Goal: Task Accomplishment & Management: Use online tool/utility

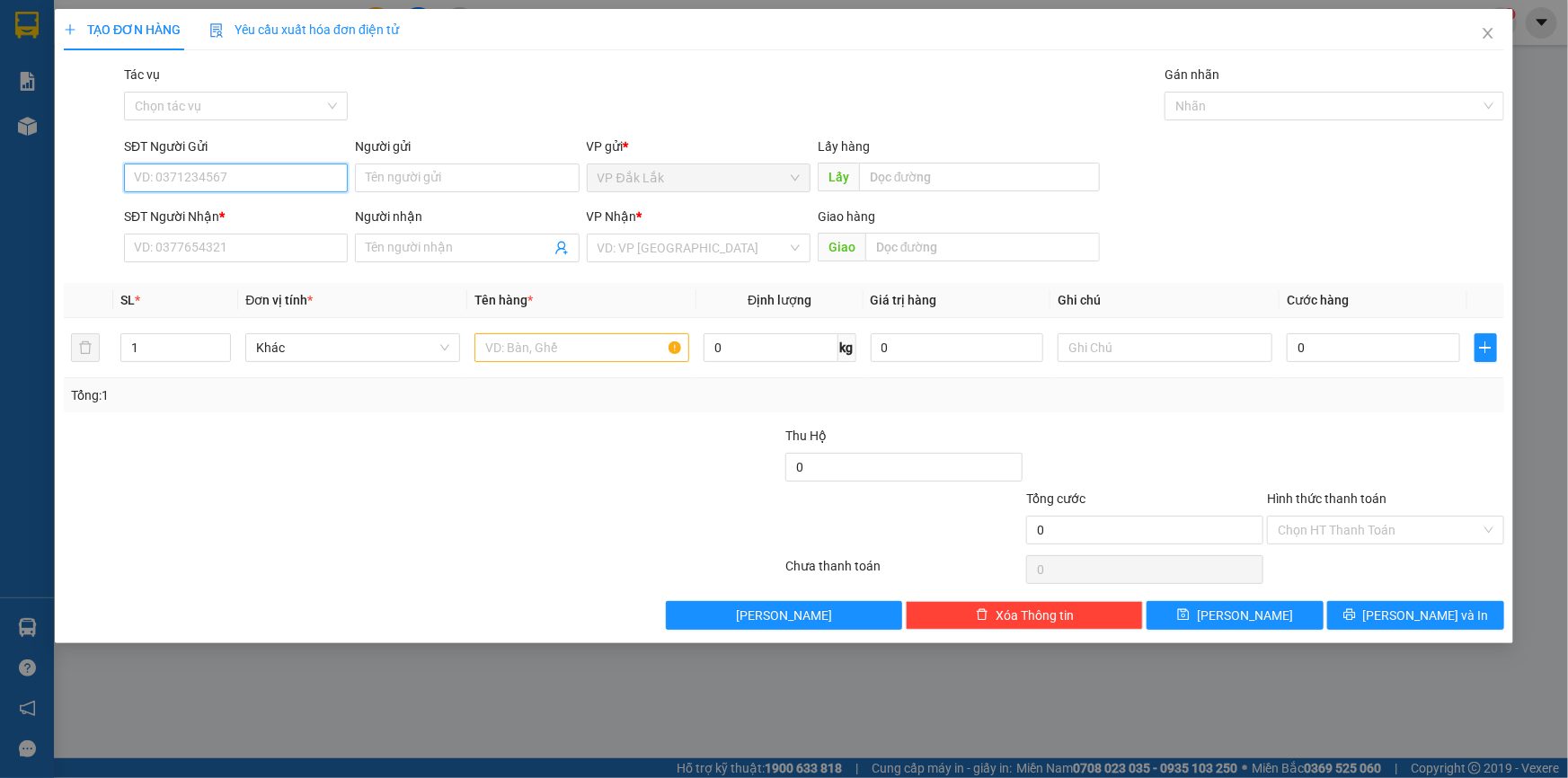
click at [189, 178] on input "SĐT Người Gửi" at bounding box center [236, 177] width 224 height 29
type input "0971619619"
click at [223, 254] on input "SĐT Người Nhận *" at bounding box center [236, 248] width 224 height 29
type input "0938737788"
click at [700, 246] on input "search" at bounding box center [692, 248] width 189 height 27
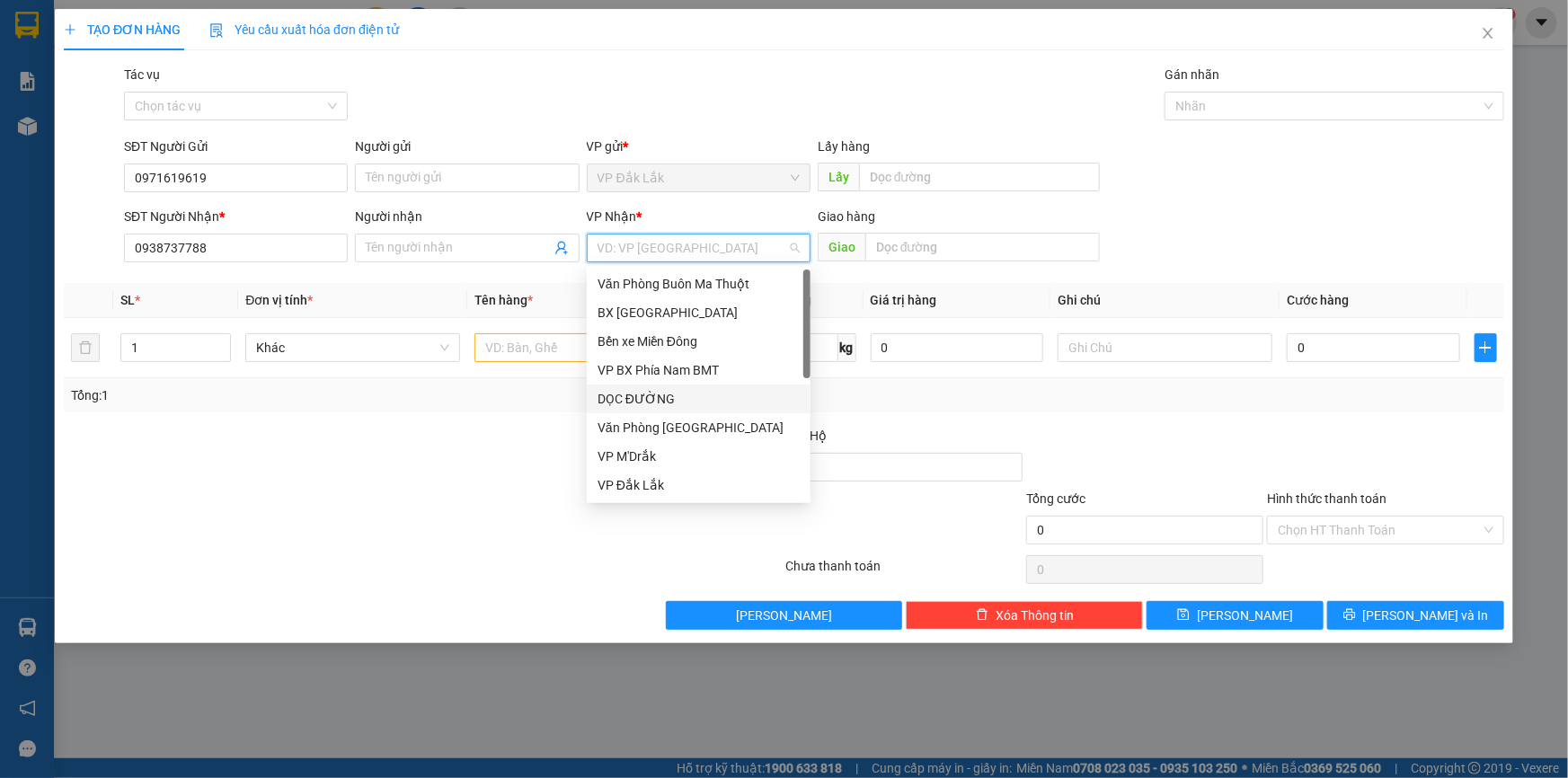
click at [630, 389] on div "DỌC ĐƯỜNG" at bounding box center [699, 399] width 202 height 20
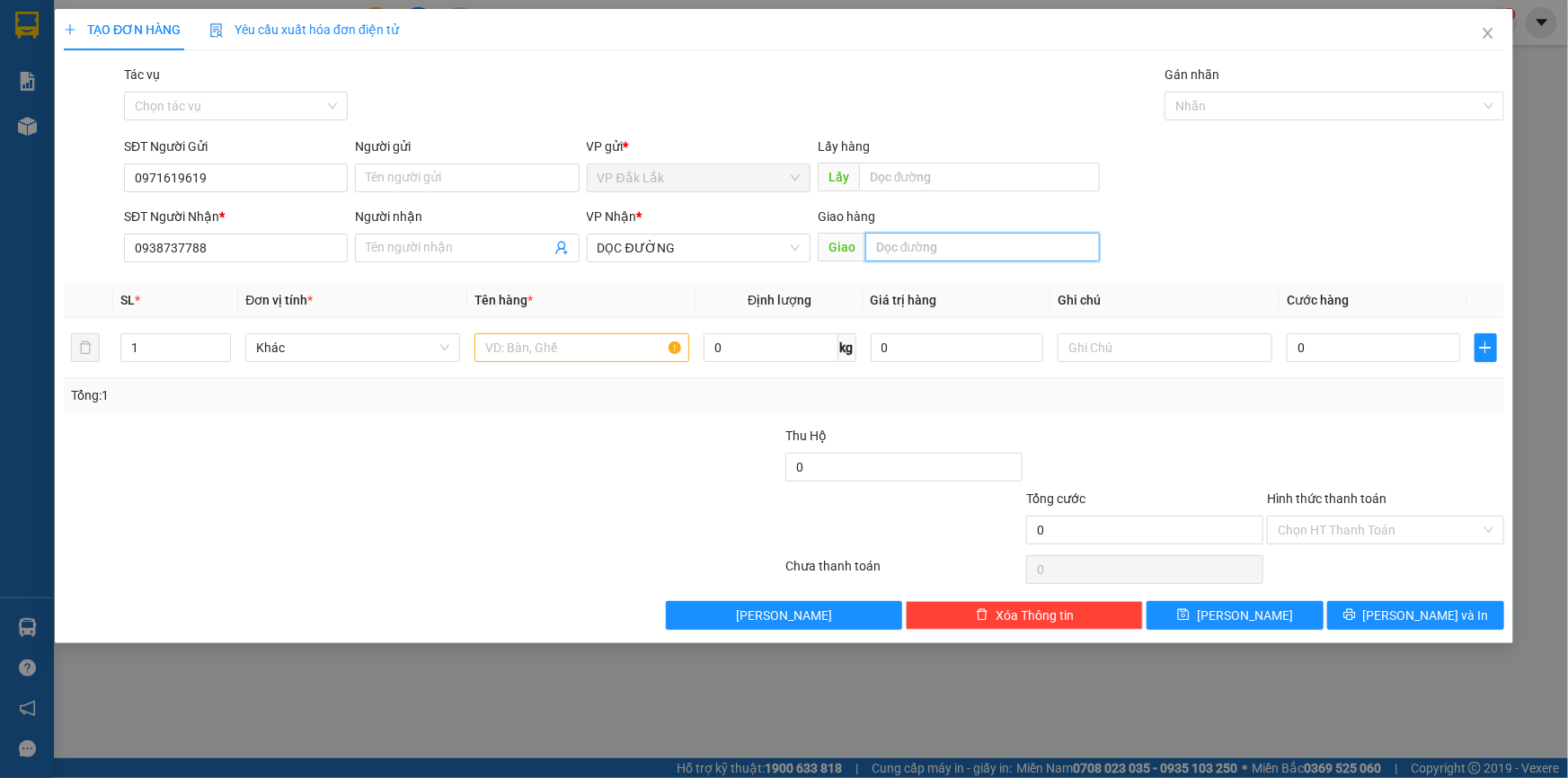
click at [966, 234] on input "text" at bounding box center [982, 247] width 235 height 29
type input "CHƠN THÀNH"
click at [521, 351] on input "text" at bounding box center [582, 347] width 215 height 29
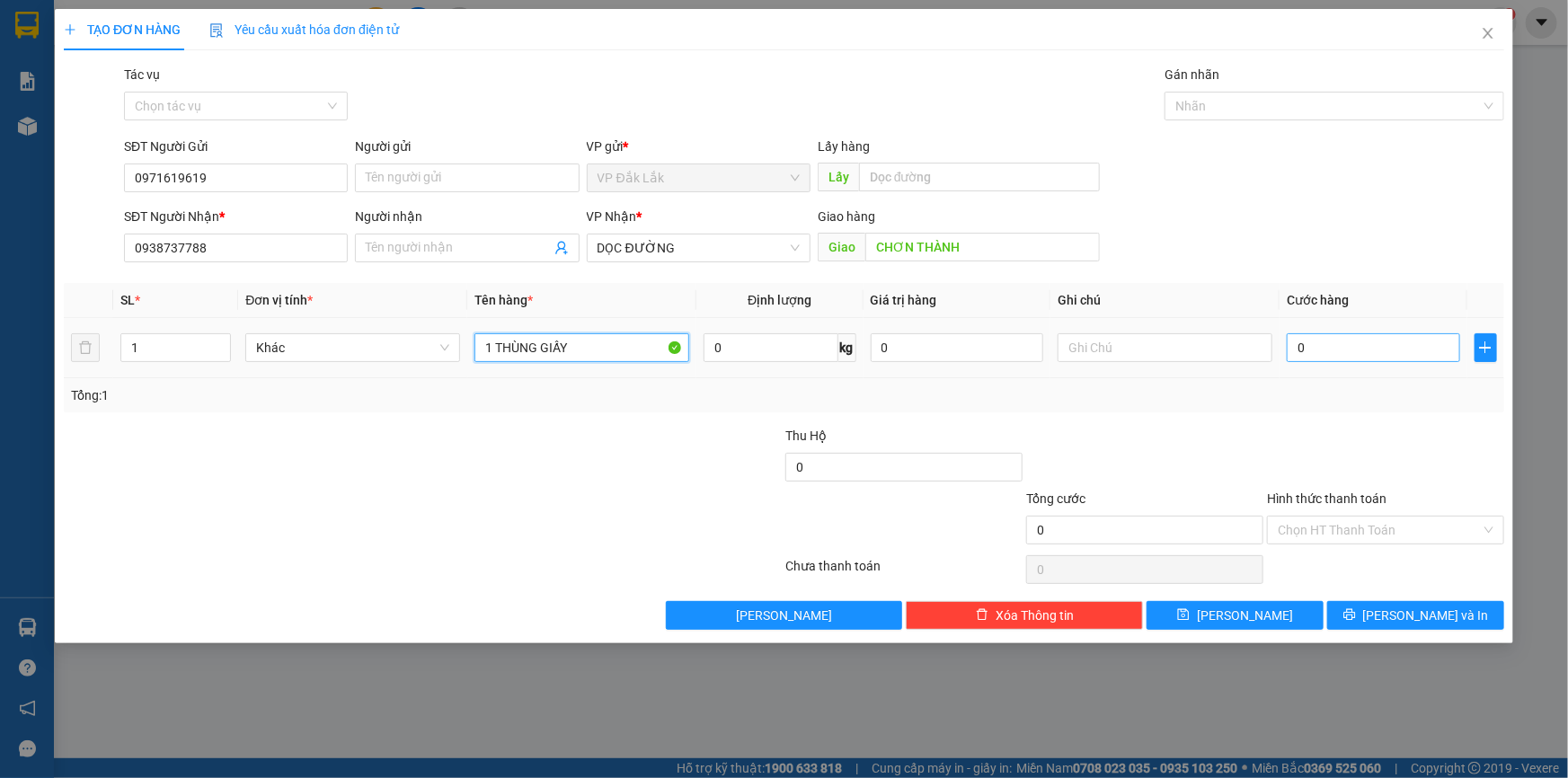
type input "1 THÙNG GIẤY"
click at [1355, 344] on input "0" at bounding box center [1373, 347] width 173 height 29
type input "6"
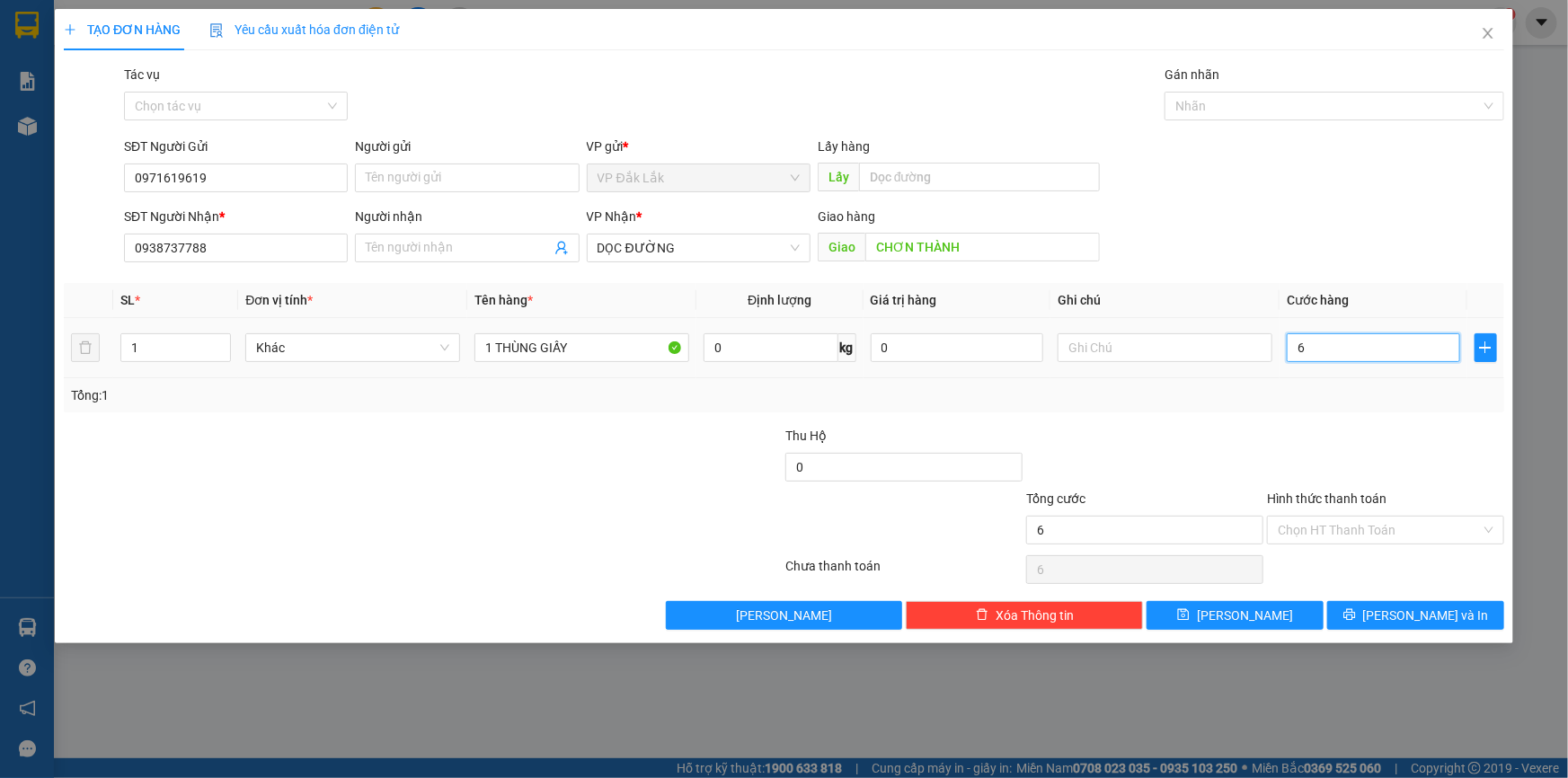
type input "60"
type input "600"
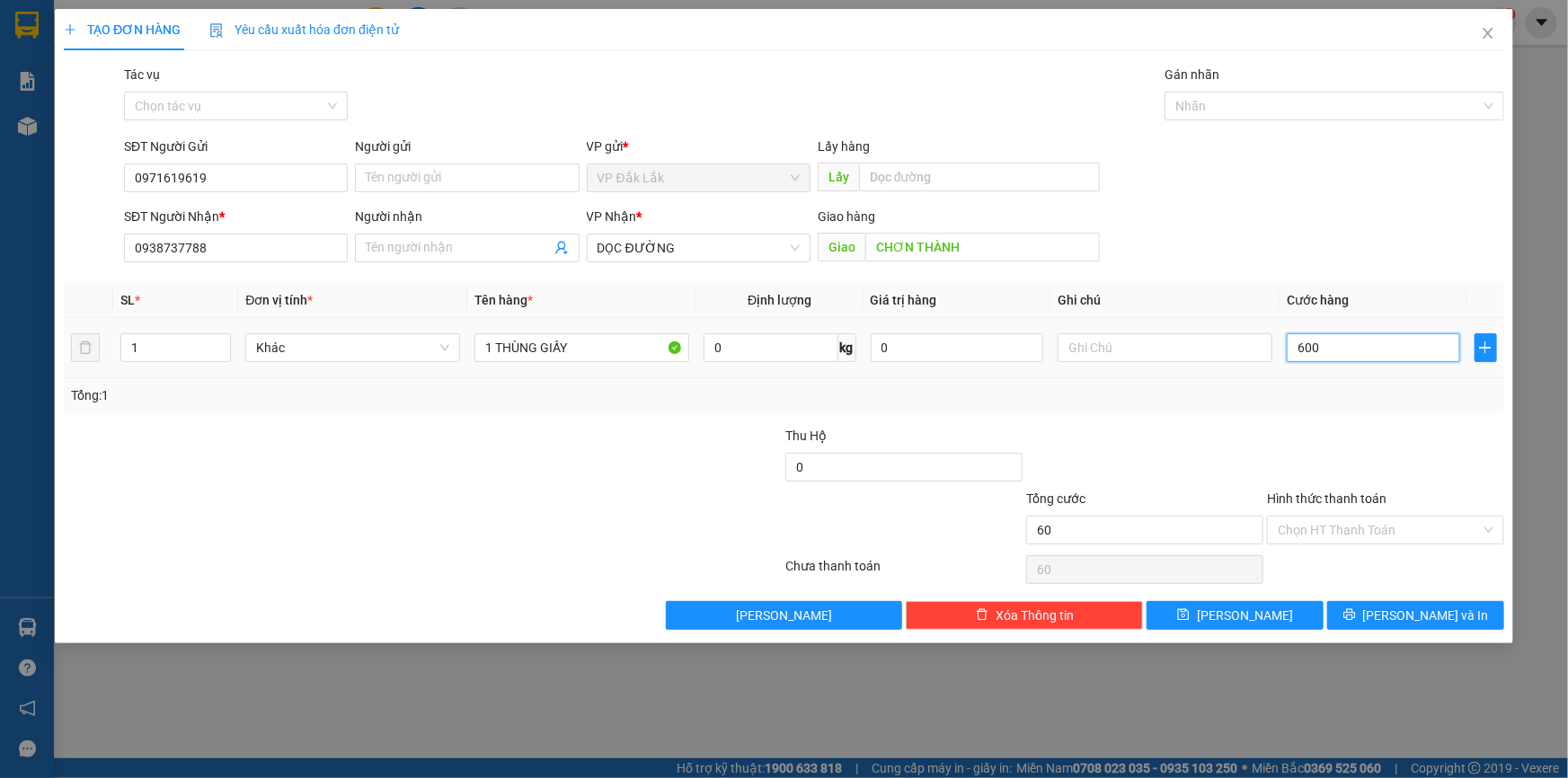
type input "600"
type input "6.000"
type input "60.000"
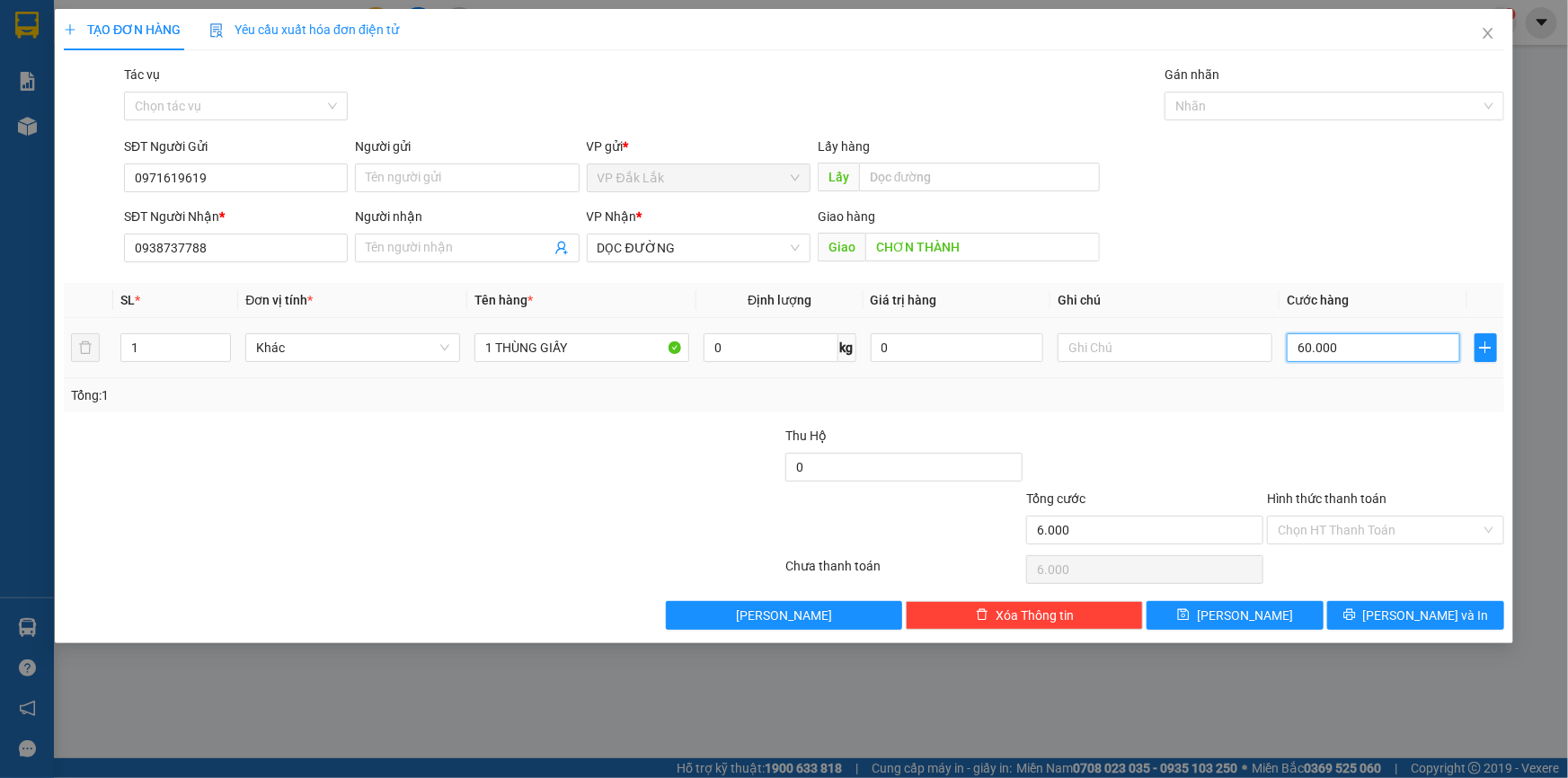
type input "60.000"
click at [1314, 522] on input "Hình thức thanh toán" at bounding box center [1379, 529] width 203 height 27
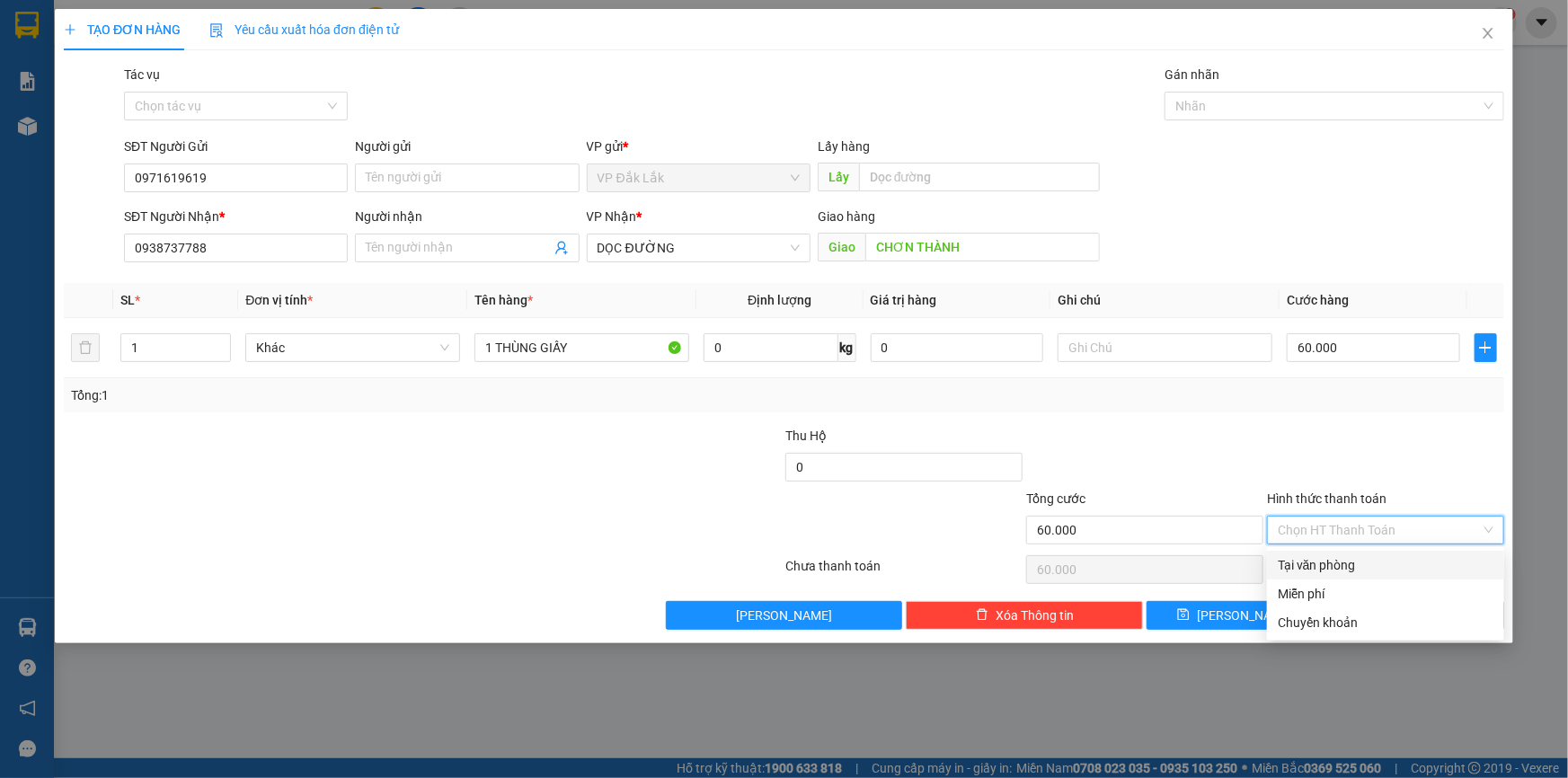
click at [1314, 562] on div "Tại văn phòng" at bounding box center [1386, 565] width 216 height 20
type input "0"
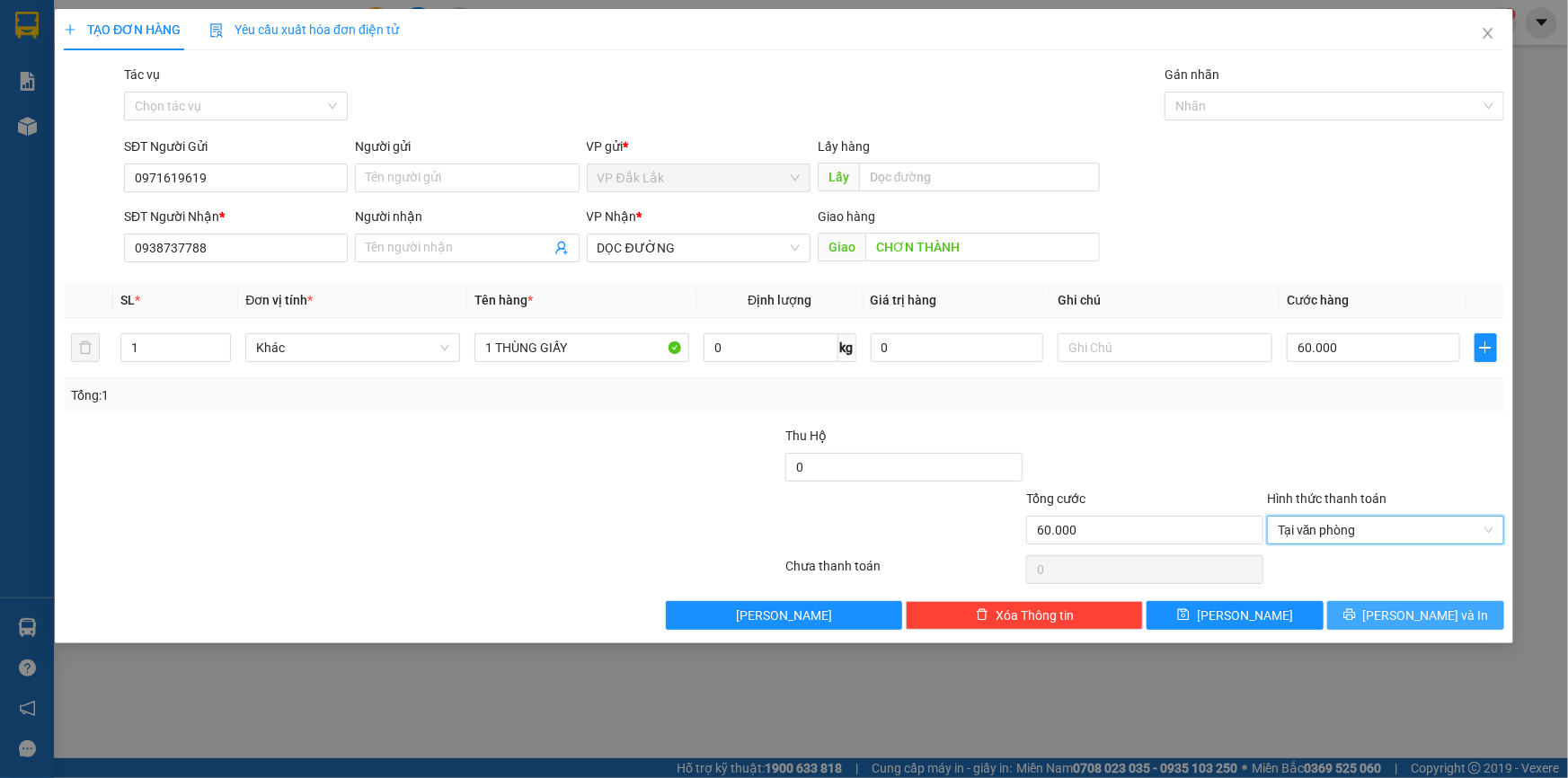
click at [1411, 617] on span "[PERSON_NAME] và In" at bounding box center [1425, 615] width 126 height 20
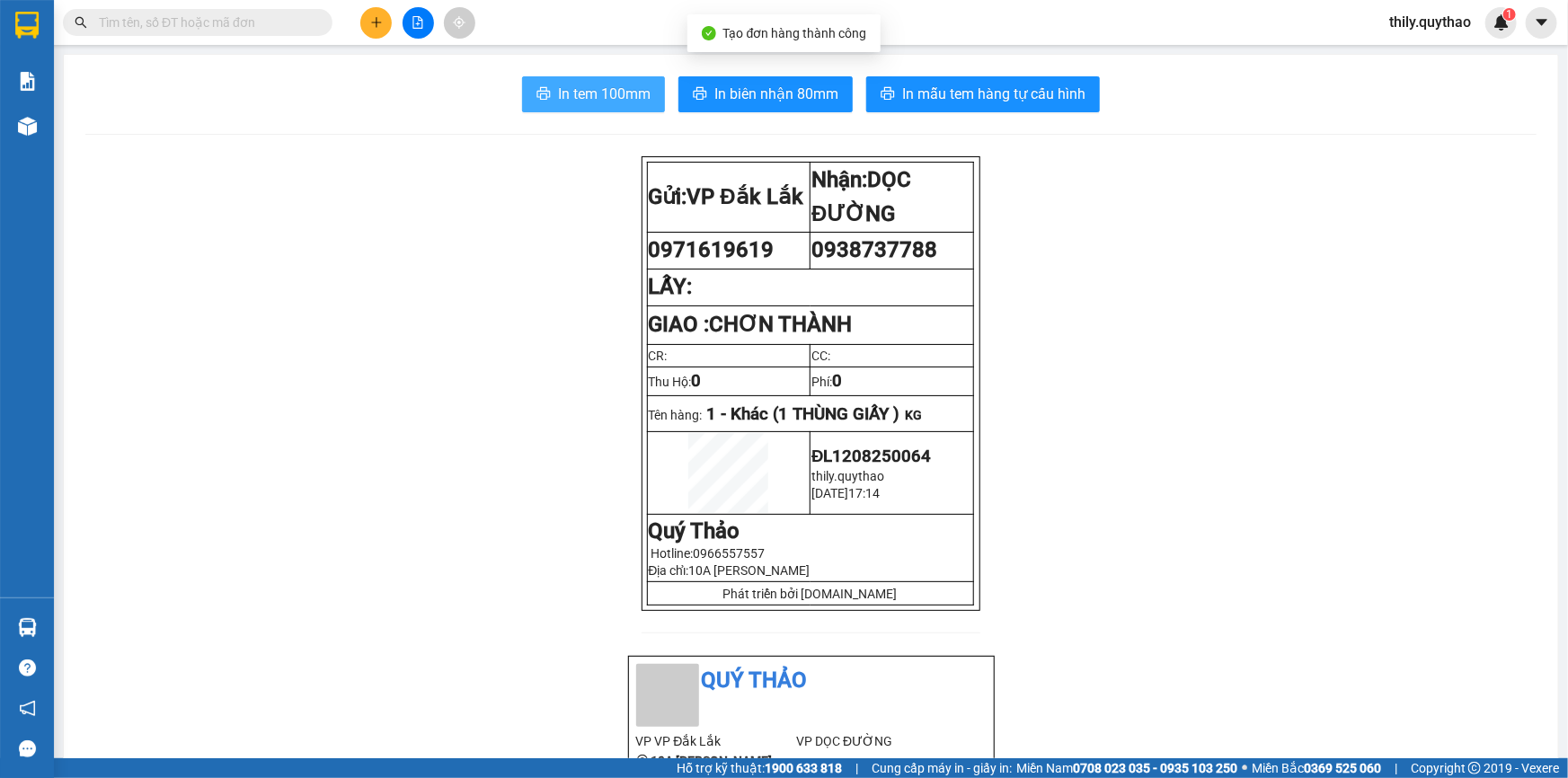
click at [603, 93] on span "In tem 100mm" at bounding box center [604, 93] width 92 height 23
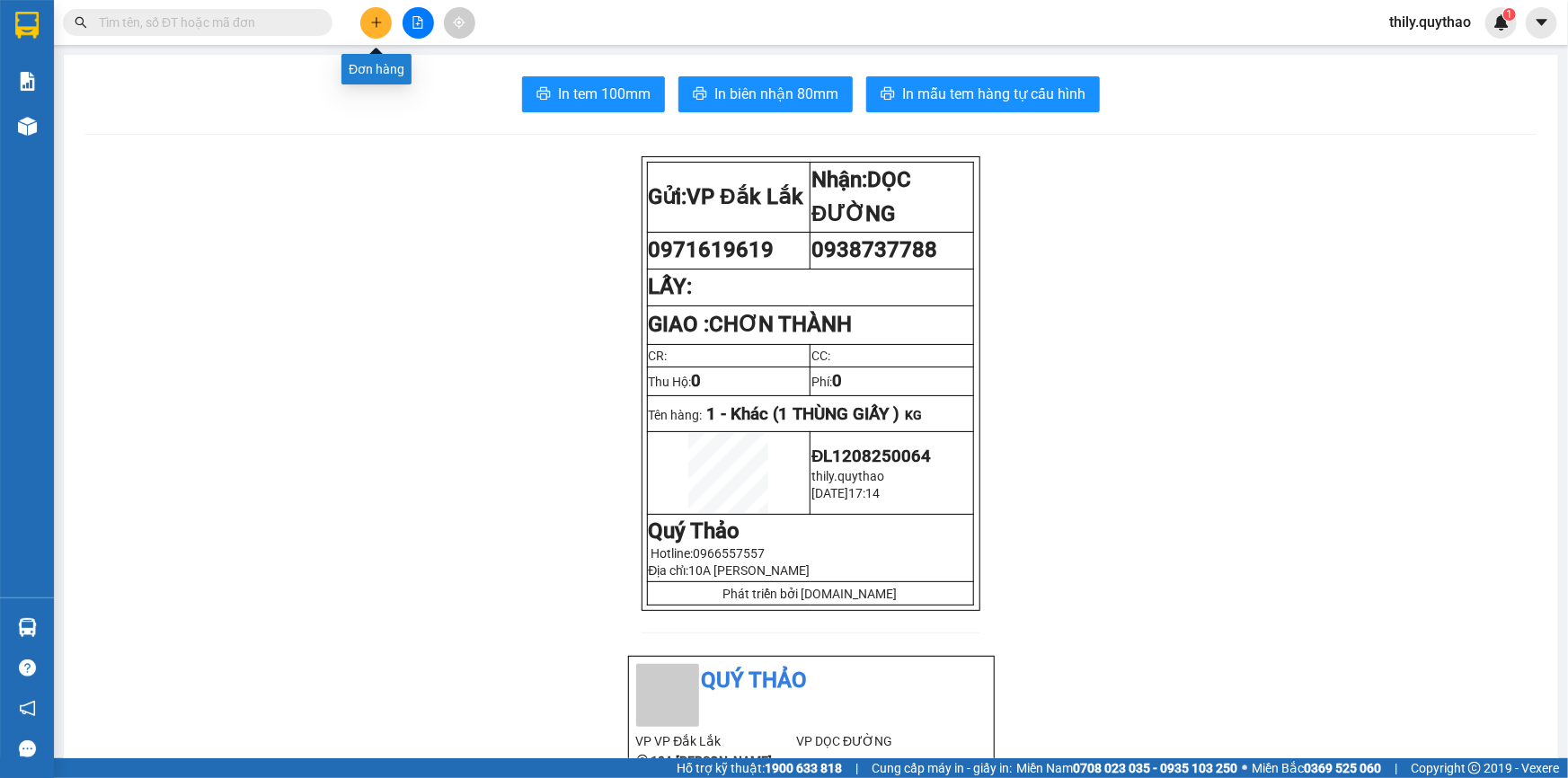
click at [373, 23] on icon "plus" at bounding box center [376, 22] width 10 height 1
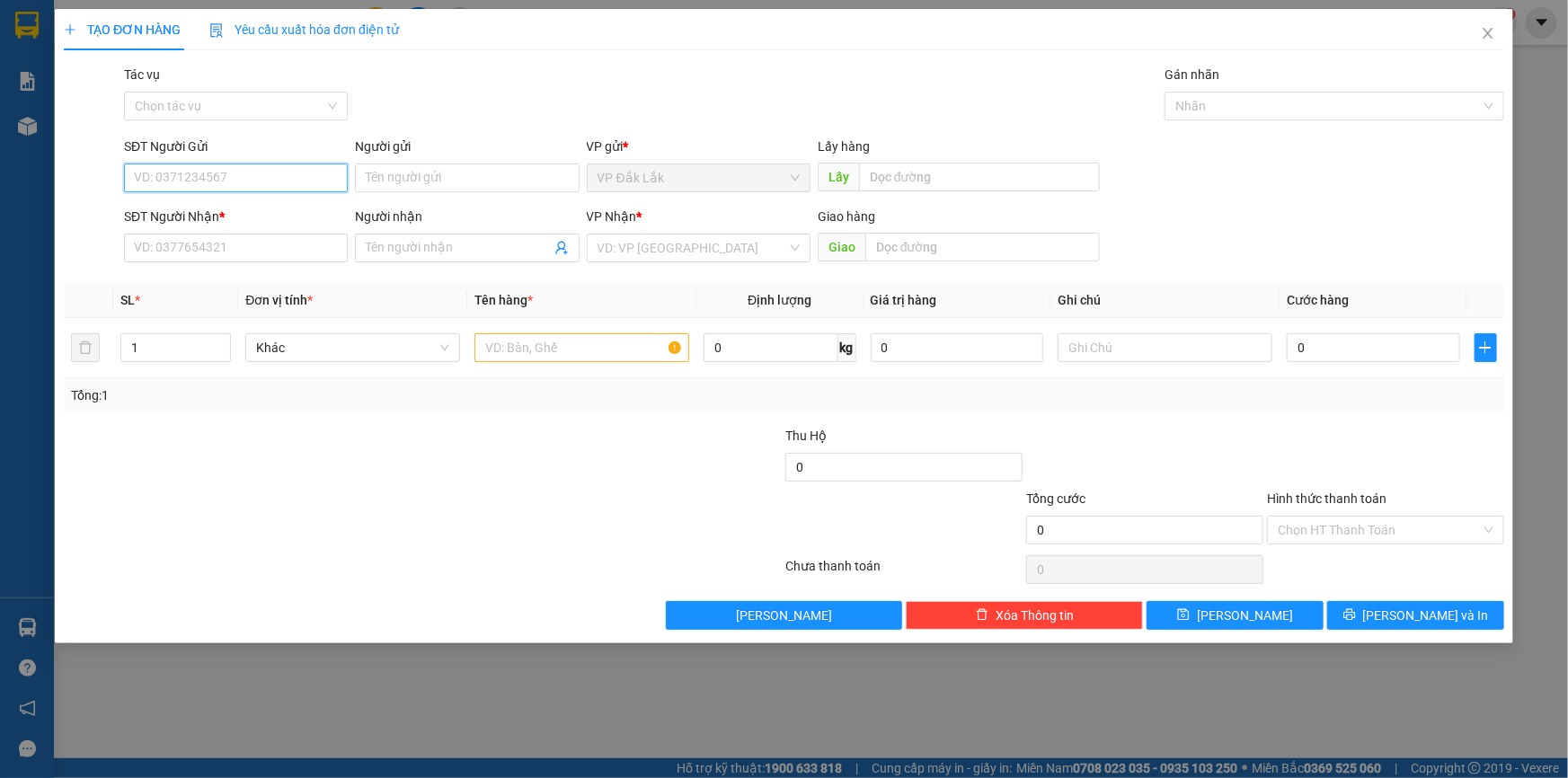
click at [261, 180] on input "SĐT Người Gửi" at bounding box center [236, 177] width 224 height 29
drag, startPoint x: 136, startPoint y: 179, endPoint x: 216, endPoint y: 177, distance: 80.0
click at [216, 177] on input "0989945971" at bounding box center [236, 177] width 224 height 29
type input "0989945971"
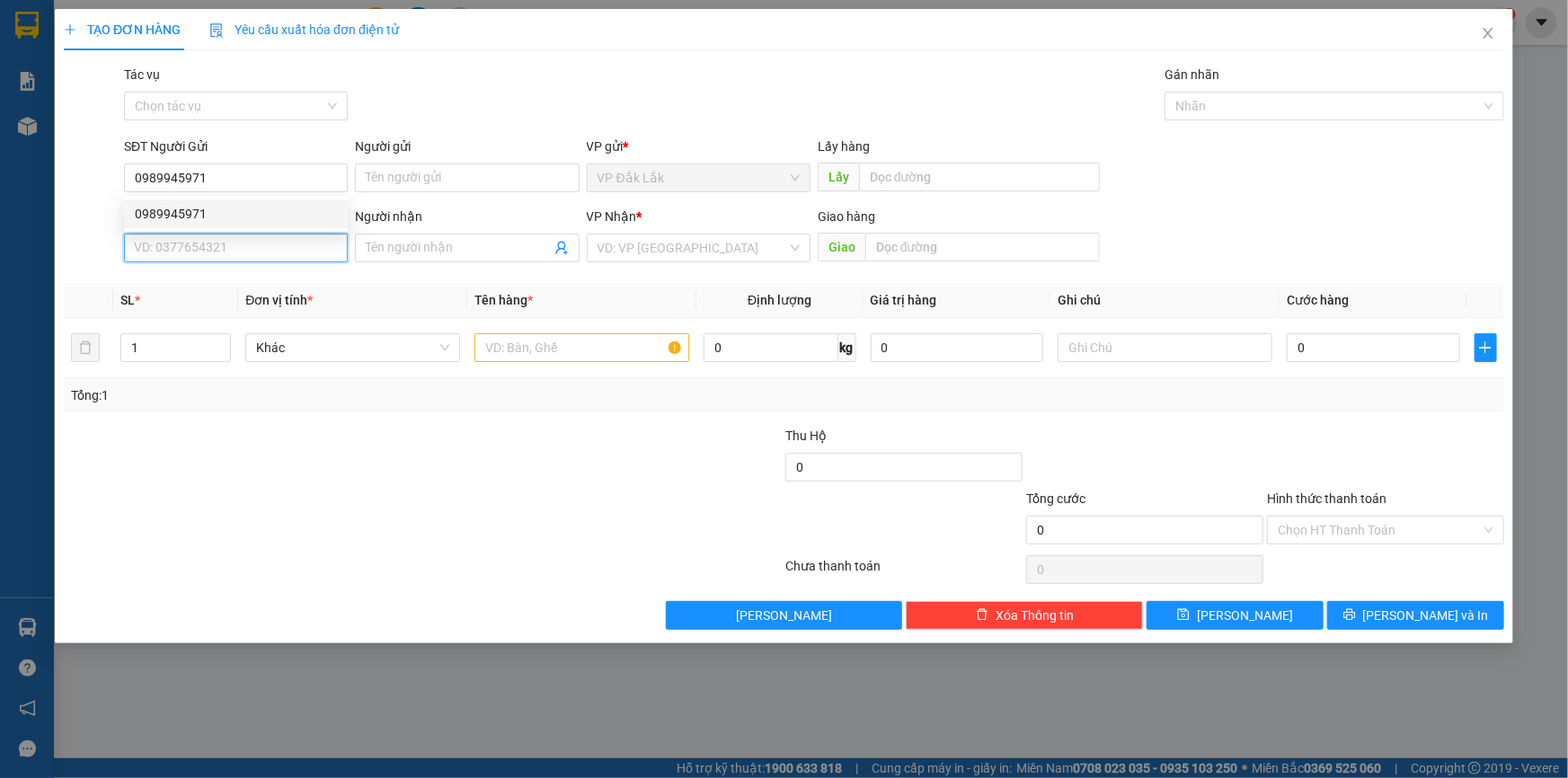
click at [224, 243] on input "SĐT Người Nhận *" at bounding box center [236, 248] width 224 height 29
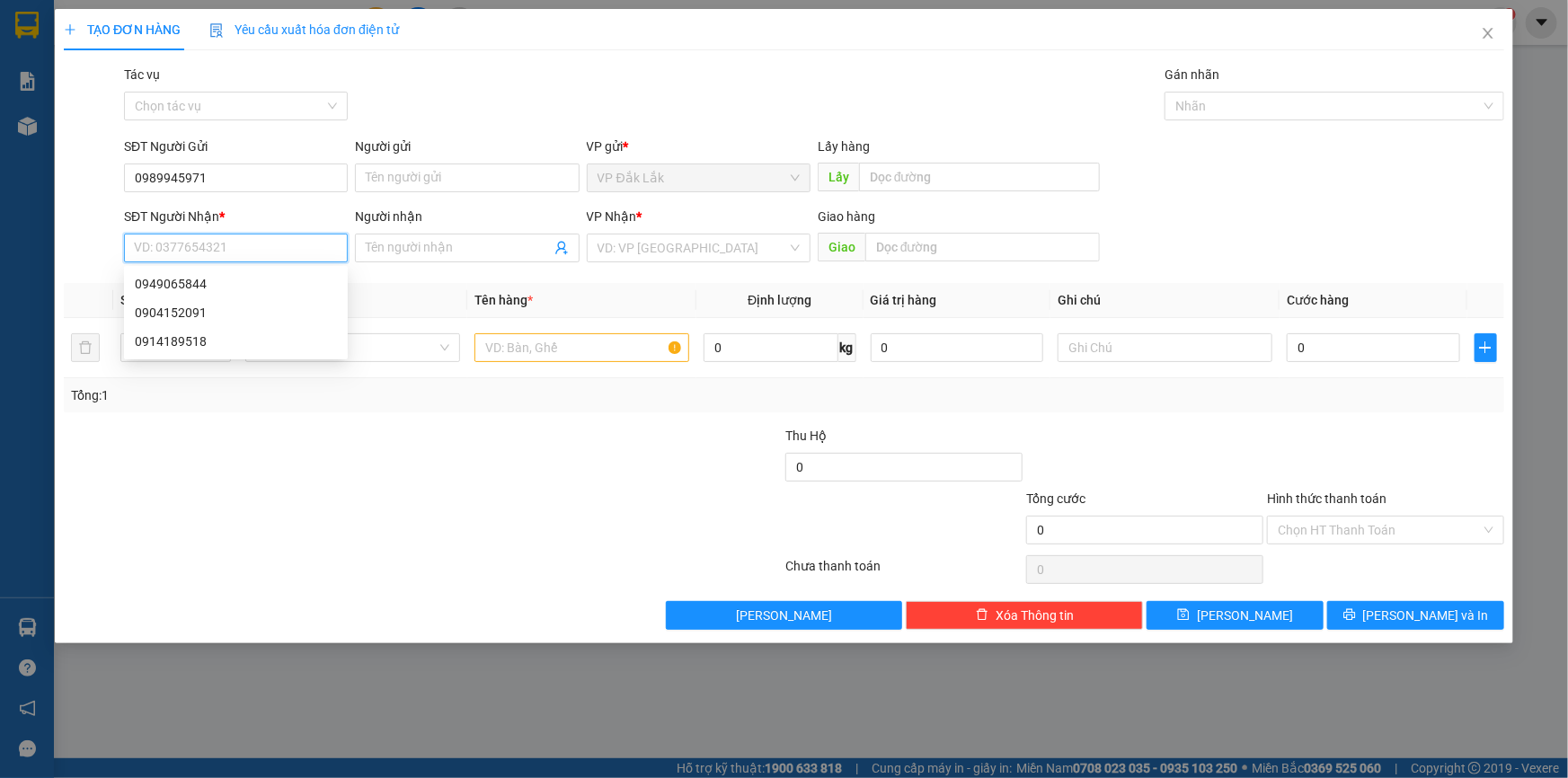
paste input "0989945971"
type input "0989945971"
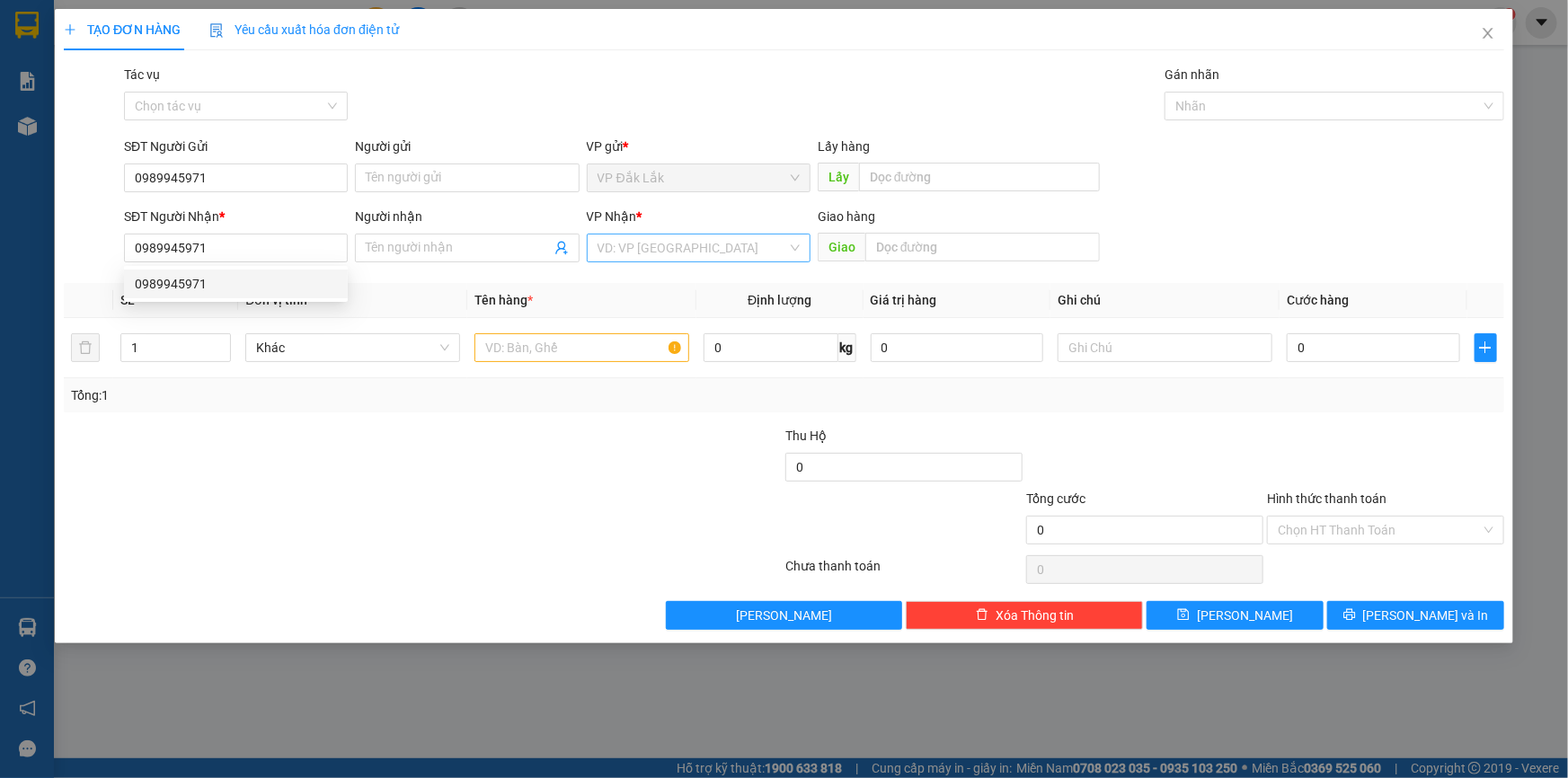
click at [614, 254] on input "search" at bounding box center [692, 248] width 189 height 27
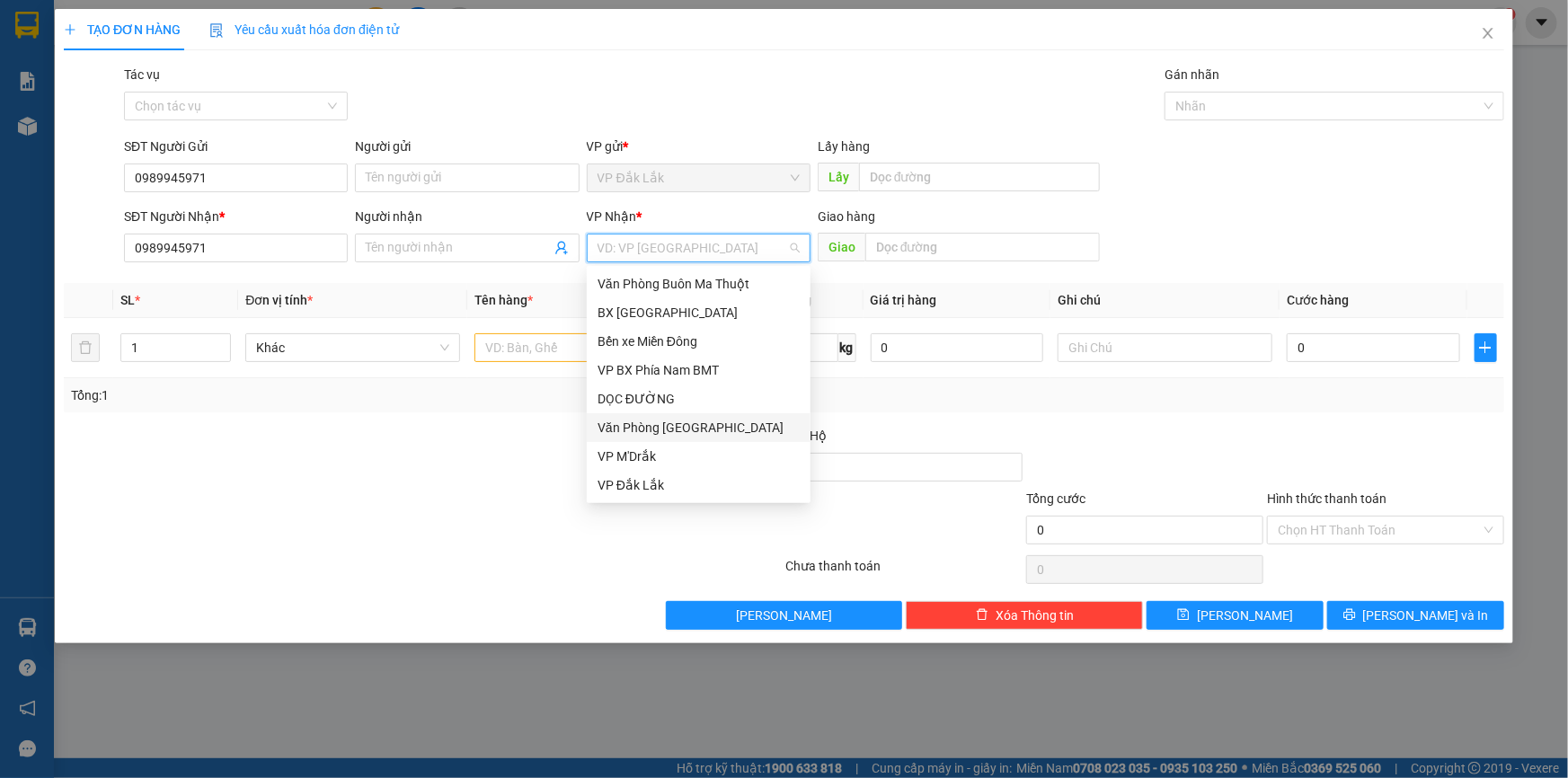
click at [678, 422] on div "Văn Phòng [GEOGRAPHIC_DATA]" at bounding box center [699, 428] width 202 height 20
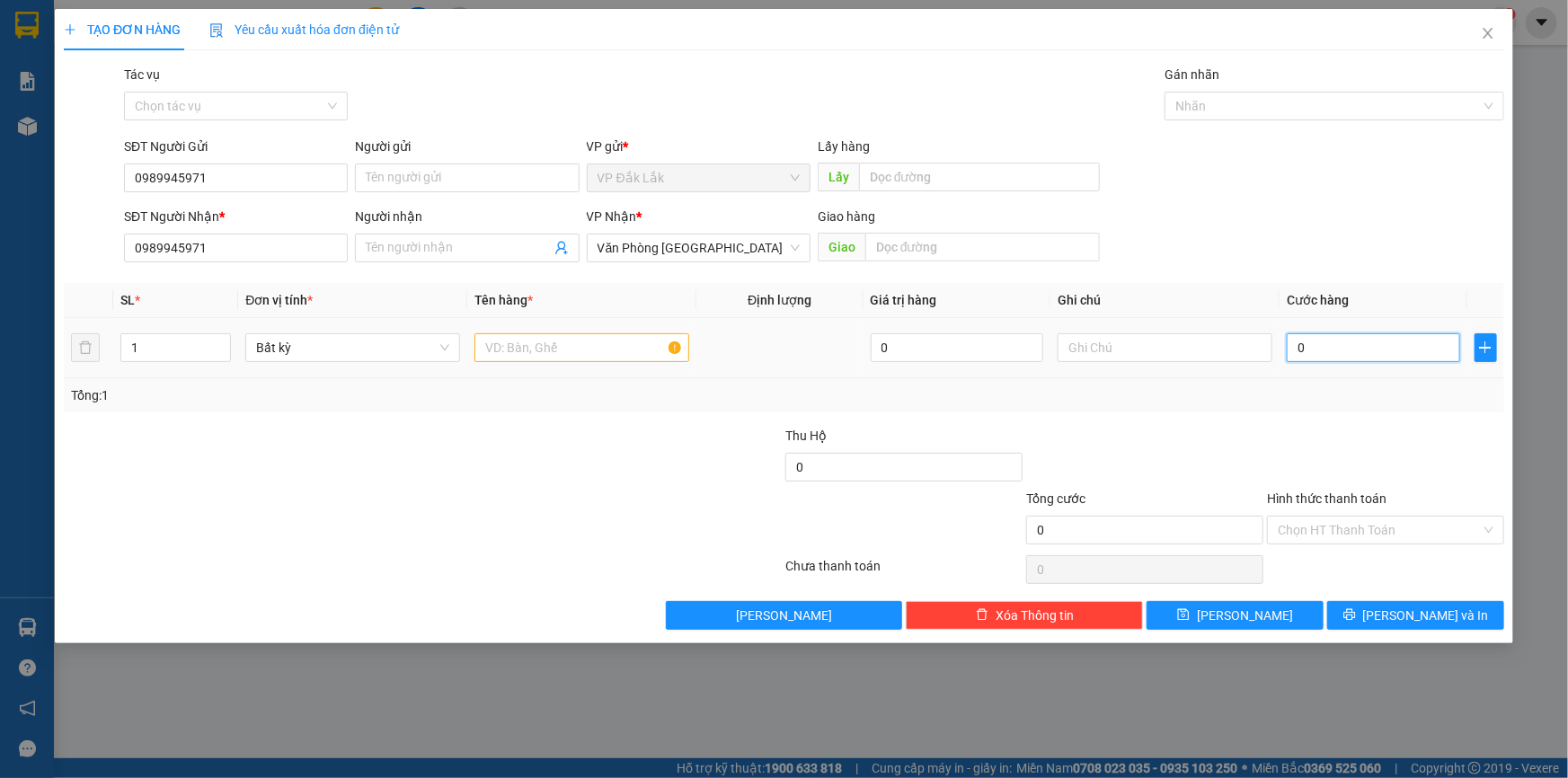
click at [1336, 359] on input "0" at bounding box center [1373, 347] width 173 height 29
type input "4"
type input "40"
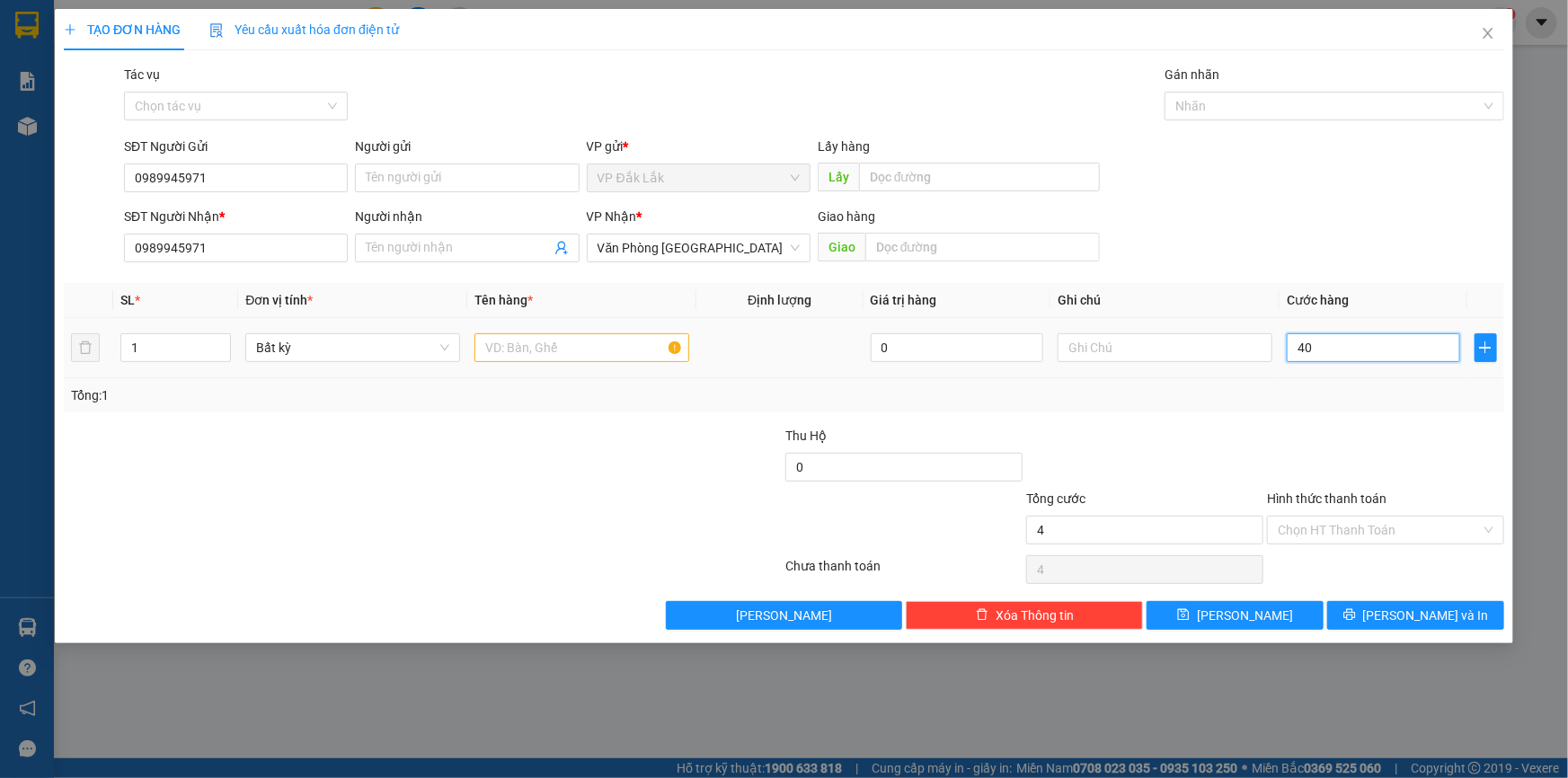
type input "40"
type input "400"
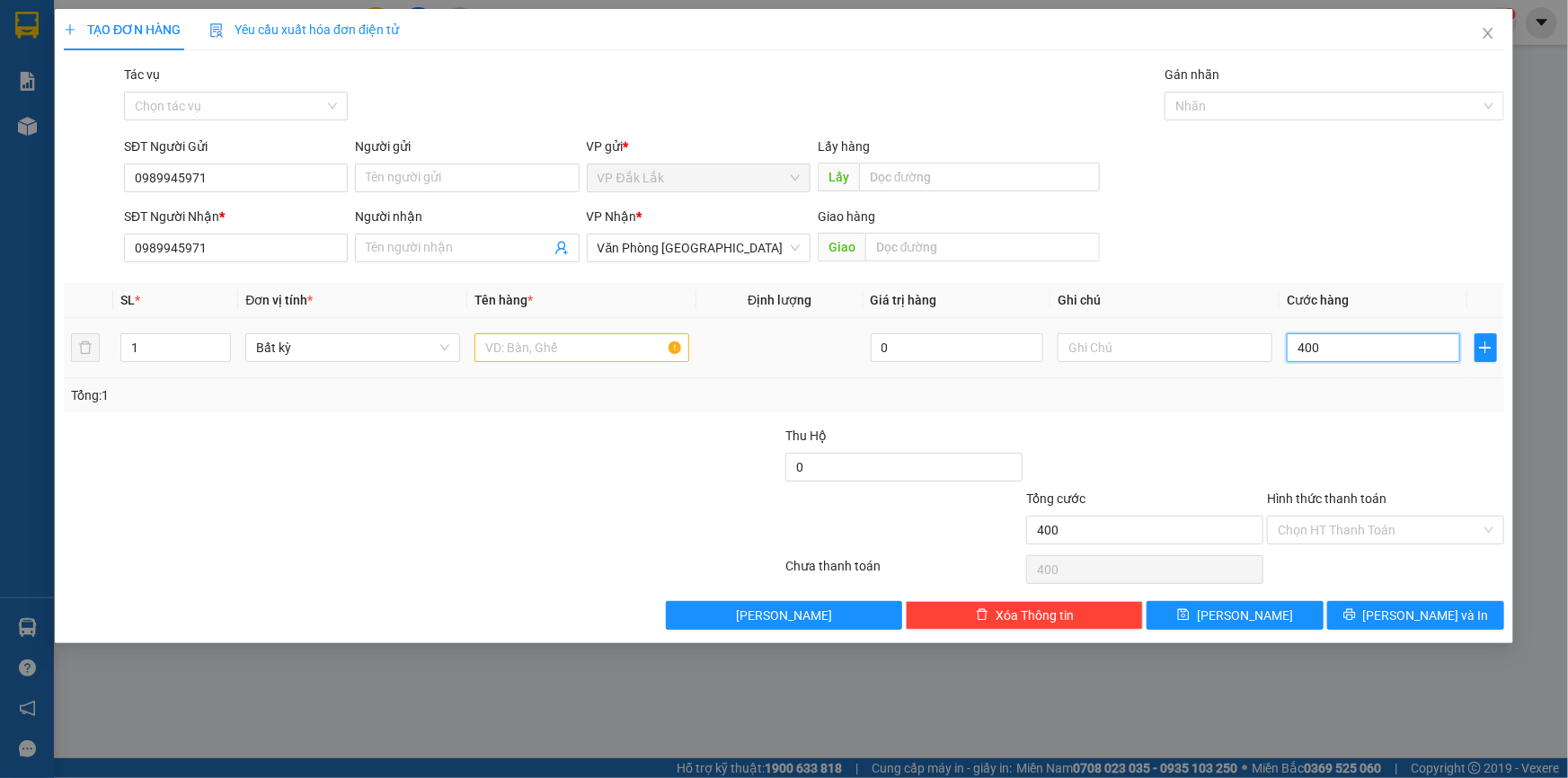
type input "4.000"
type input "40.000"
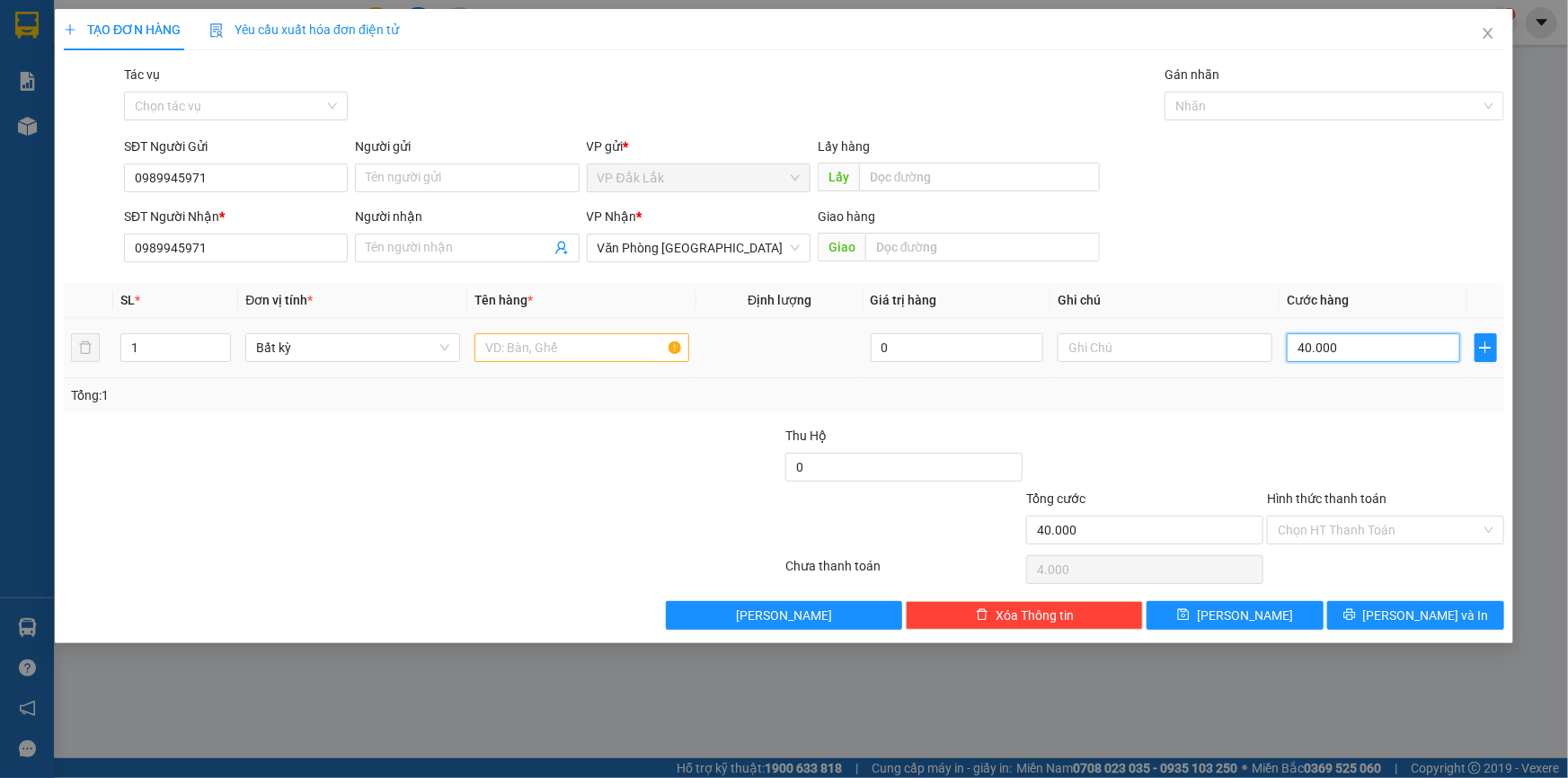
type input "40.000"
click at [577, 356] on input "text" at bounding box center [582, 347] width 215 height 29
type input "1 THÙNG GIẤY"
click at [1353, 532] on input "Hình thức thanh toán" at bounding box center [1379, 529] width 203 height 27
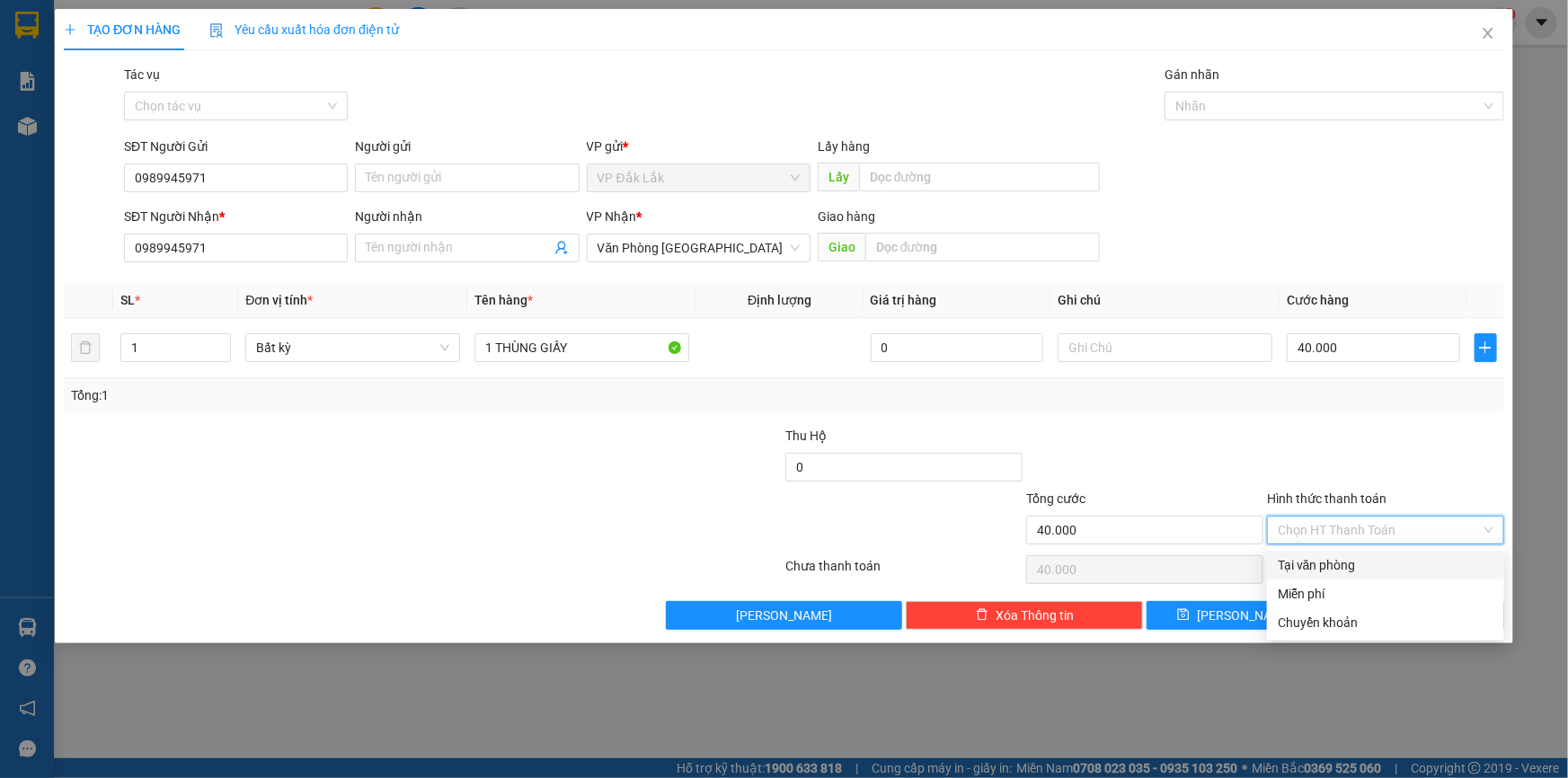
click at [1339, 561] on div "Tại văn phòng" at bounding box center [1386, 565] width 216 height 20
type input "0"
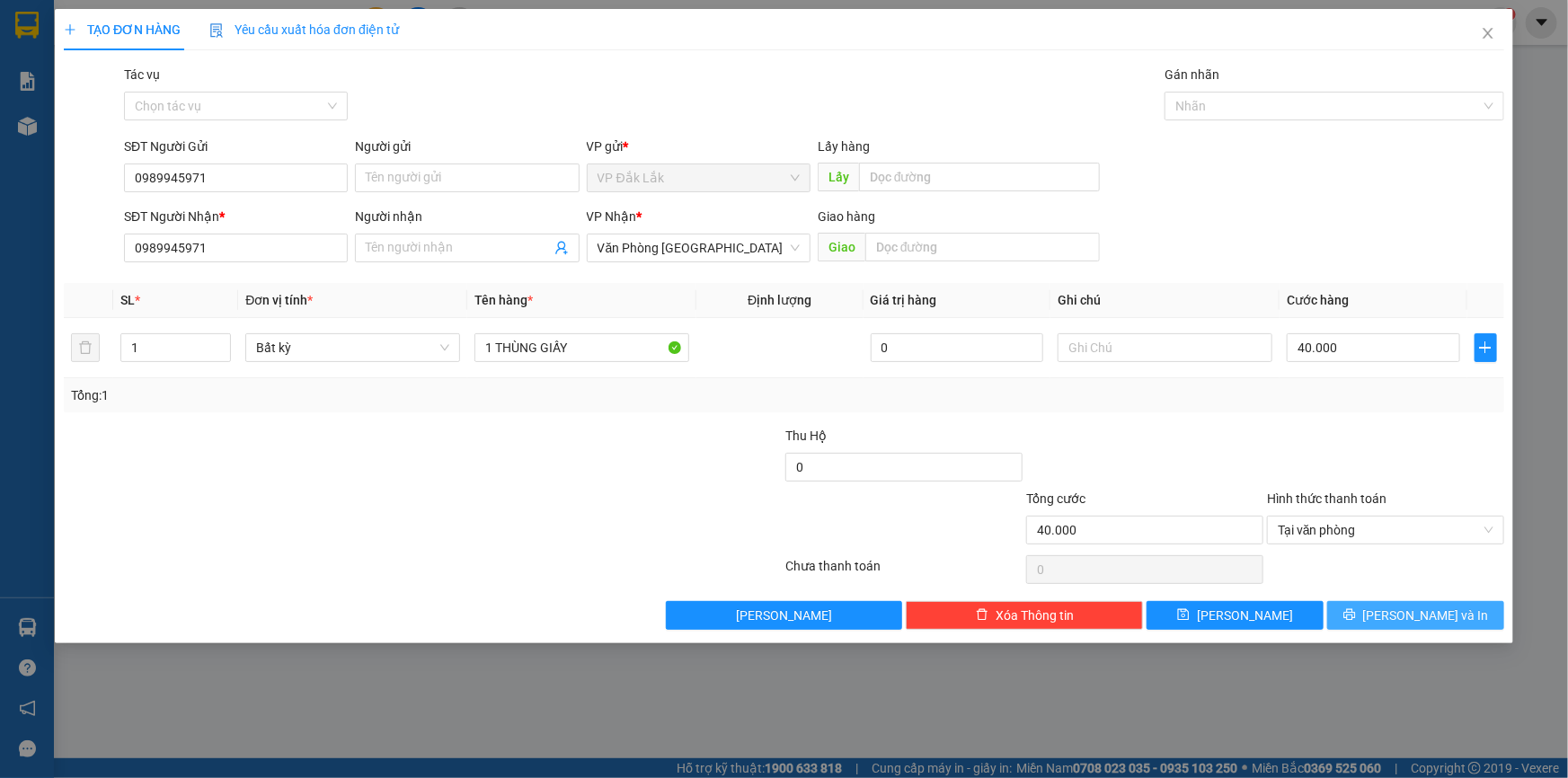
click at [1429, 615] on span "[PERSON_NAME] và In" at bounding box center [1425, 615] width 126 height 20
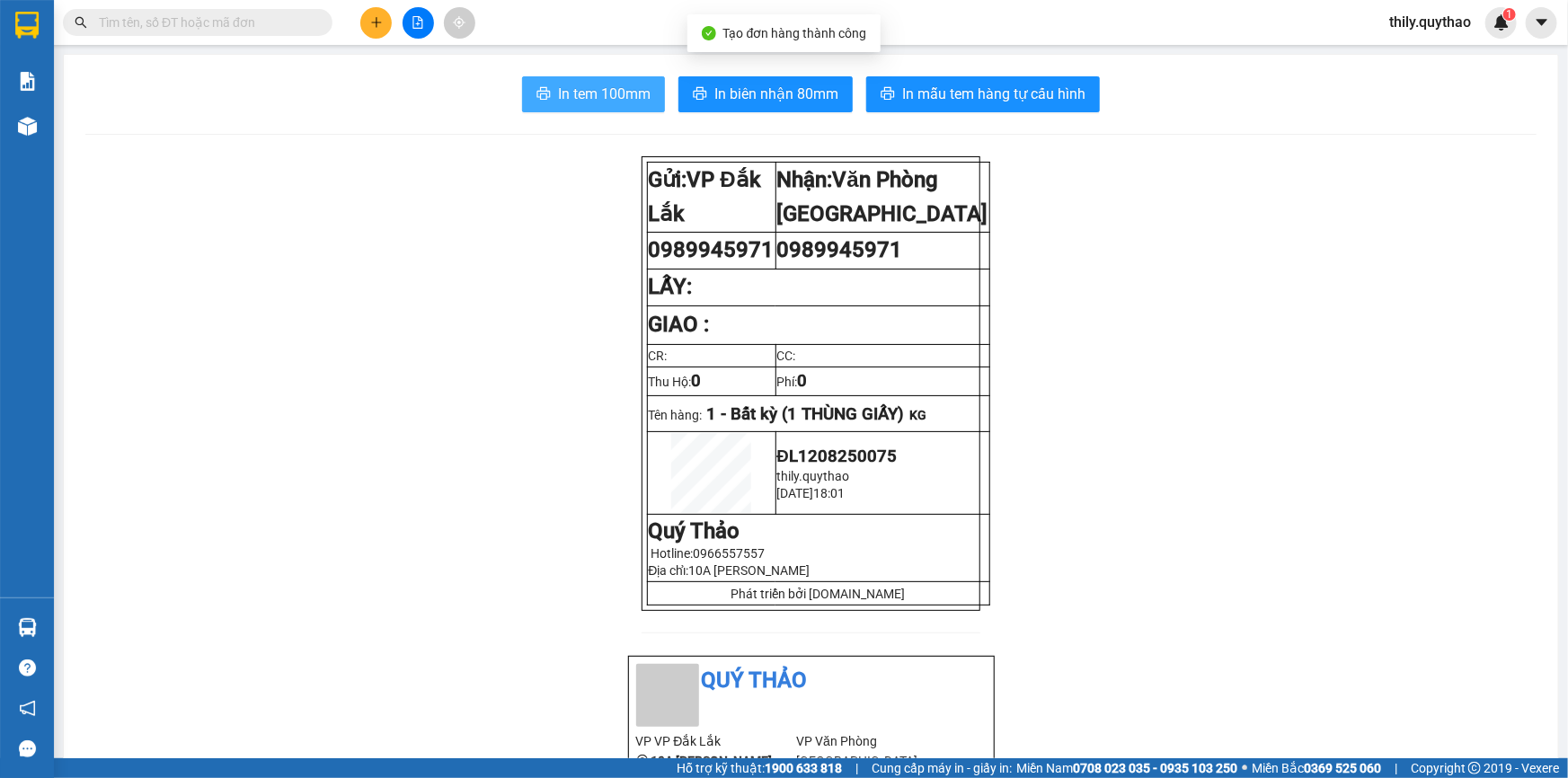
click at [541, 85] on button "In tem 100mm" at bounding box center [594, 94] width 143 height 36
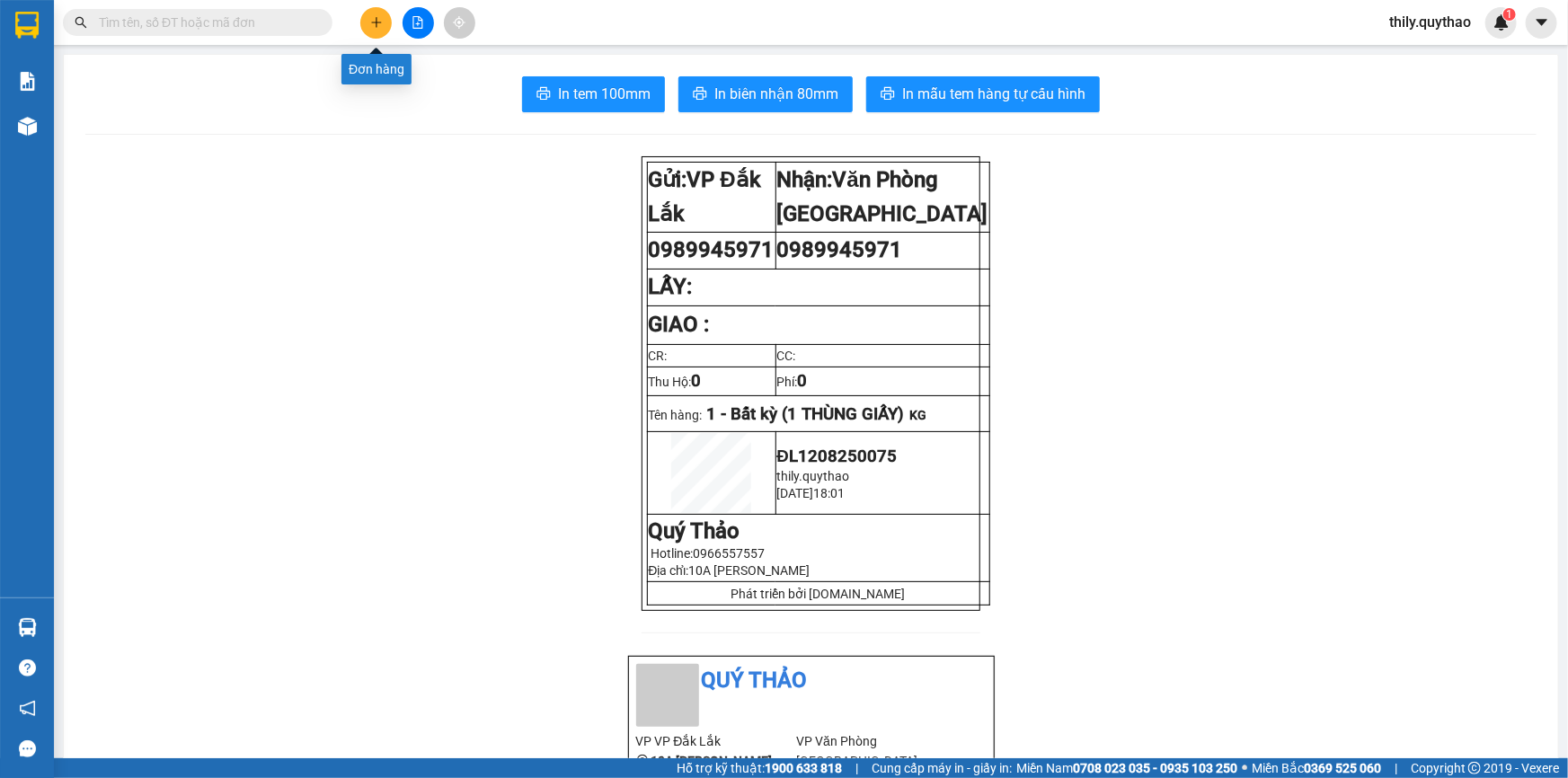
click at [381, 26] on icon "plus" at bounding box center [377, 22] width 13 height 13
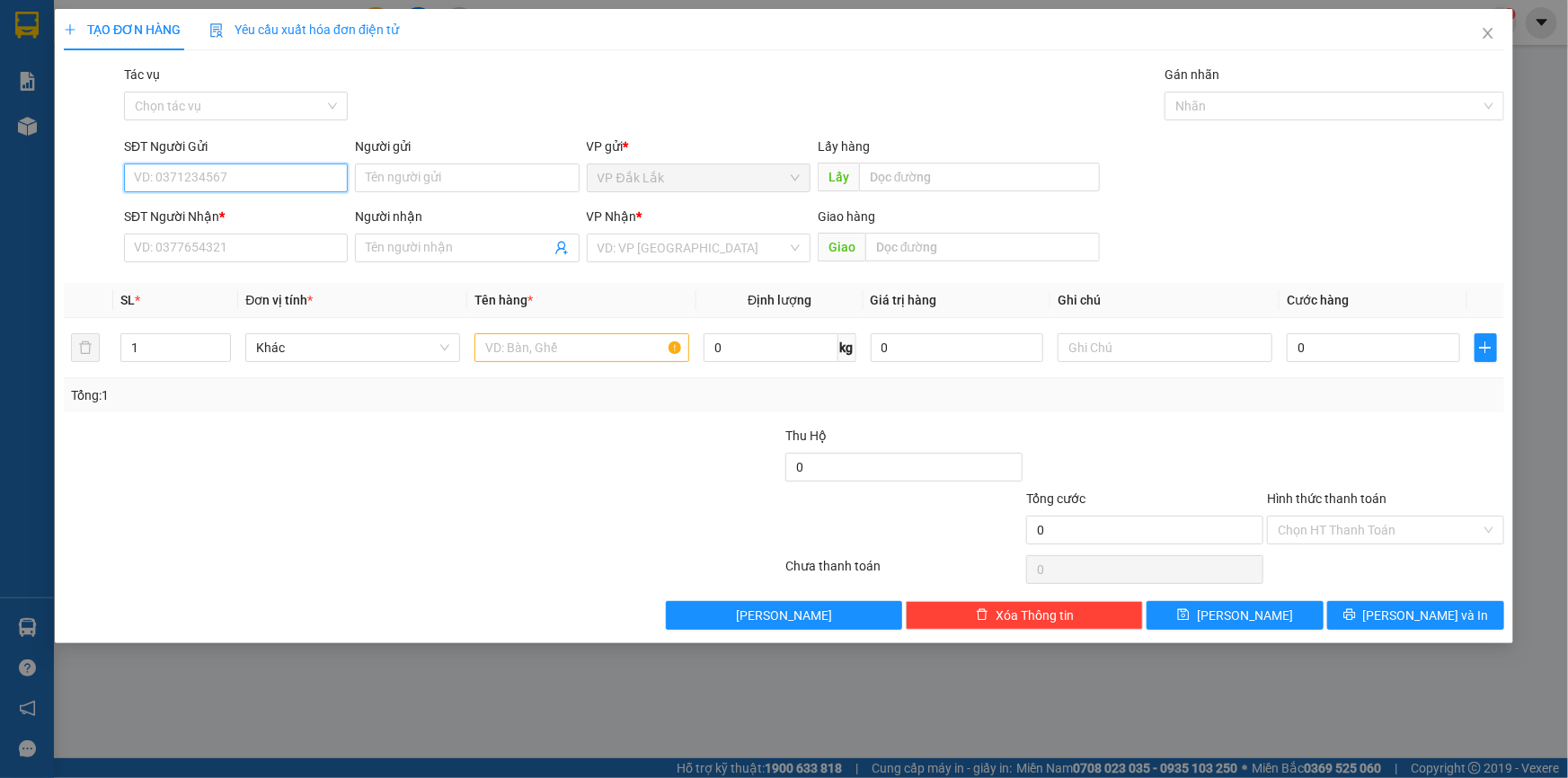
paste input "0989945971"
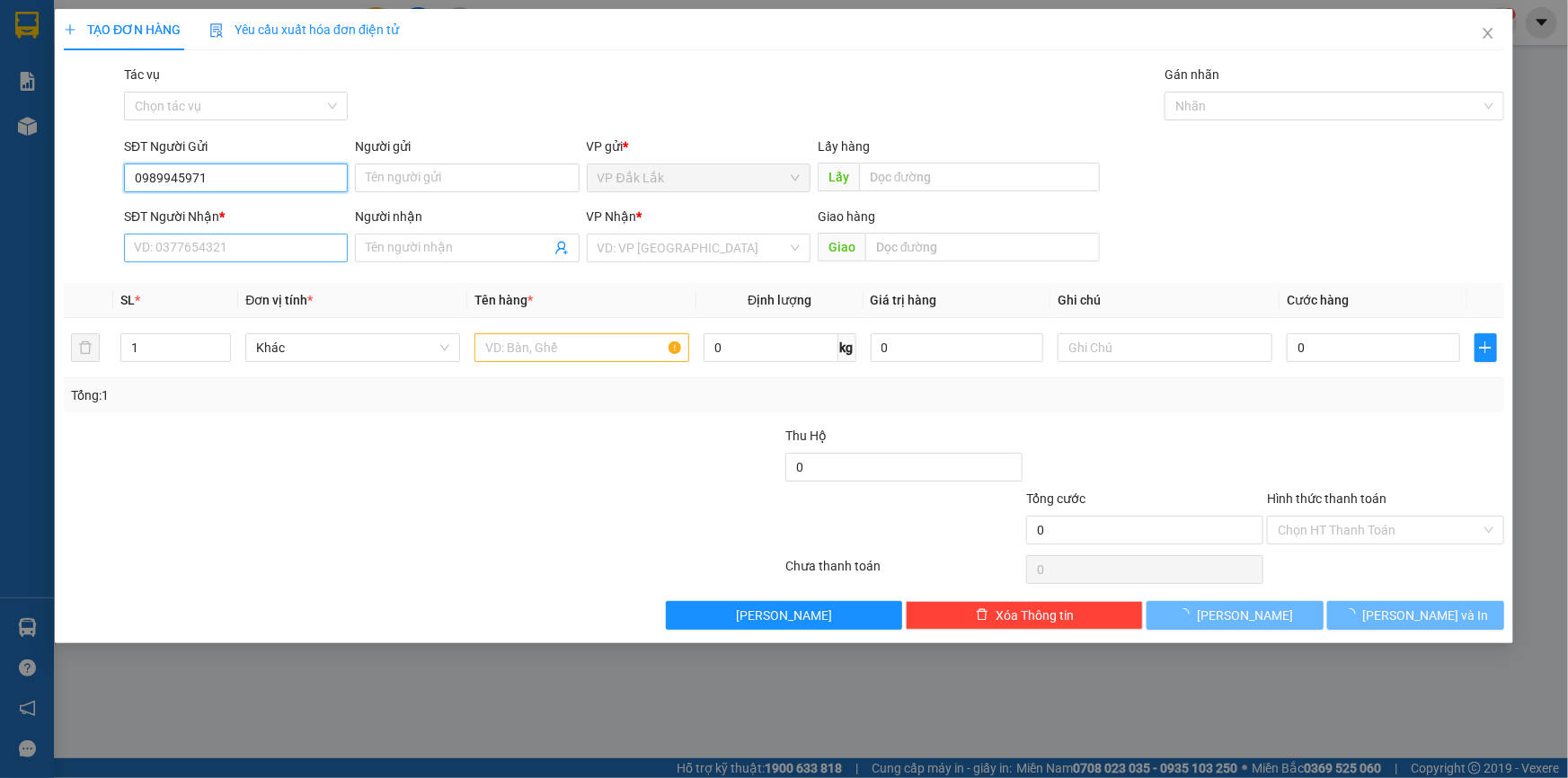
type input "0989945971"
click at [164, 246] on input "SĐT Người Nhận *" at bounding box center [236, 248] width 224 height 29
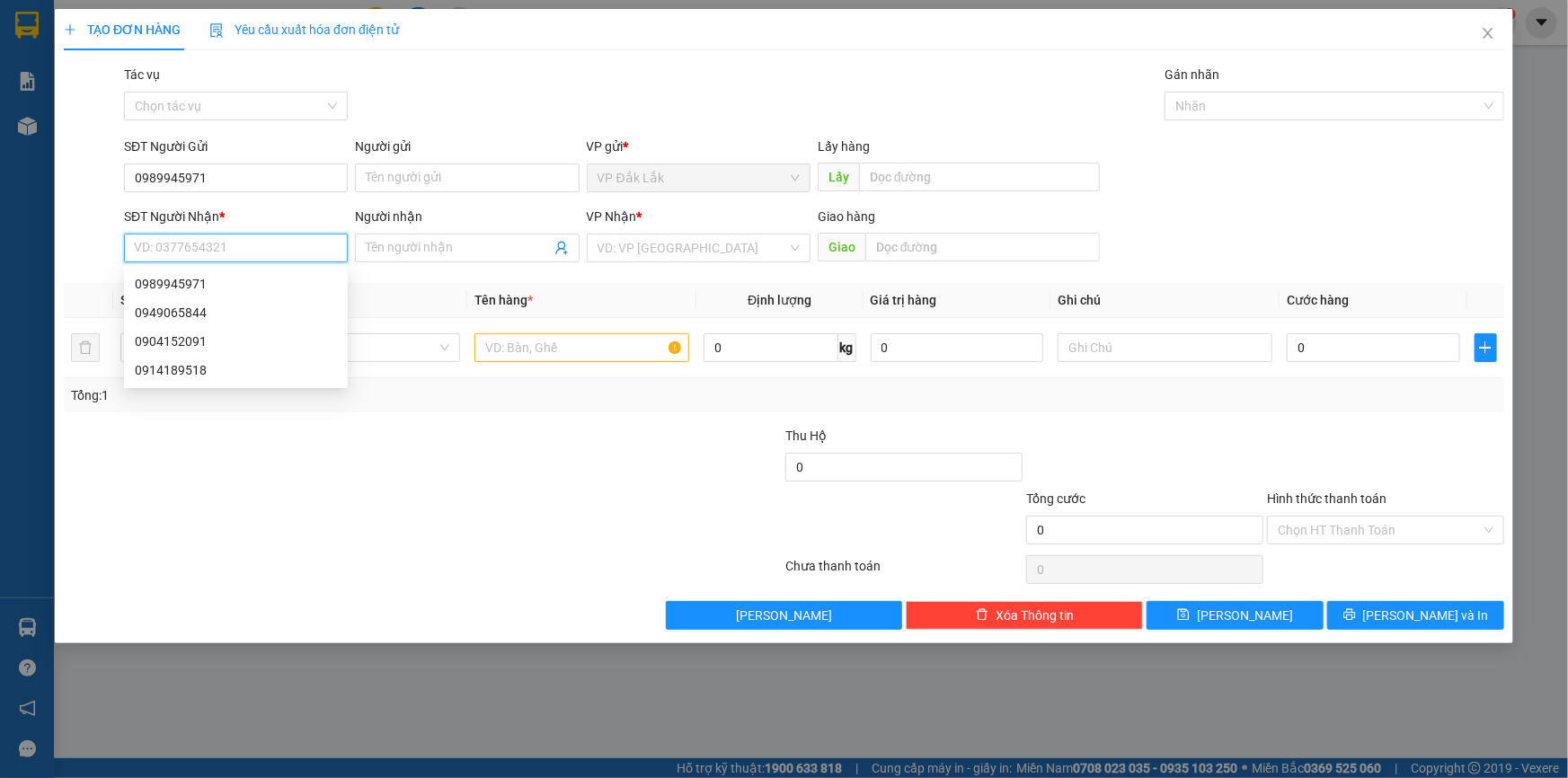
paste input "0989945971"
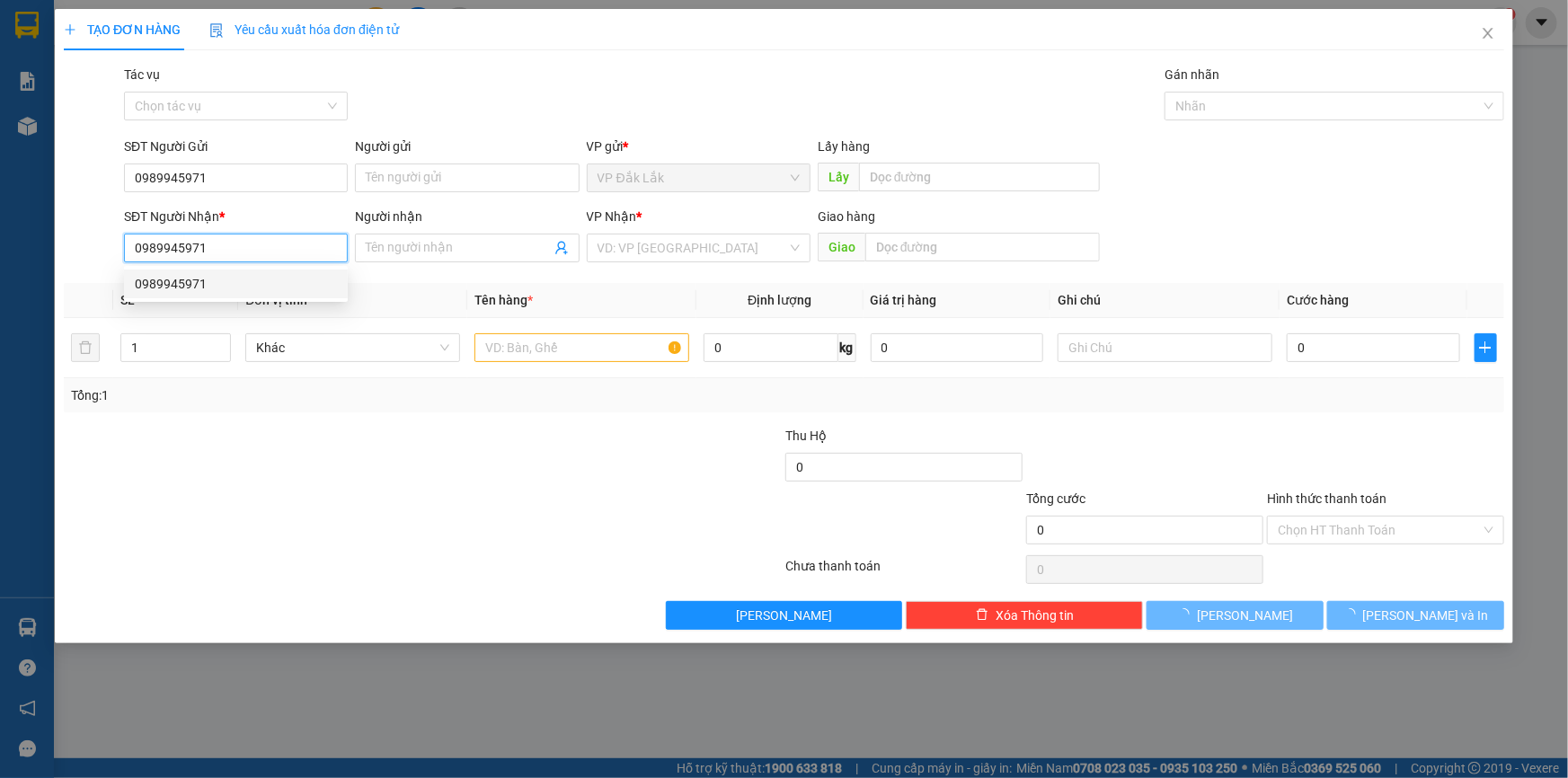
click at [225, 270] on div "0989945971" at bounding box center [236, 283] width 224 height 29
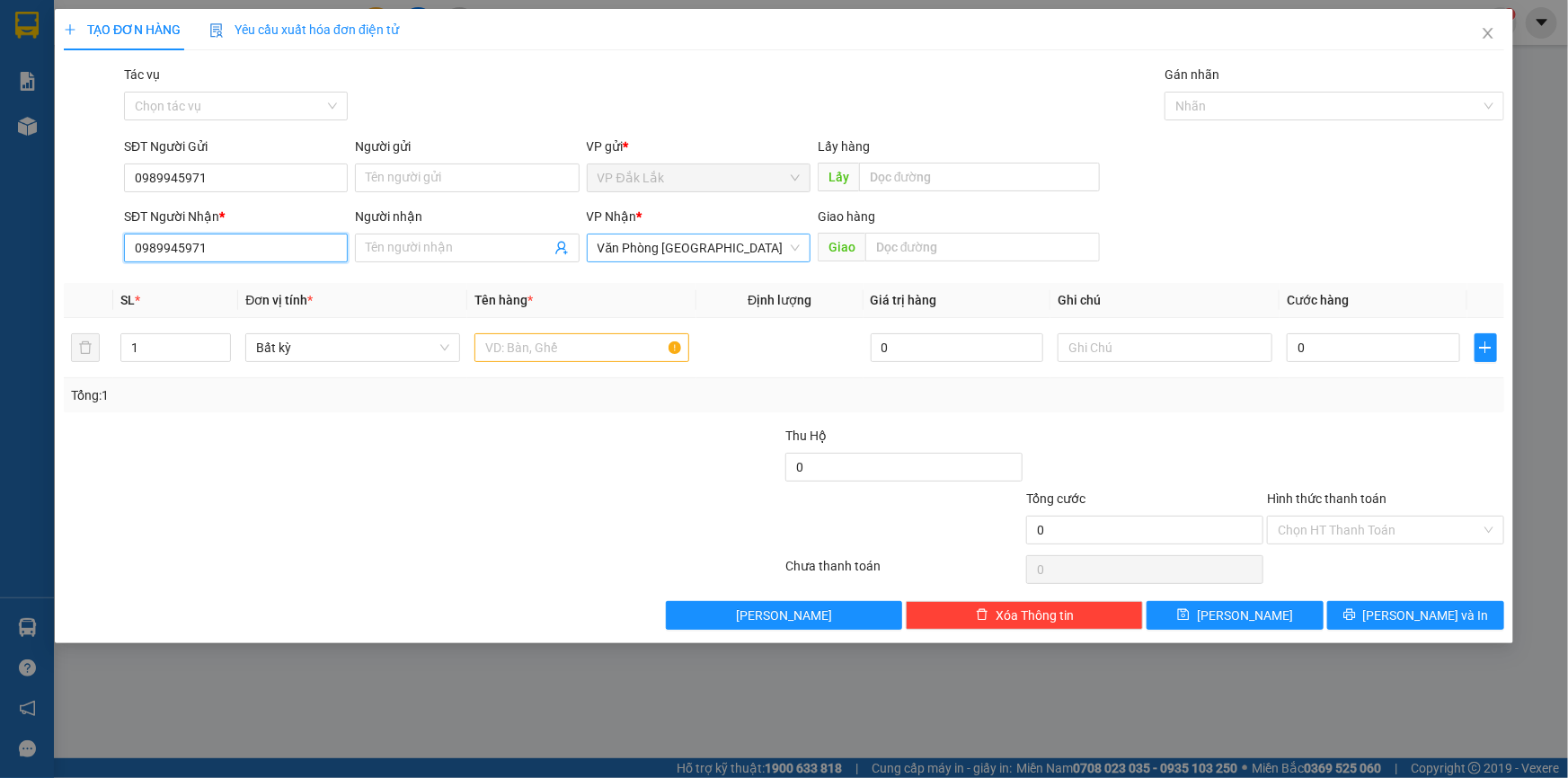
click at [797, 253] on span "Văn Phòng [GEOGRAPHIC_DATA]" at bounding box center [699, 248] width 202 height 27
type input "0989945971"
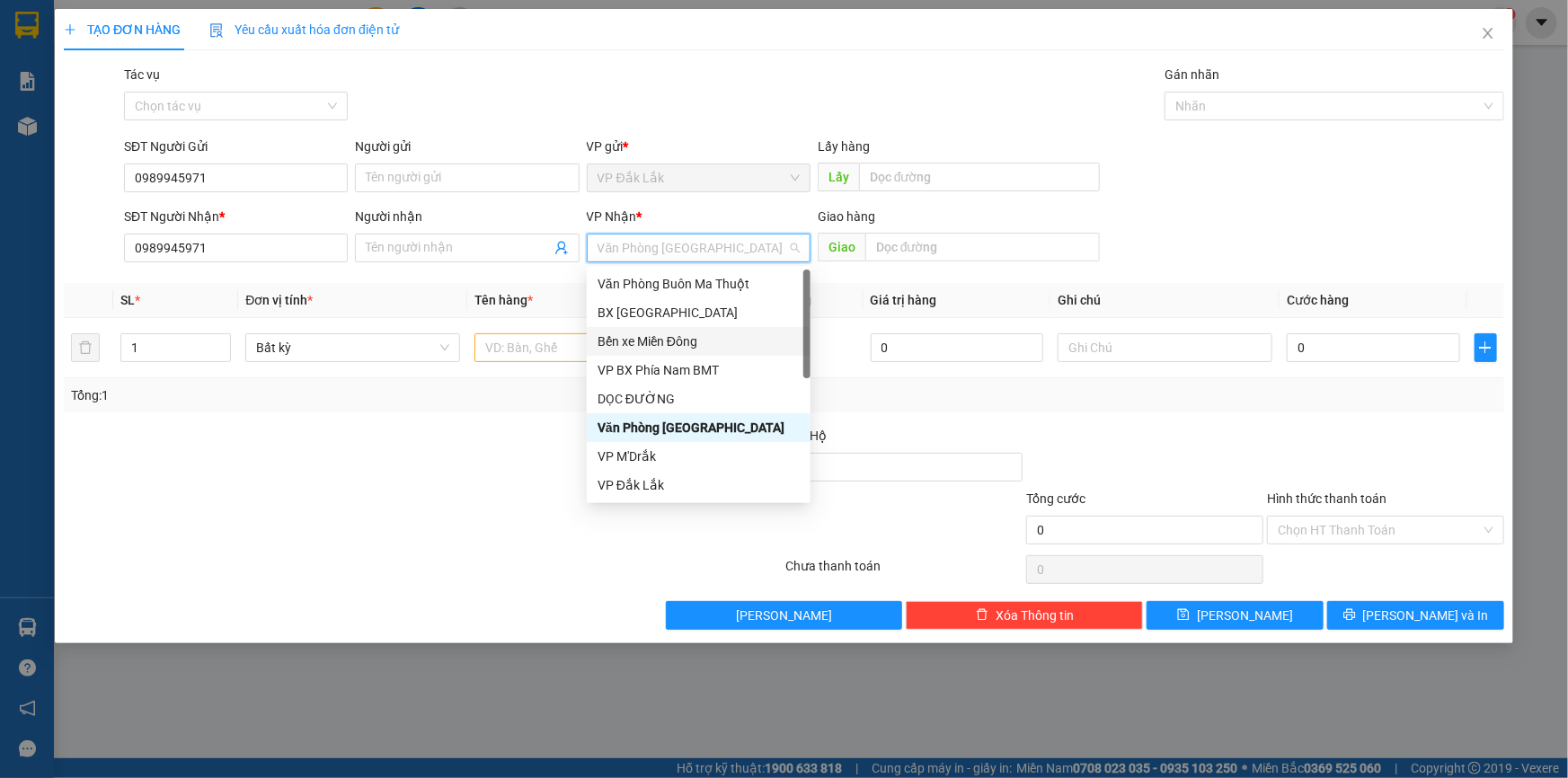
click at [654, 341] on div "Bến xe Miền Đông" at bounding box center [699, 342] width 202 height 20
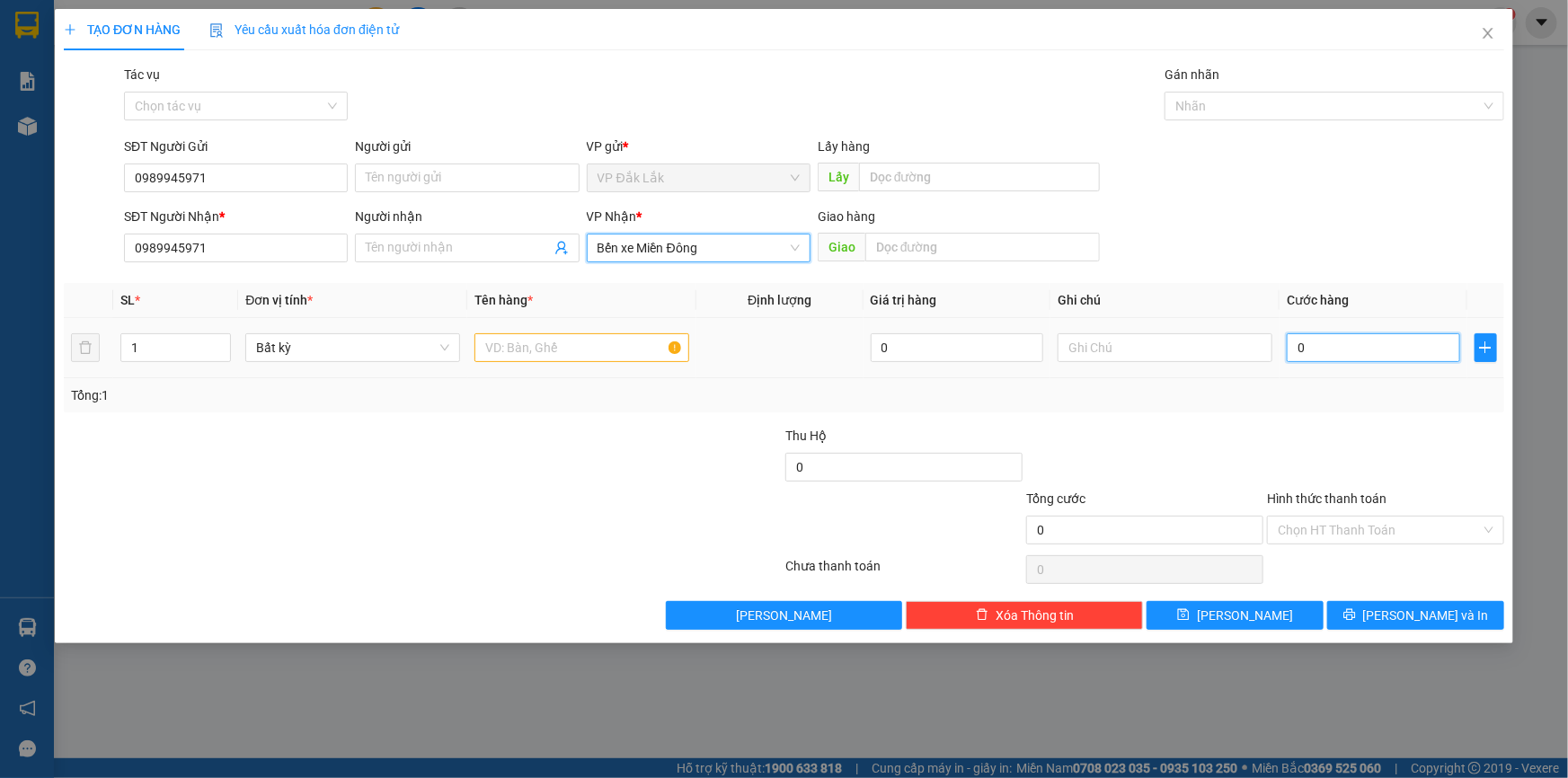
click at [1302, 348] on input "0" at bounding box center [1373, 347] width 173 height 29
type input "1"
type input "10"
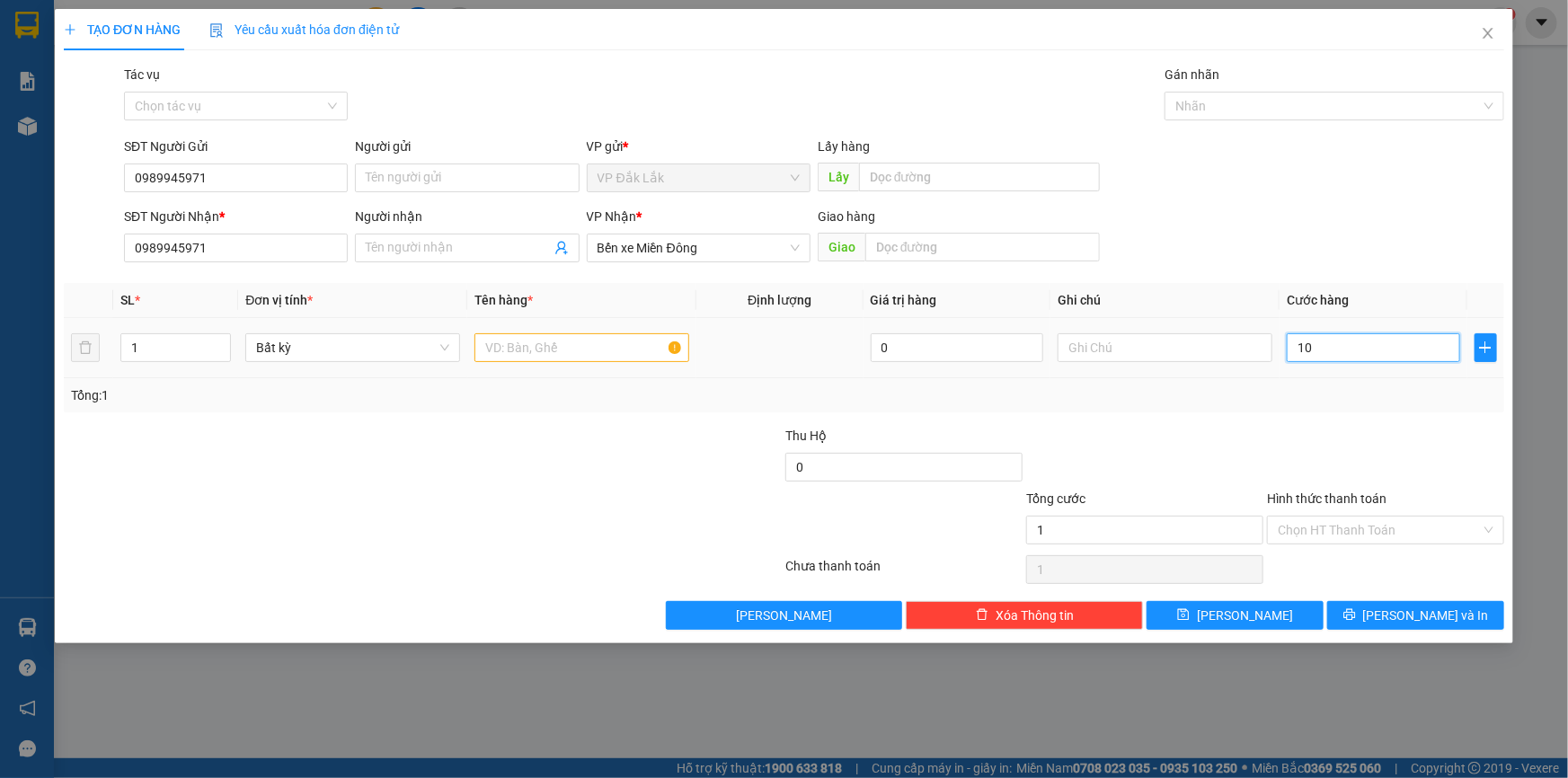
type input "10"
type input "100"
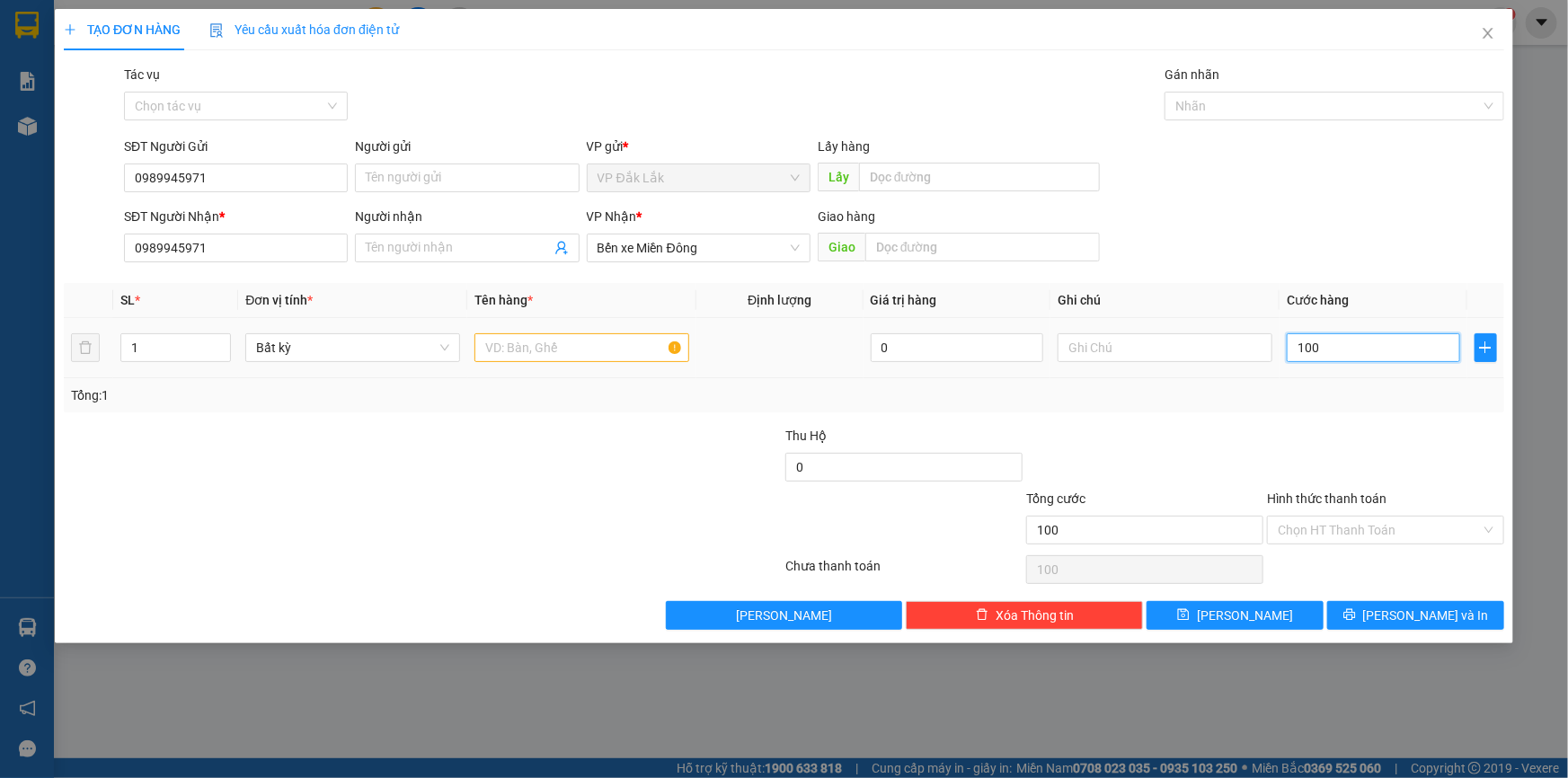
type input "1.000"
type input "10.000"
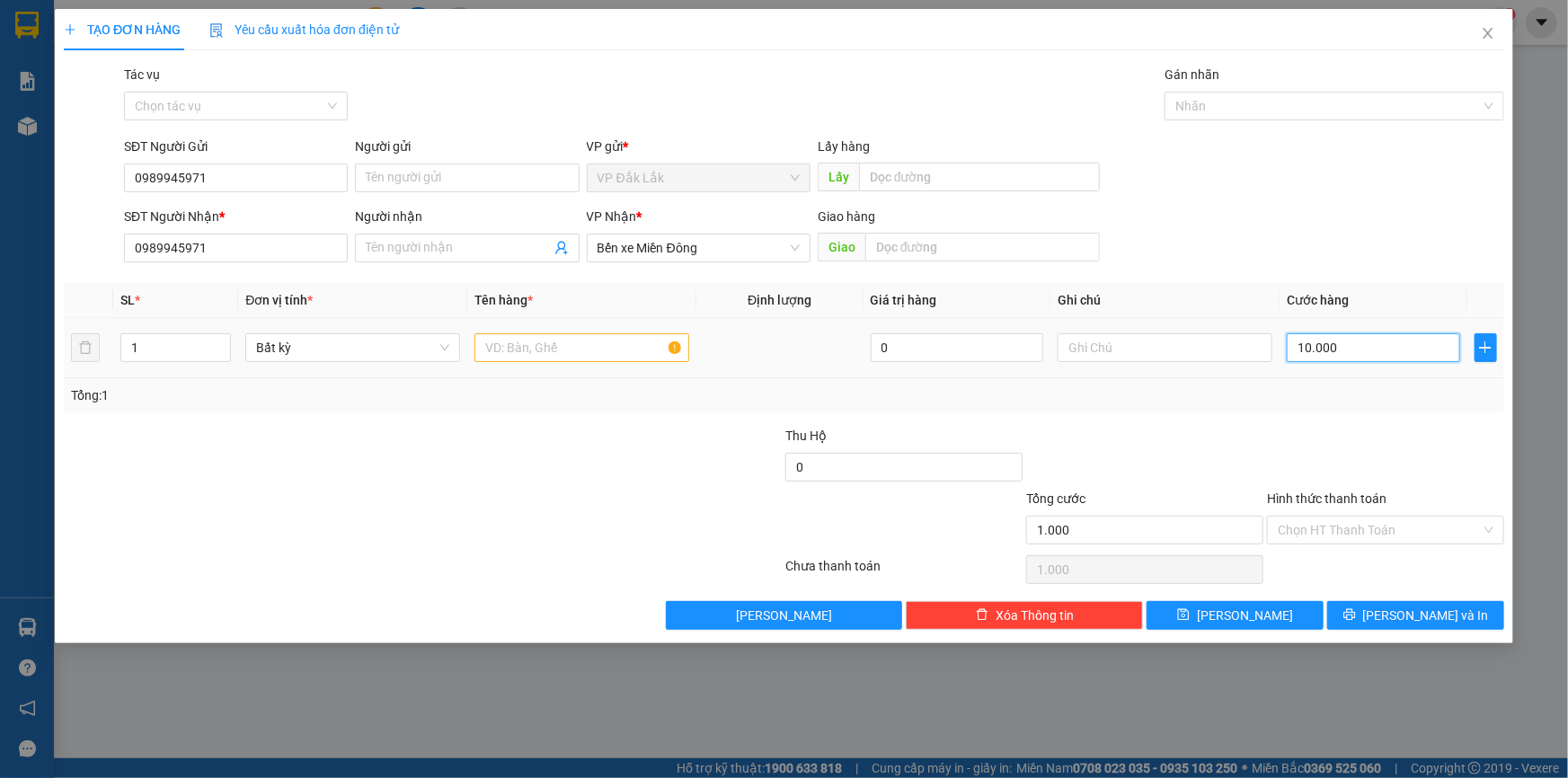
type input "10.000"
type input "100.000"
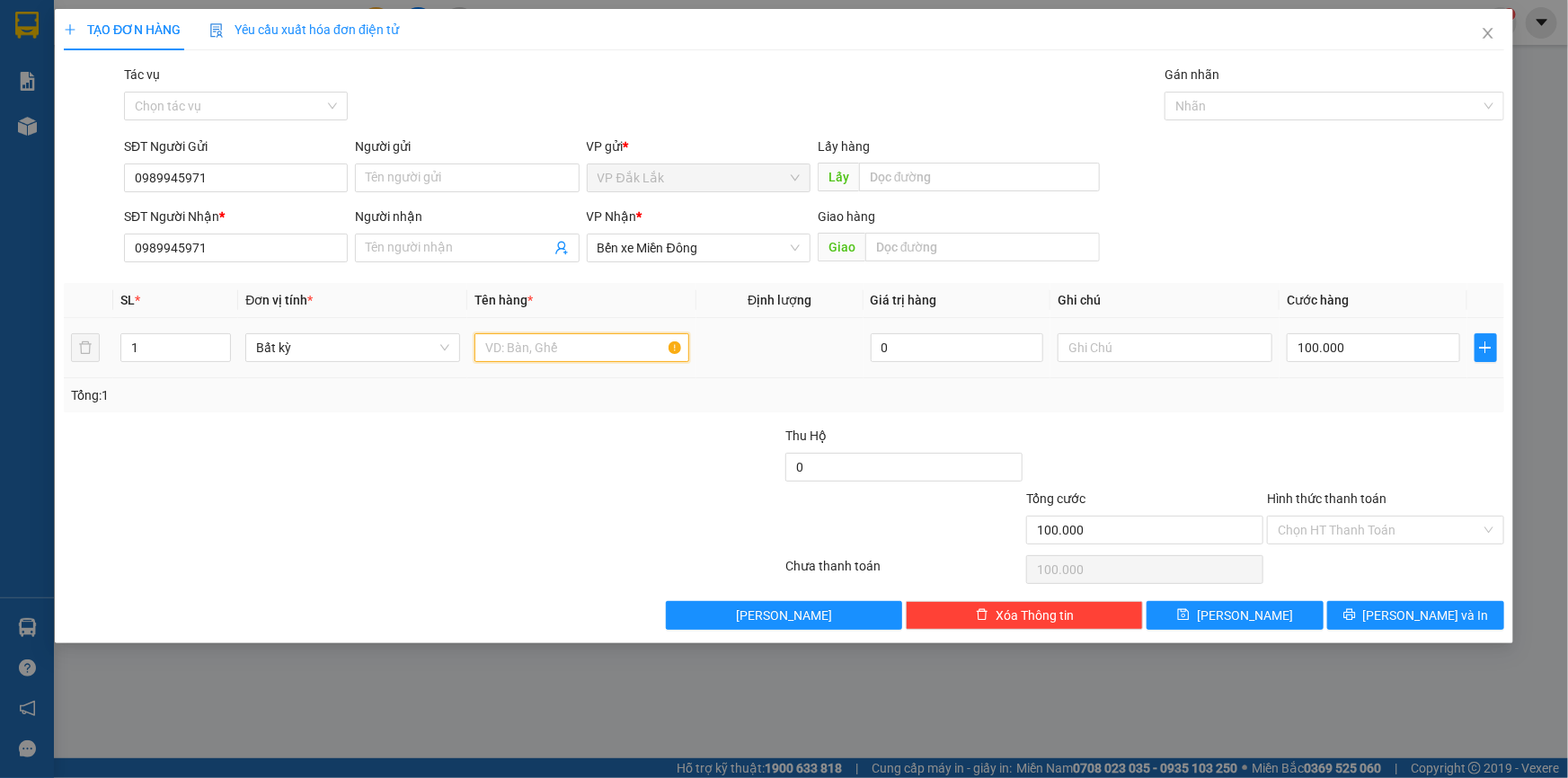
click at [578, 352] on input "text" at bounding box center [582, 347] width 215 height 29
type input "1 THÙNG GIẤY"
click at [1287, 530] on input "Hình thức thanh toán" at bounding box center [1379, 529] width 203 height 27
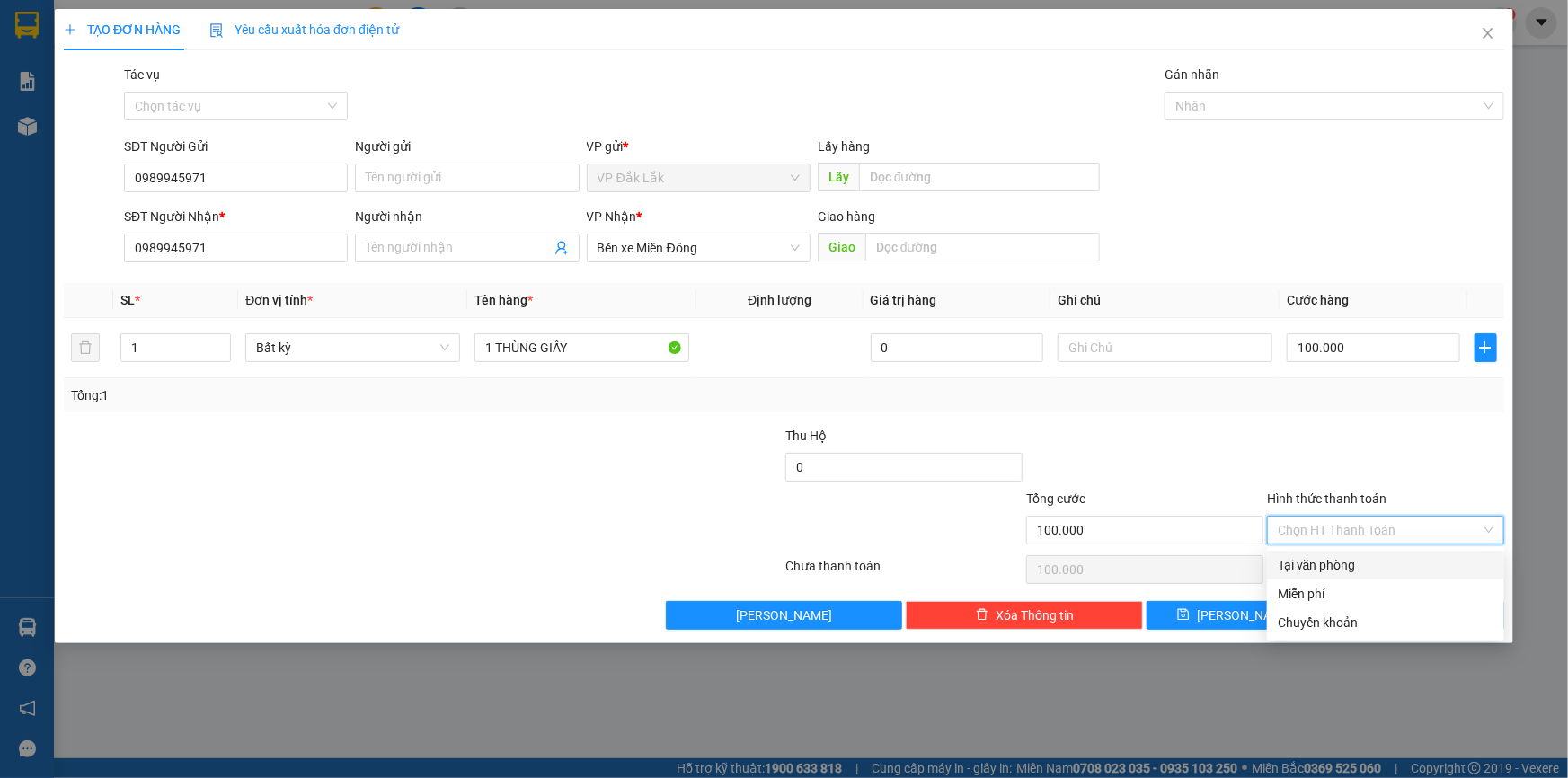
click at [1305, 557] on div "Tại văn phòng" at bounding box center [1386, 565] width 216 height 20
type input "0"
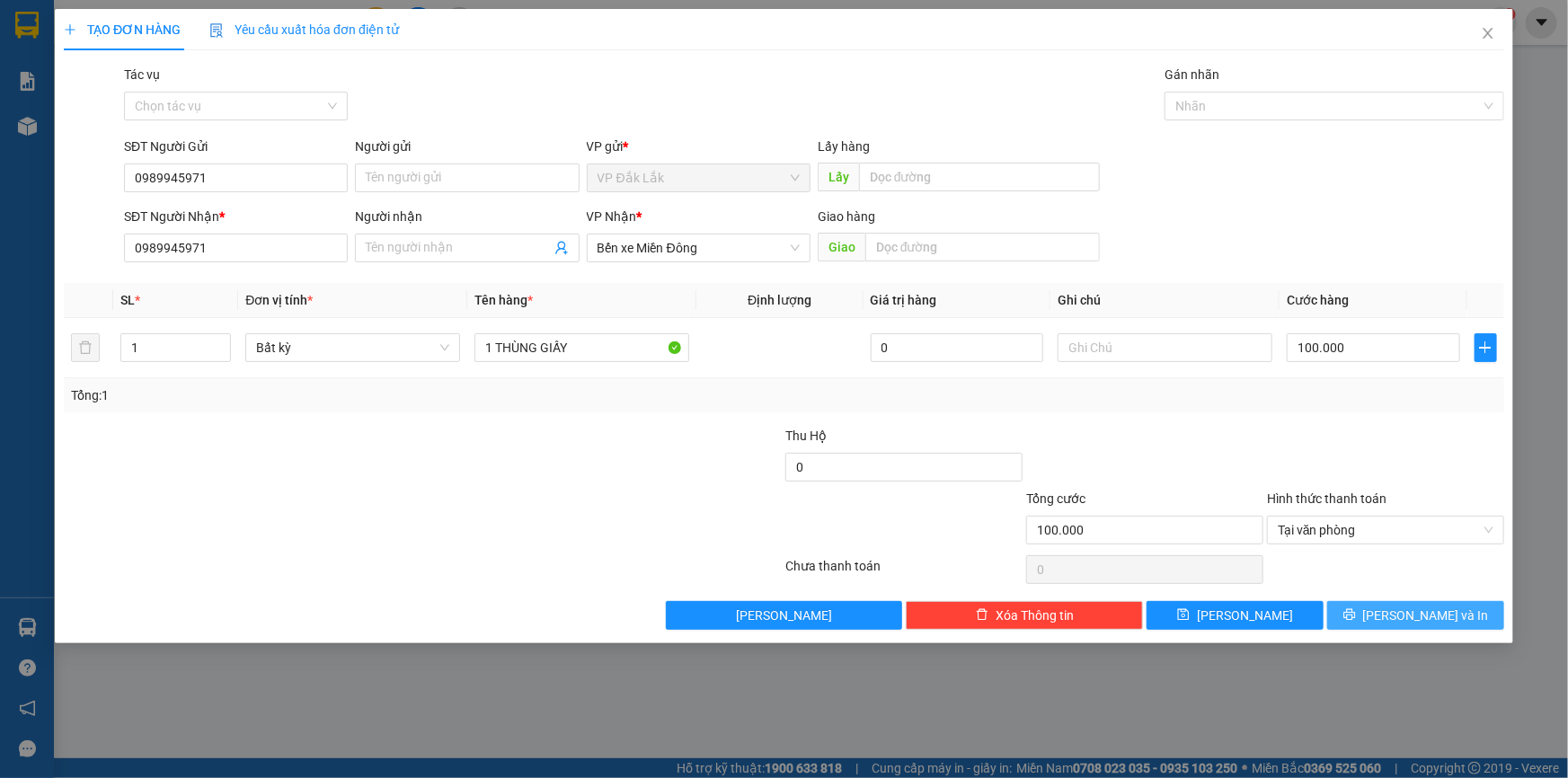
click at [1406, 618] on span "[PERSON_NAME] và In" at bounding box center [1425, 615] width 126 height 20
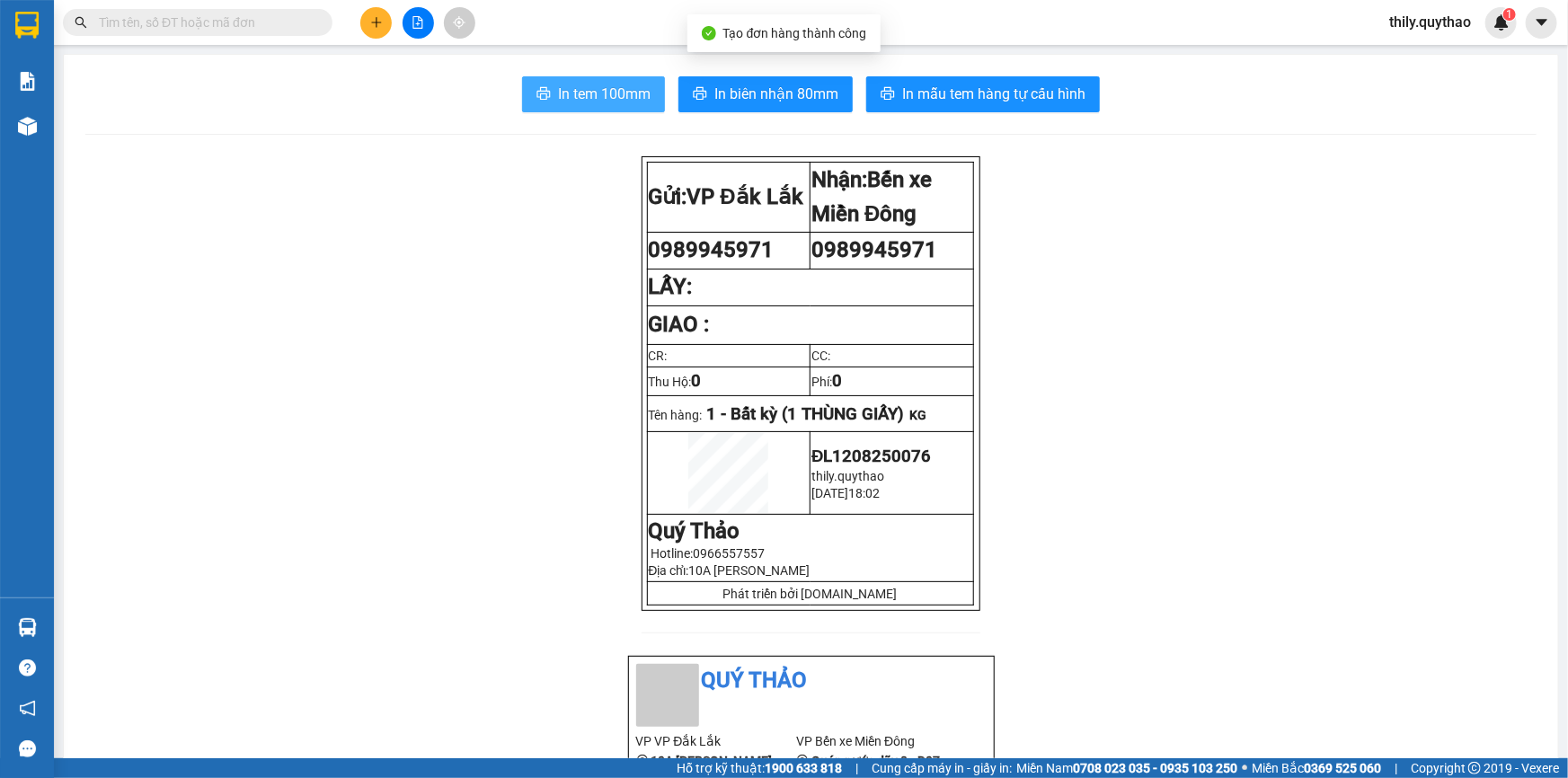
click at [558, 86] on span "In tem 100mm" at bounding box center [604, 93] width 92 height 23
click at [1433, 26] on span "thily.quythao" at bounding box center [1430, 22] width 111 height 23
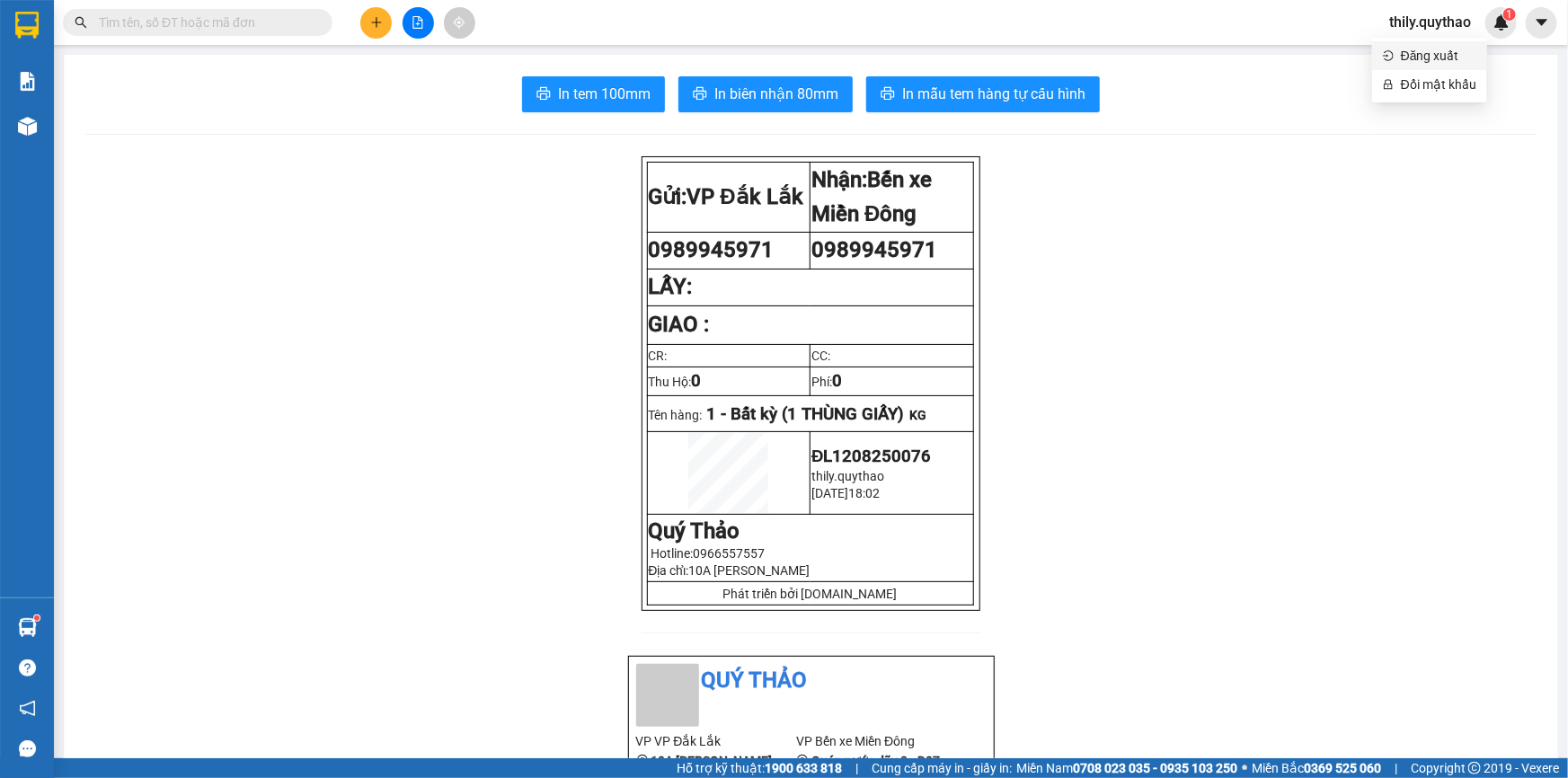
click at [1421, 56] on span "Đăng xuất" at bounding box center [1439, 56] width 75 height 20
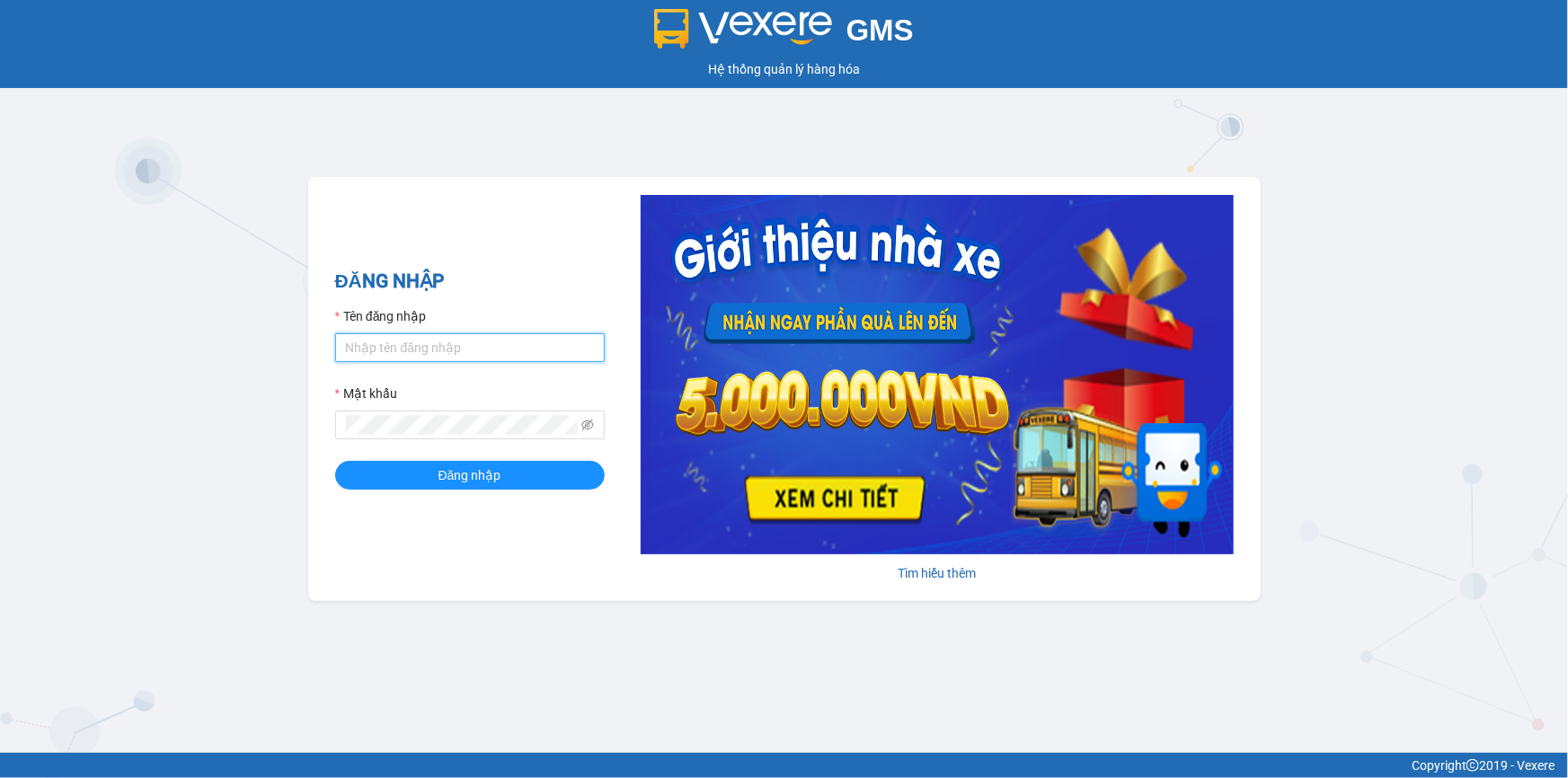
click at [477, 352] on input "Tên đăng nhập" at bounding box center [470, 347] width 270 height 29
type input "ty.quythao"
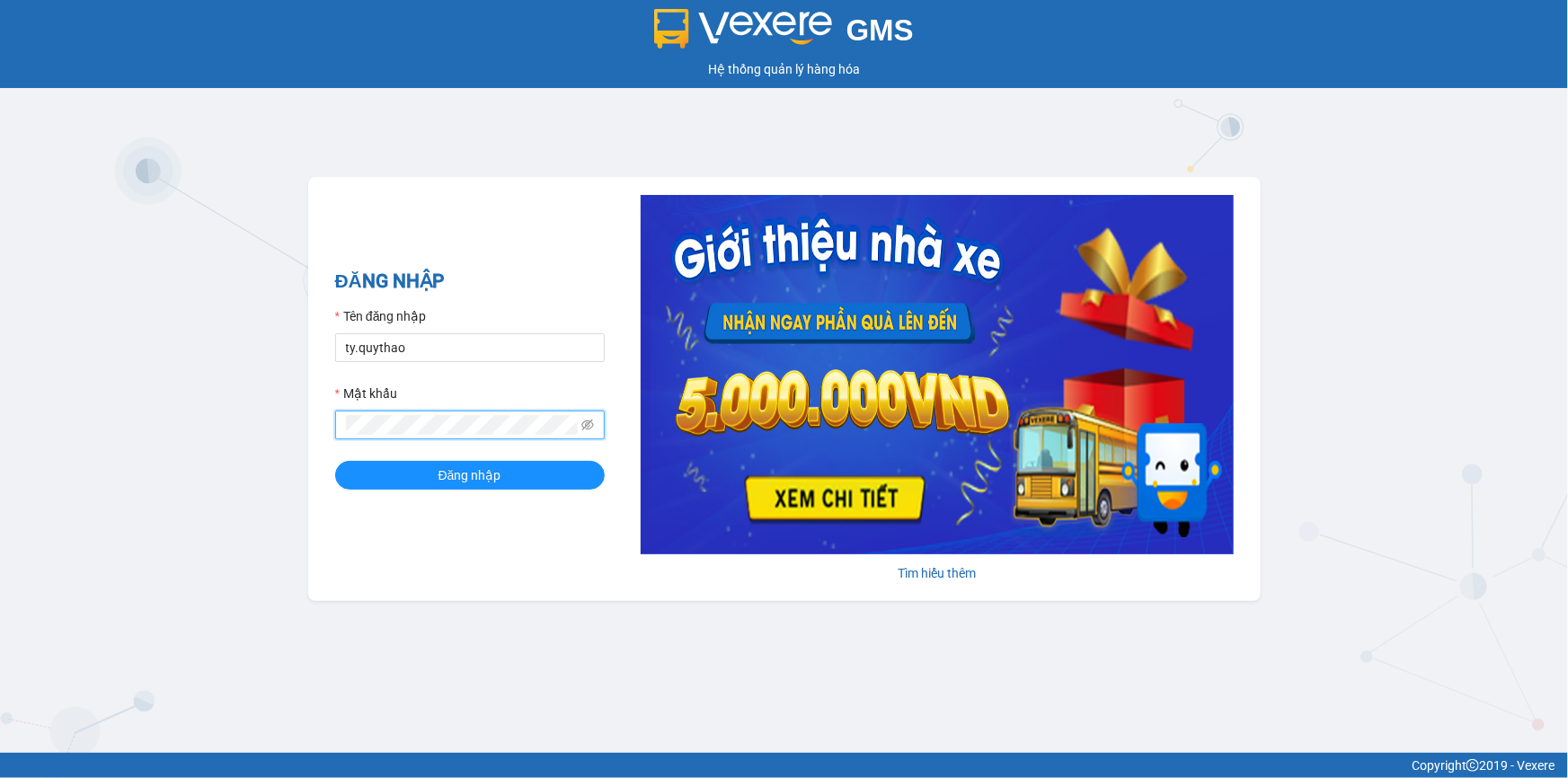
click at [335, 461] on button "Đăng nhập" at bounding box center [470, 475] width 270 height 29
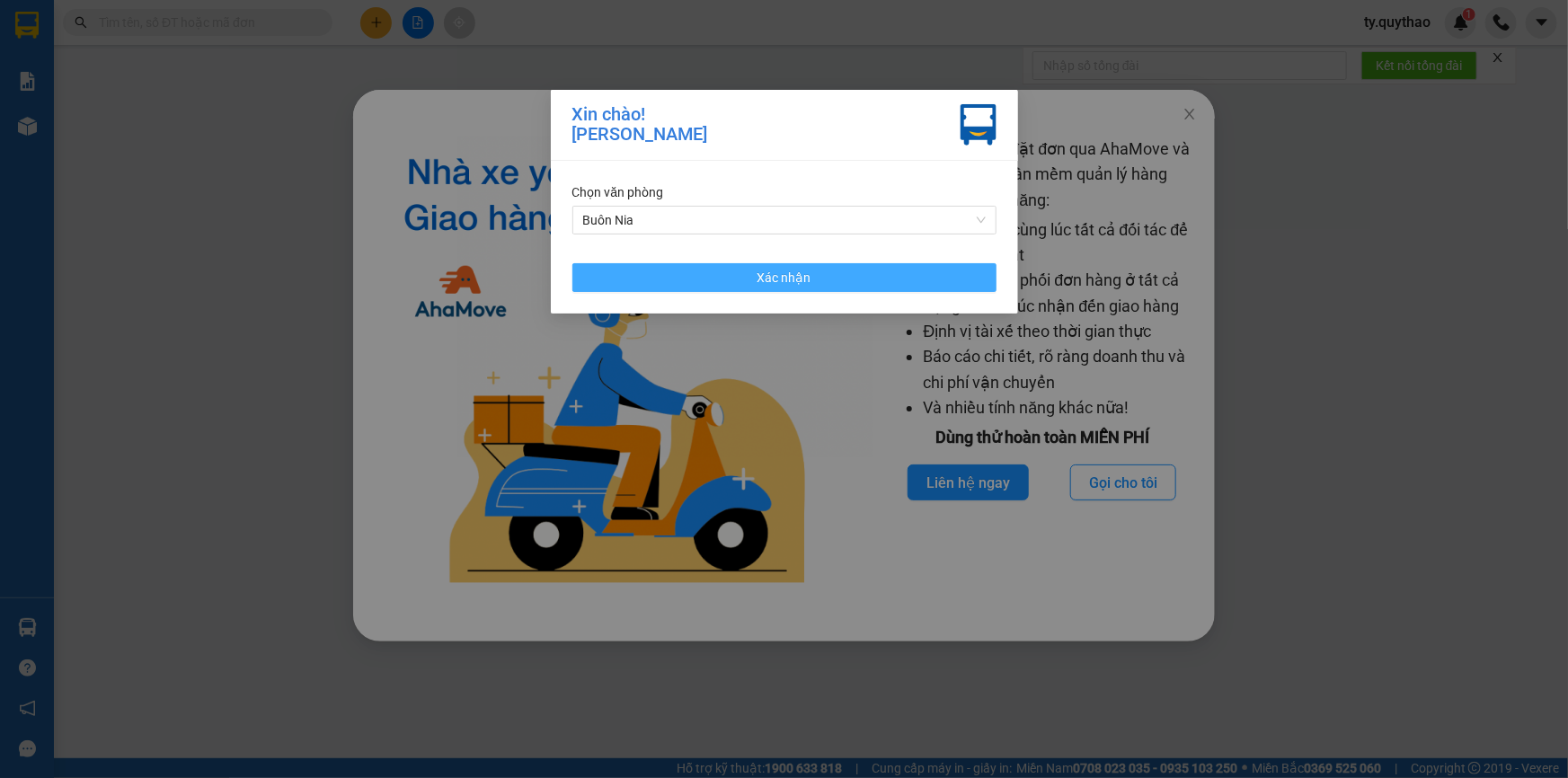
click at [775, 290] on button "Xác nhận" at bounding box center [785, 278] width 424 height 29
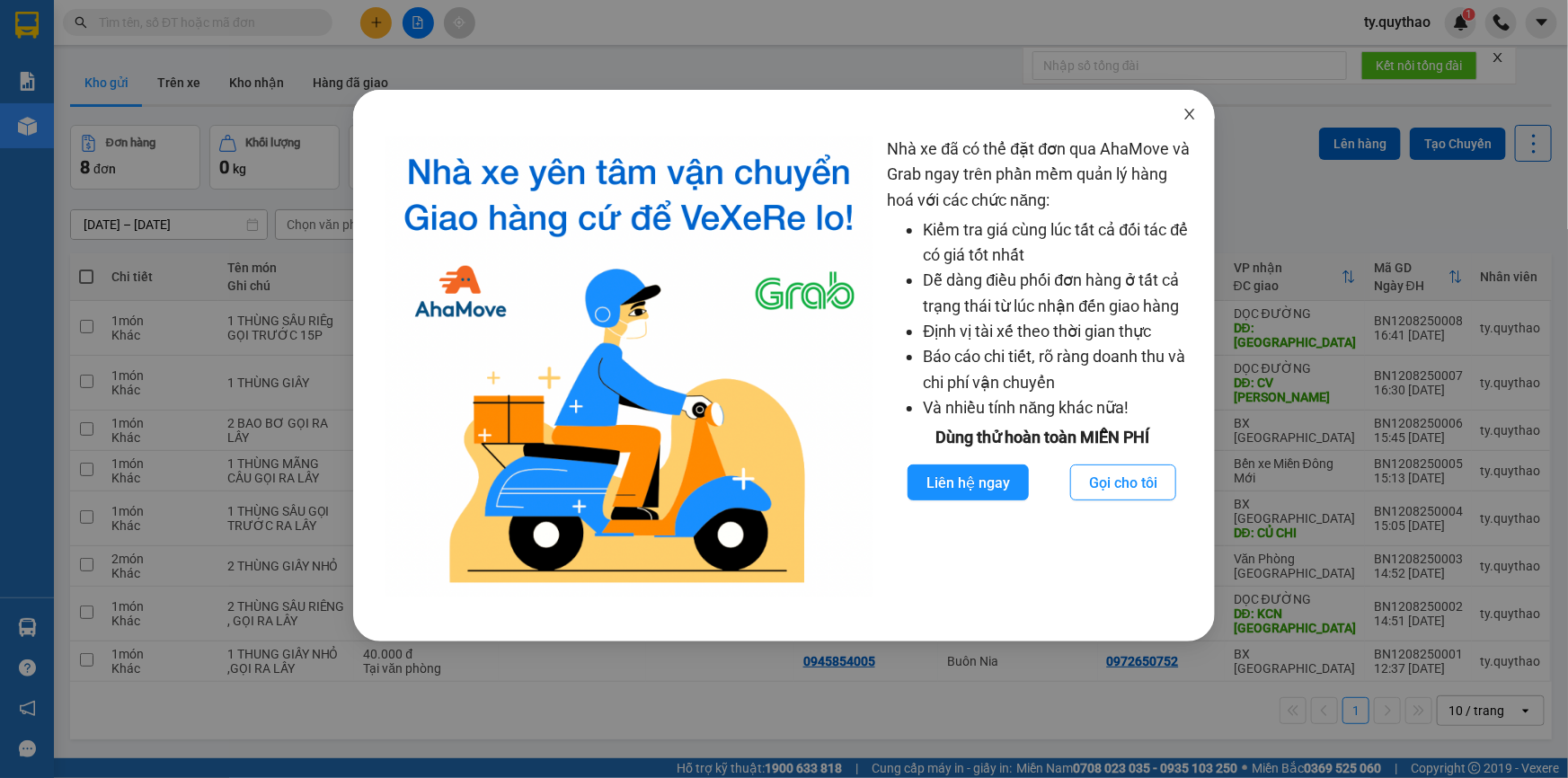
click at [1189, 116] on icon "close" at bounding box center [1190, 114] width 10 height 11
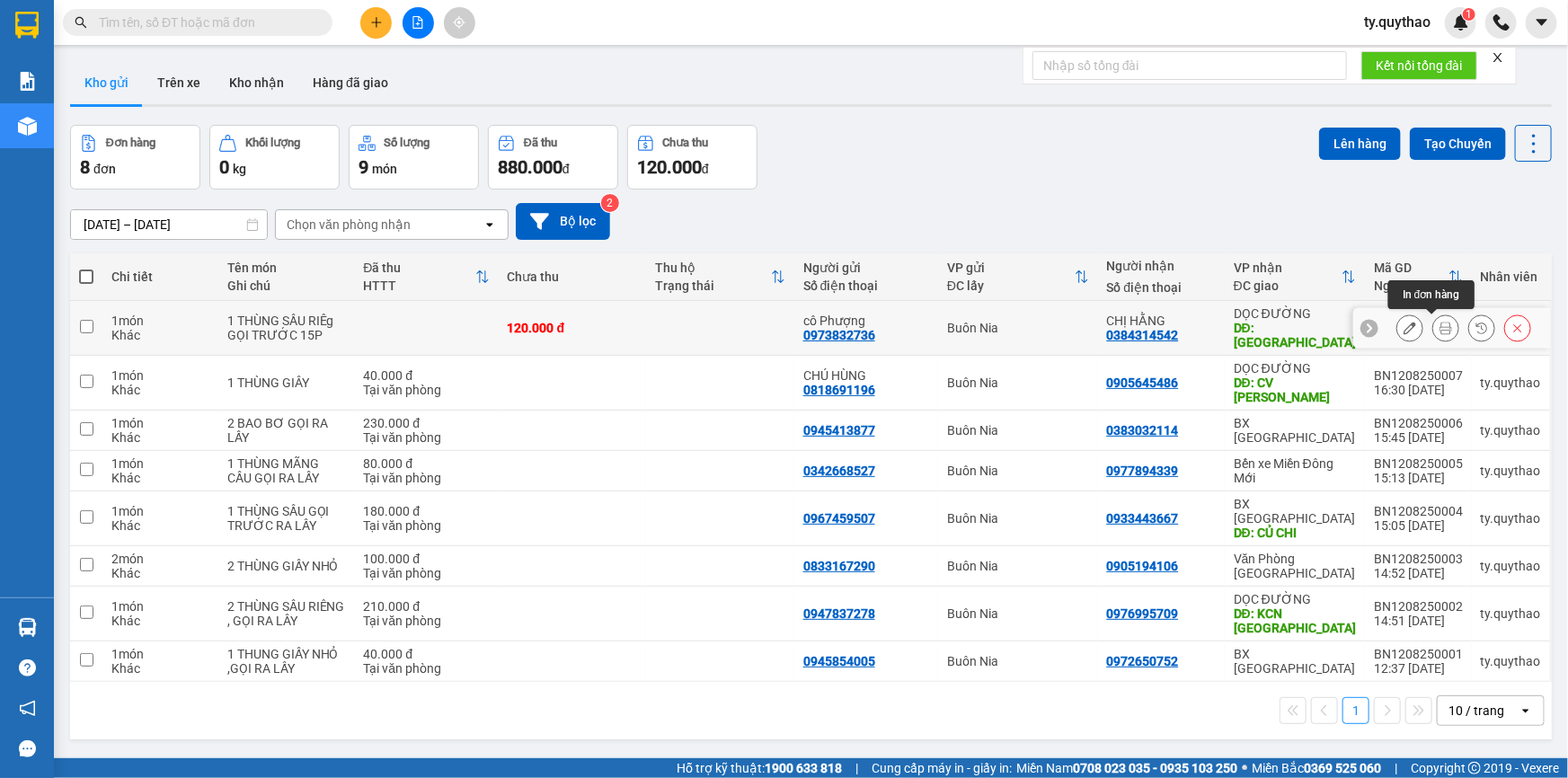
click at [1433, 314] on button at bounding box center [1445, 329] width 25 height 32
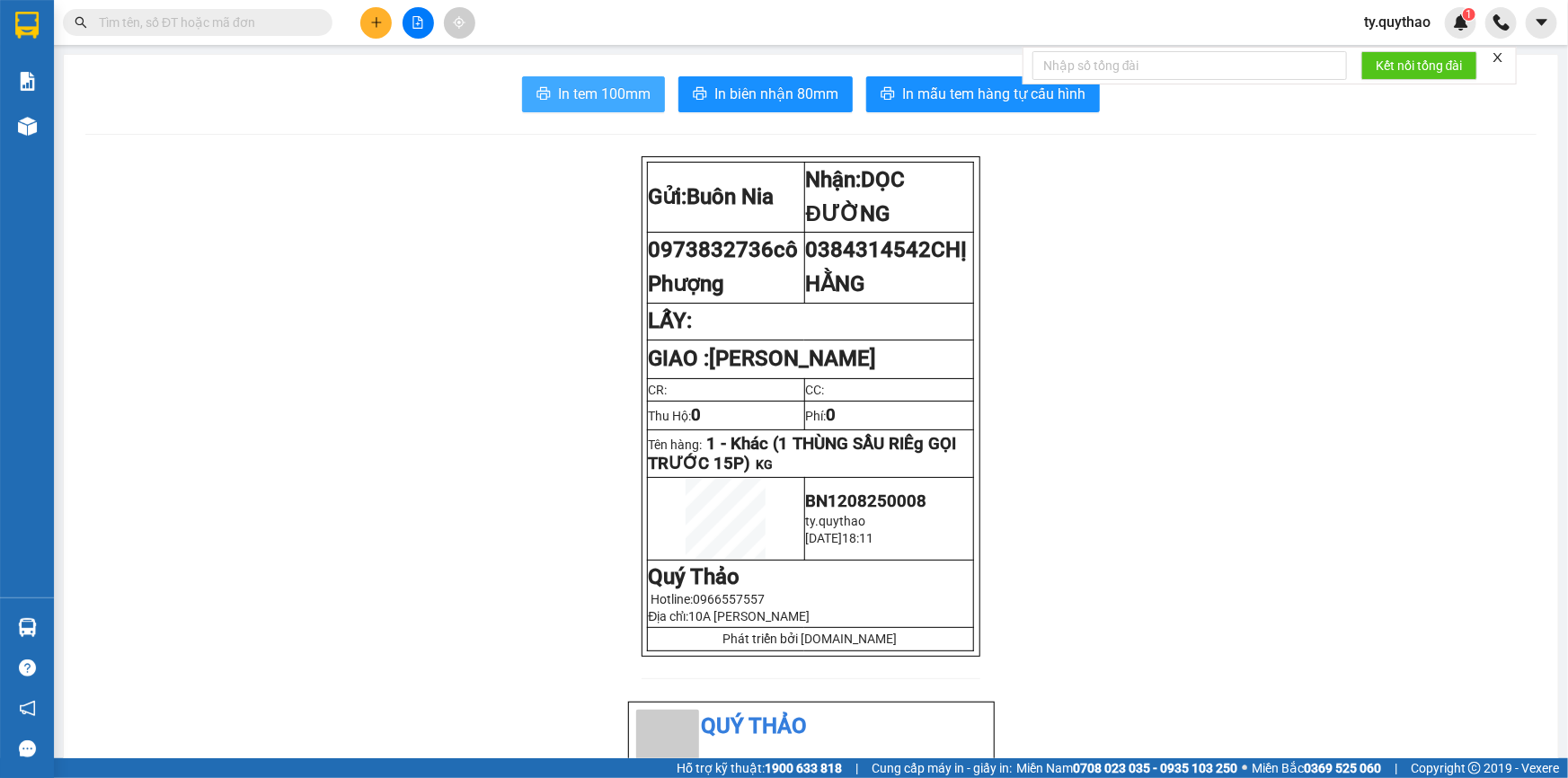
click at [609, 89] on span "In tem 100mm" at bounding box center [604, 93] width 92 height 23
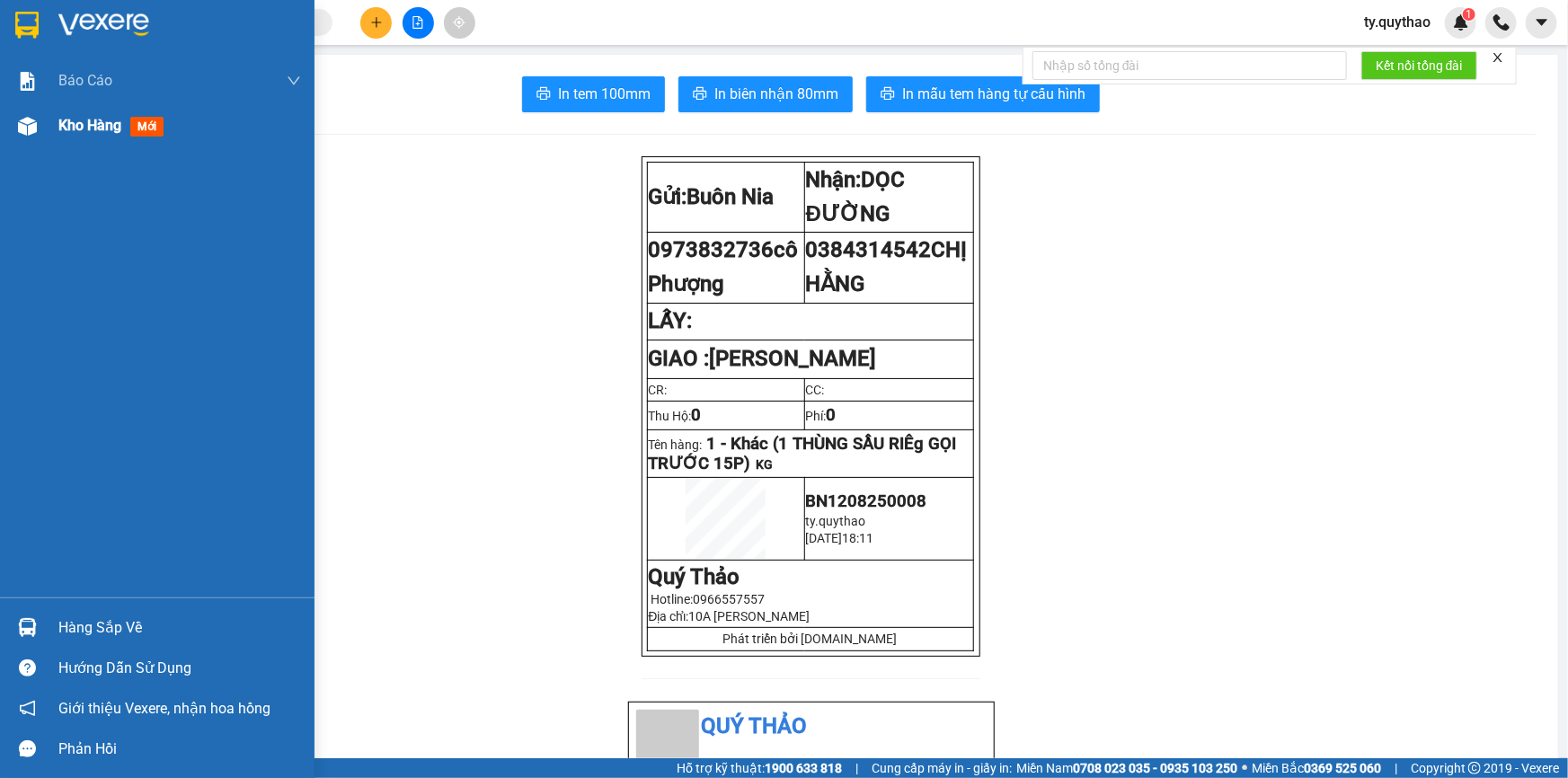
click at [99, 132] on span "Kho hàng" at bounding box center [89, 125] width 62 height 17
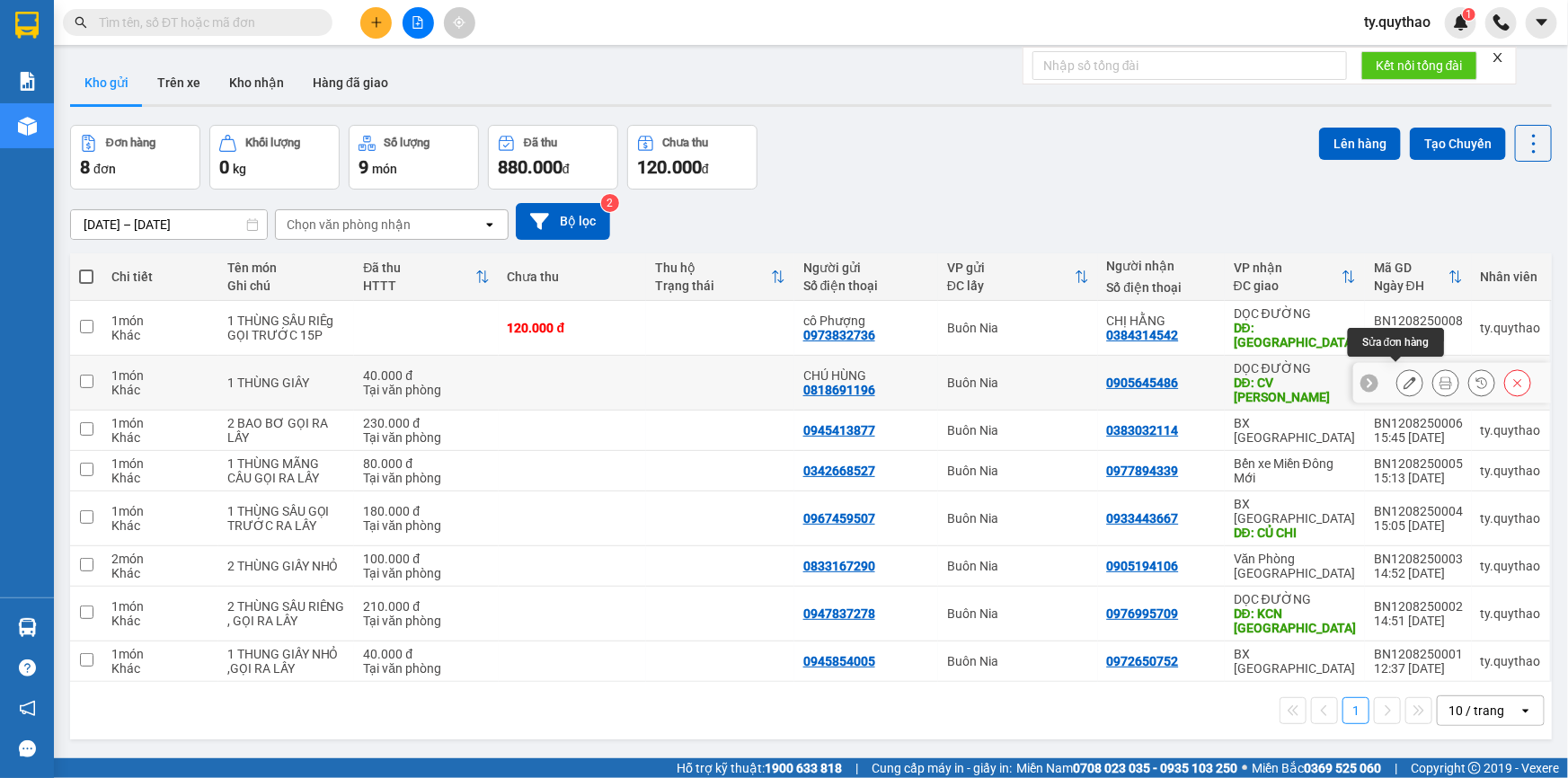
click at [1440, 378] on icon at bounding box center [1446, 383] width 13 height 13
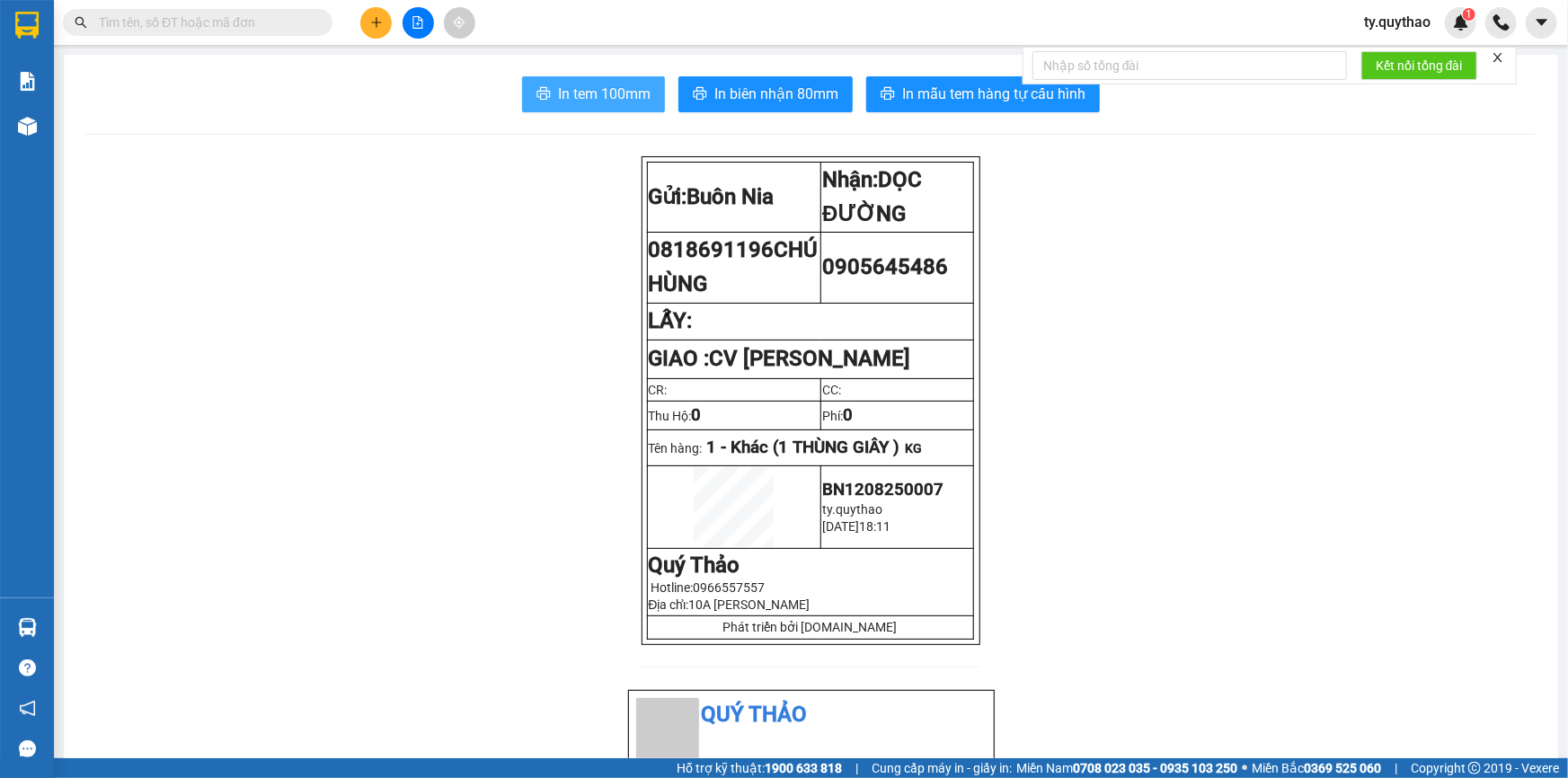
click at [623, 86] on span "In tem 100mm" at bounding box center [604, 93] width 92 height 23
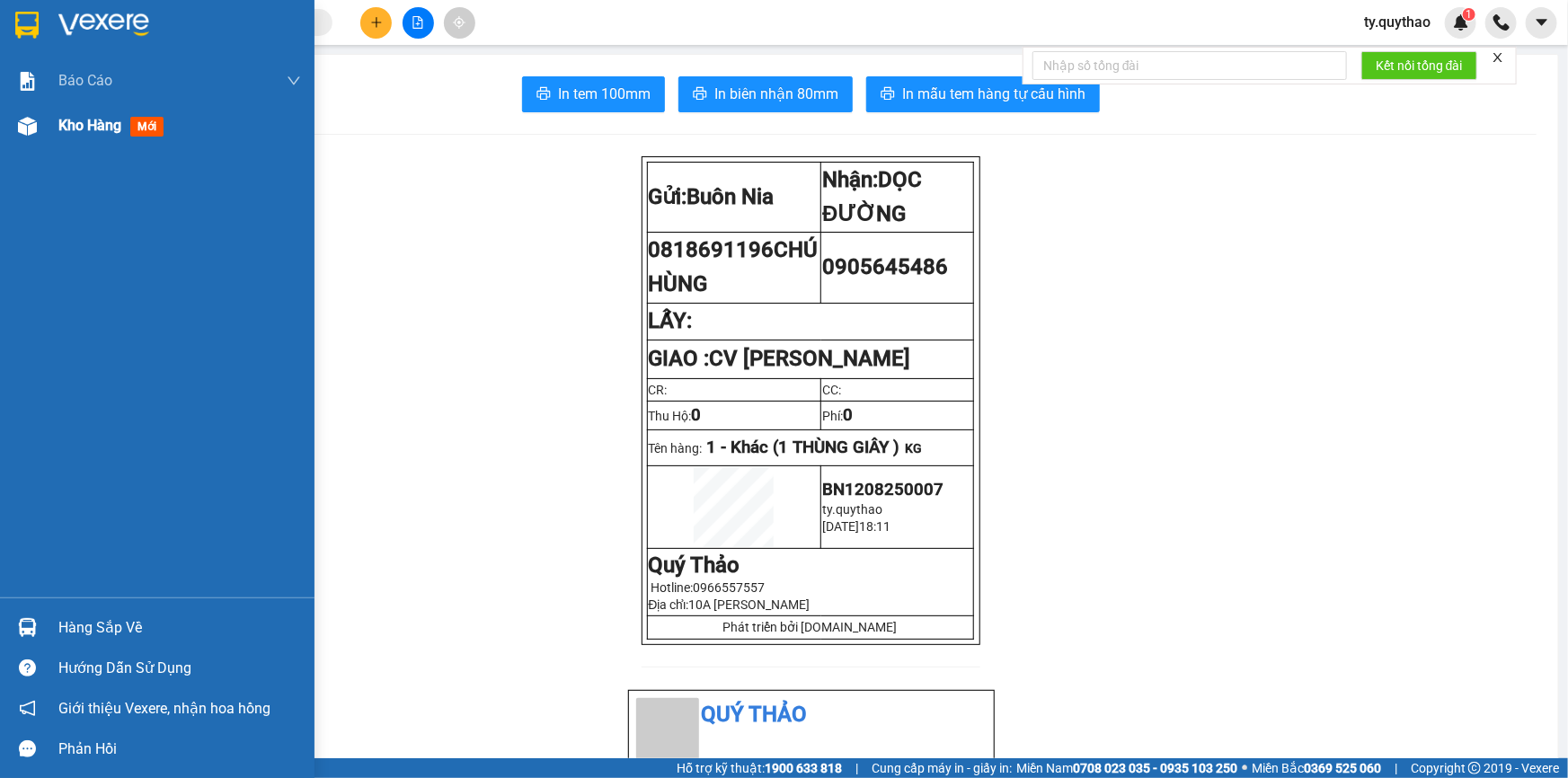
click at [79, 131] on span "Kho hàng" at bounding box center [89, 125] width 62 height 17
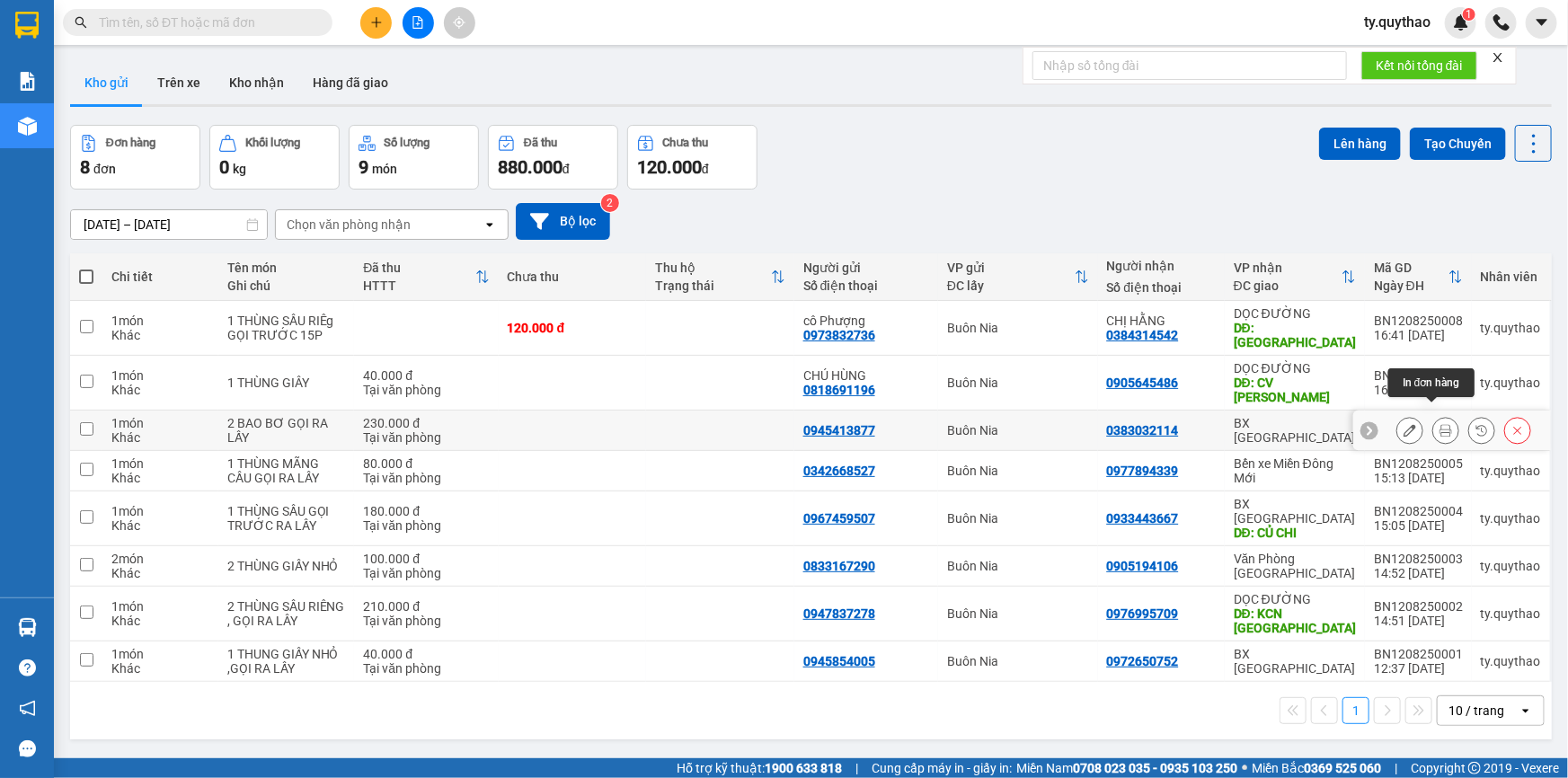
click at [1440, 424] on icon at bounding box center [1446, 430] width 13 height 13
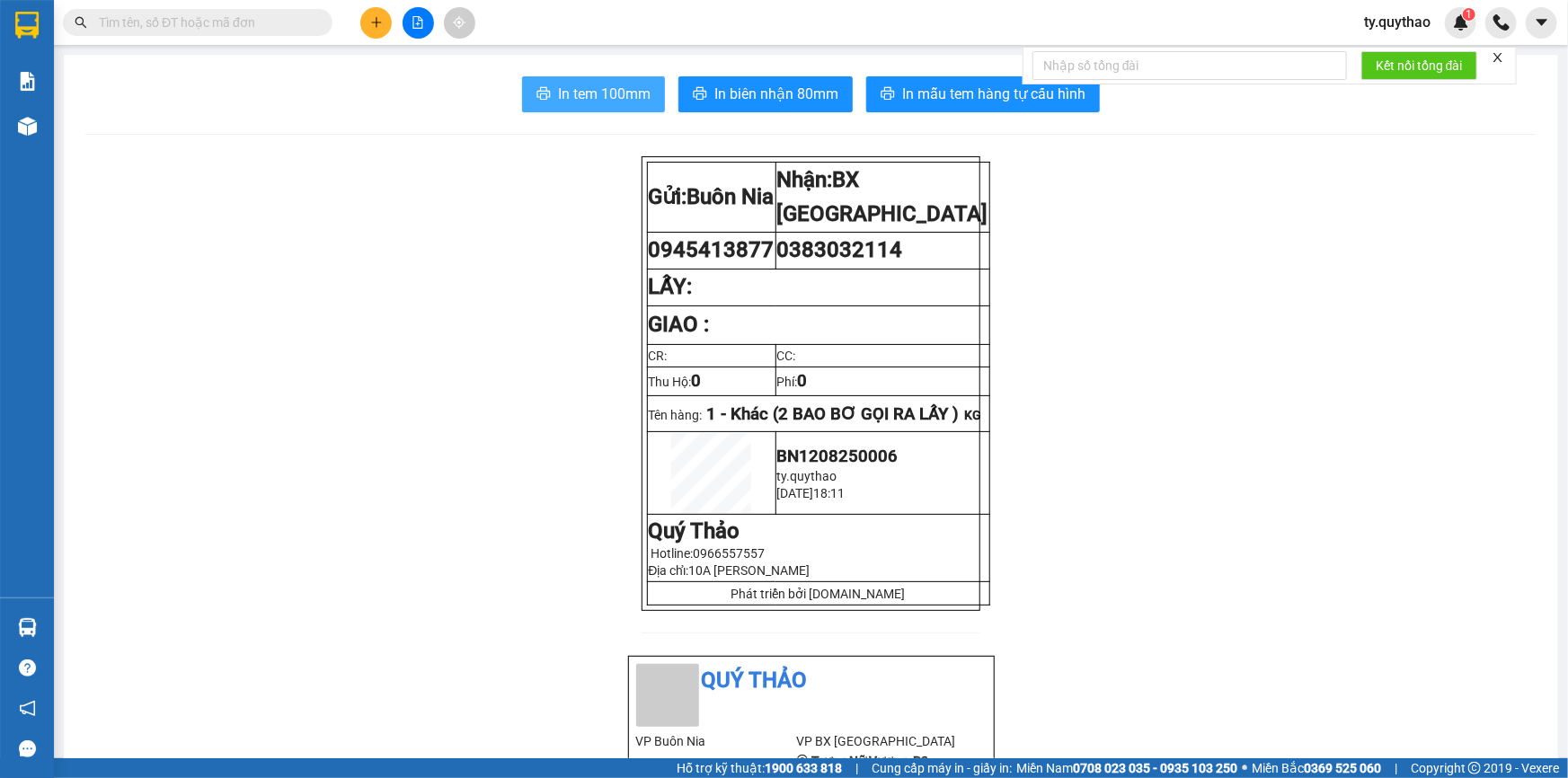
click at [610, 106] on button "In tem 100mm" at bounding box center [594, 94] width 143 height 36
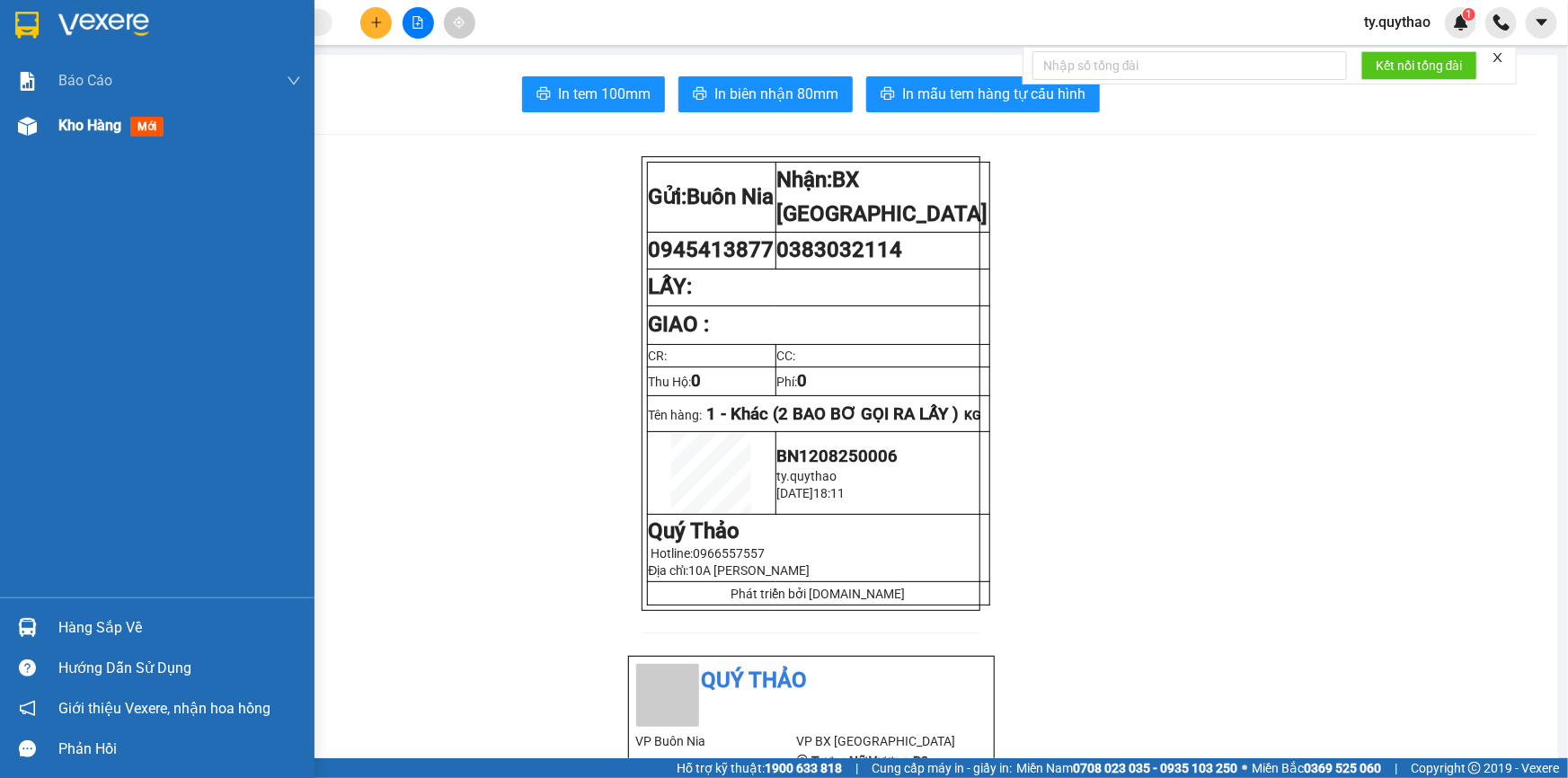
click at [87, 119] on span "Kho hàng" at bounding box center [89, 125] width 62 height 17
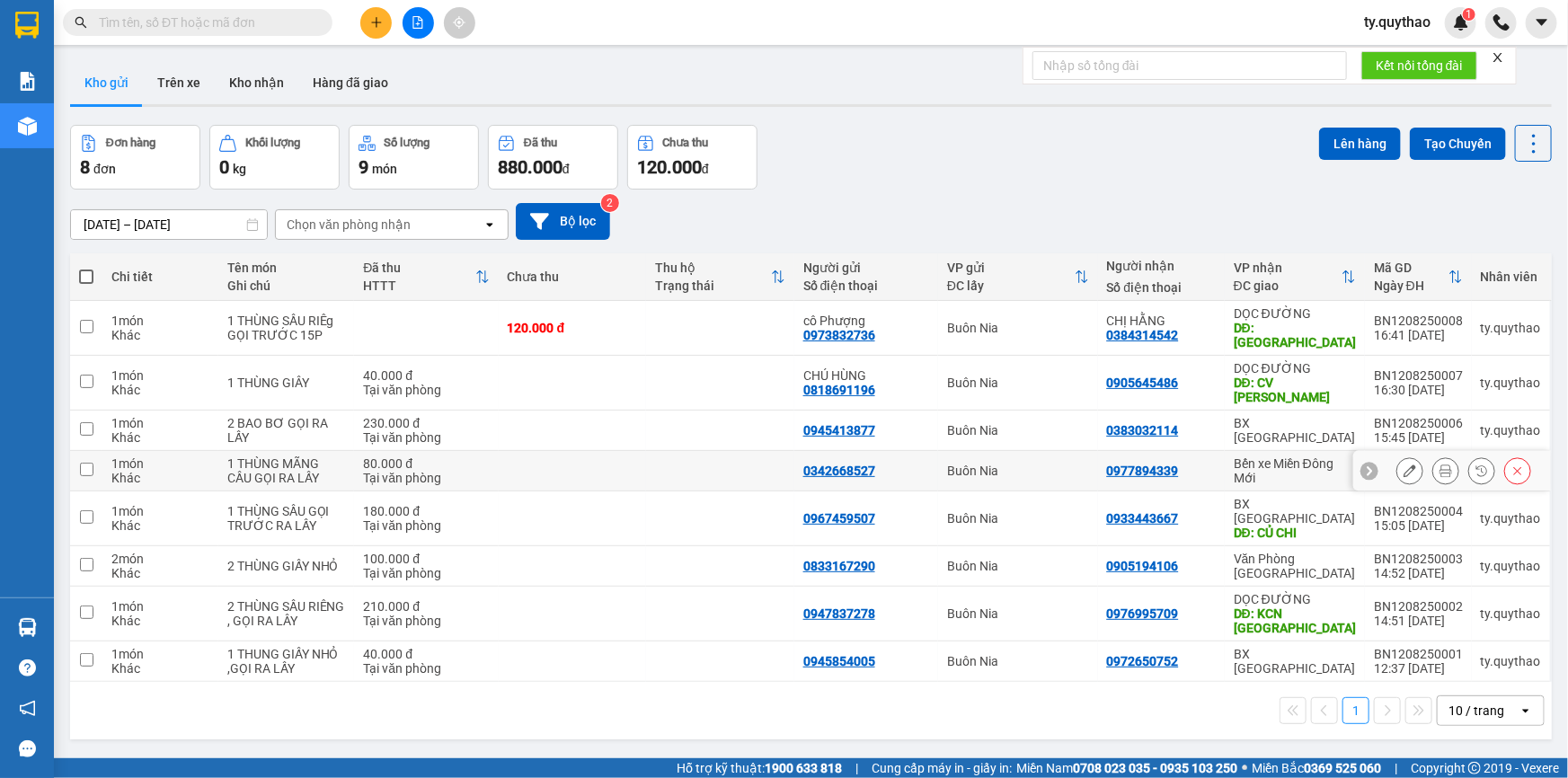
click at [1440, 465] on icon at bounding box center [1446, 471] width 13 height 13
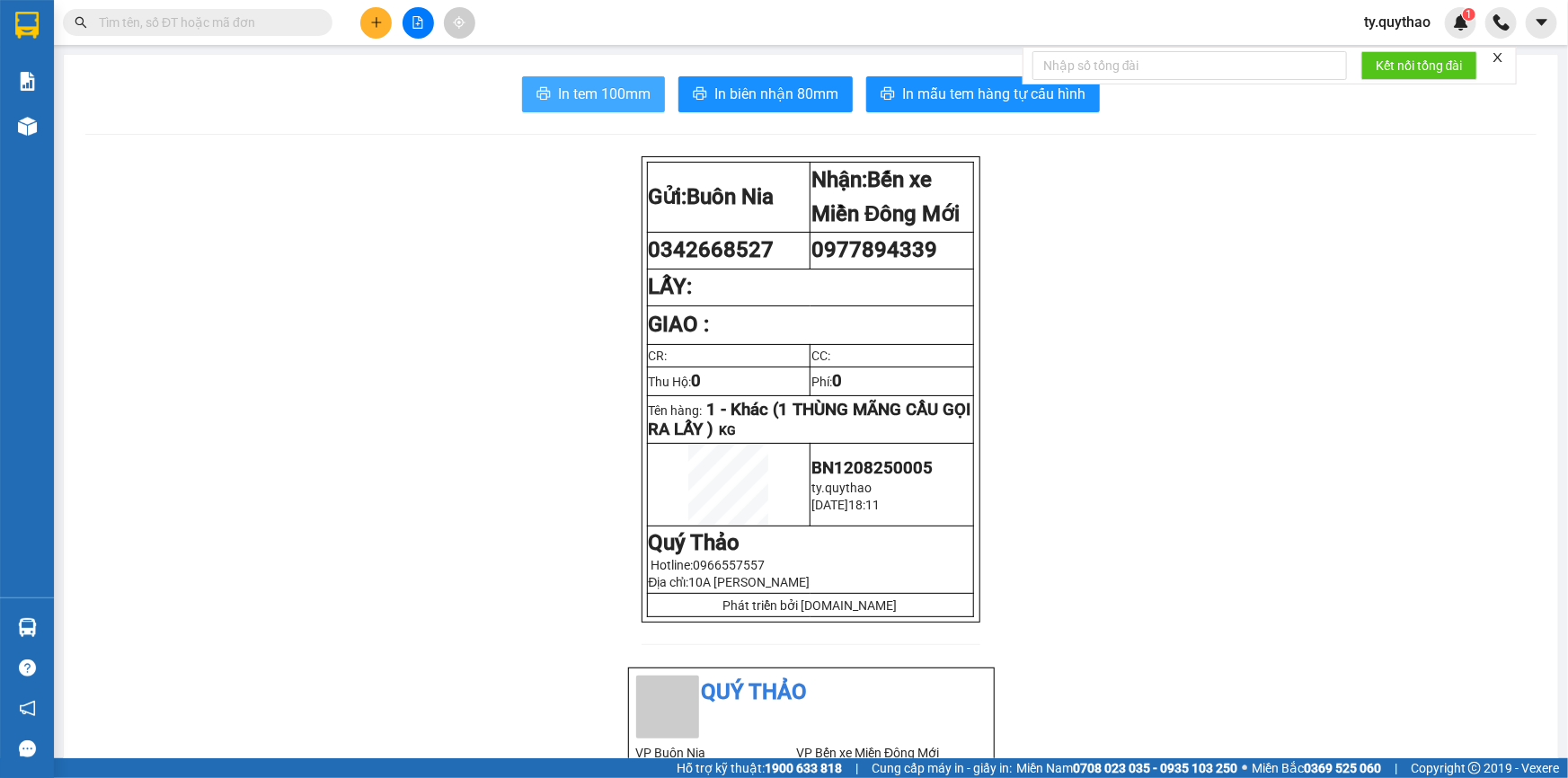
click at [604, 97] on span "In tem 100mm" at bounding box center [604, 93] width 92 height 23
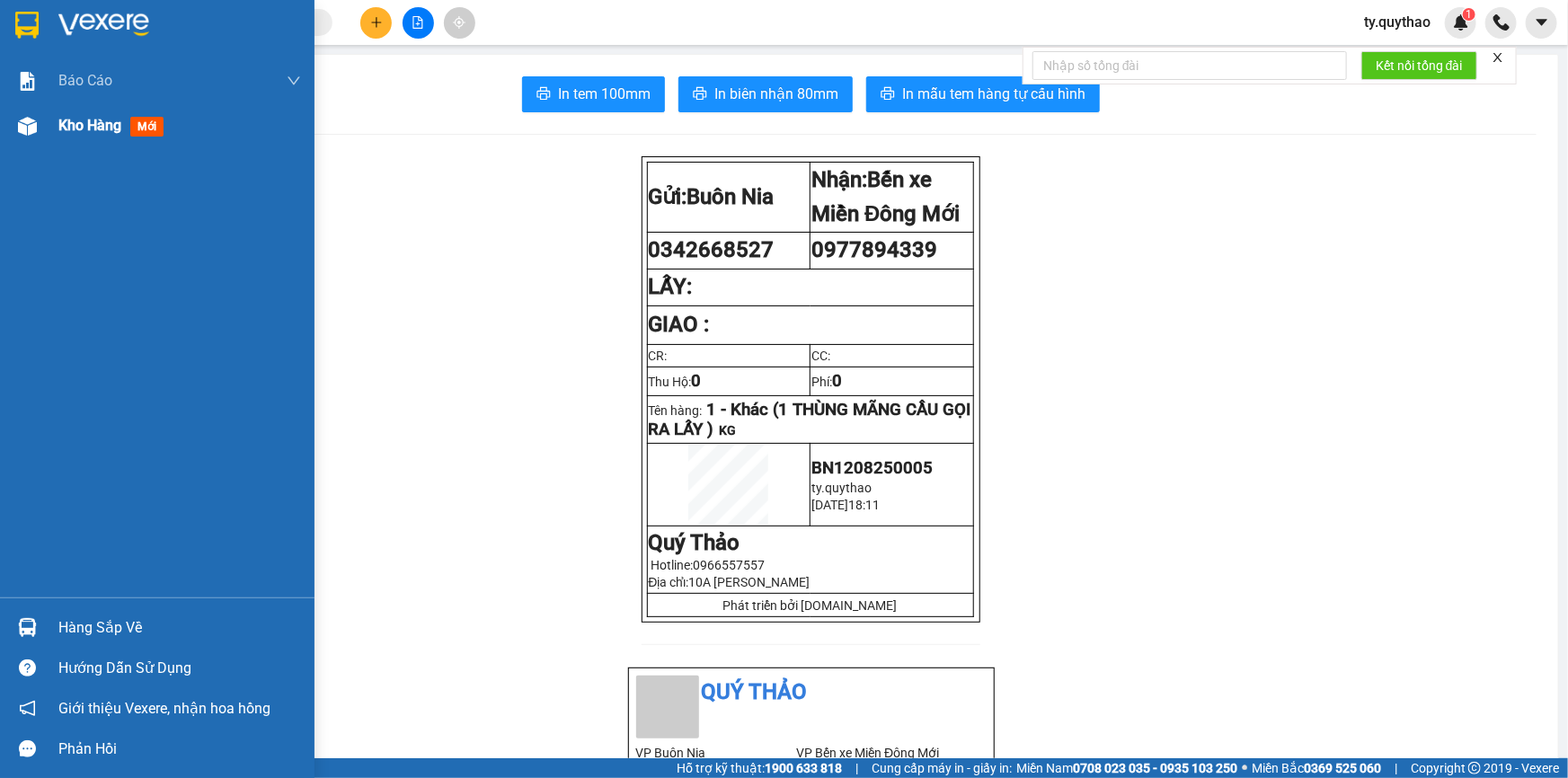
click at [80, 130] on span "Kho hàng" at bounding box center [89, 125] width 62 height 17
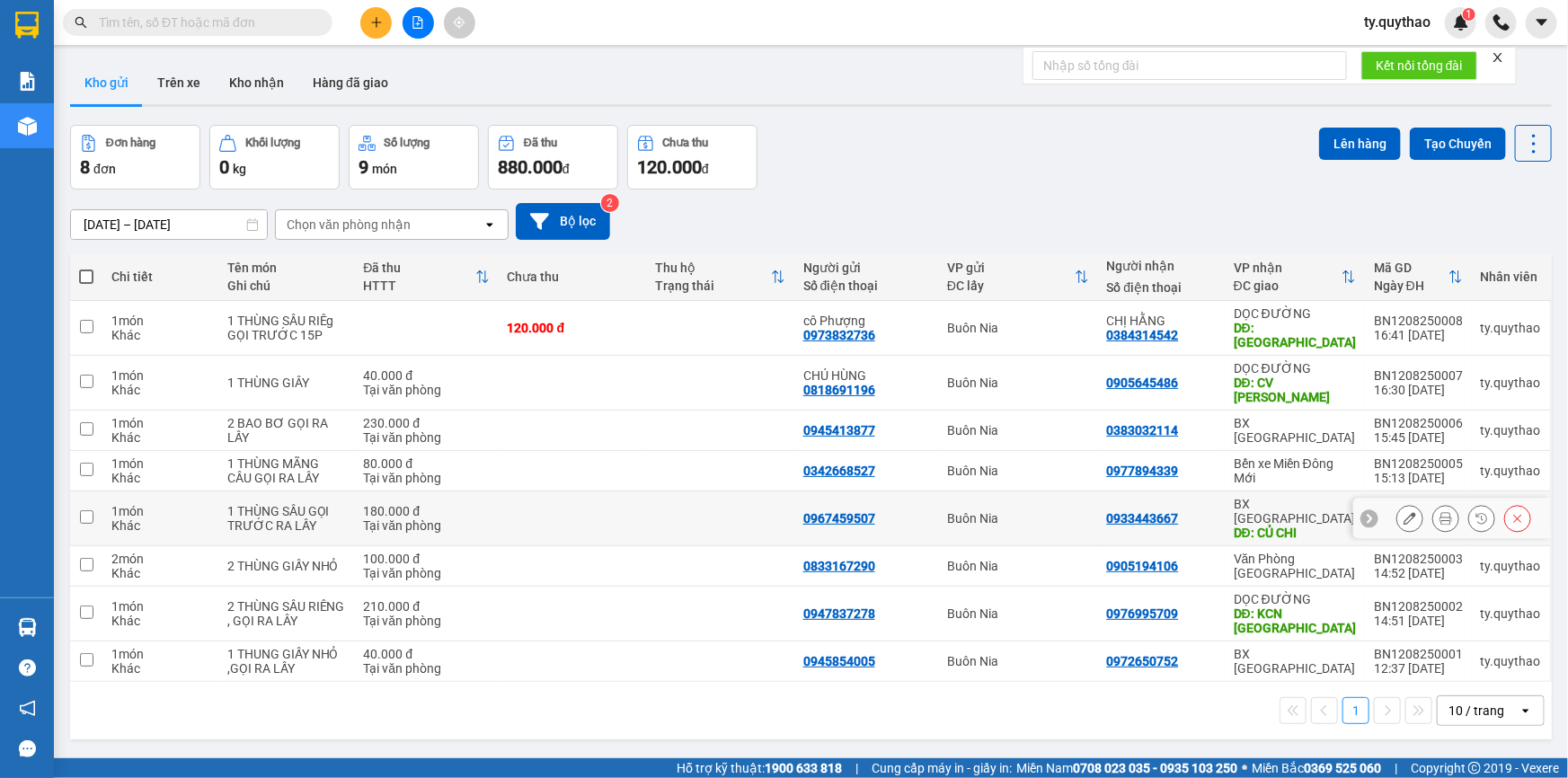
click at [1440, 512] on icon at bounding box center [1446, 518] width 13 height 13
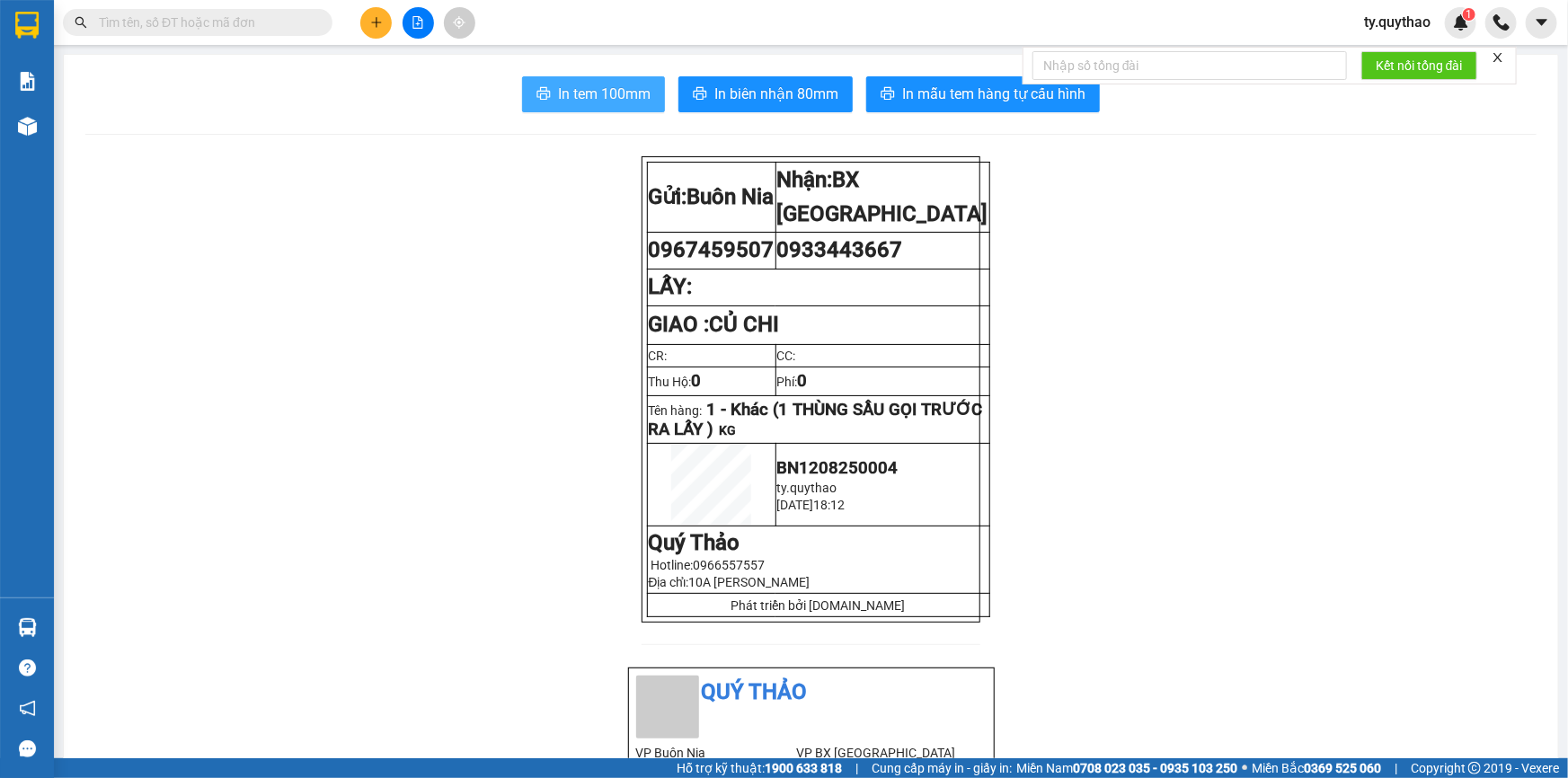
click at [609, 93] on span "In tem 100mm" at bounding box center [604, 93] width 92 height 23
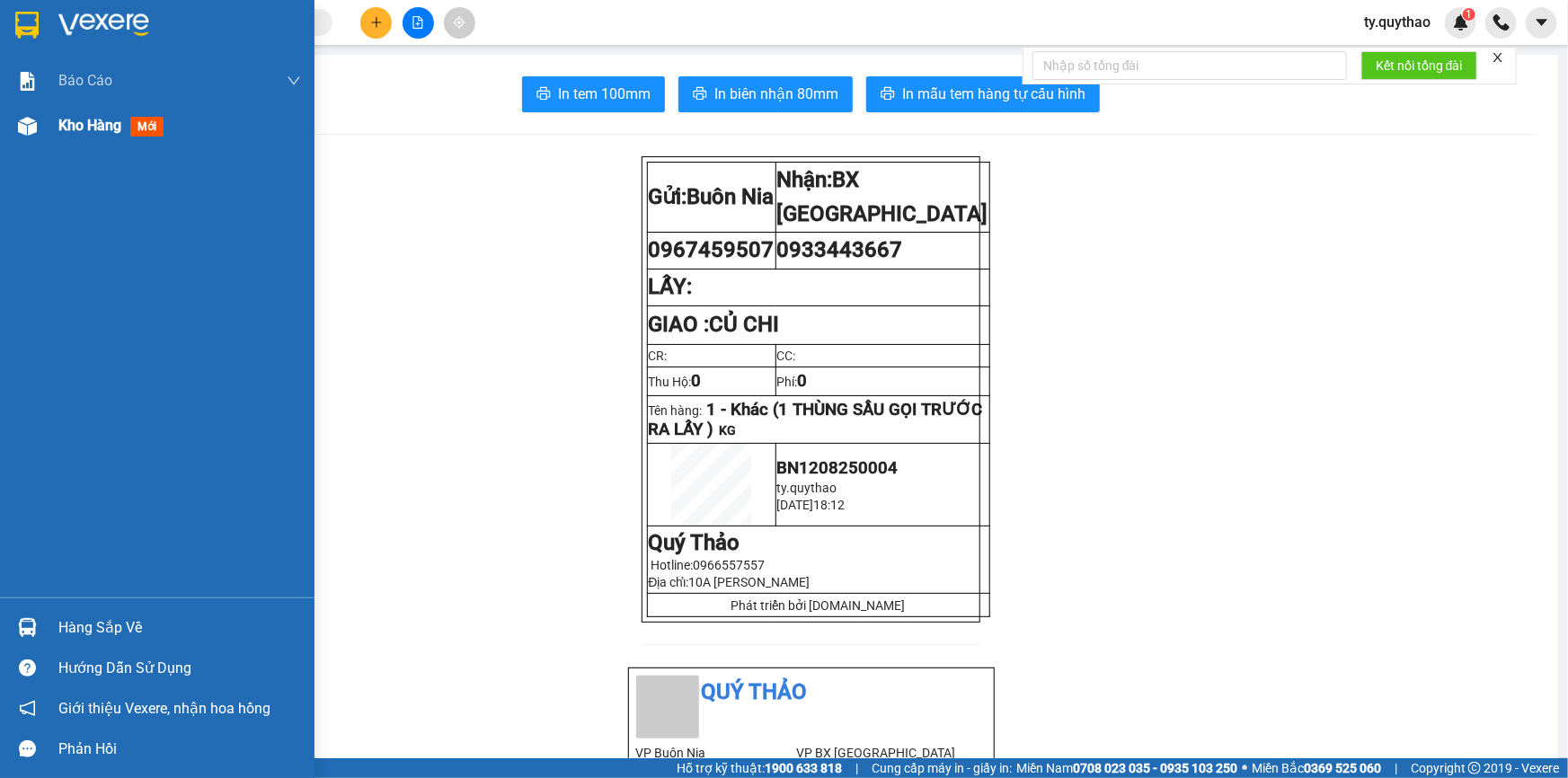
click at [88, 121] on span "Kho hàng" at bounding box center [89, 125] width 62 height 17
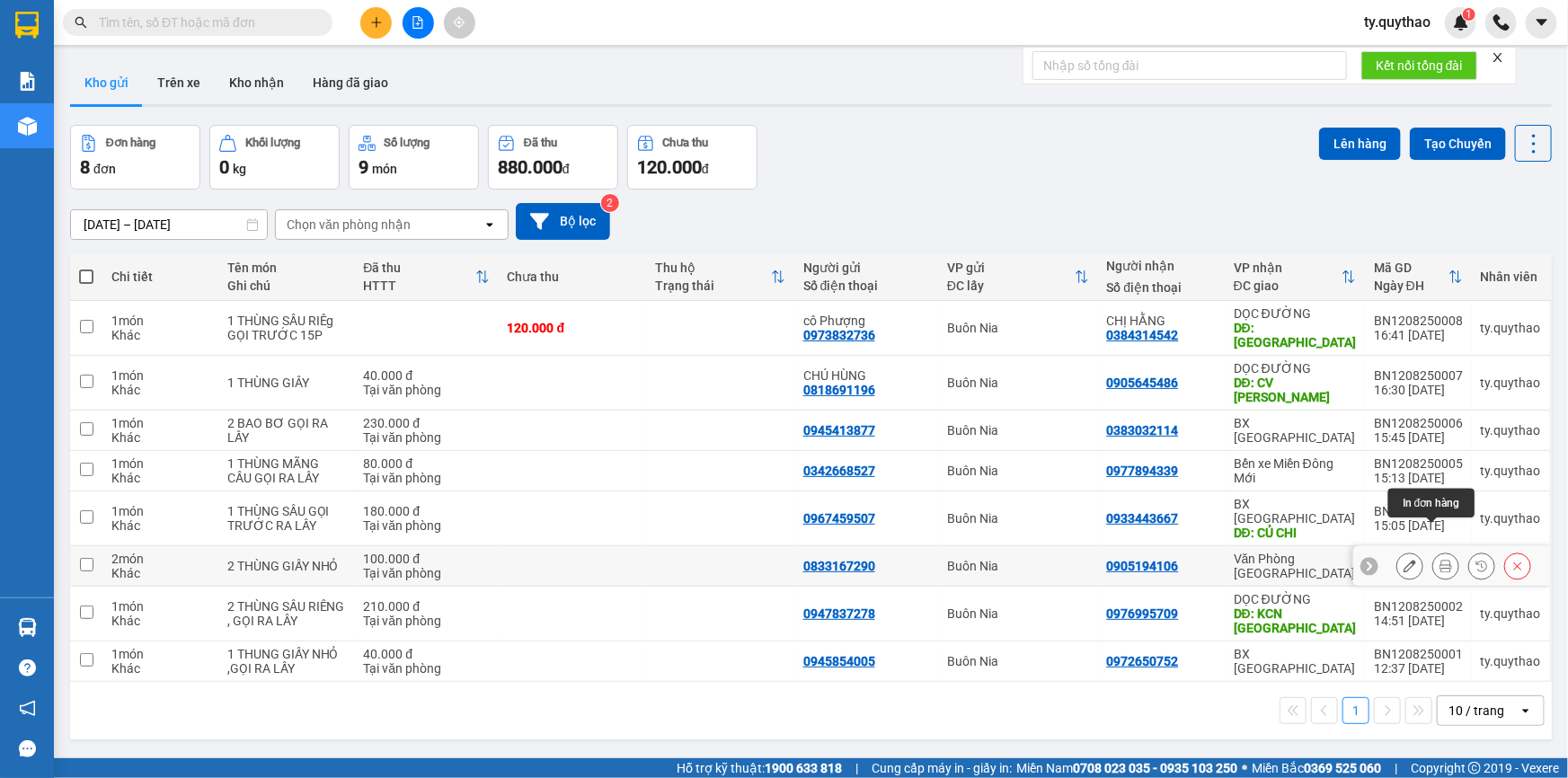
click at [1439, 551] on button at bounding box center [1445, 567] width 25 height 32
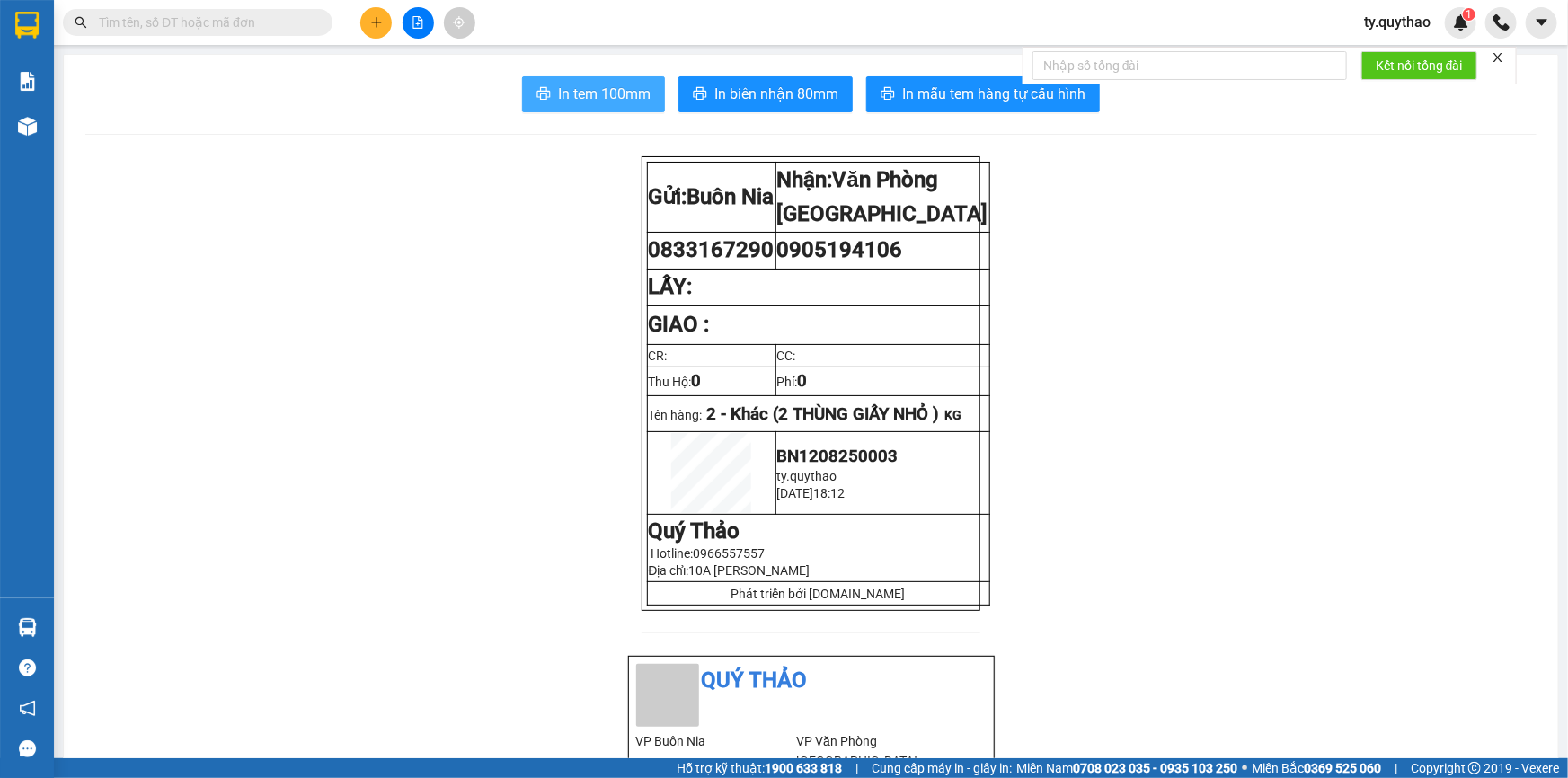
click at [620, 86] on span "In tem 100mm" at bounding box center [604, 93] width 92 height 23
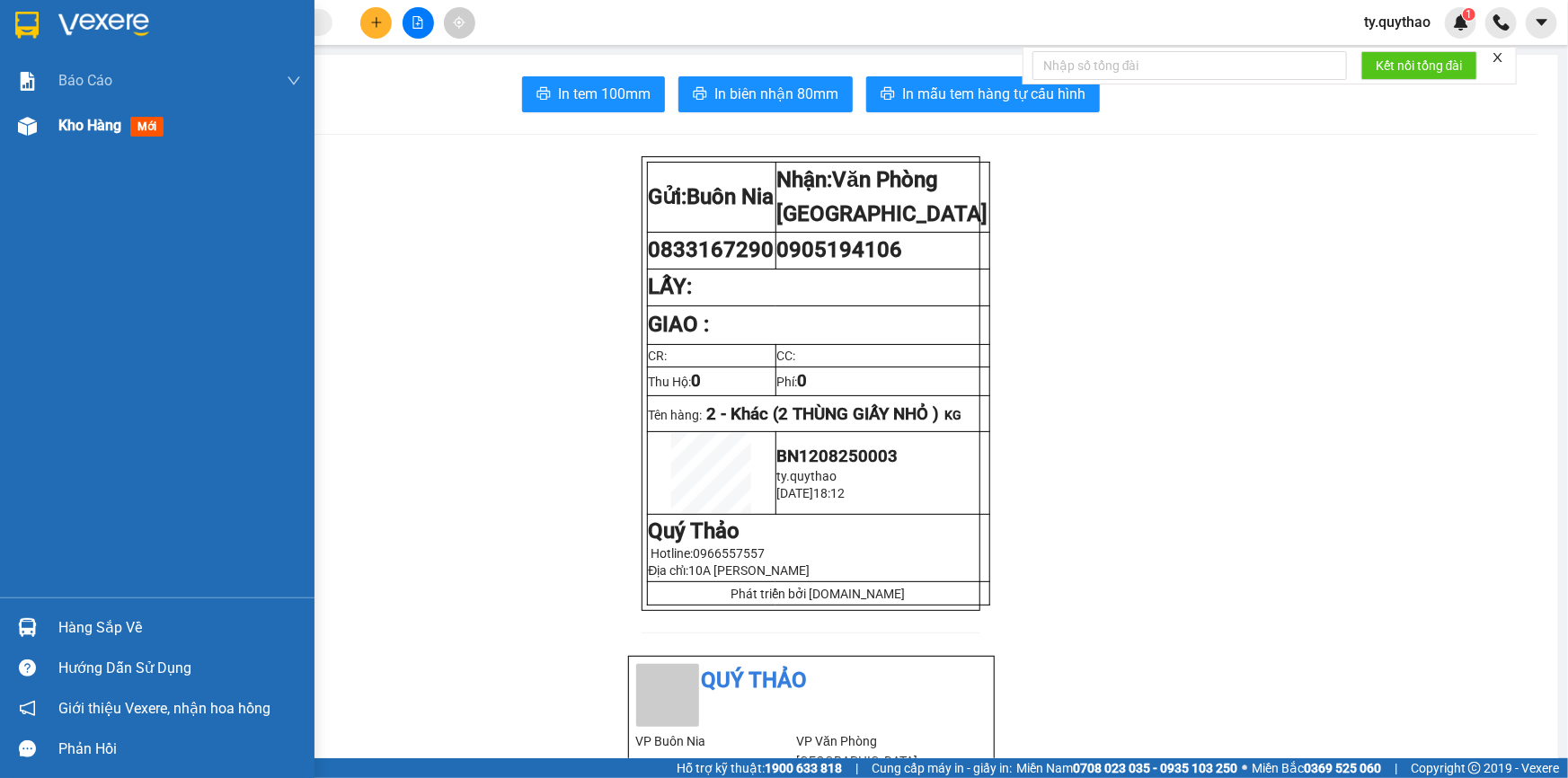
click at [87, 128] on span "Kho hàng" at bounding box center [89, 125] width 62 height 17
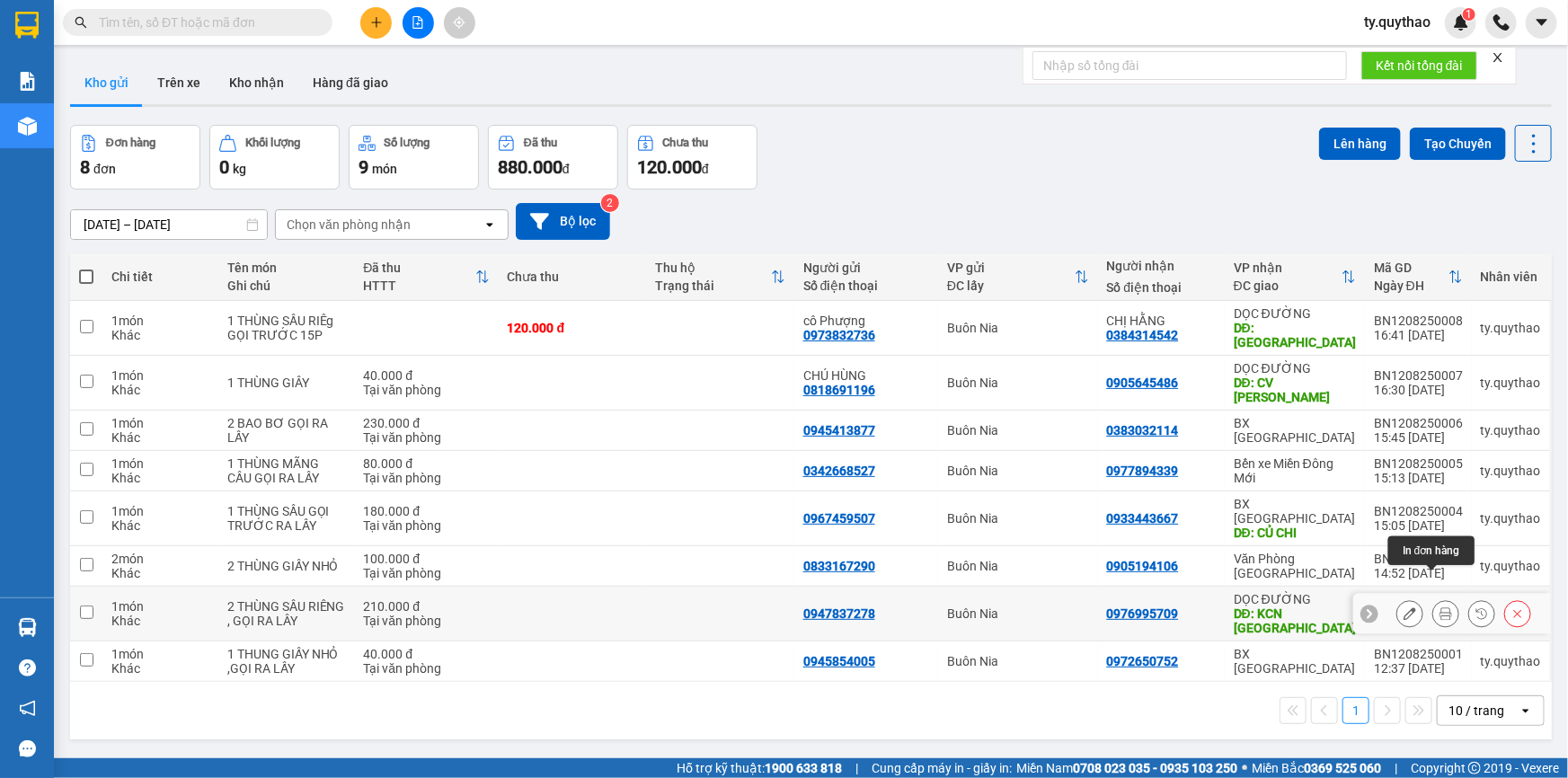
click at [1440, 608] on icon at bounding box center [1446, 613] width 13 height 13
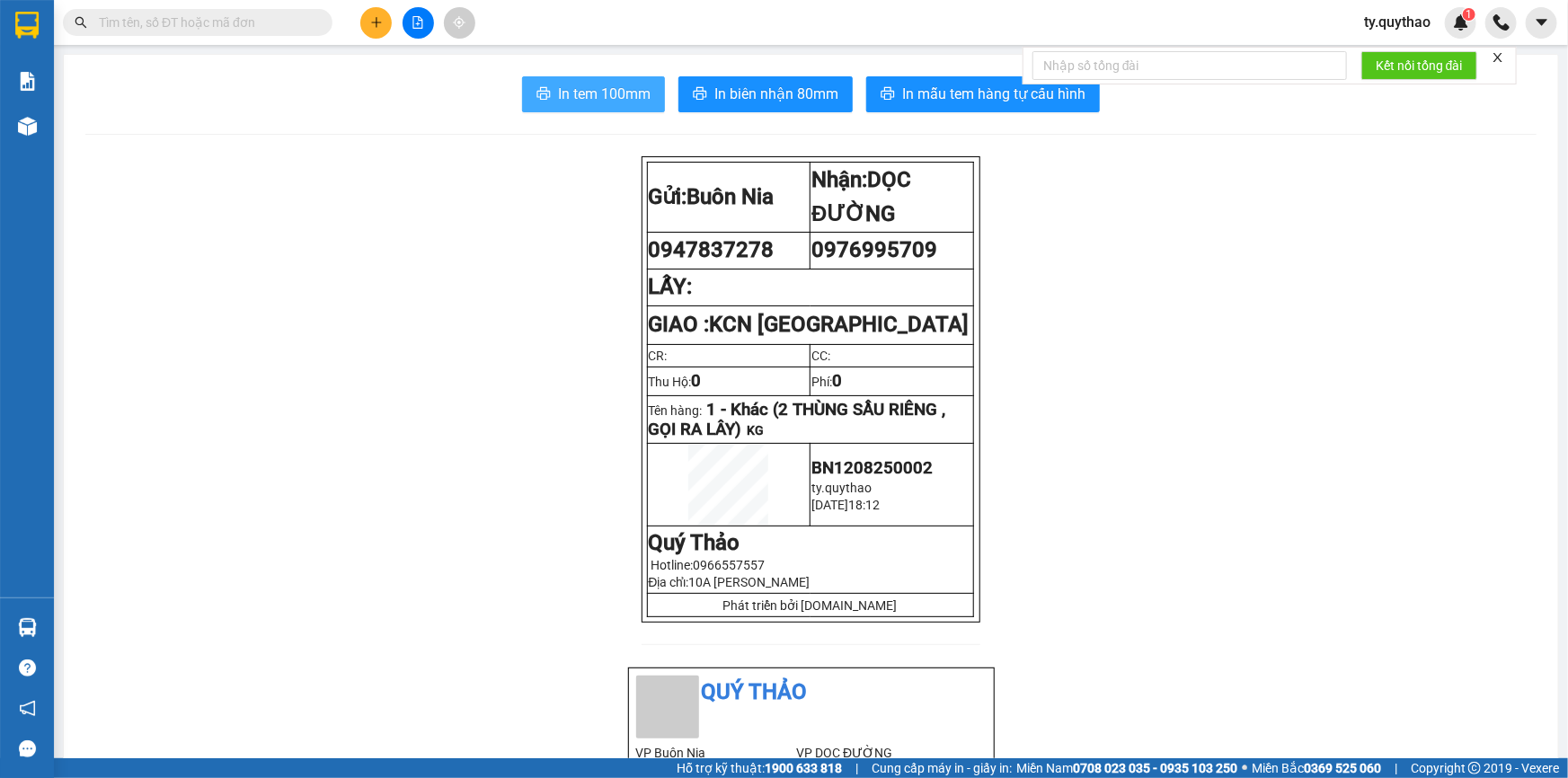
click at [651, 103] on button "In tem 100mm" at bounding box center [594, 94] width 143 height 36
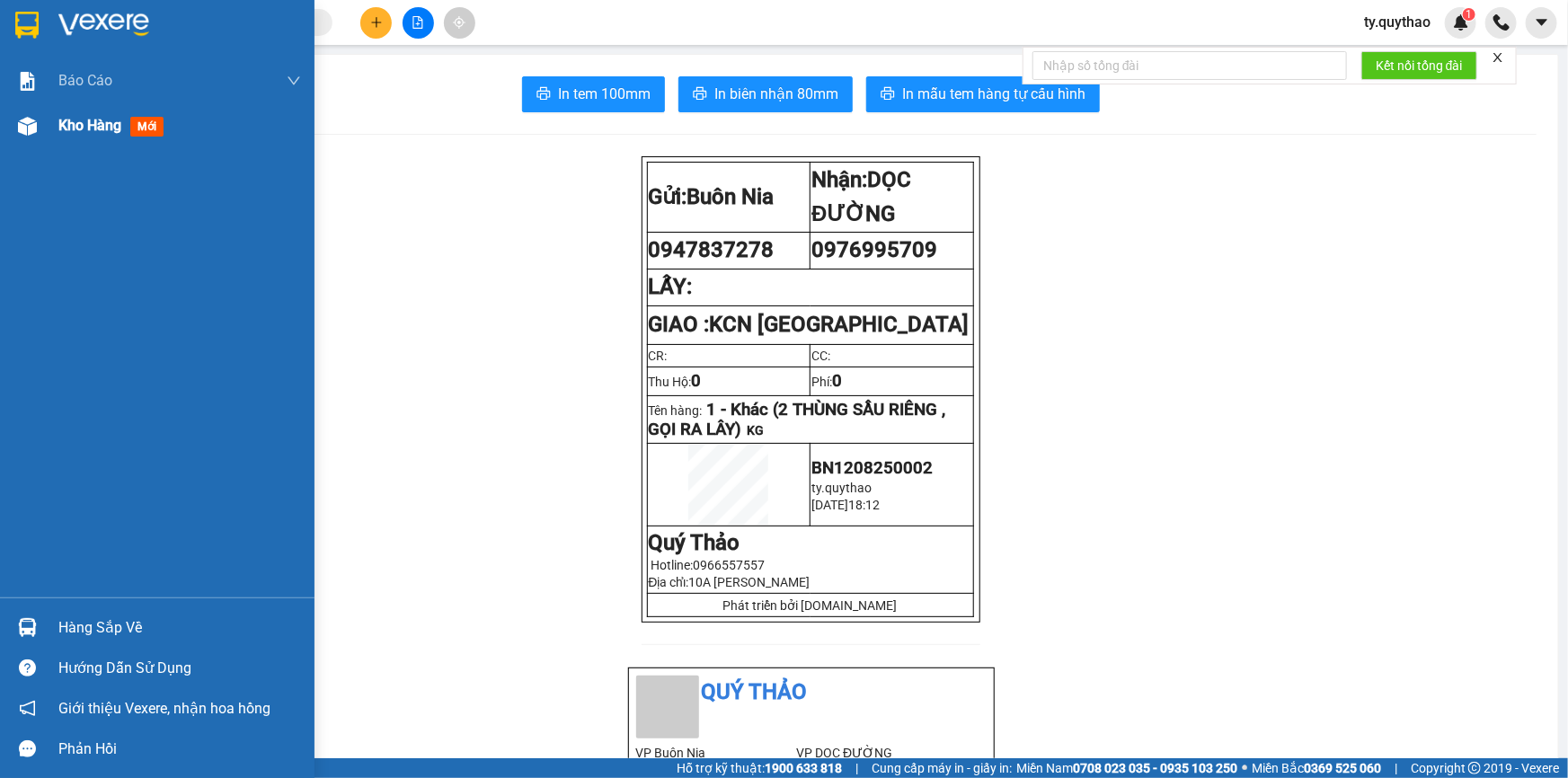
click at [114, 119] on span "Kho hàng" at bounding box center [89, 125] width 62 height 17
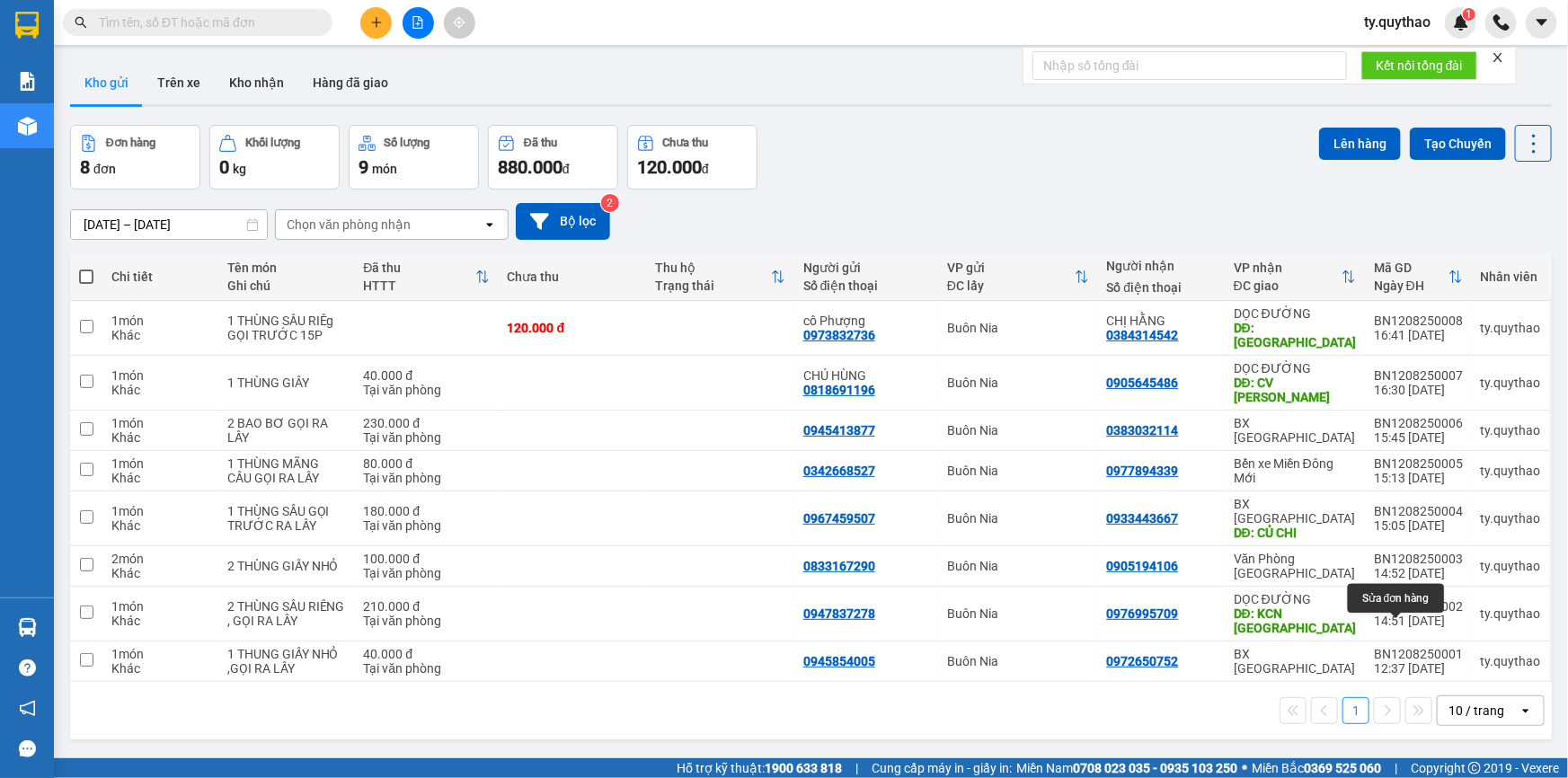
scroll to position [81, 0]
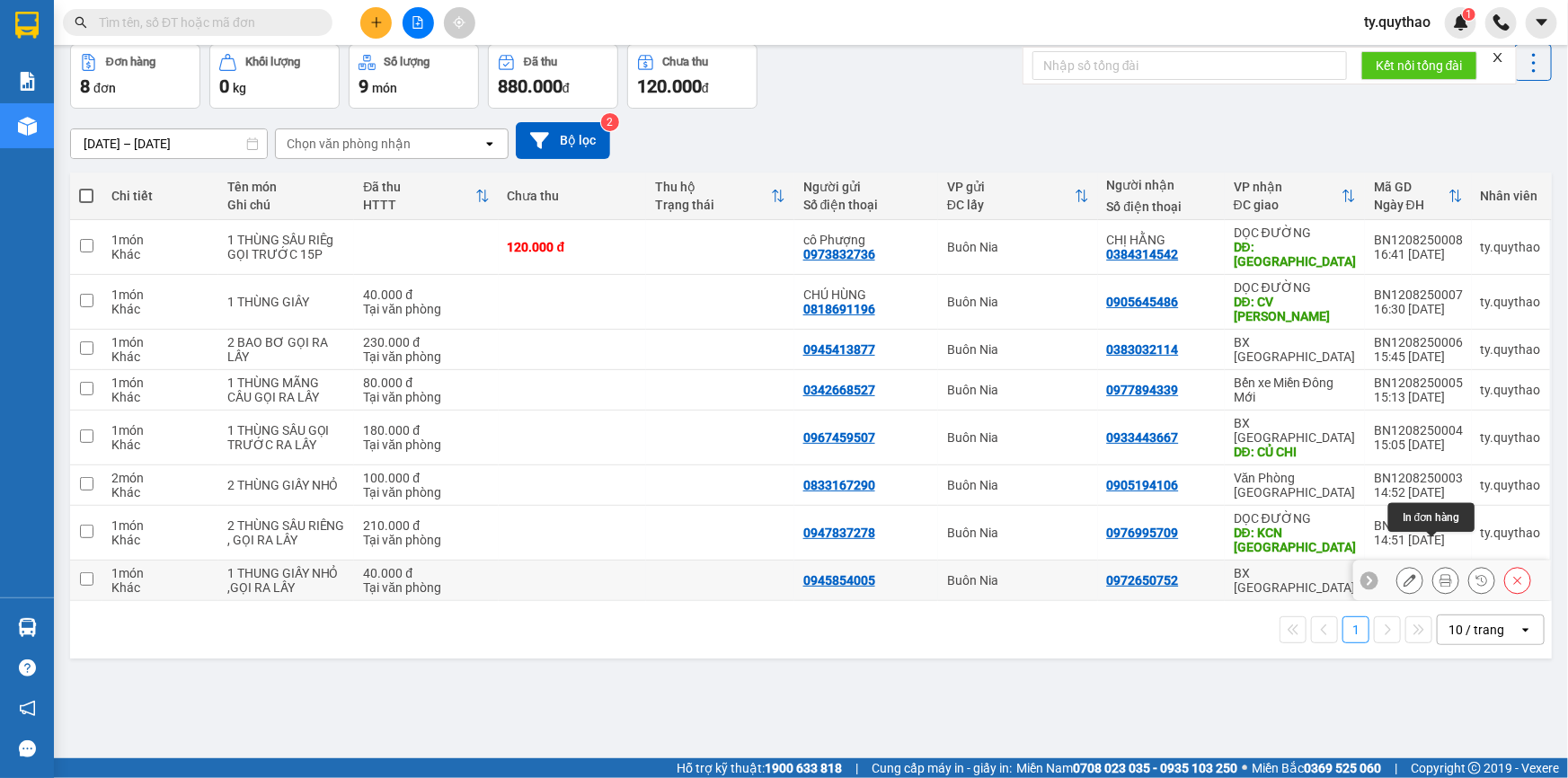
click at [1440, 574] on icon at bounding box center [1446, 580] width 13 height 13
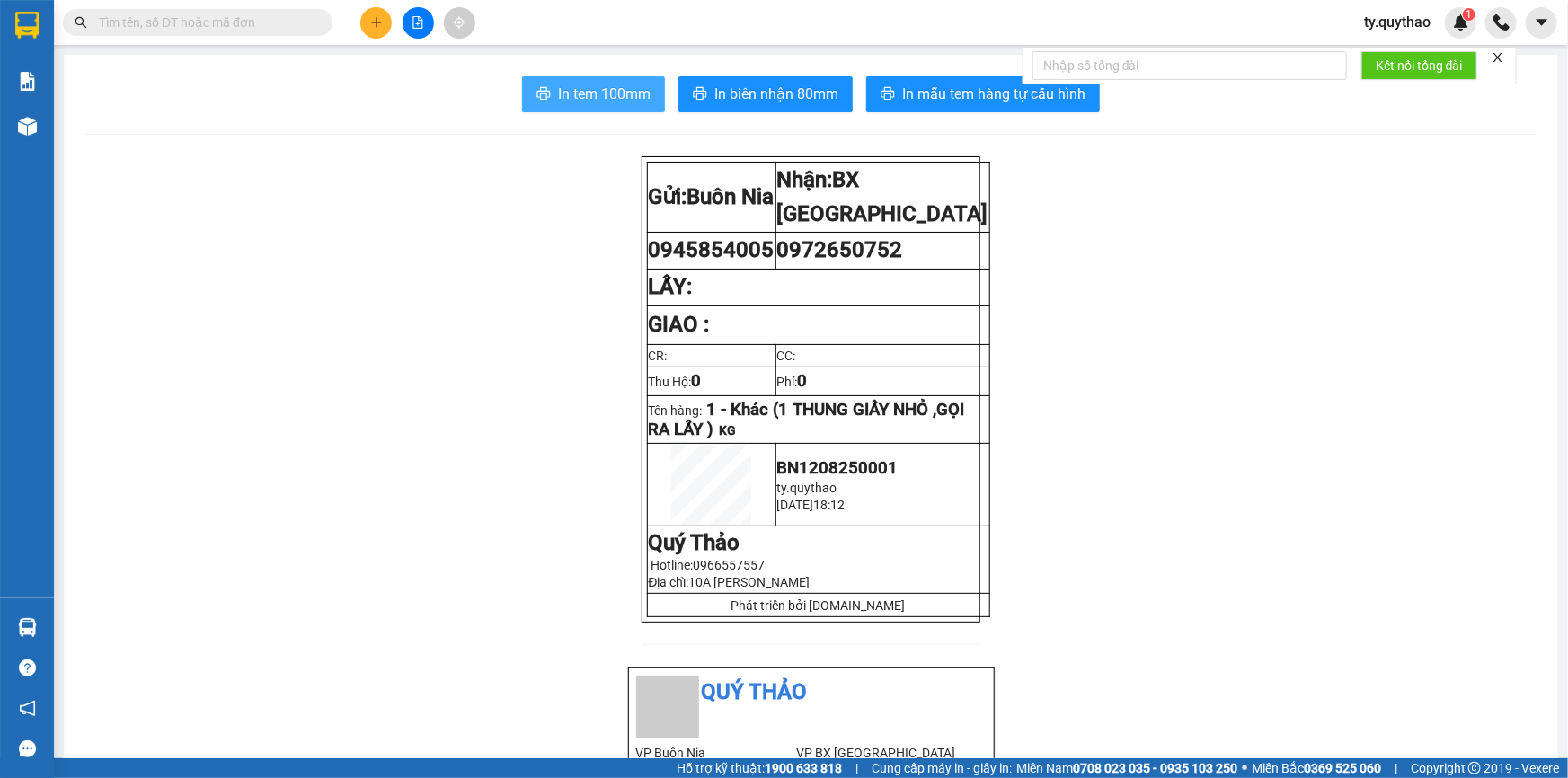
drag, startPoint x: 747, startPoint y: 299, endPoint x: 609, endPoint y: 101, distance: 241.3
click at [609, 101] on span "In tem 100mm" at bounding box center [604, 93] width 92 height 23
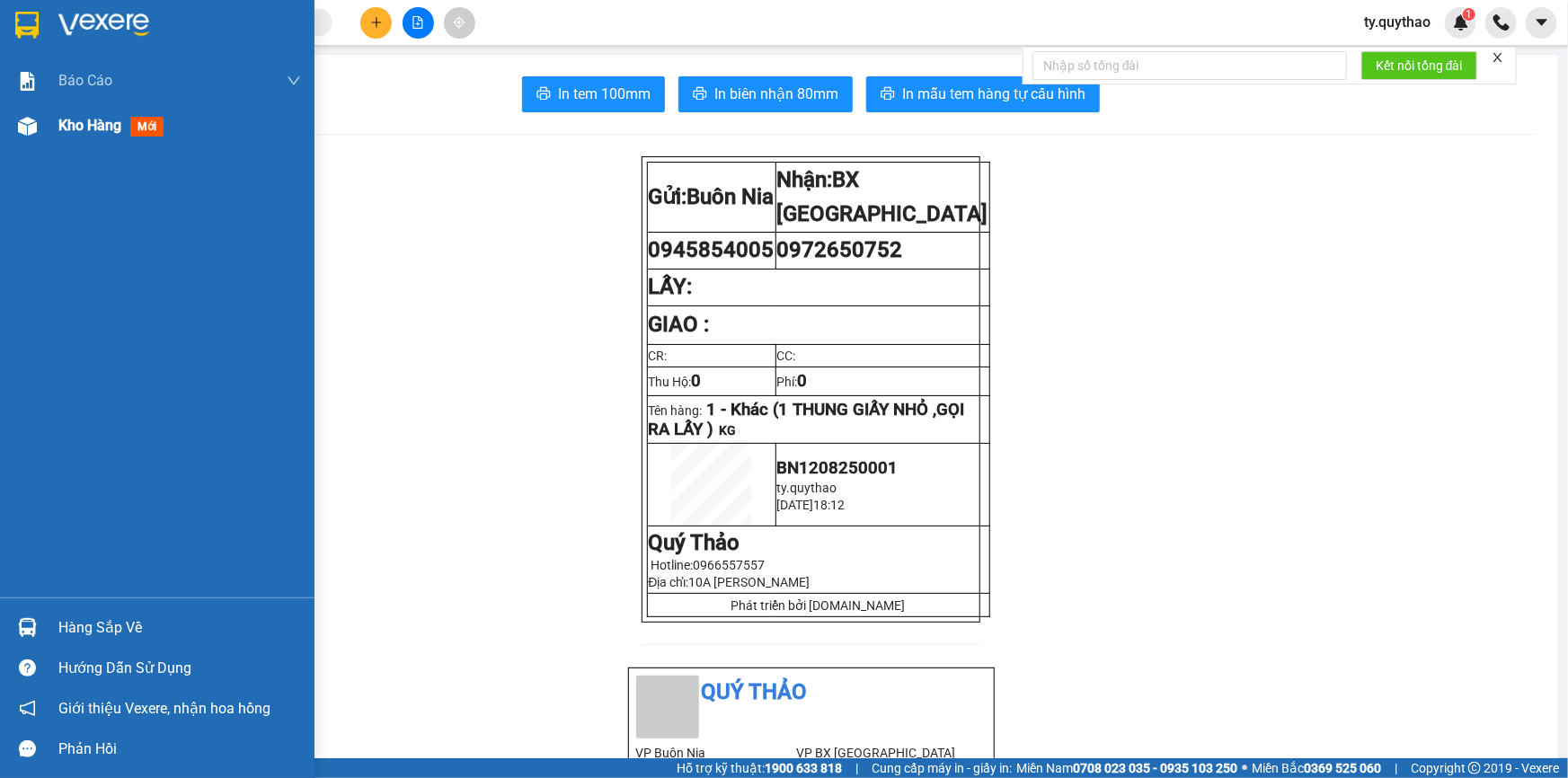
click at [106, 128] on span "Kho hàng" at bounding box center [89, 125] width 62 height 17
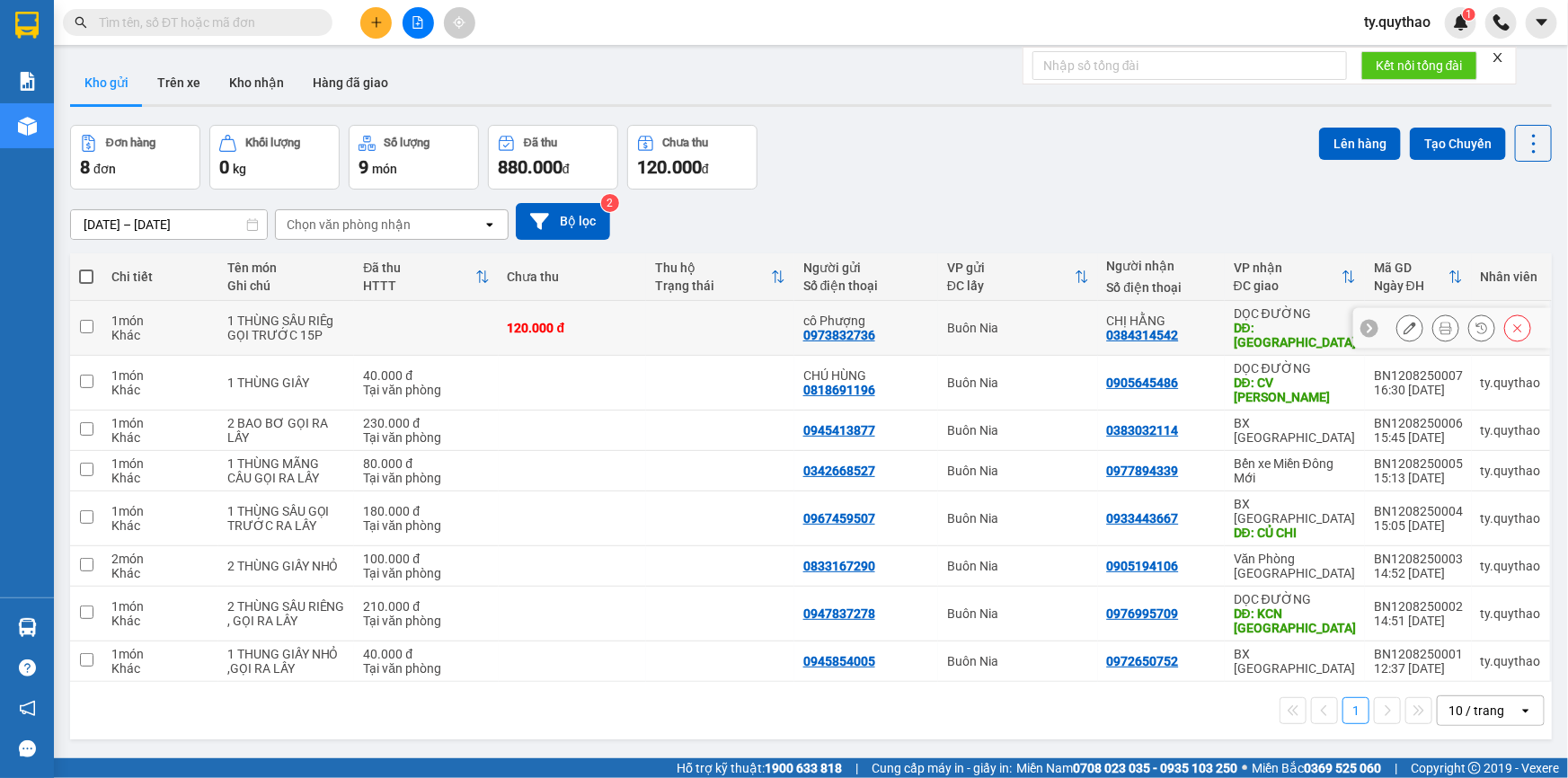
click at [1291, 328] on div "DĐ: TÂN PHƯỚC KHÁNH" at bounding box center [1294, 335] width 122 height 29
checkbox input "true"
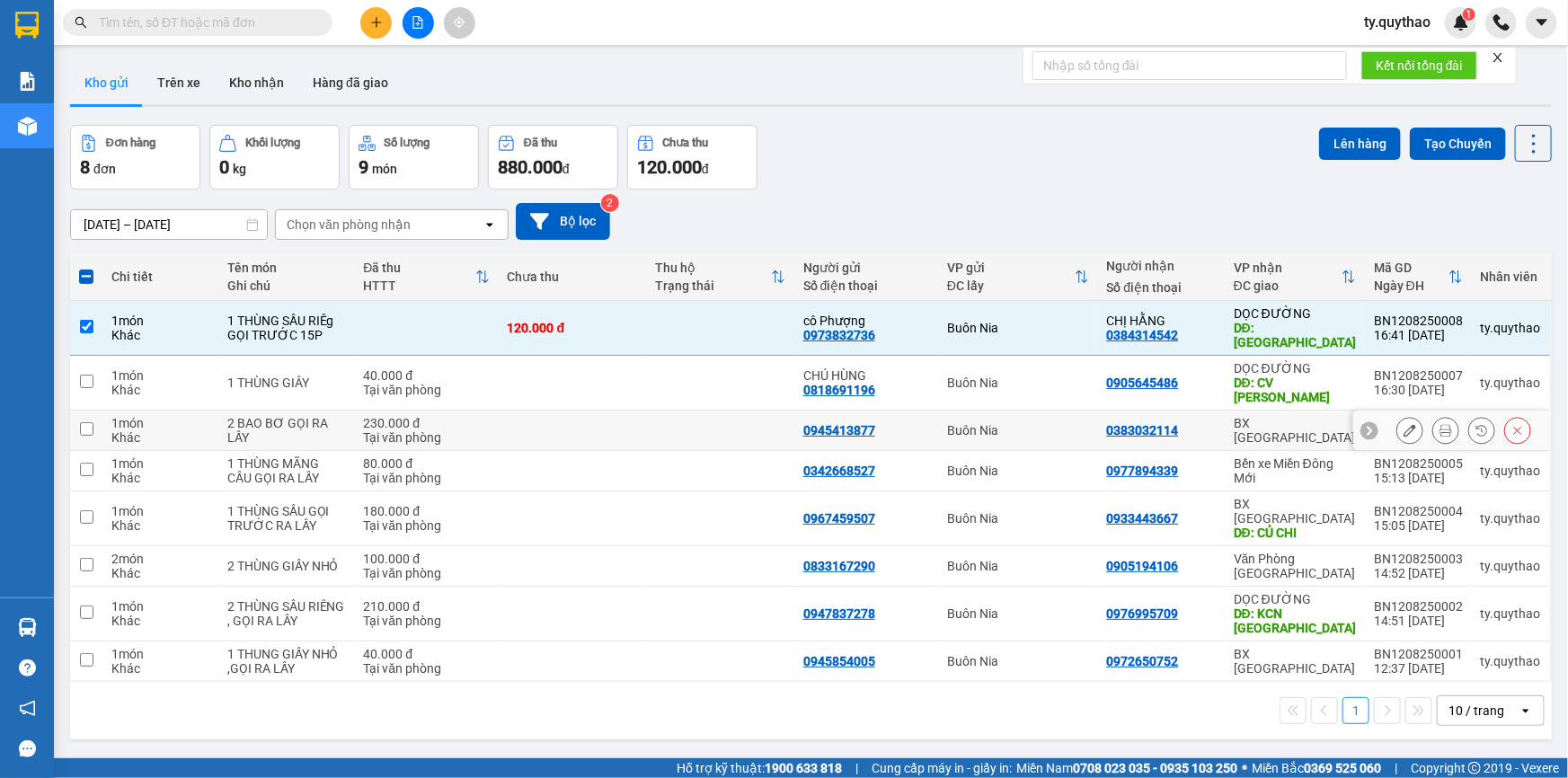
click at [1264, 416] on div "BX [GEOGRAPHIC_DATA]" at bounding box center [1294, 430] width 122 height 29
checkbox input "true"
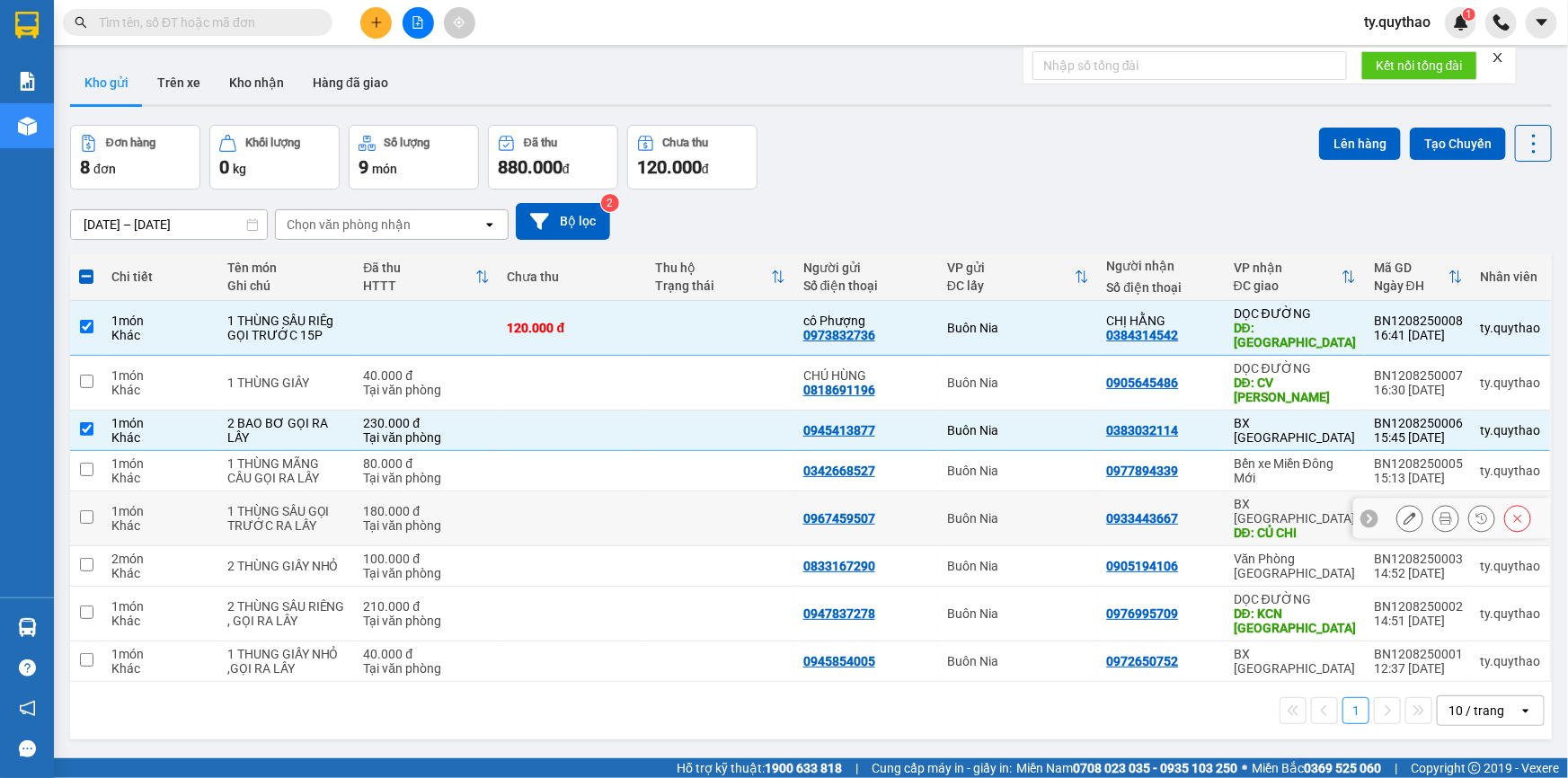
click at [1286, 525] on div "DĐ: CỦ CHI" at bounding box center [1294, 532] width 122 height 15
checkbox input "true"
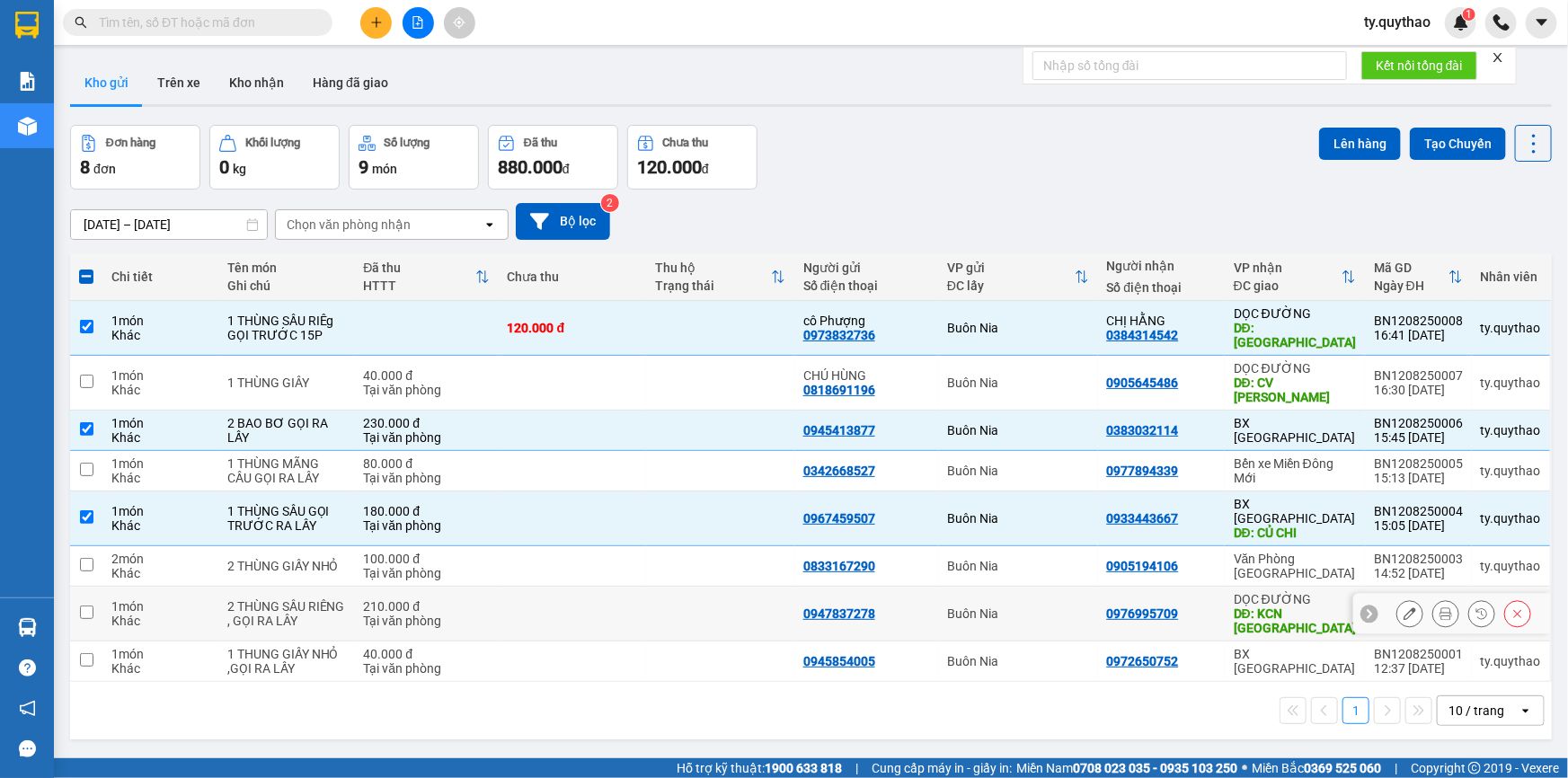
click at [1302, 607] on div "DĐ: KCN PHƯỚC ĐÔNG" at bounding box center [1294, 620] width 122 height 29
checkbox input "true"
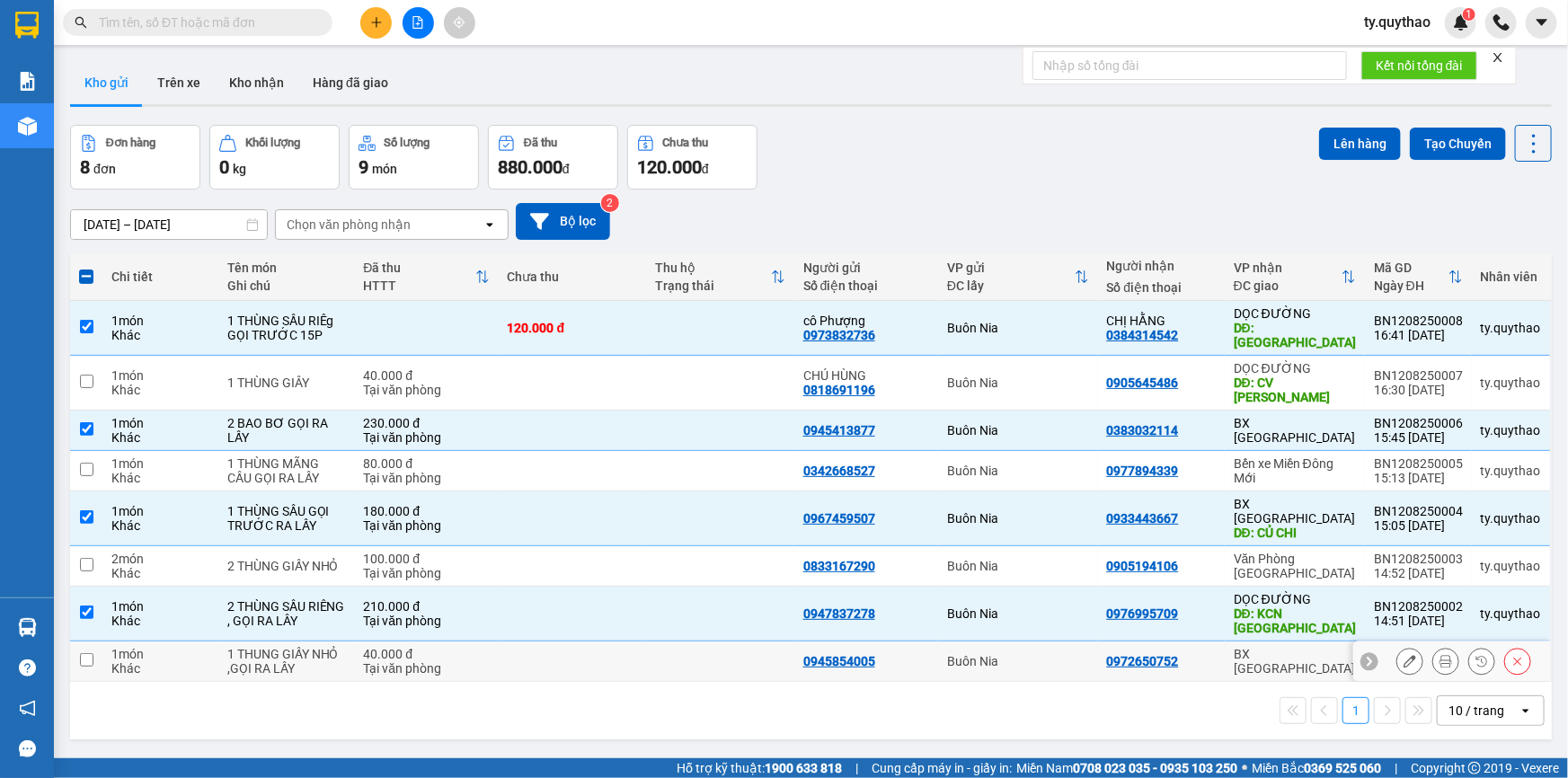
click at [1278, 647] on div "BX [GEOGRAPHIC_DATA]" at bounding box center [1294, 661] width 122 height 29
checkbox input "true"
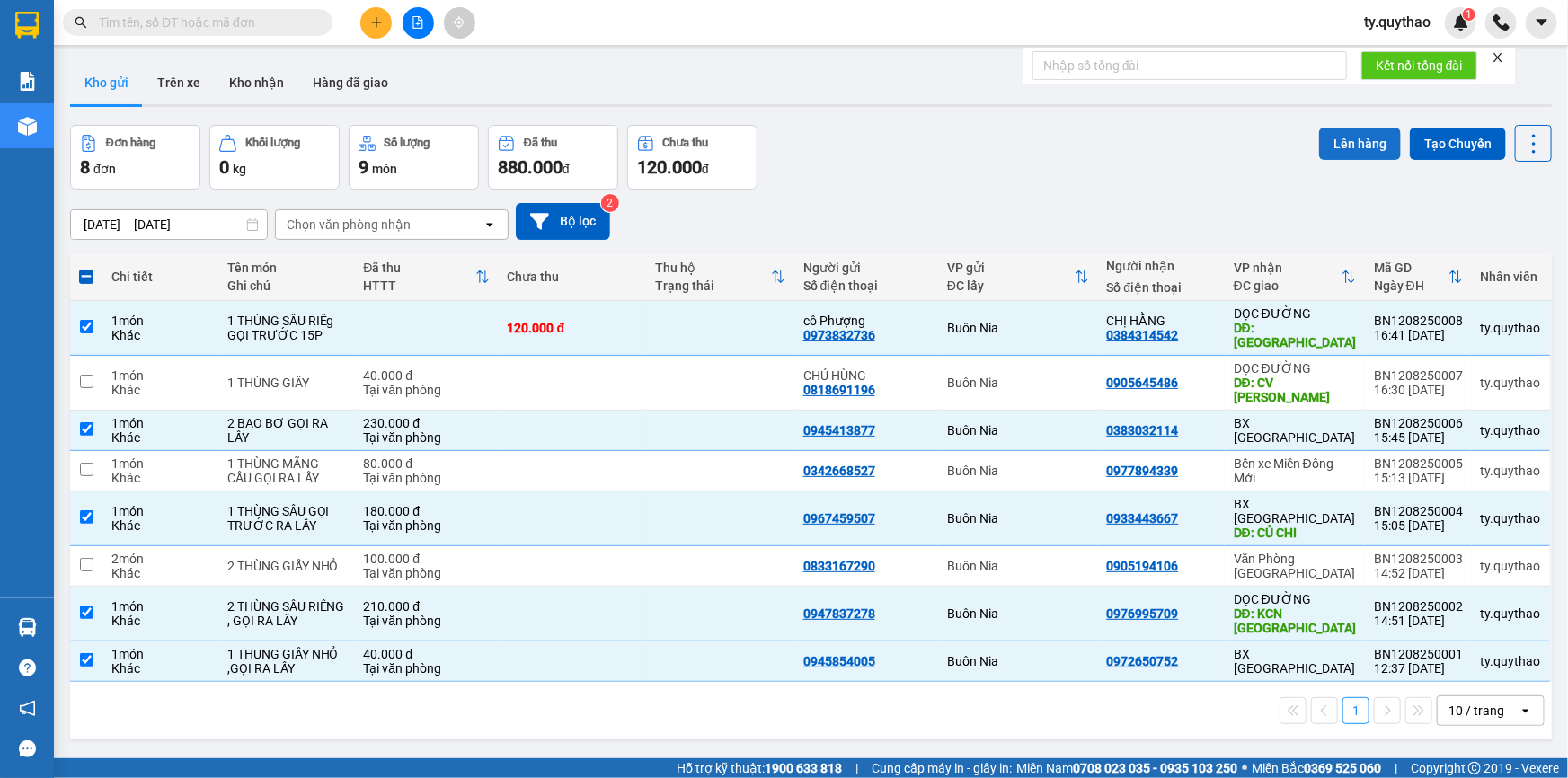
click at [1341, 137] on button "Lên hàng" at bounding box center [1360, 144] width 82 height 33
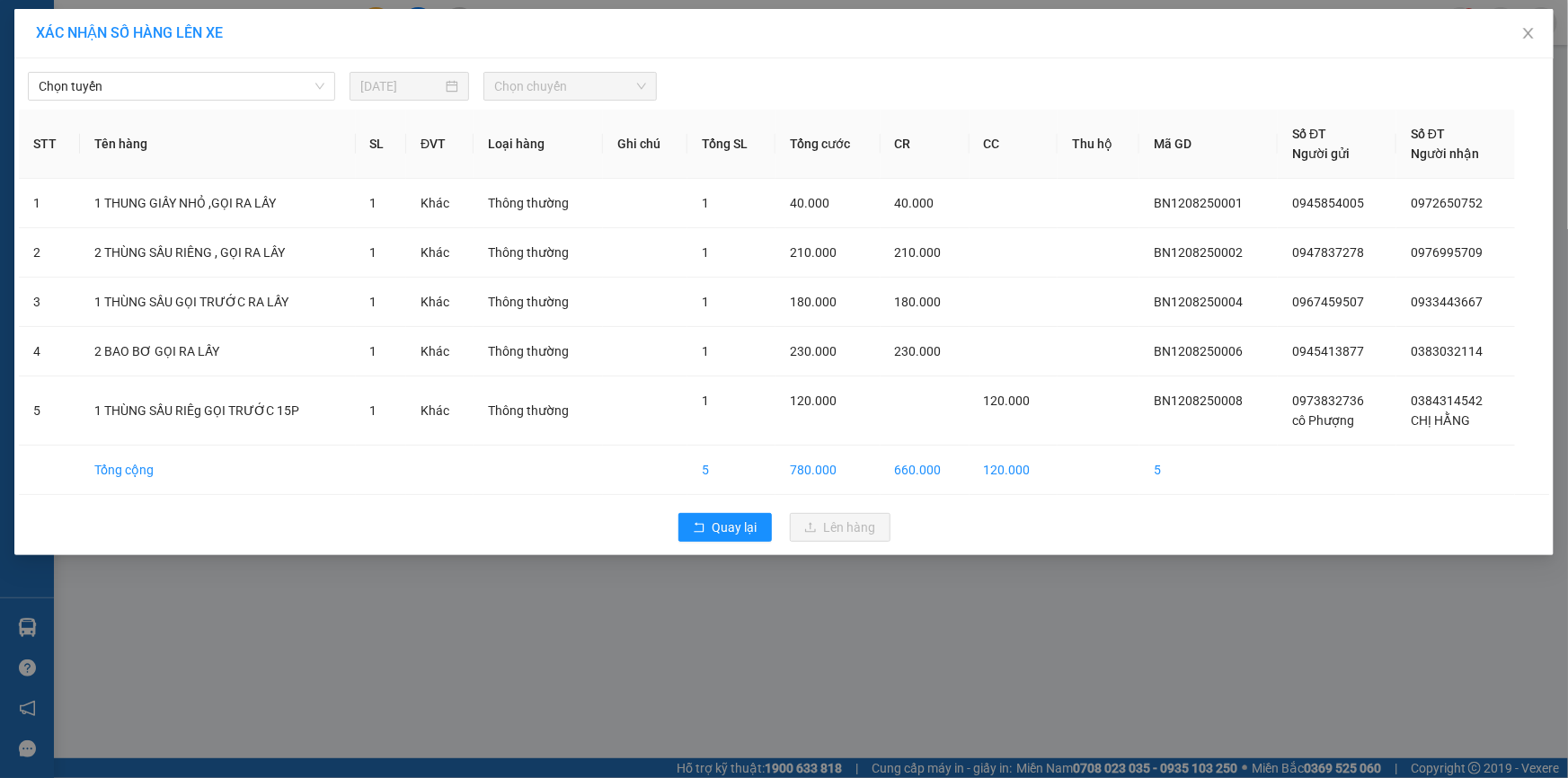
click at [187, 104] on div "Chọn tuyến 12/08/2025 Chọn chuyến STT Tên hàng SL ĐVT Loại hàng Ghi chú Tổng SL…" at bounding box center [784, 306] width 1539 height 497
click at [222, 90] on span "Chọn tuyến" at bounding box center [181, 85] width 285 height 27
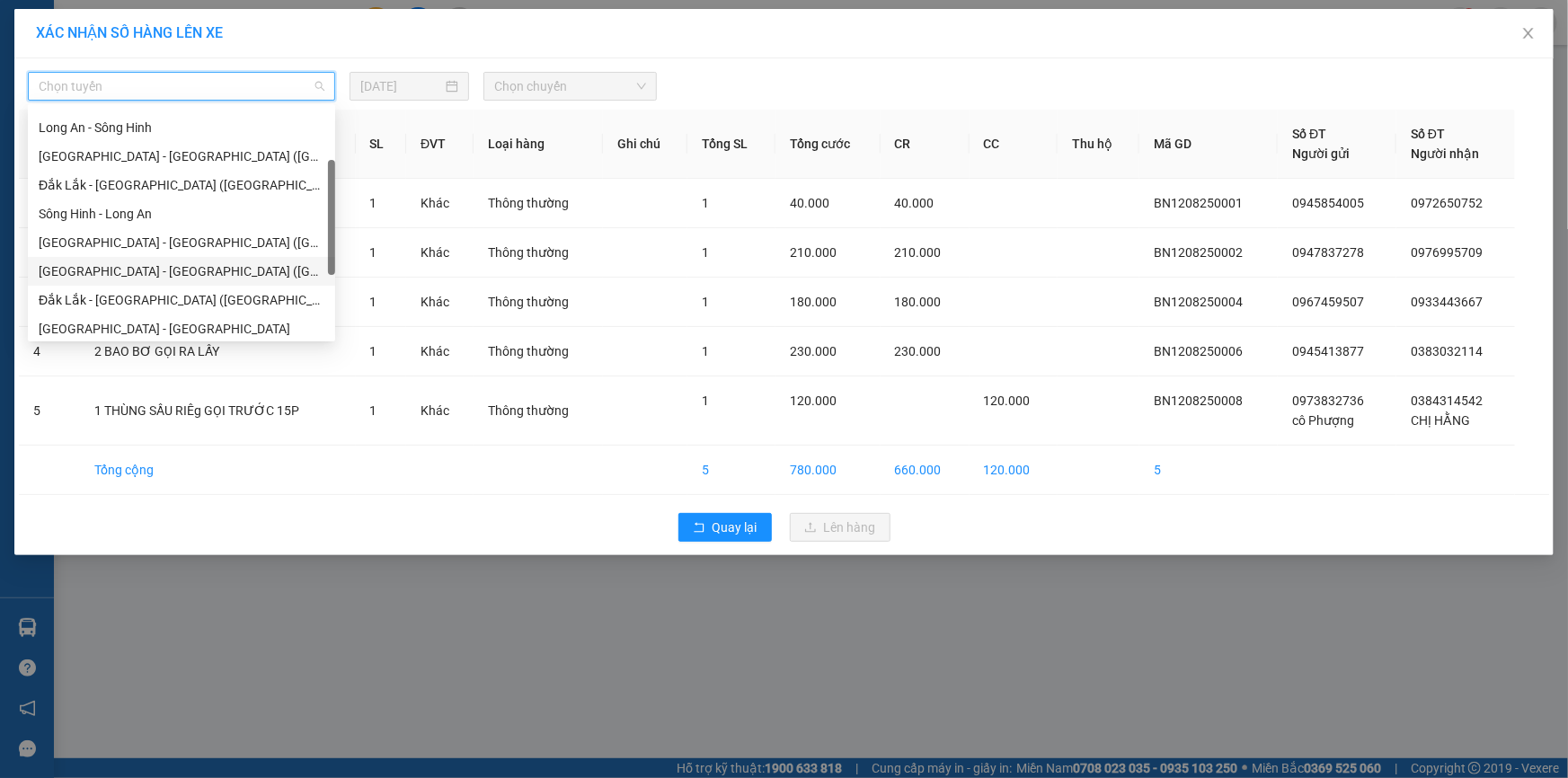
scroll to position [200, 0]
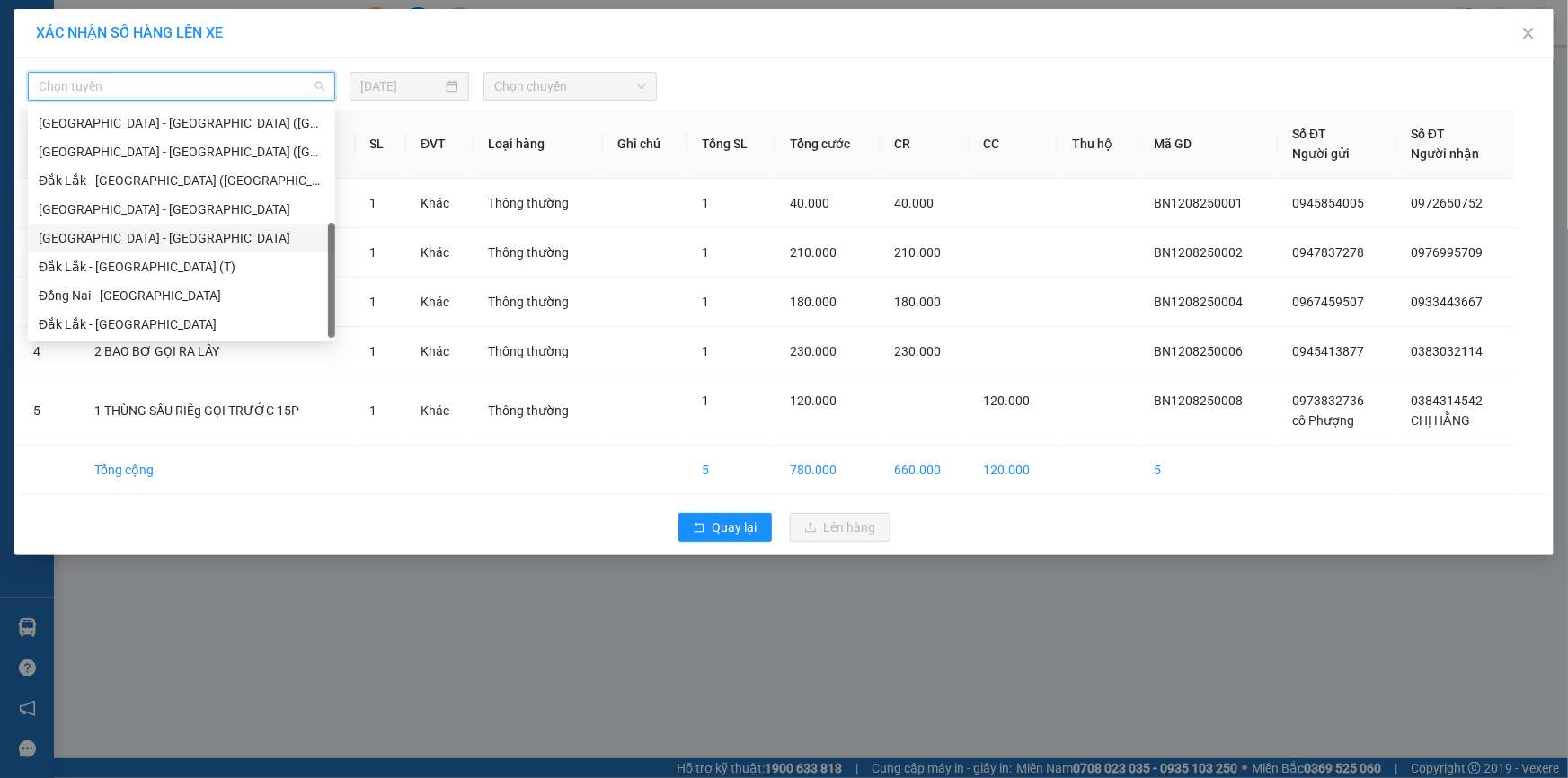
click at [125, 238] on div "Đắk Lắk - Tây Ninh" at bounding box center [181, 238] width 285 height 20
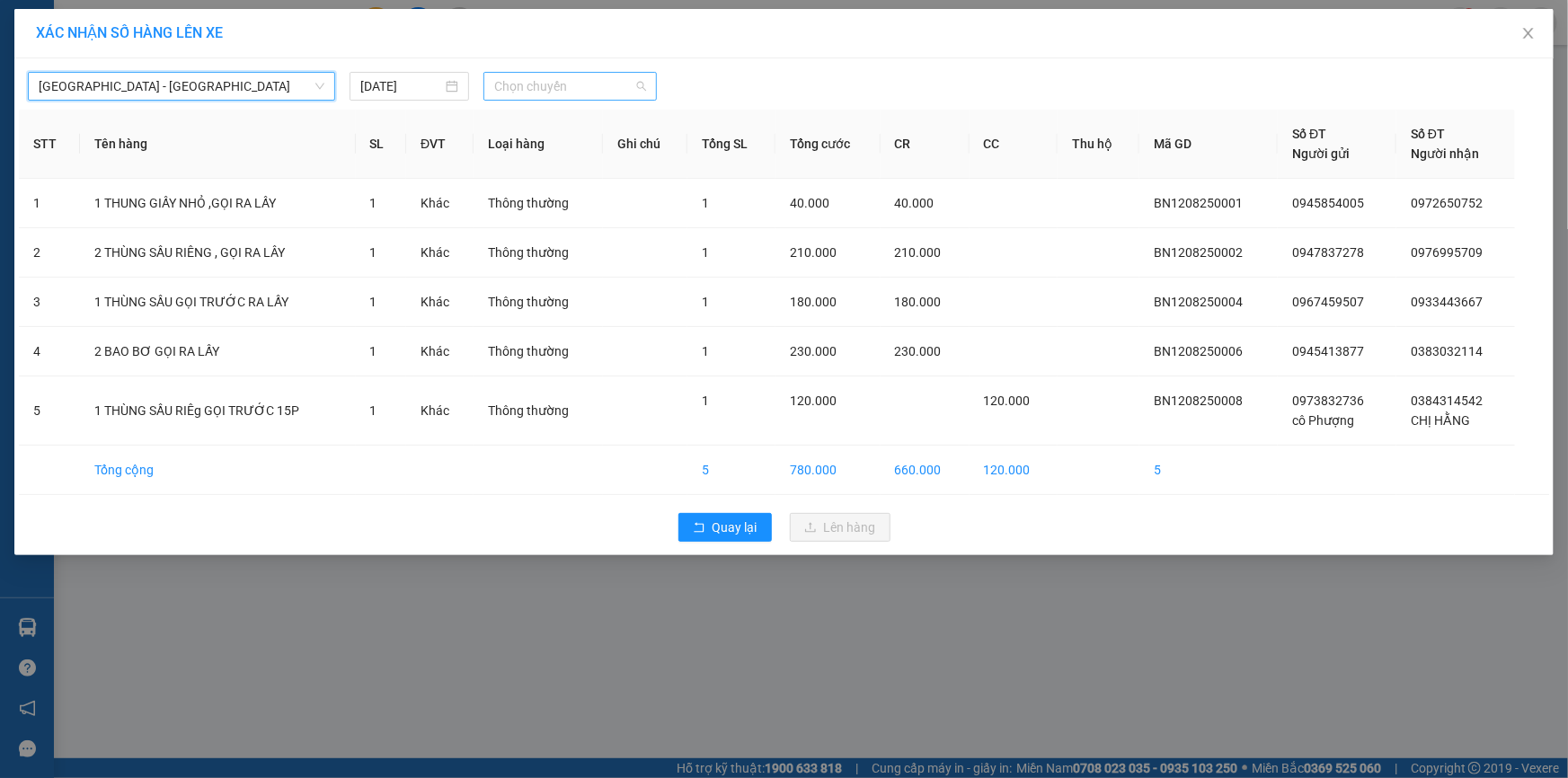
click at [604, 90] on span "Chọn chuyến" at bounding box center [570, 85] width 152 height 27
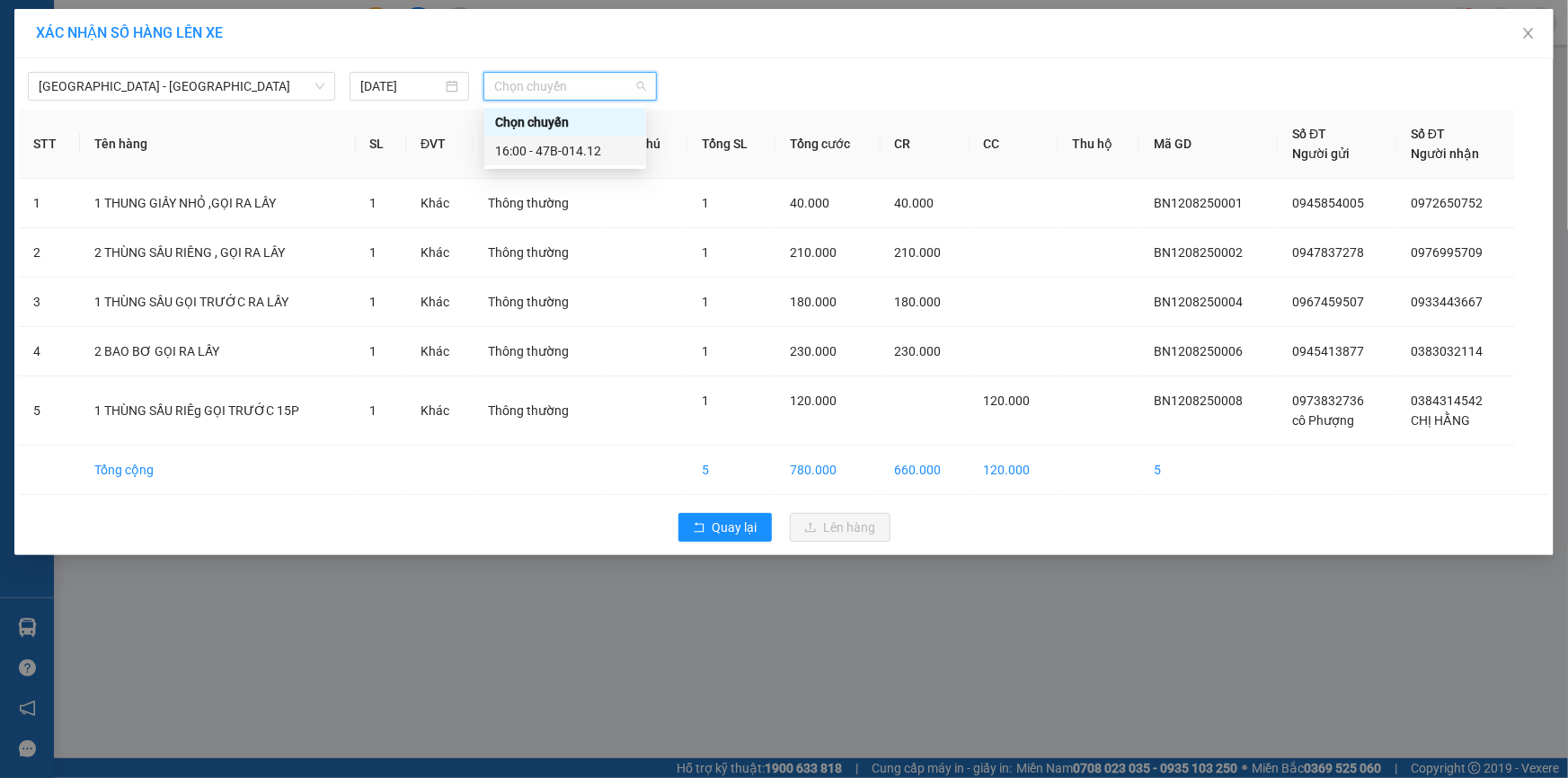
click at [600, 147] on div "16:00 - 47B-014.12" at bounding box center [565, 151] width 140 height 20
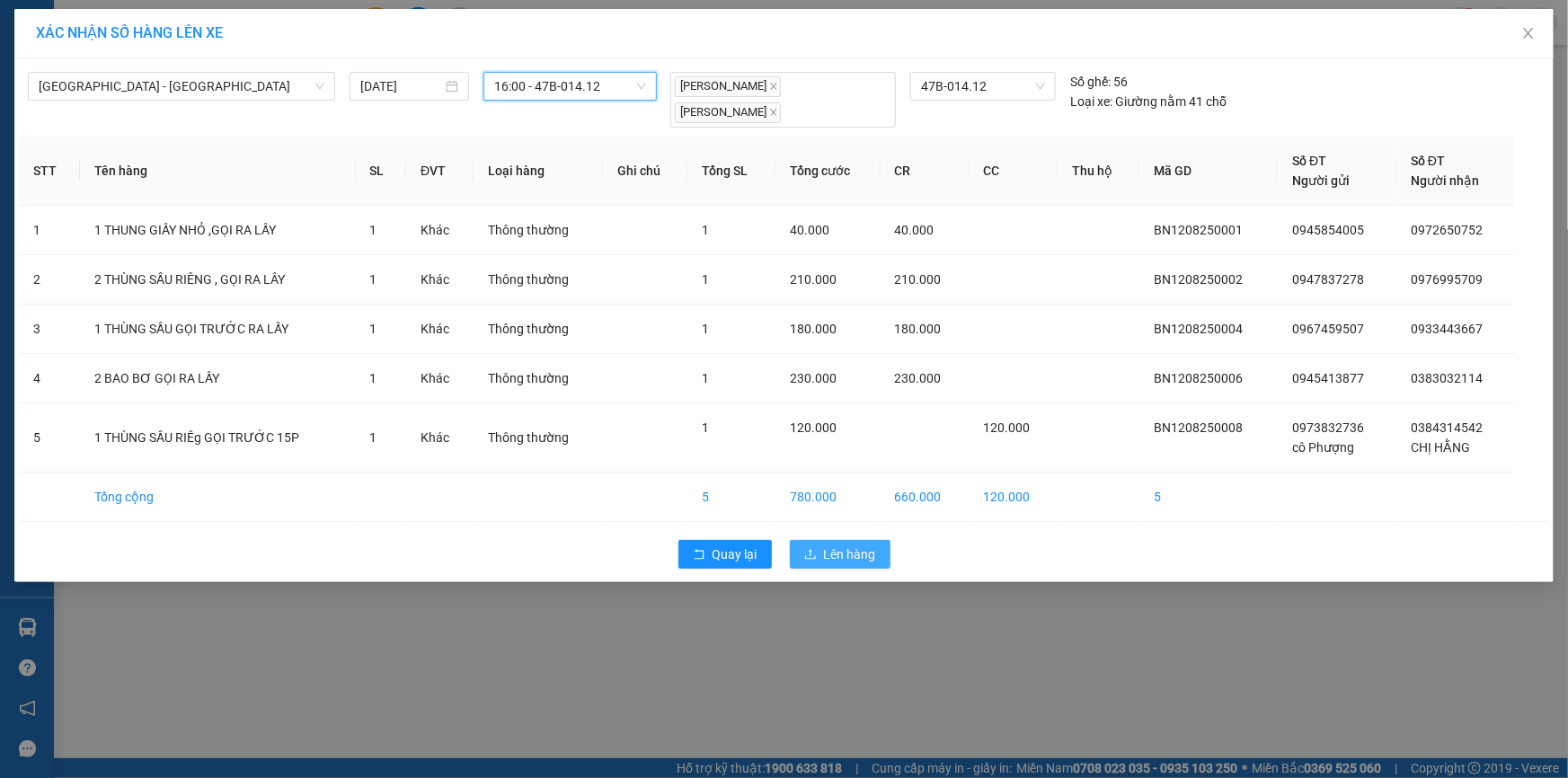
click at [865, 557] on span "Lên hàng" at bounding box center [849, 554] width 53 height 20
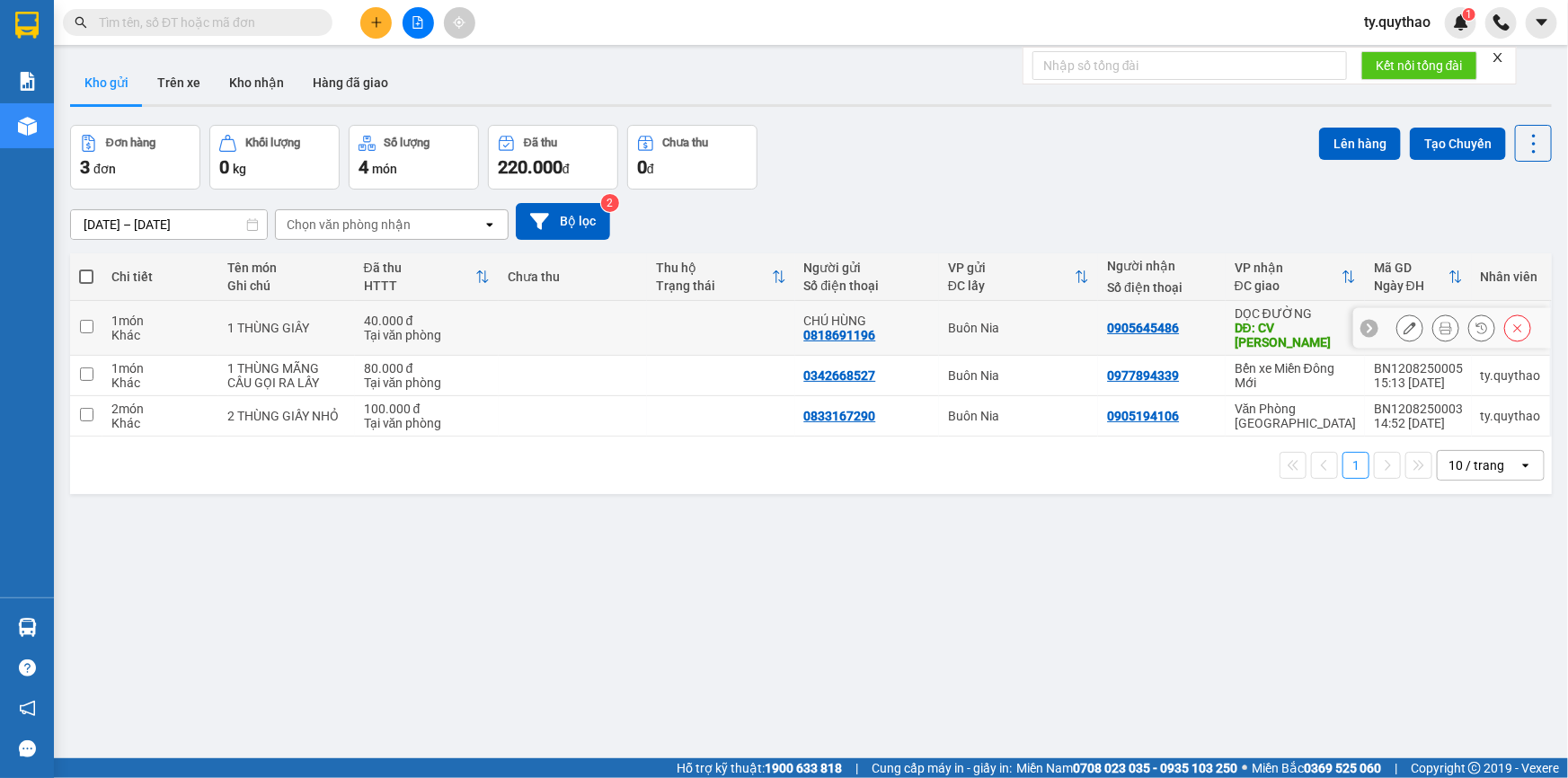
click at [1305, 333] on div "DĐ: CV THANH LỄ" at bounding box center [1295, 335] width 121 height 29
checkbox input "true"
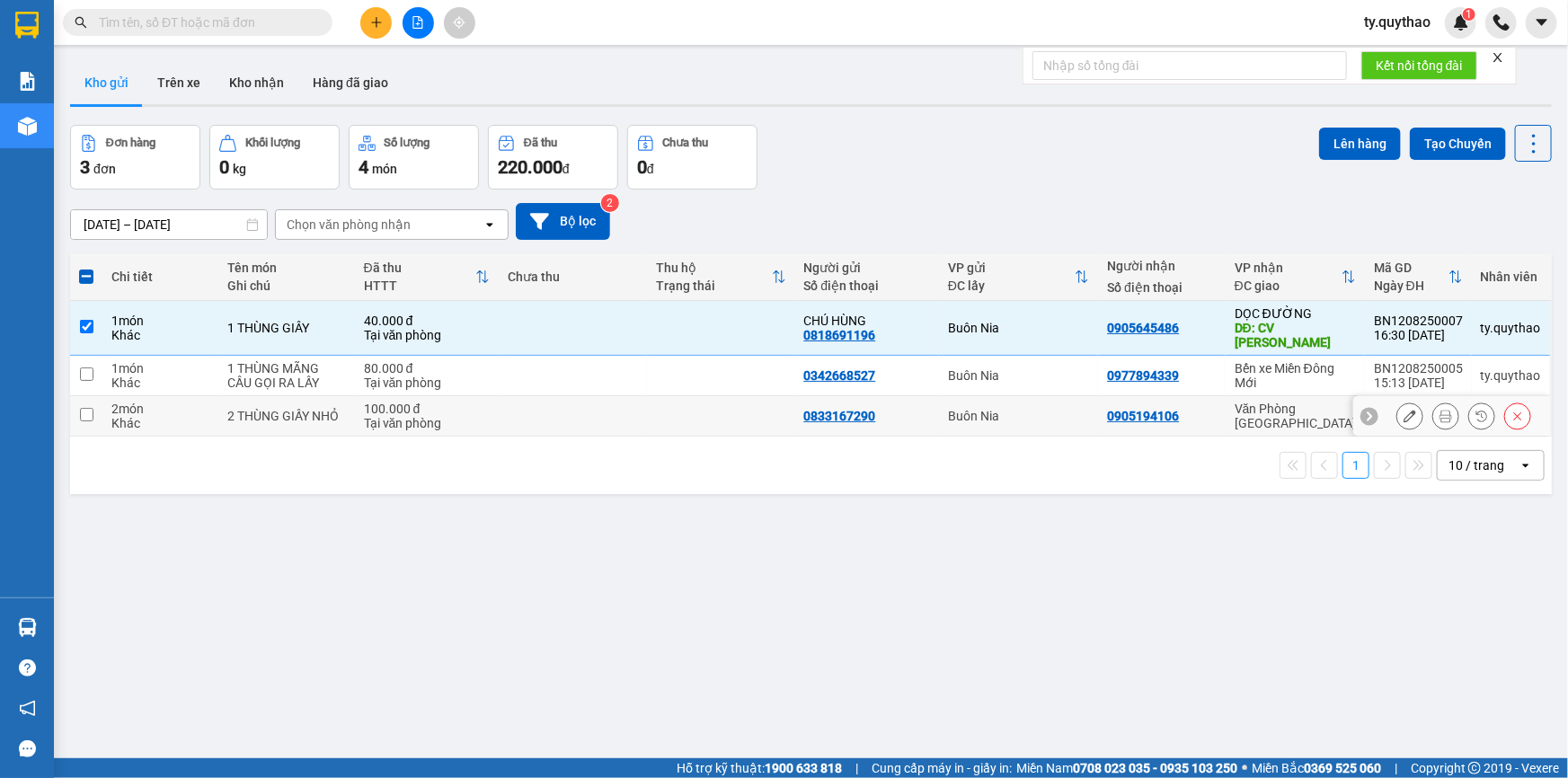
click at [1303, 401] on div "Văn Phòng [GEOGRAPHIC_DATA]" at bounding box center [1295, 415] width 121 height 29
checkbox input "true"
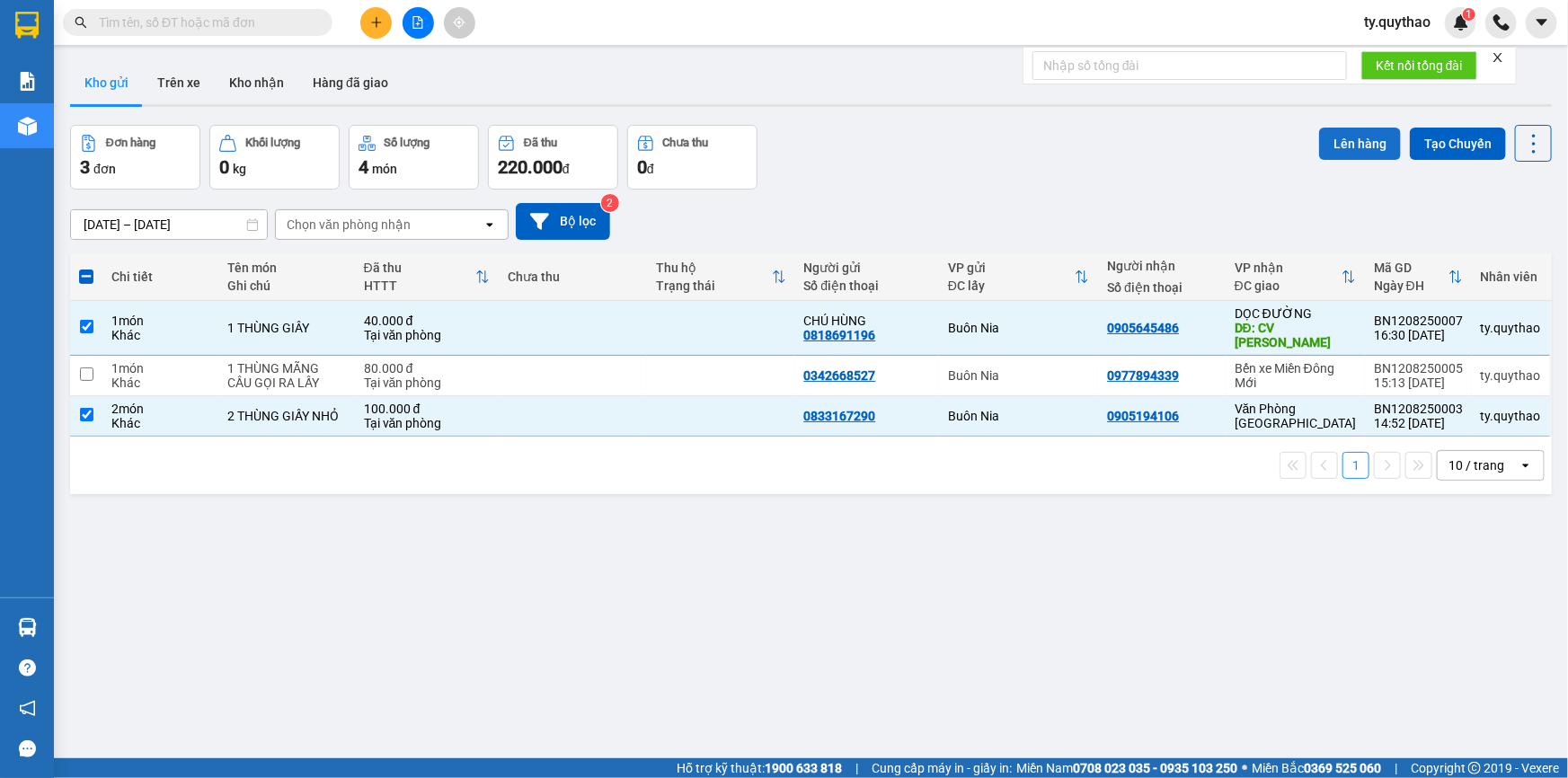
click at [1348, 140] on button "Lên hàng" at bounding box center [1360, 144] width 82 height 33
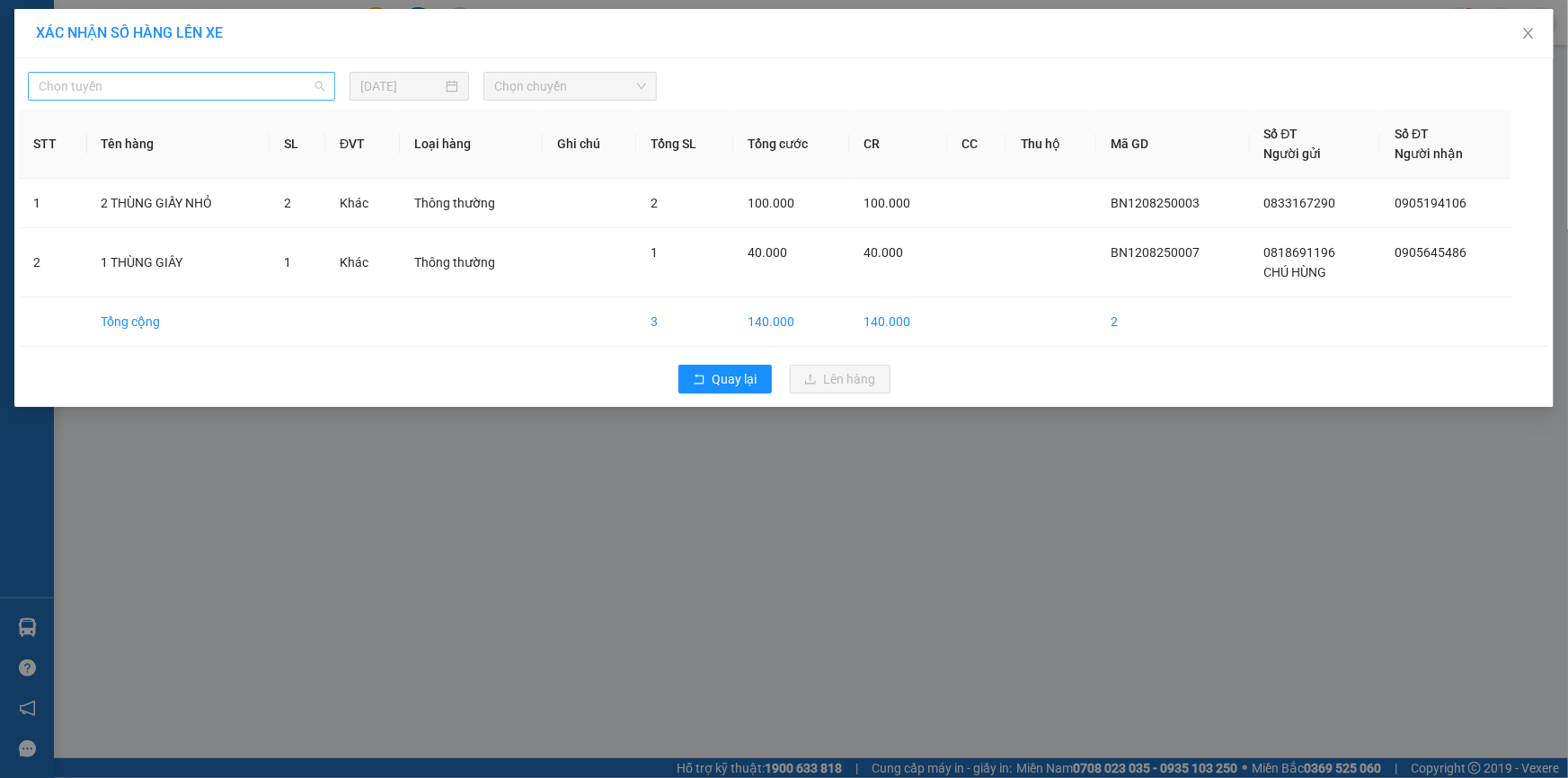
click at [198, 81] on span "Chọn tuyến" at bounding box center [181, 85] width 285 height 27
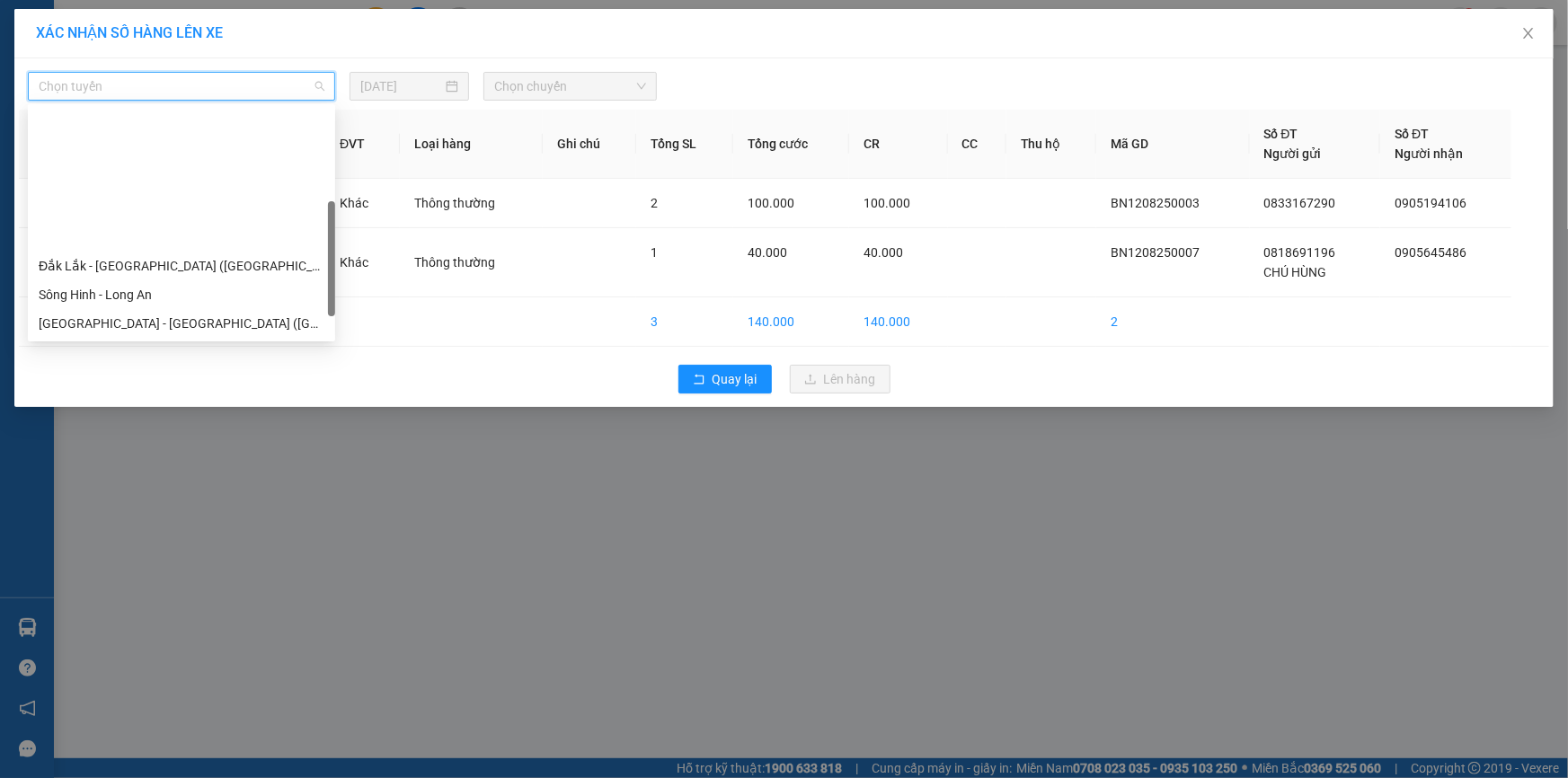
scroll to position [163, 0]
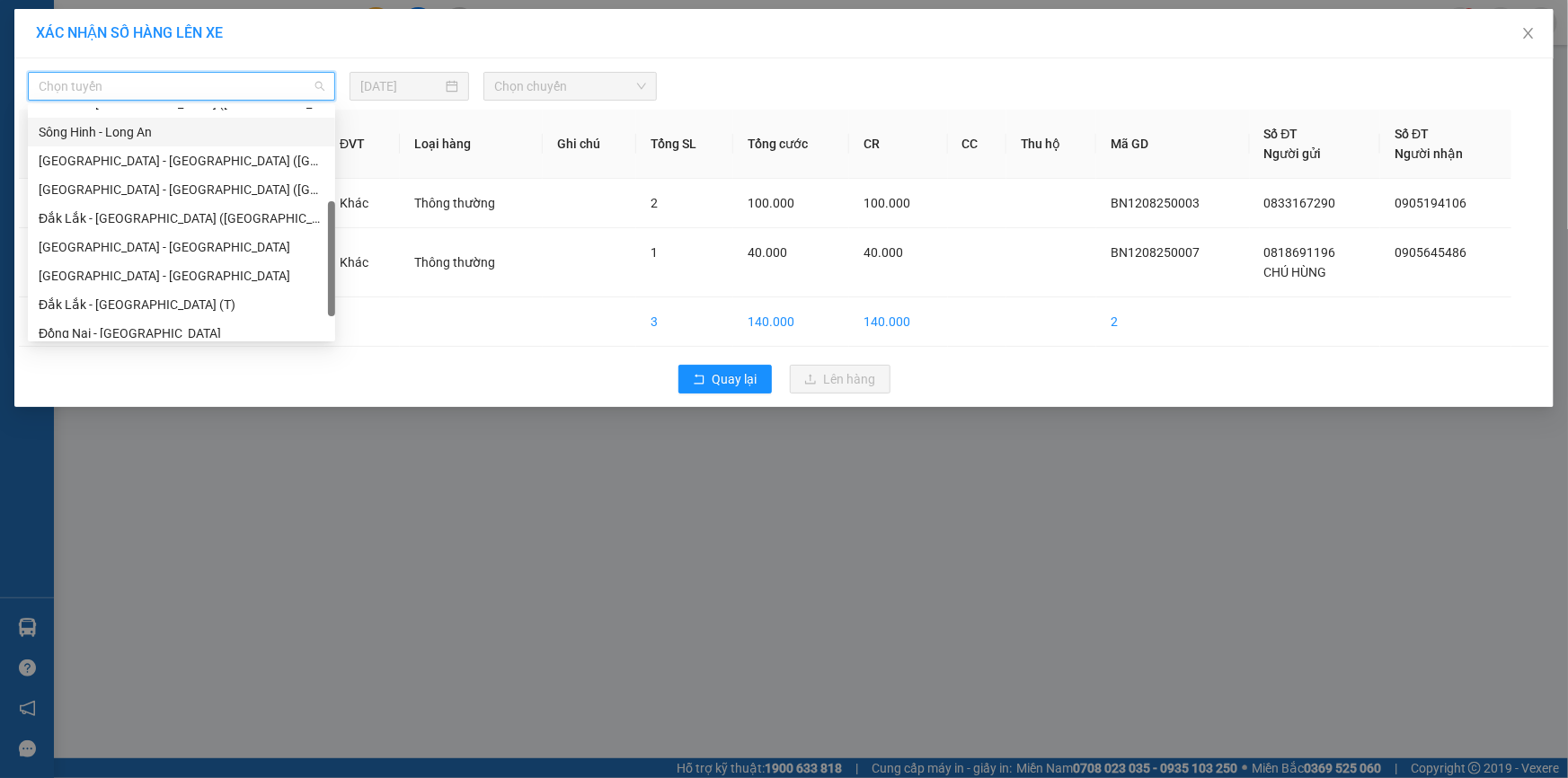
click at [139, 135] on div "Sông Hinh - Long An" at bounding box center [181, 132] width 285 height 20
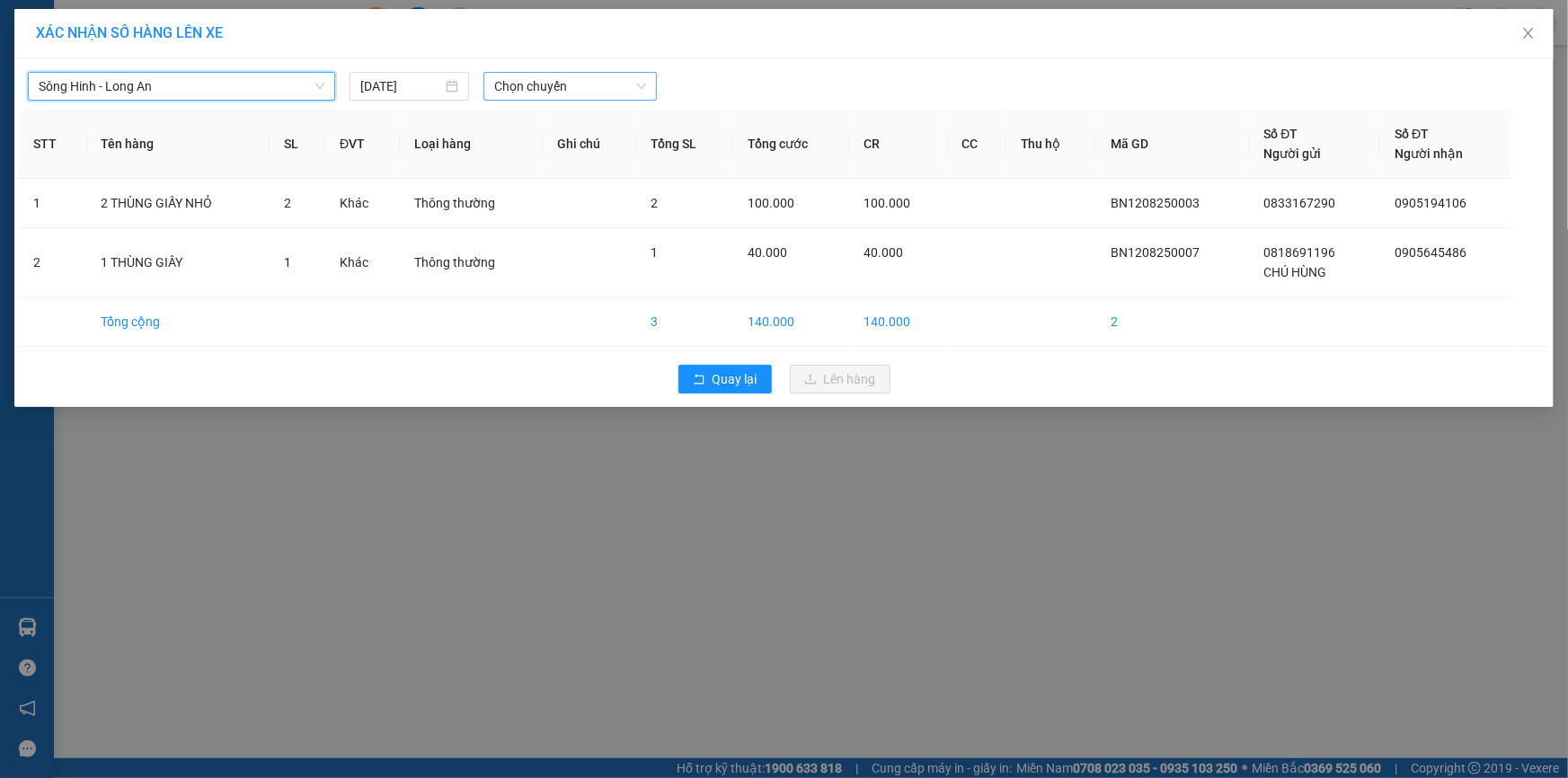
click at [525, 83] on span "Chọn chuyến" at bounding box center [570, 85] width 152 height 27
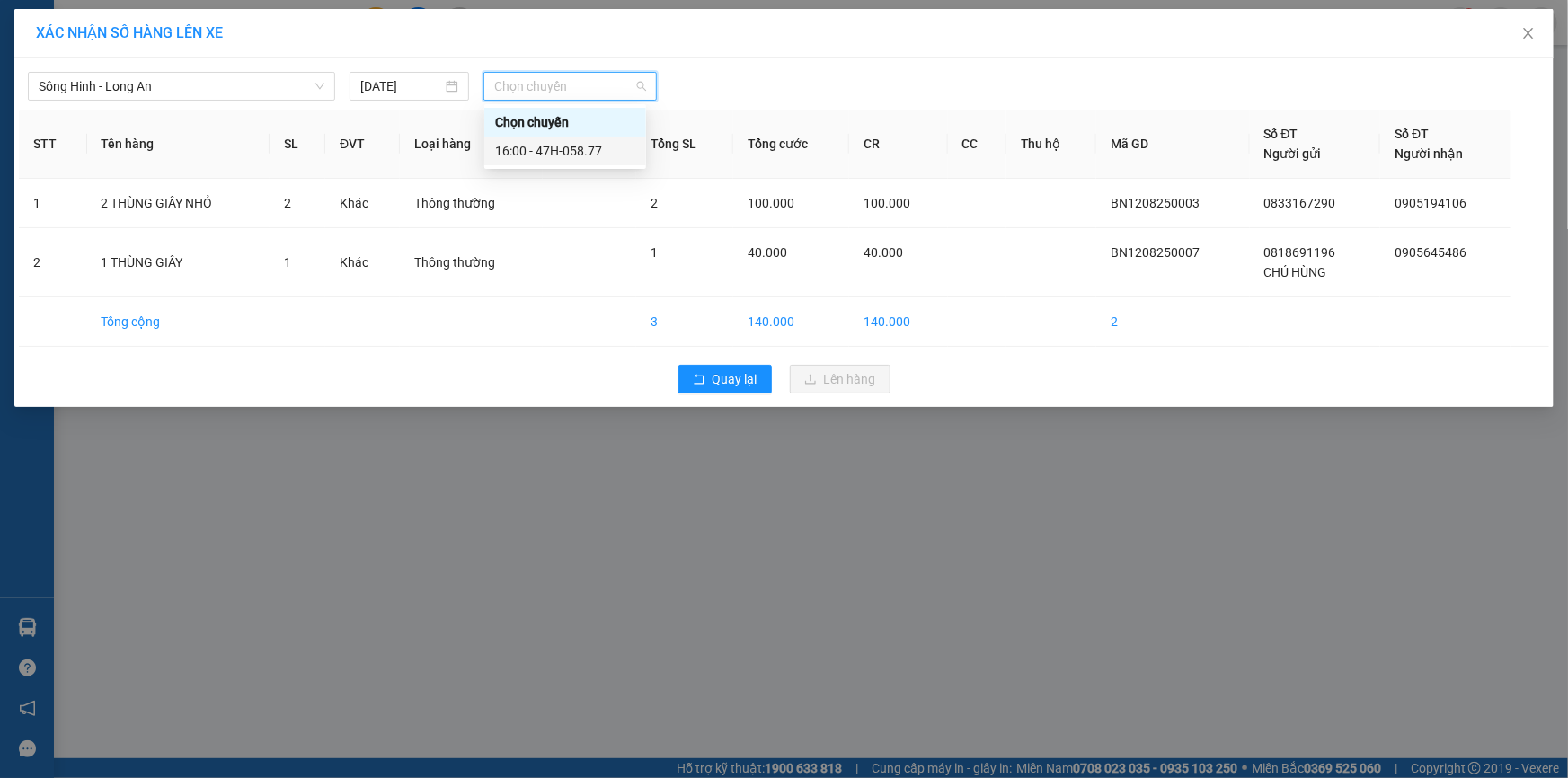
click at [587, 155] on div "16:00 - 47H-058.77" at bounding box center [565, 151] width 140 height 20
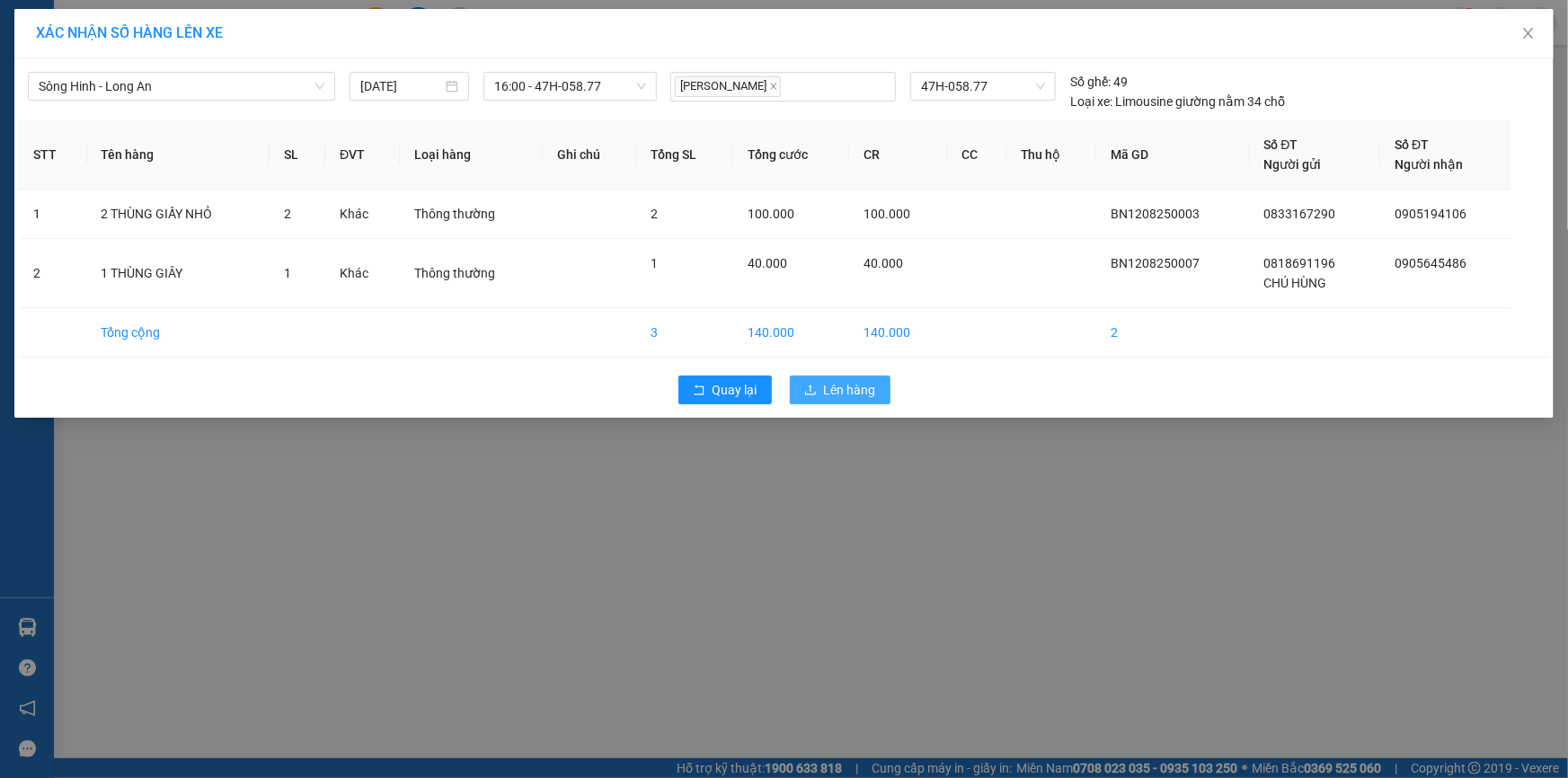
click at [862, 397] on button "Lên hàng" at bounding box center [840, 389] width 101 height 29
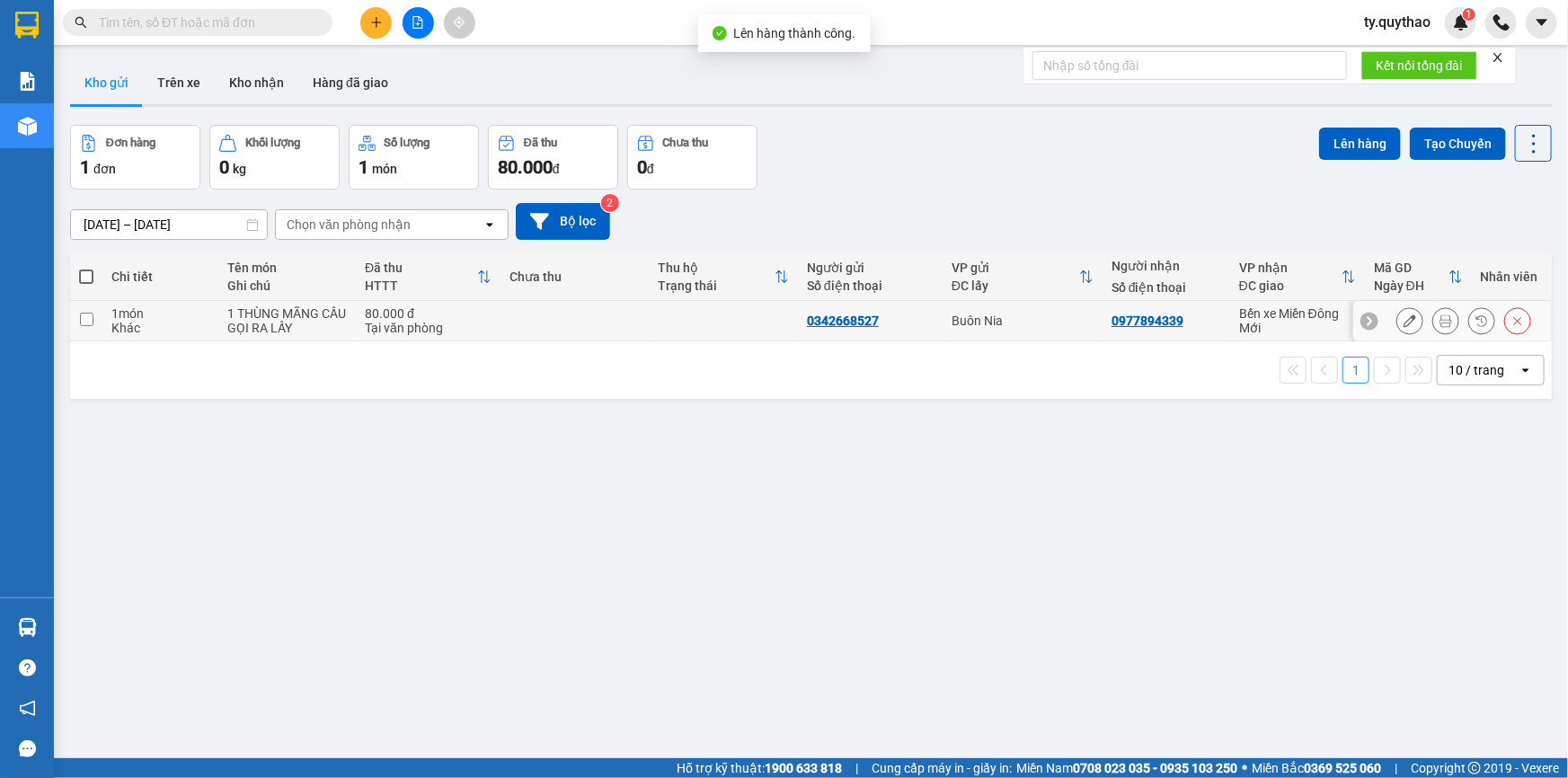
click at [1268, 320] on div "Bến xe Miền Đông Mới" at bounding box center [1297, 320] width 117 height 29
checkbox input "true"
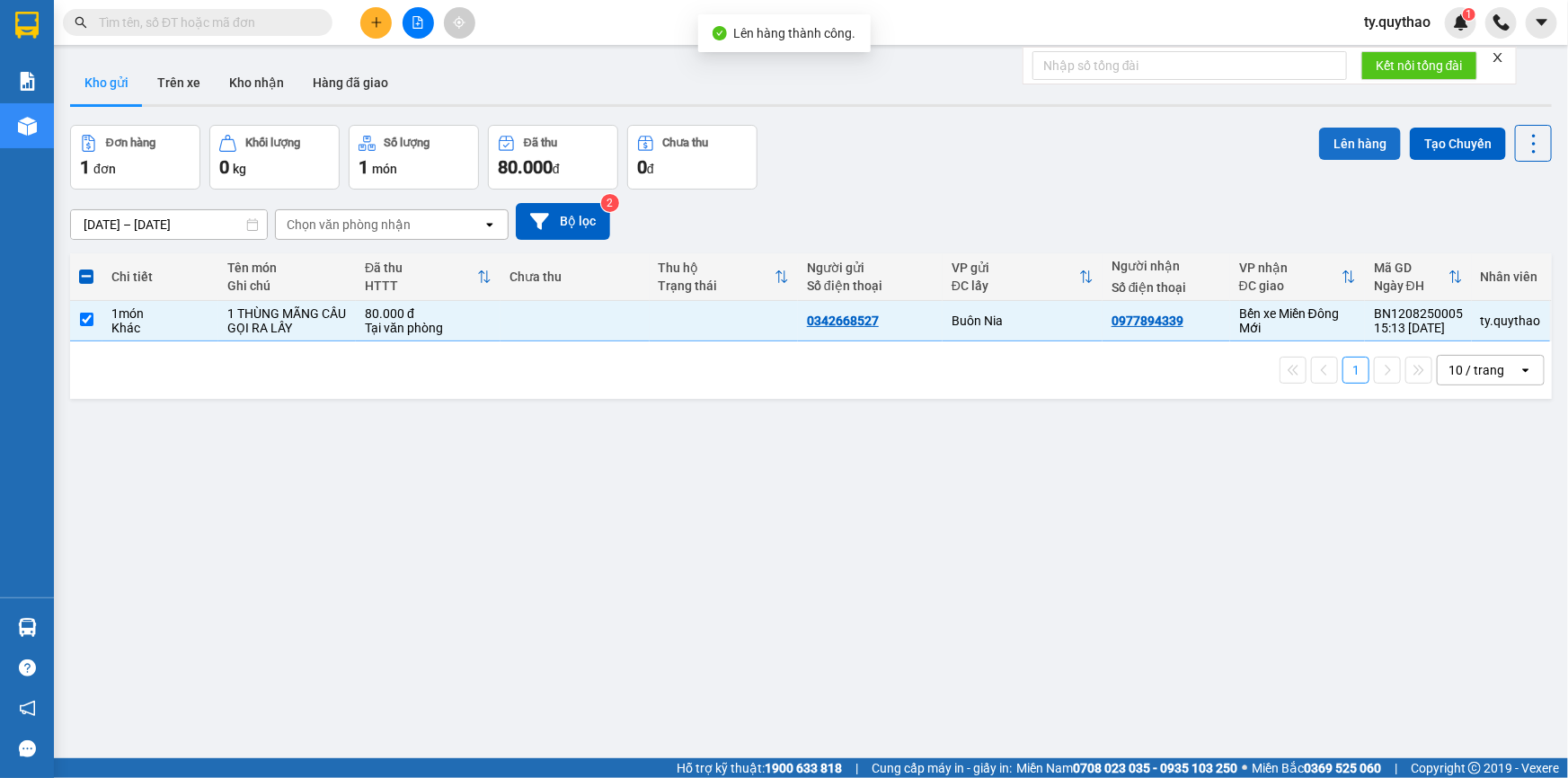
click at [1355, 150] on button "Lên hàng" at bounding box center [1360, 144] width 82 height 33
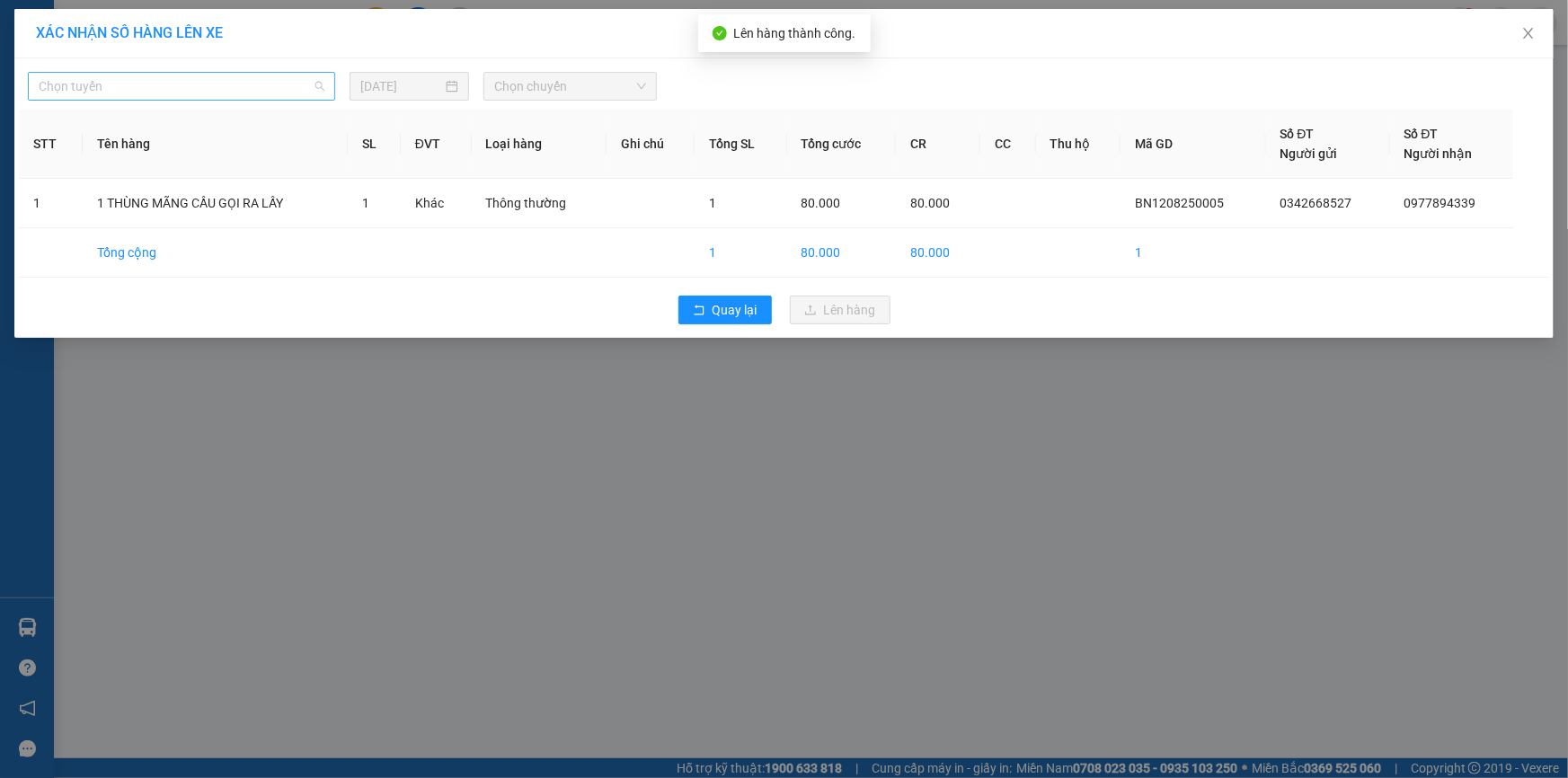
click at [168, 78] on span "Chọn tuyến" at bounding box center [181, 85] width 285 height 27
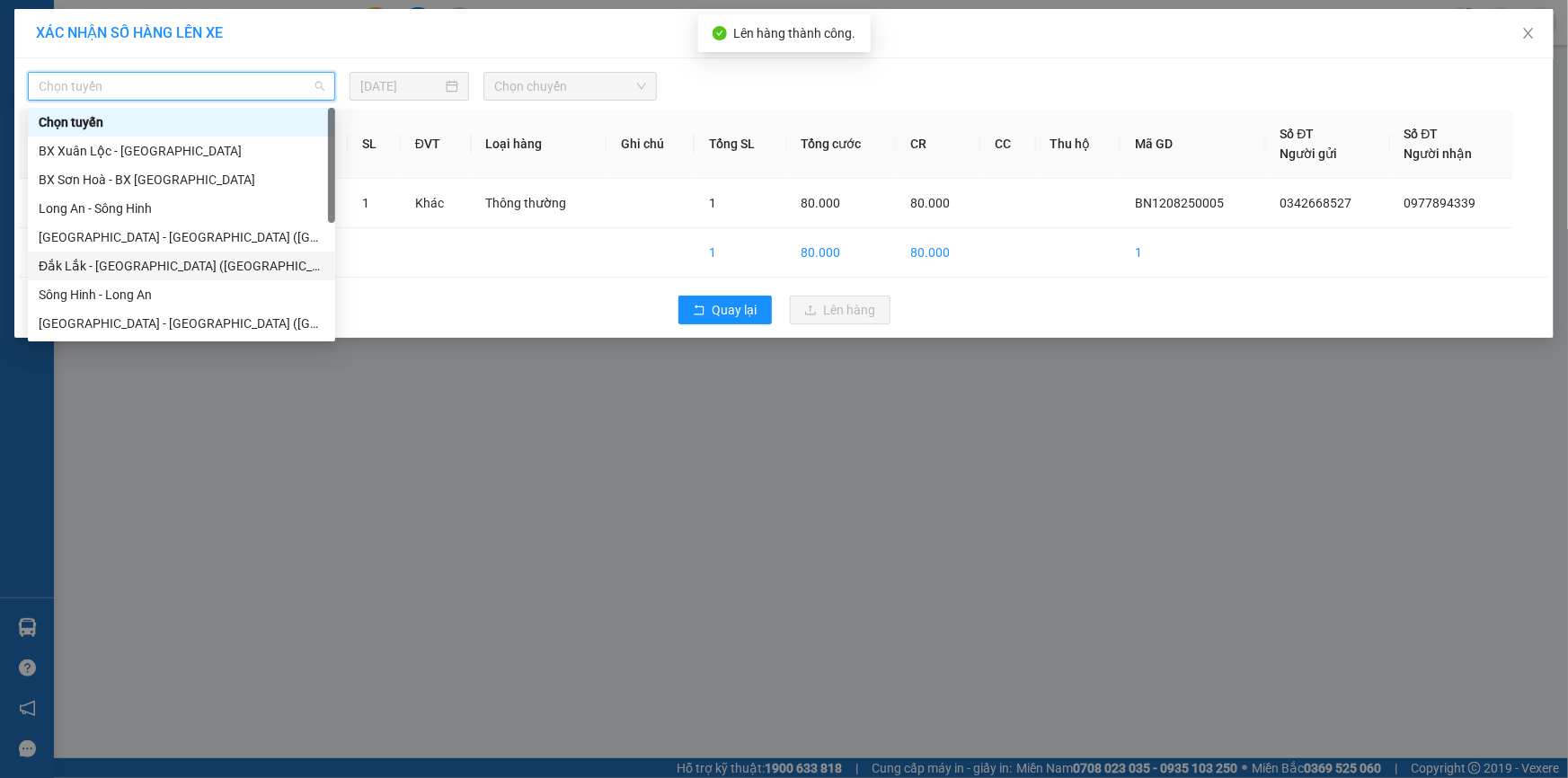
click at [160, 260] on div "Đắk Lắk - Sài Gòn (BXMĐ mới)" at bounding box center [181, 266] width 285 height 20
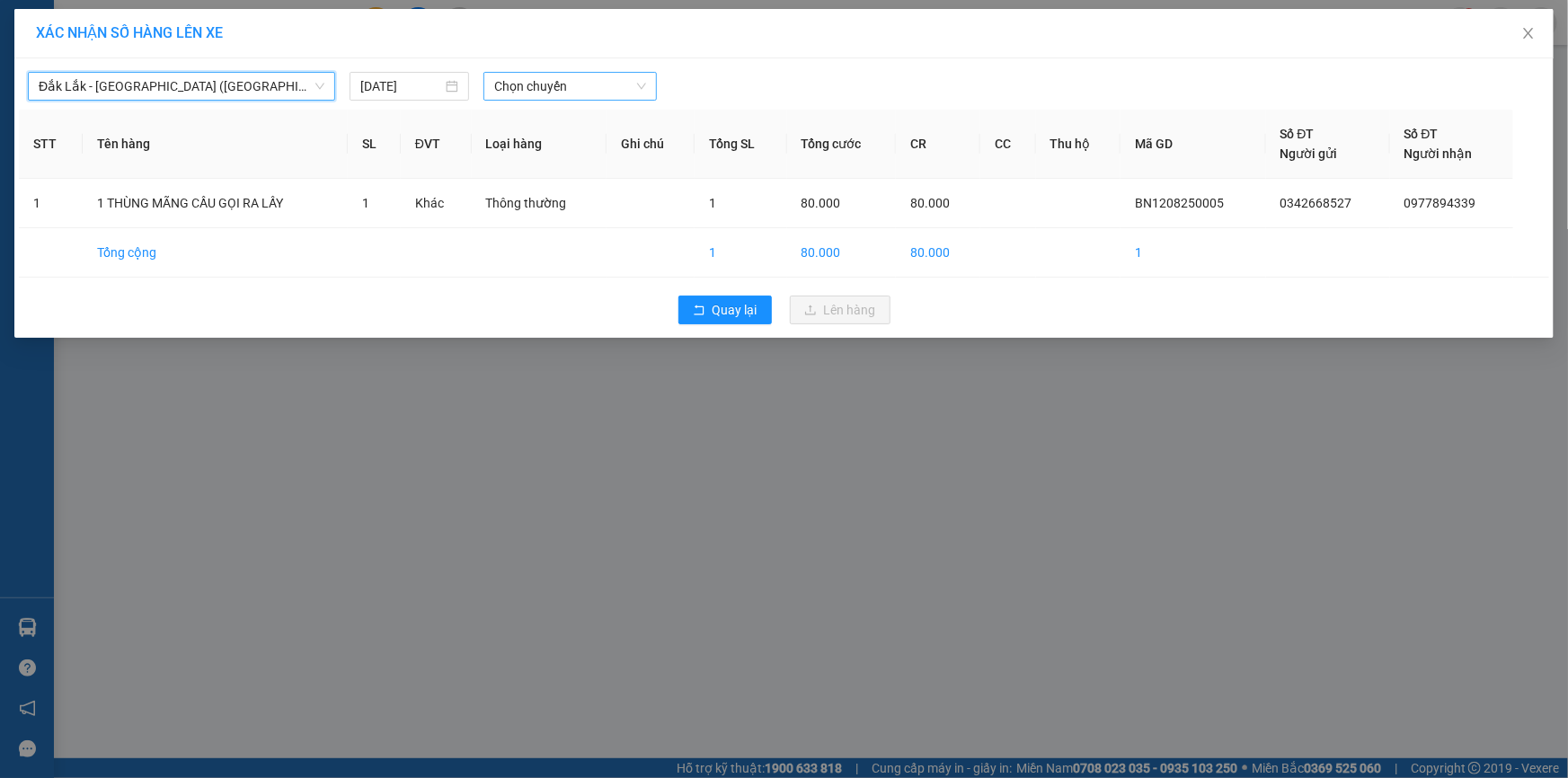
click at [589, 82] on span "Chọn chuyến" at bounding box center [570, 85] width 152 height 27
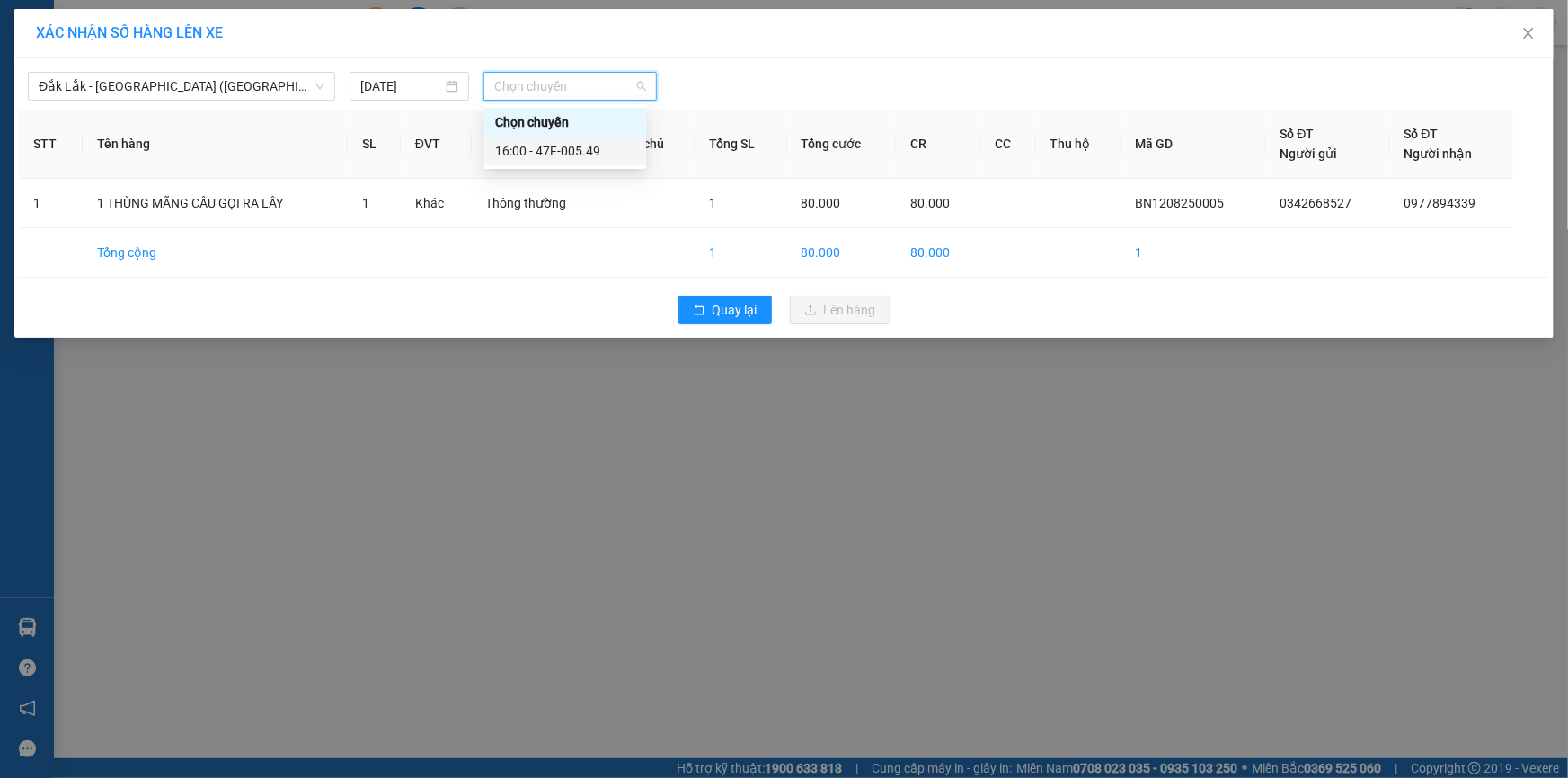
click at [593, 152] on div "16:00 - 47F-005.49" at bounding box center [565, 151] width 140 height 20
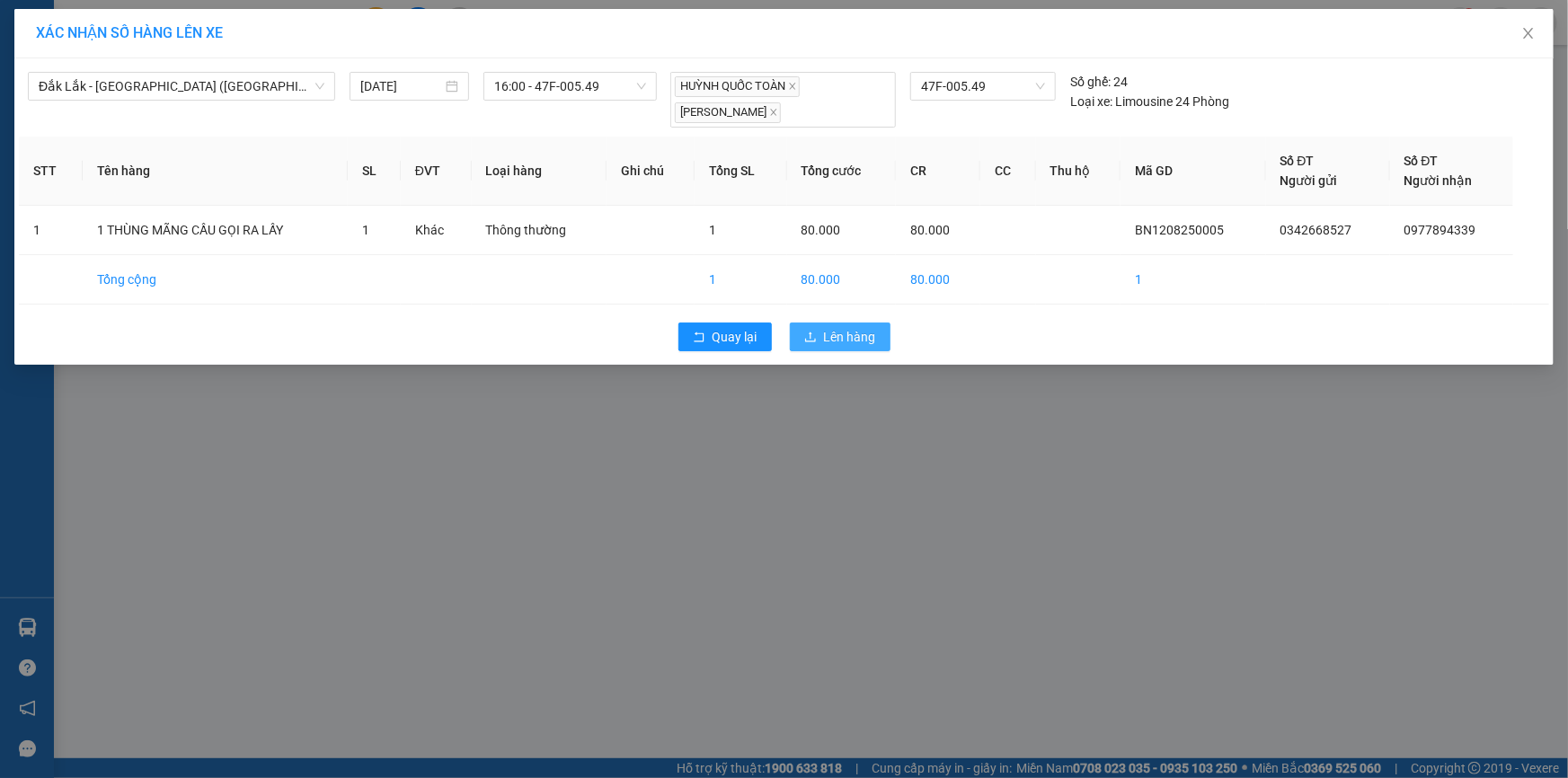
drag, startPoint x: 862, startPoint y: 336, endPoint x: 831, endPoint y: 322, distance: 34.0
click at [862, 335] on span "Lên hàng" at bounding box center [849, 337] width 53 height 20
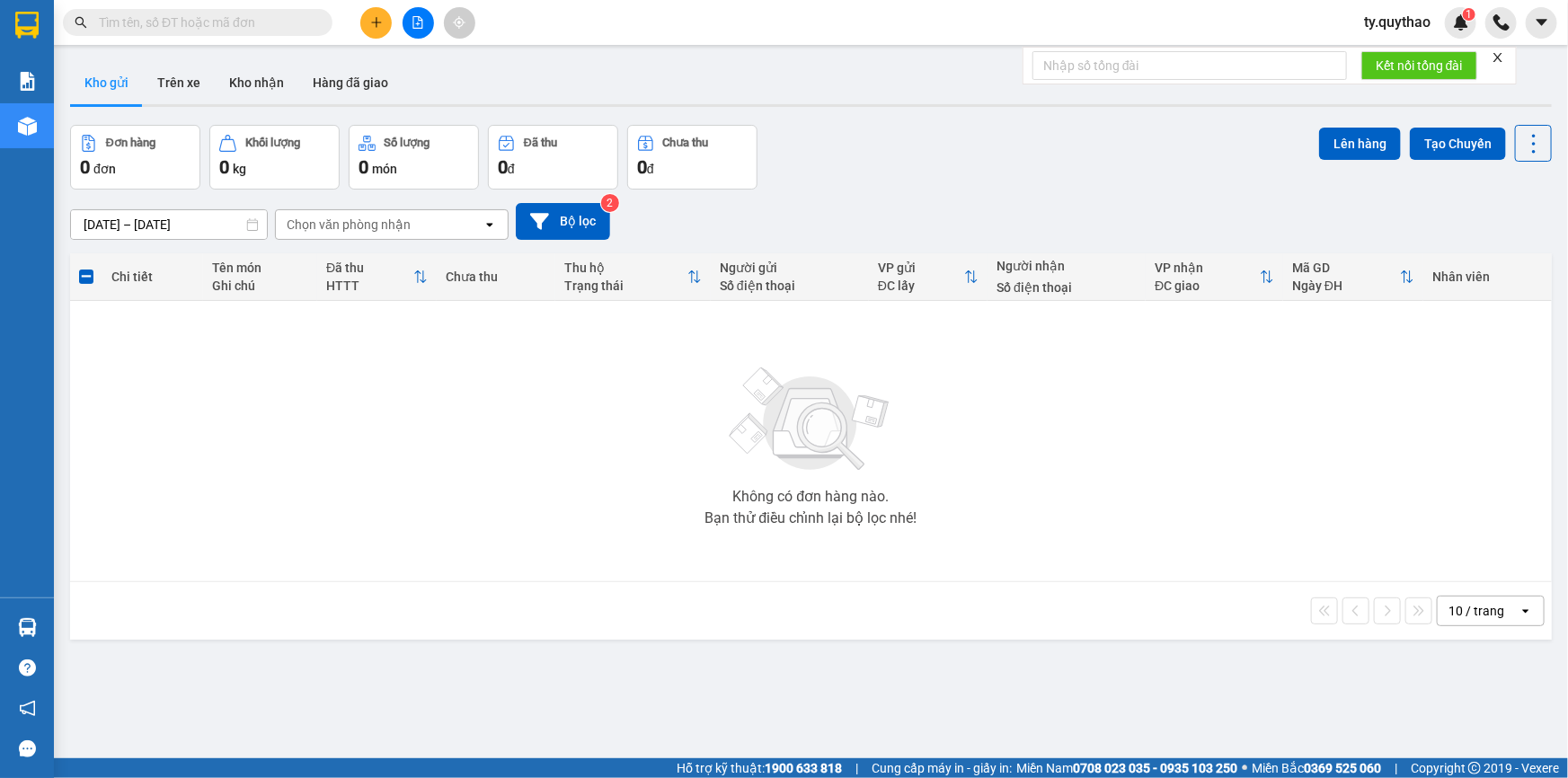
click at [409, 23] on button at bounding box center [418, 23] width 32 height 32
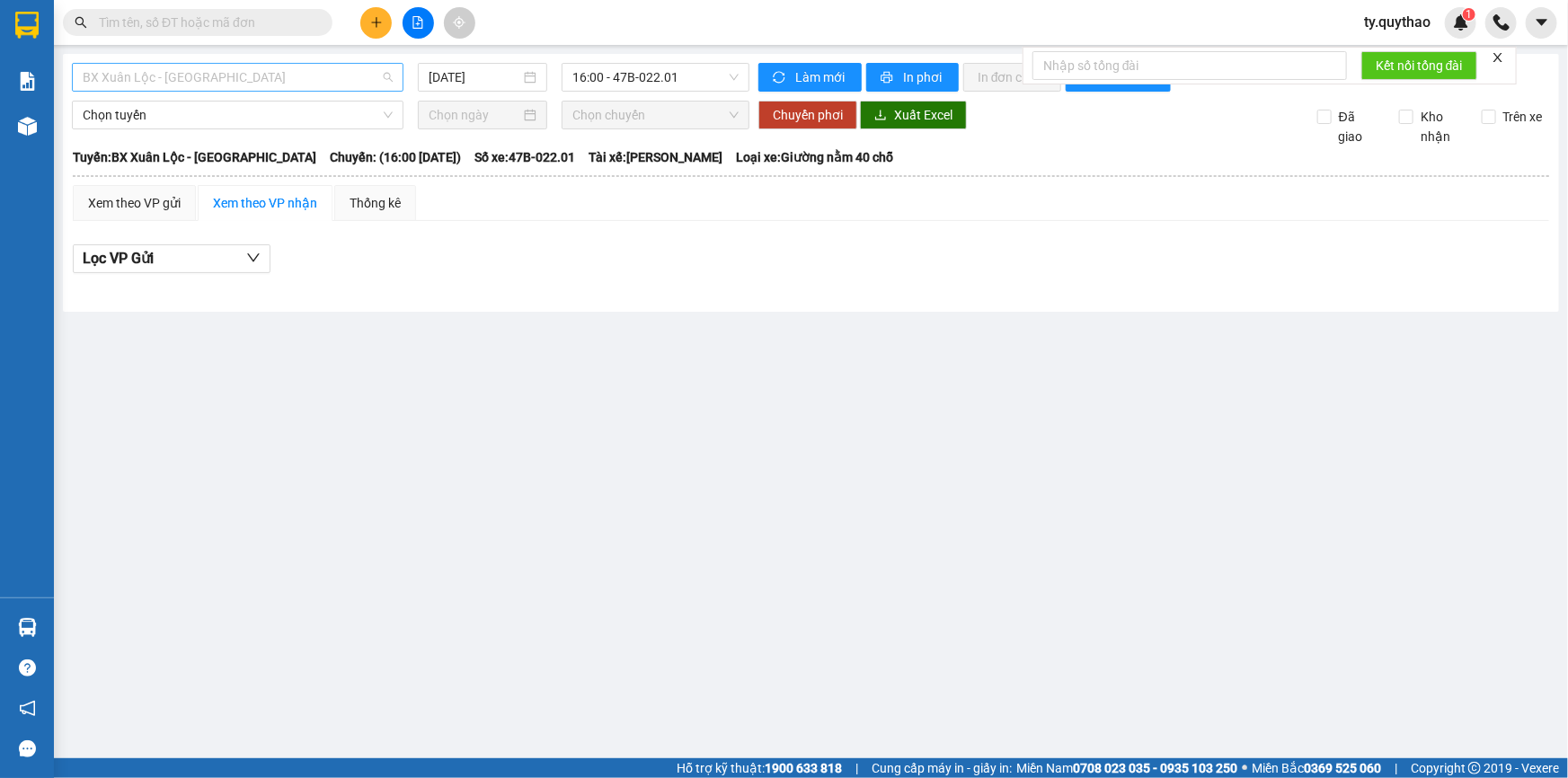
click at [279, 80] on span "BX Xuân Lộc - BX Sơn Hoà" at bounding box center [237, 76] width 310 height 27
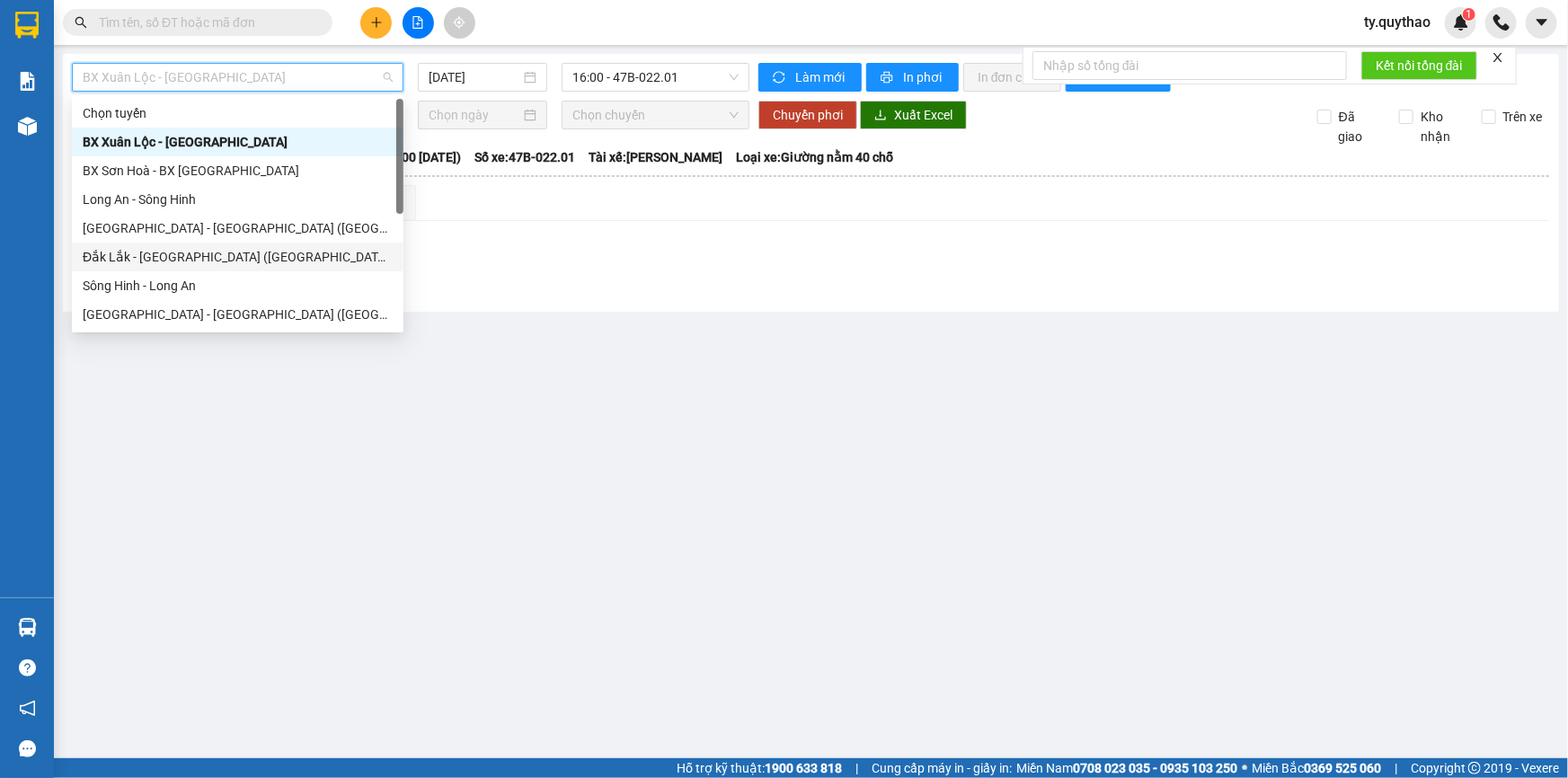
click at [225, 253] on div "Đắk Lắk - Sài Gòn (BXMĐ mới)" at bounding box center [237, 257] width 310 height 20
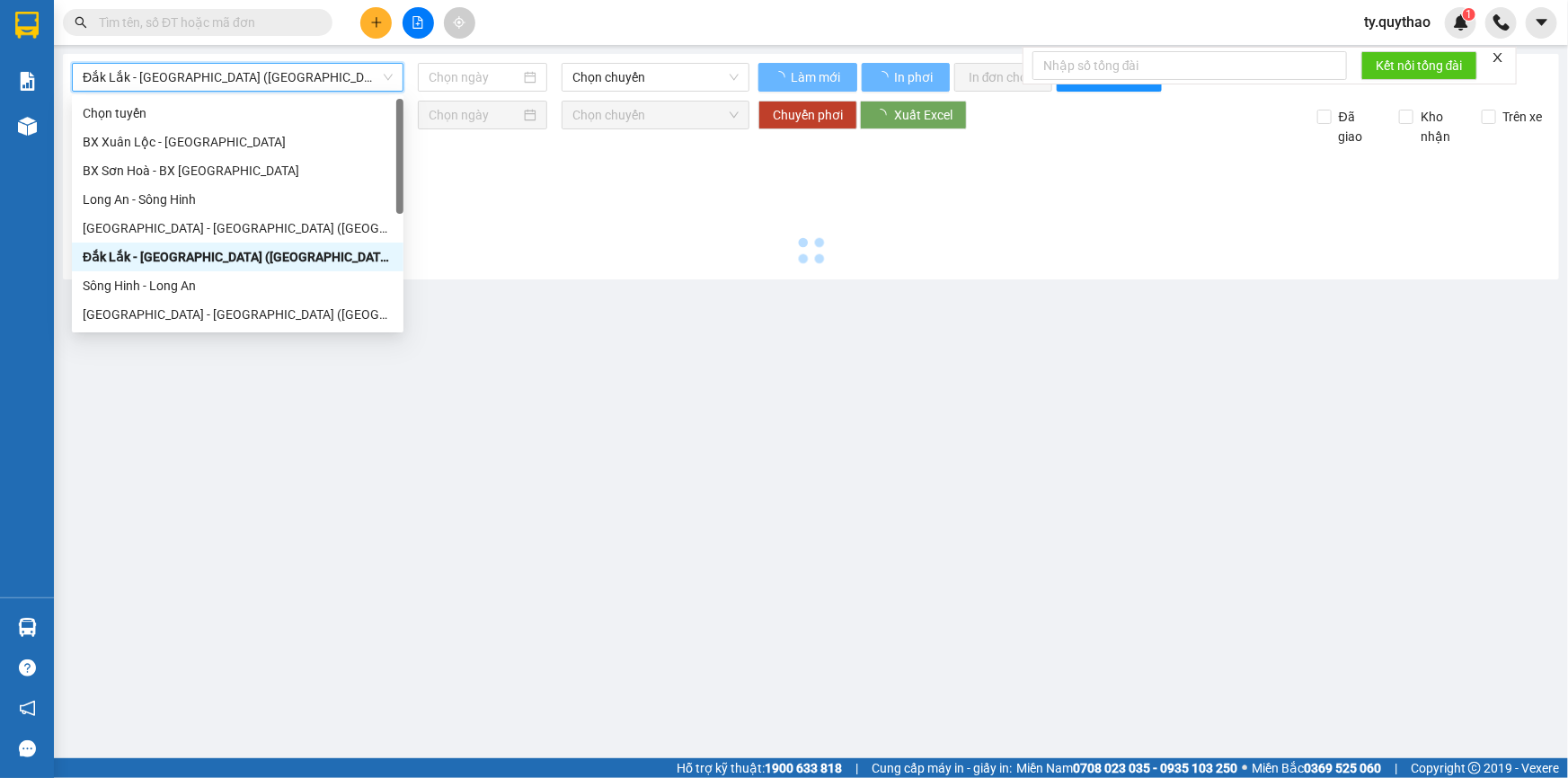
type input "[DATE]"
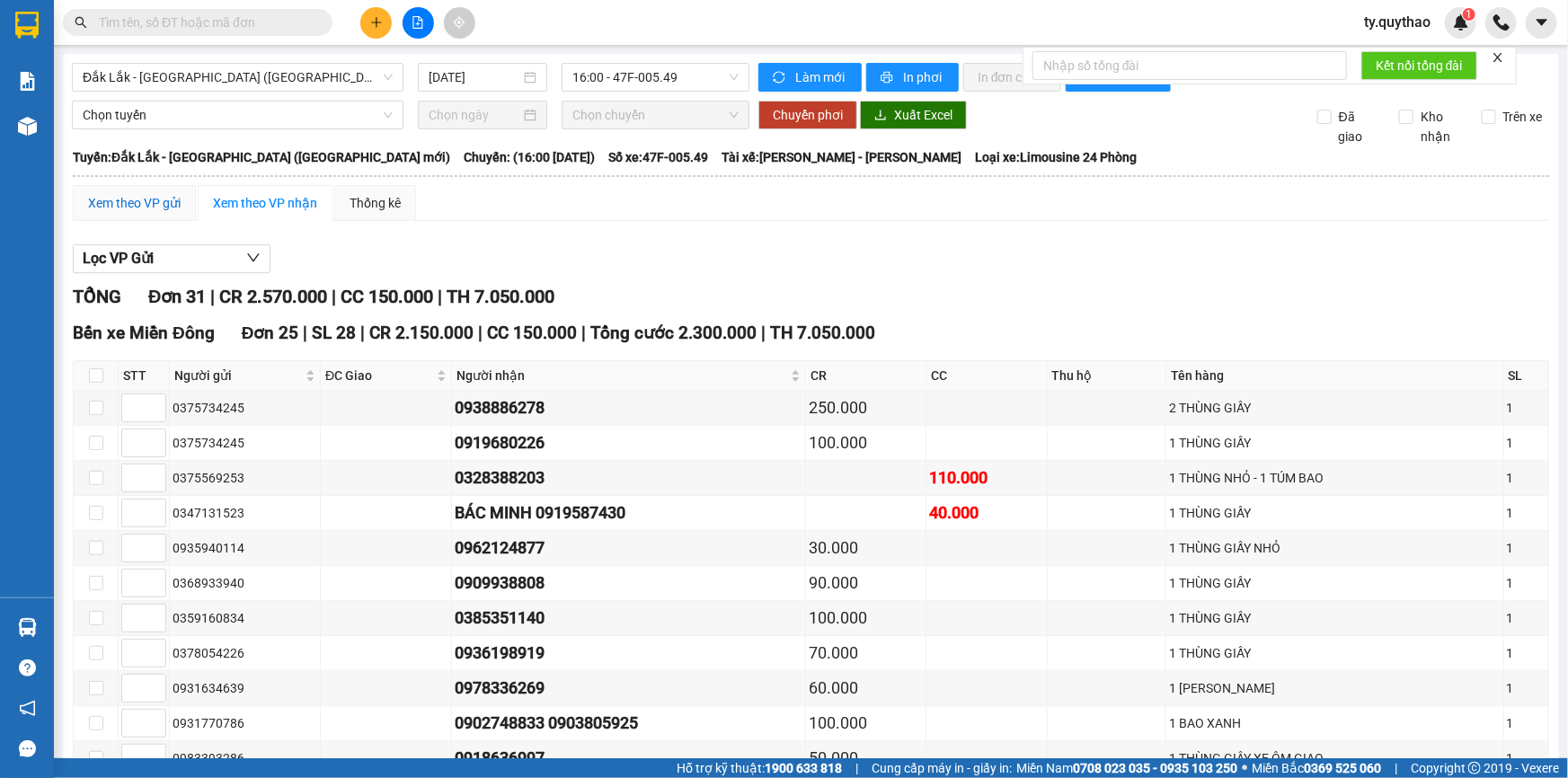
click at [126, 199] on div "Xem theo VP gửi" at bounding box center [134, 203] width 92 height 20
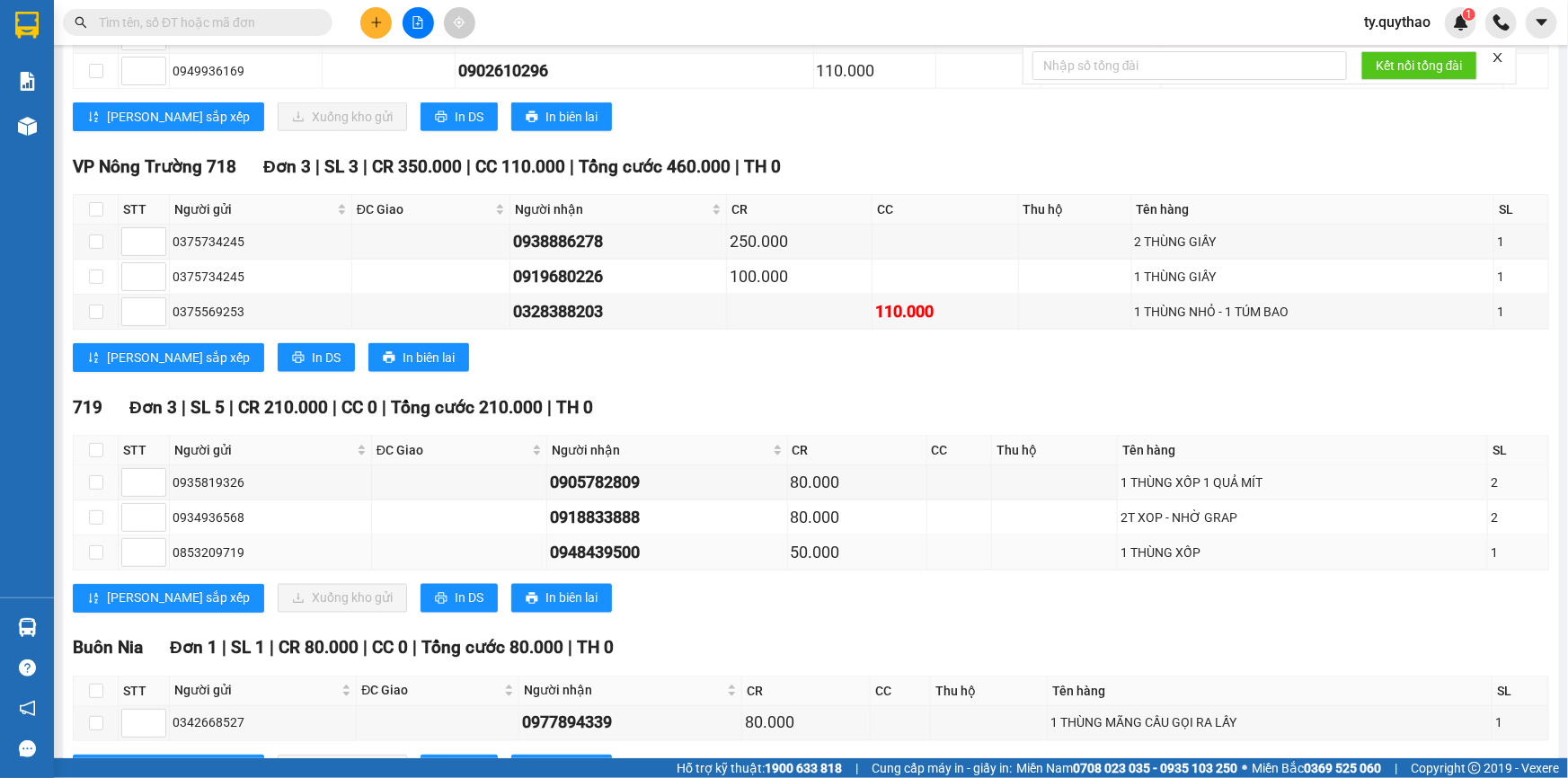
scroll to position [1209, 0]
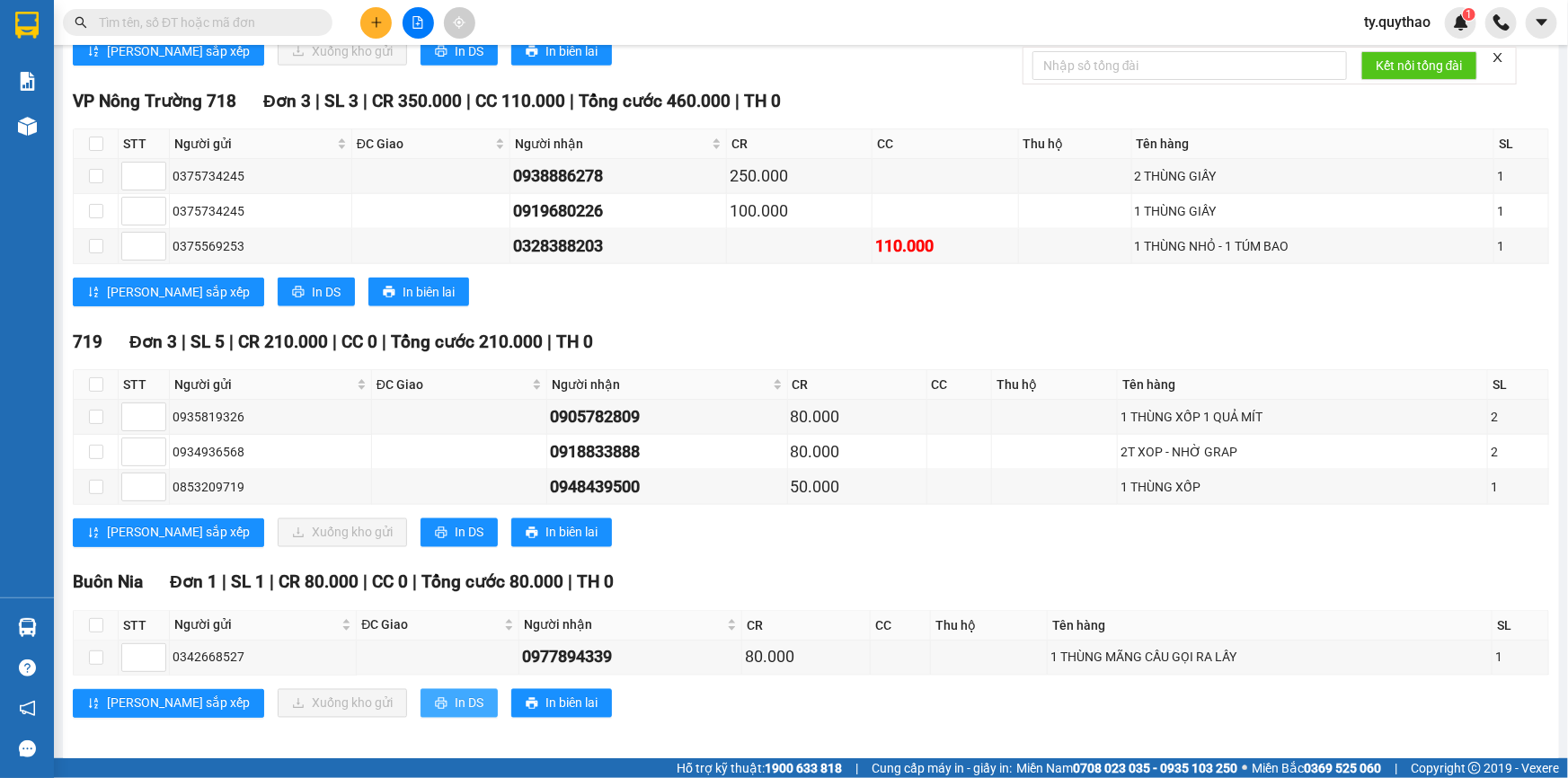
click at [420, 689] on button "In DS" at bounding box center [459, 703] width 77 height 29
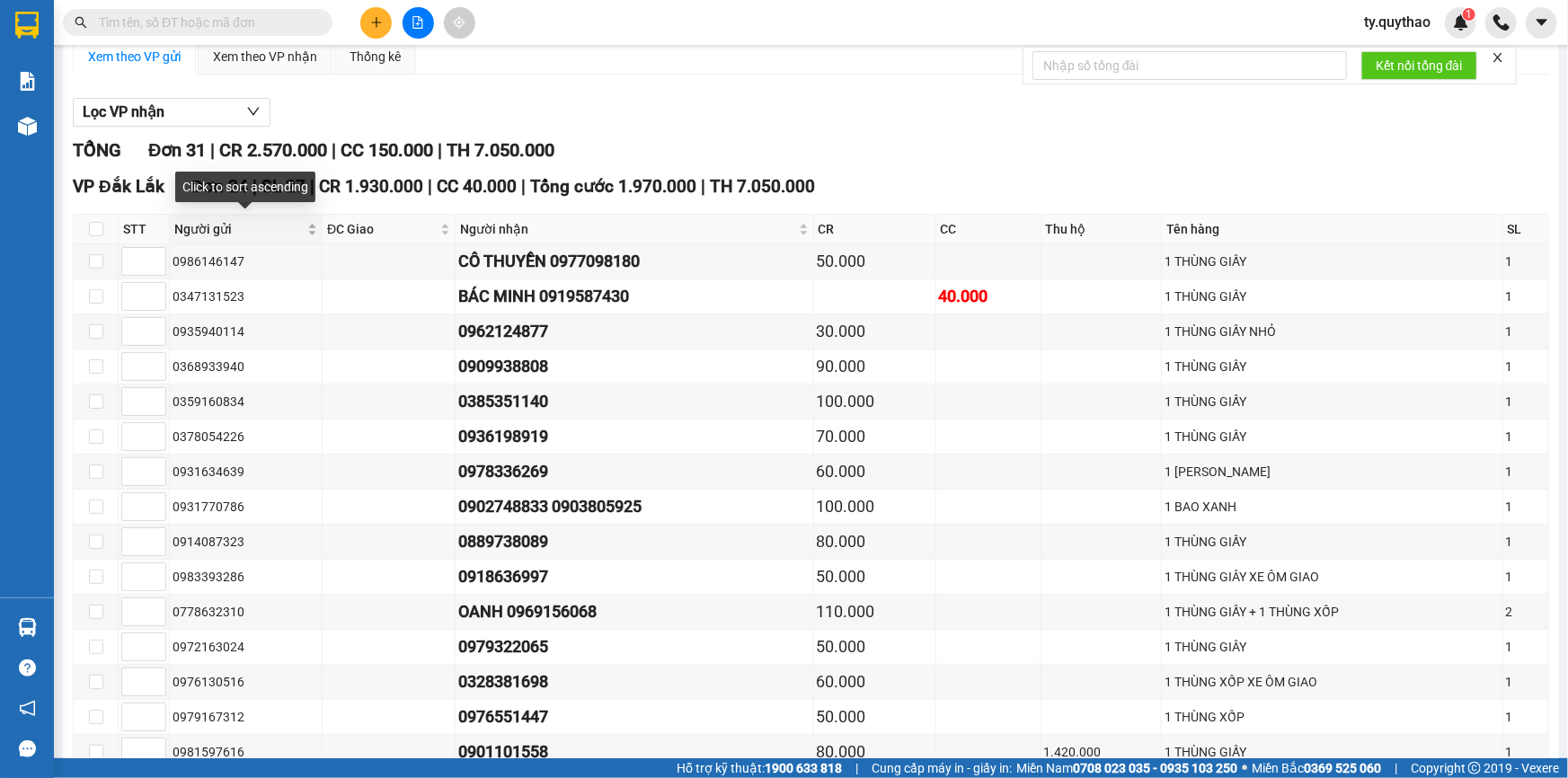
scroll to position [0, 0]
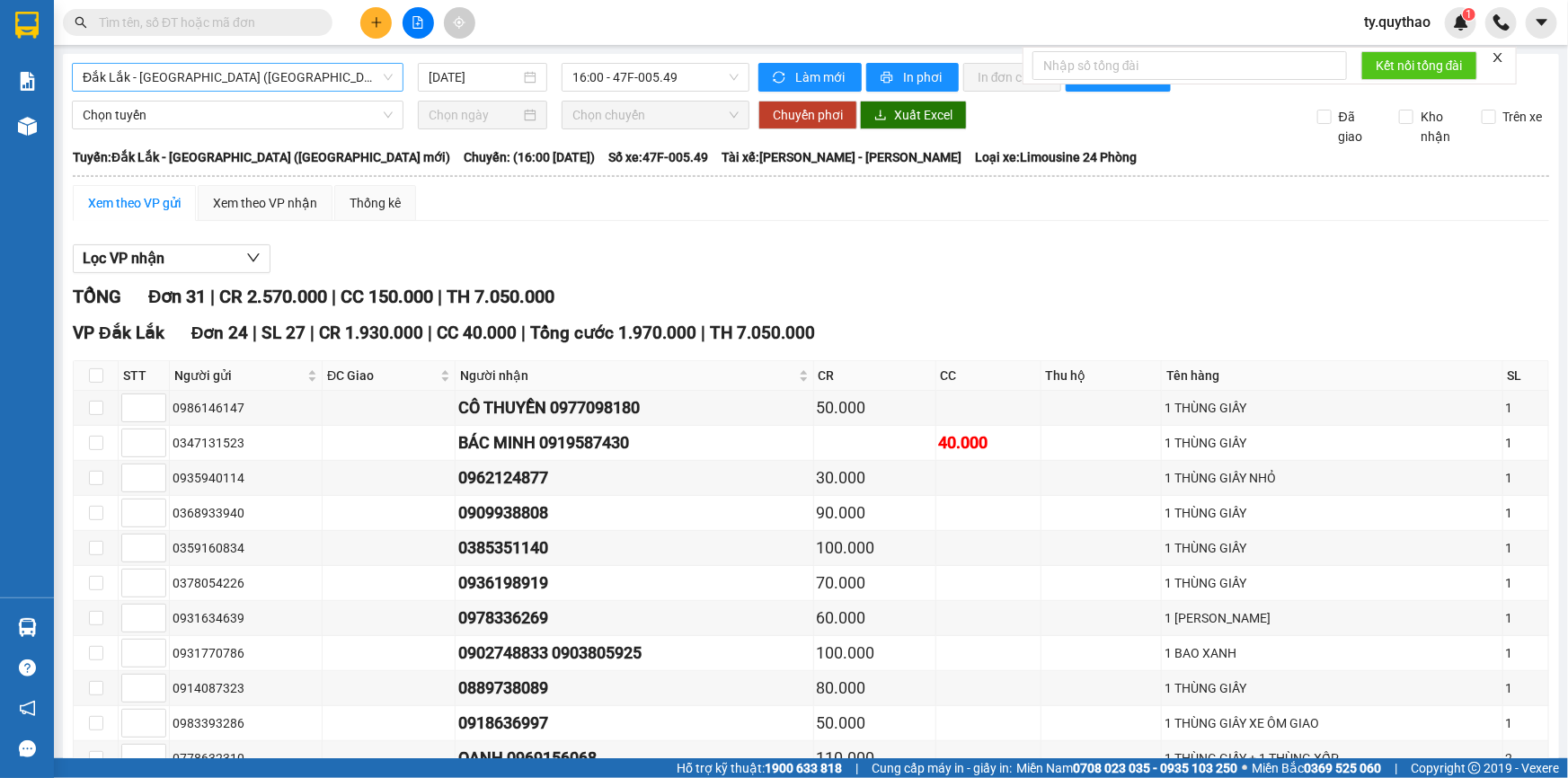
click at [308, 76] on span "Đắk Lắk - Sài Gòn (BXMĐ mới)" at bounding box center [237, 76] width 310 height 27
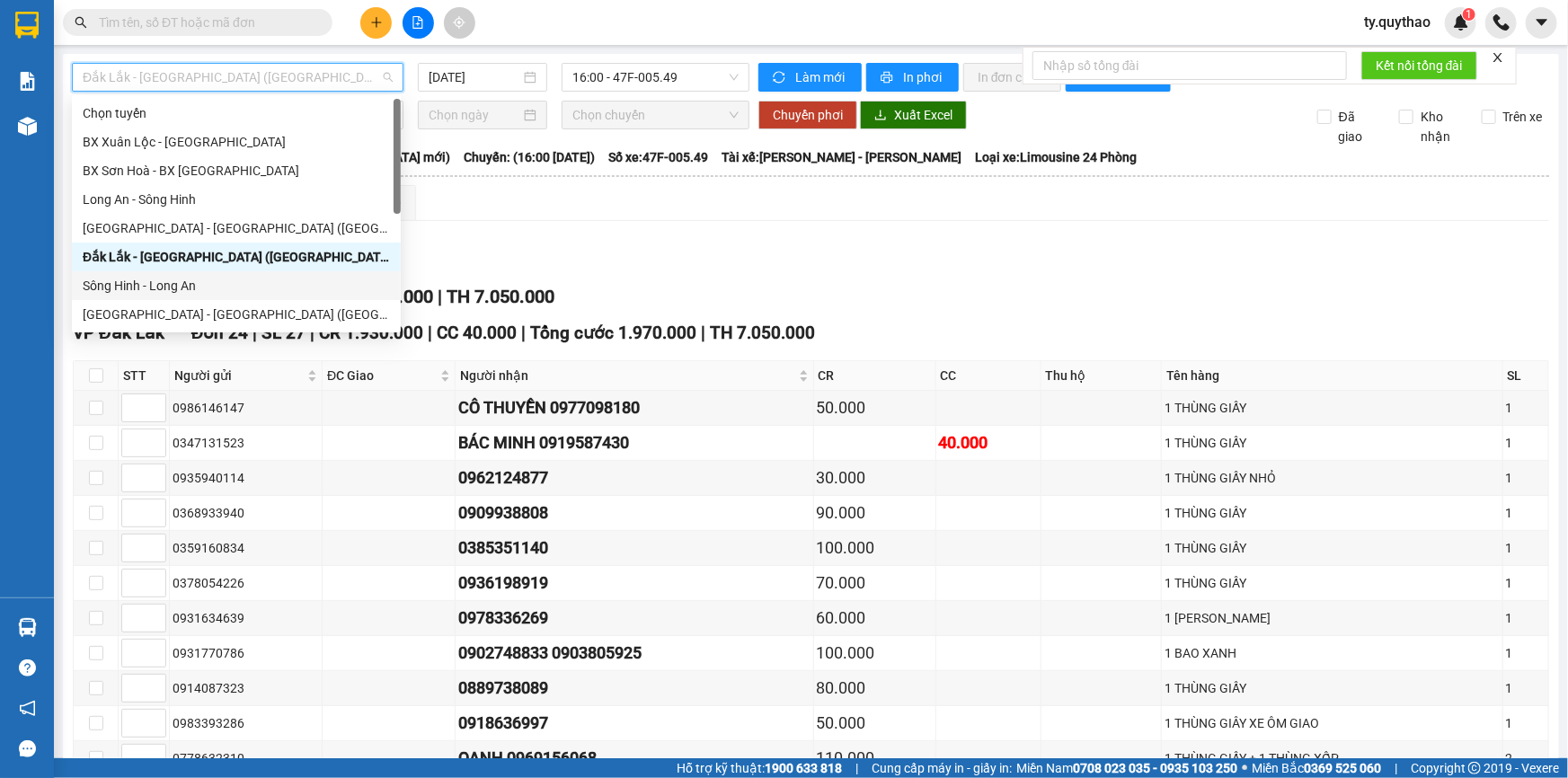
click at [176, 282] on div "Sông Hinh - Long An" at bounding box center [236, 285] width 307 height 20
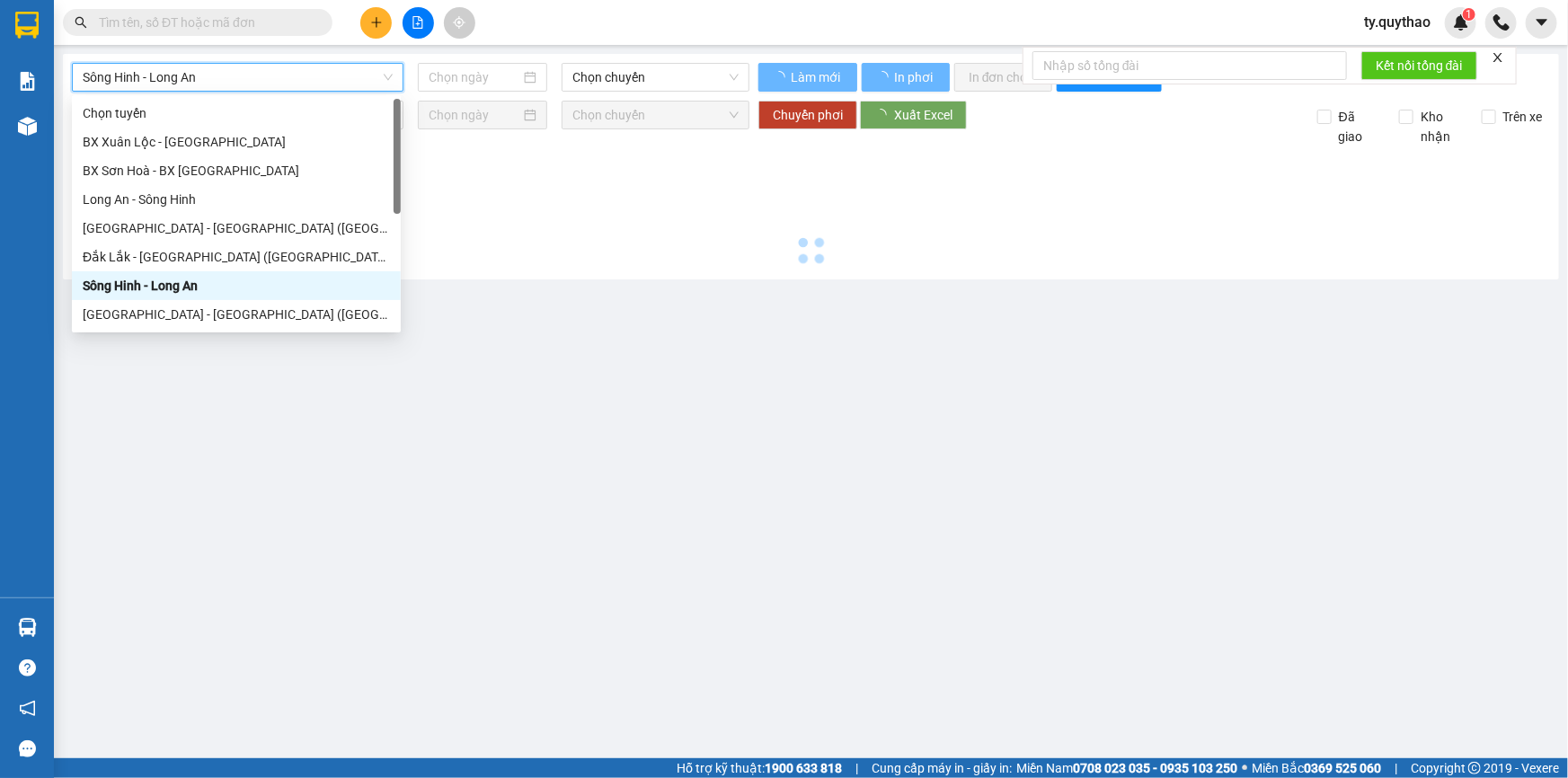
type input "[DATE]"
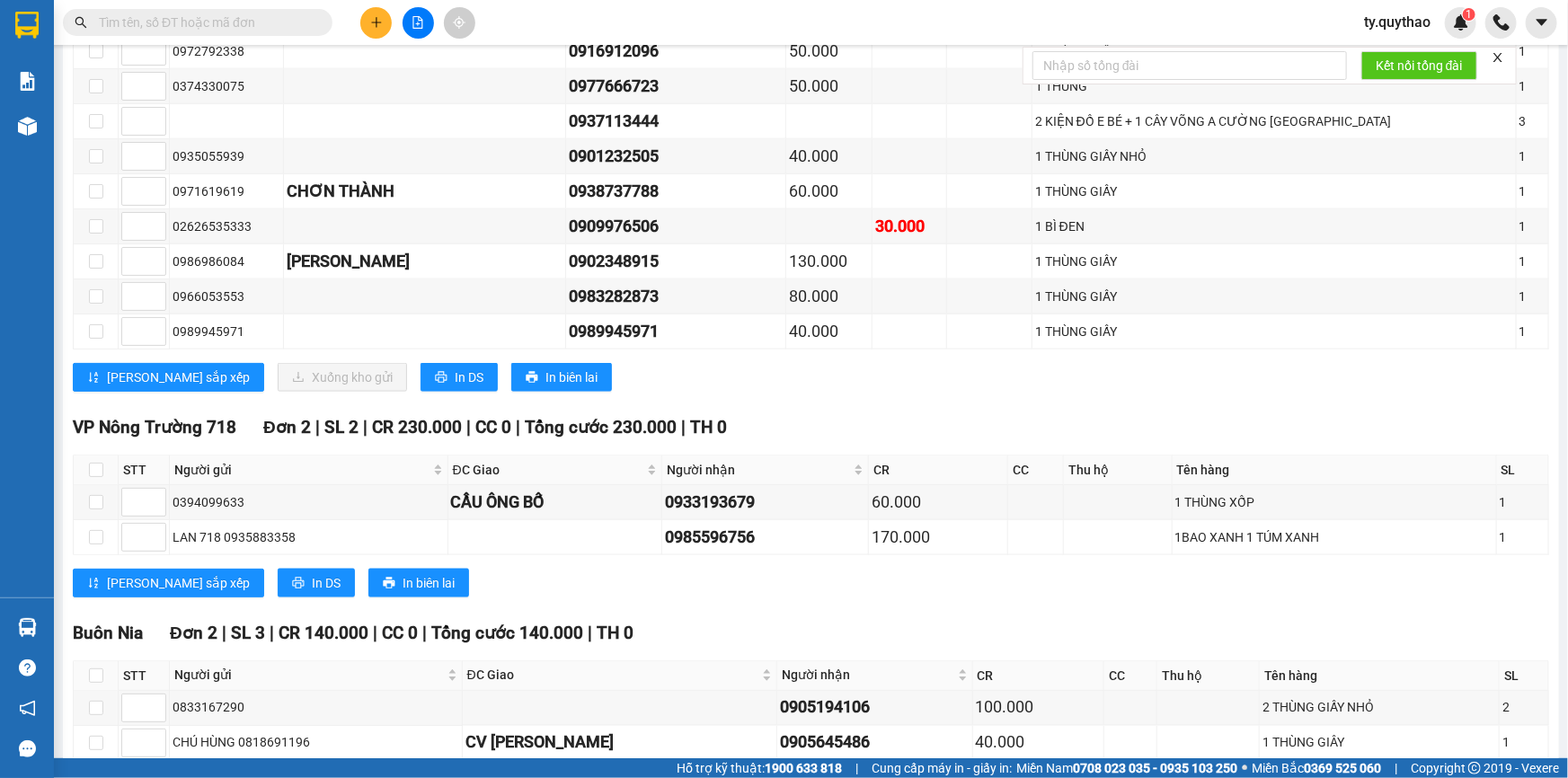
scroll to position [1148, 0]
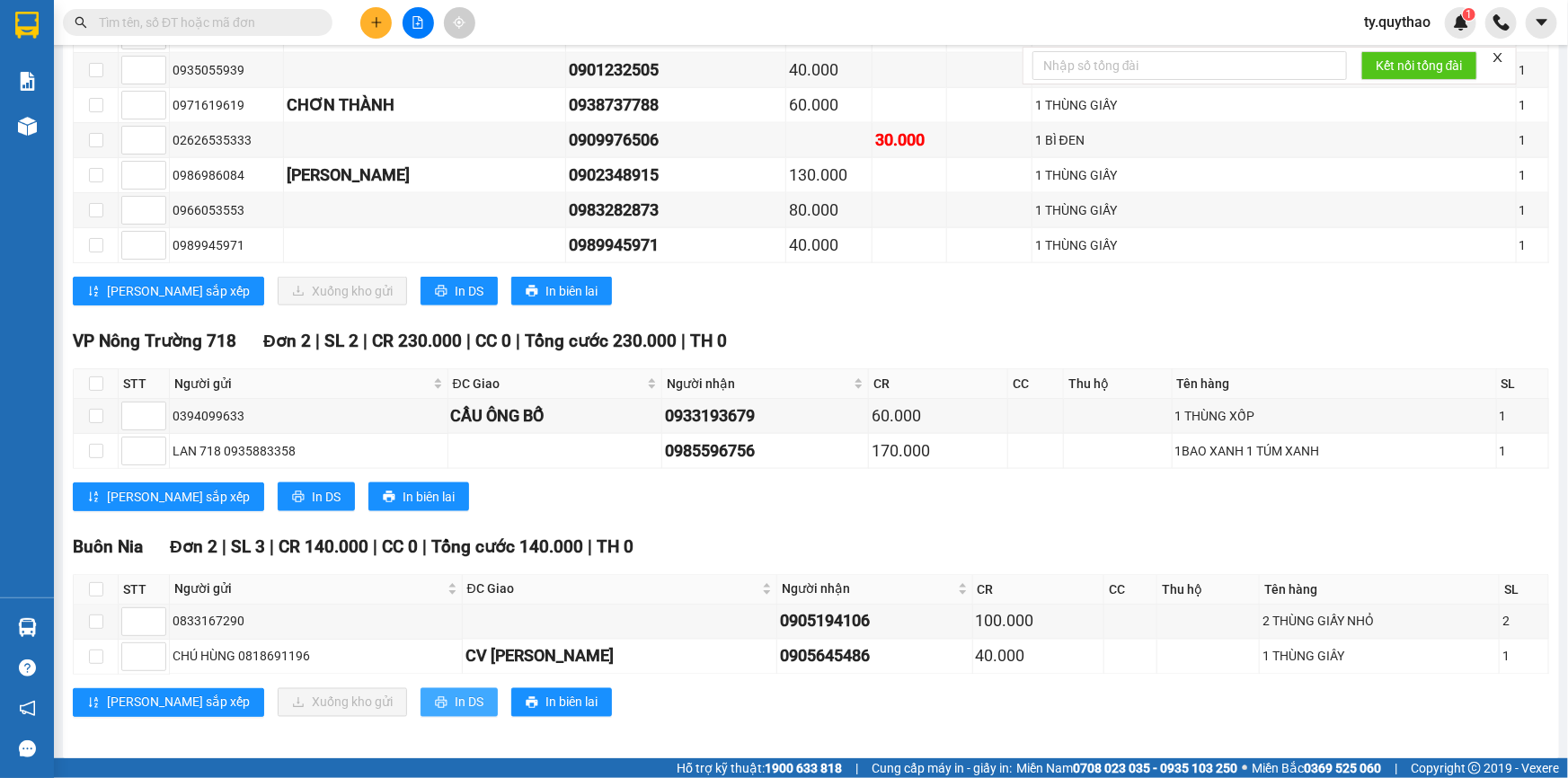
click at [455, 693] on span "In DS" at bounding box center [469, 703] width 29 height 20
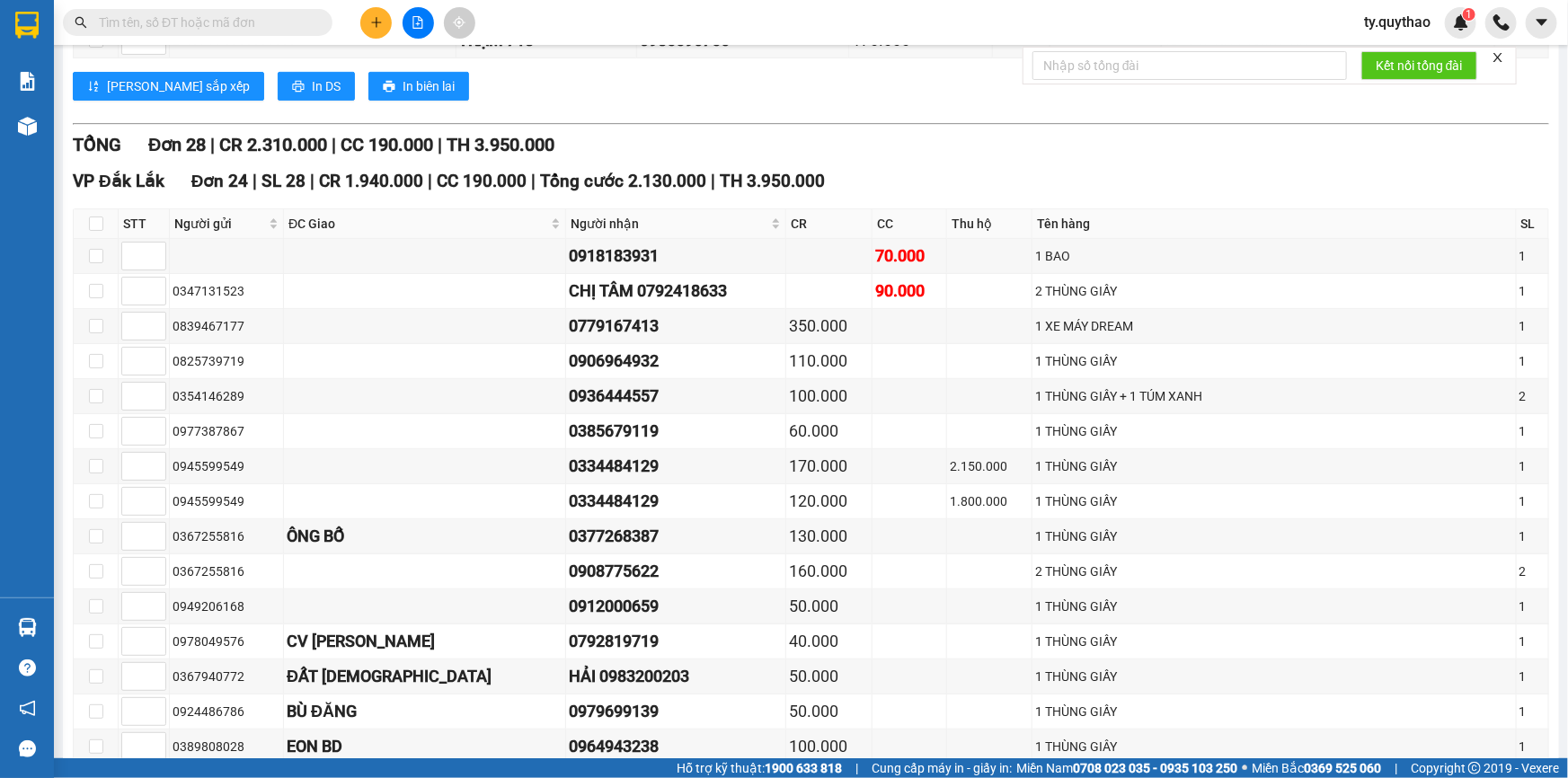
scroll to position [4, 0]
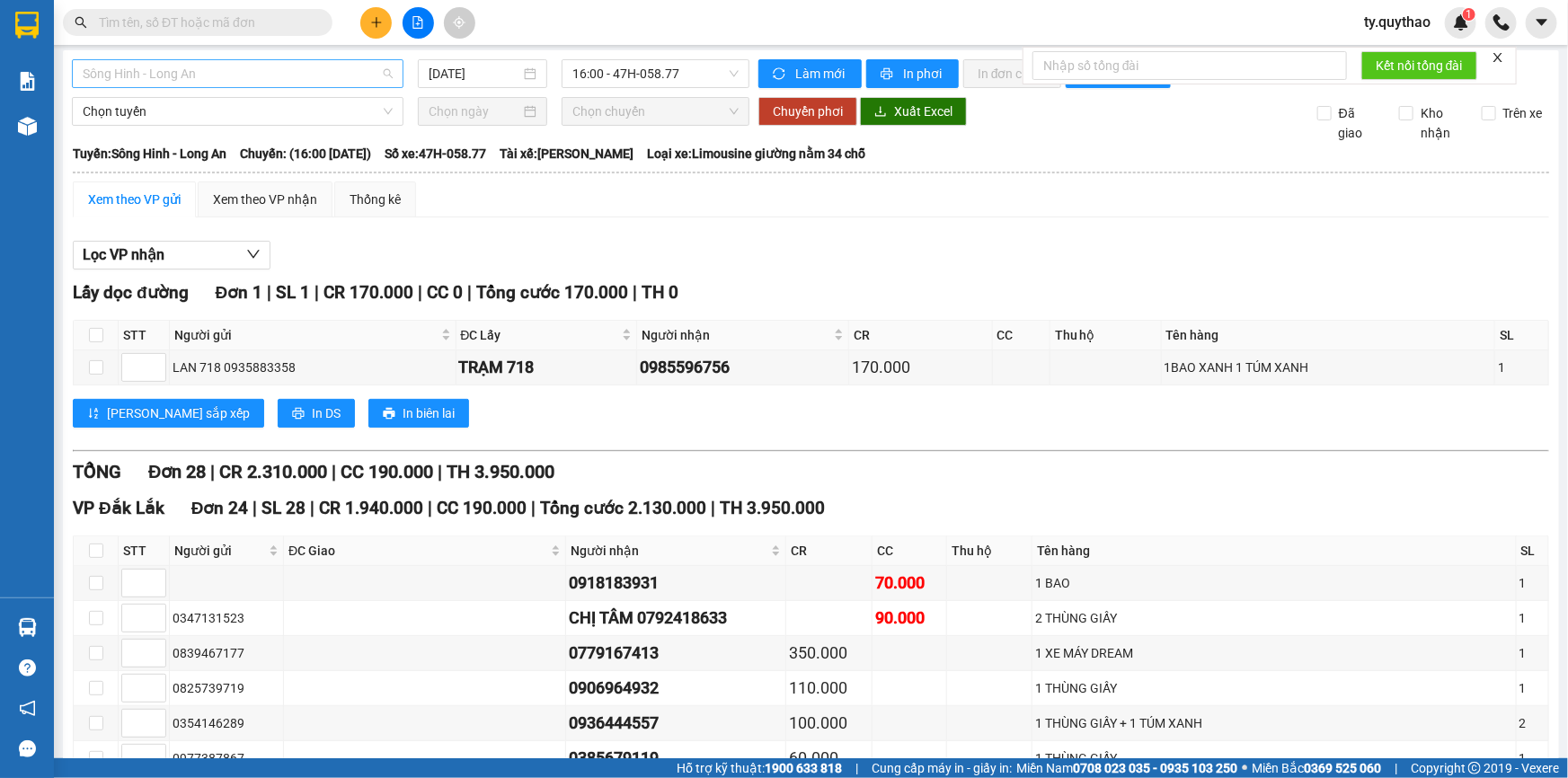
click at [317, 76] on span "Sông Hinh - Long An" at bounding box center [237, 73] width 310 height 27
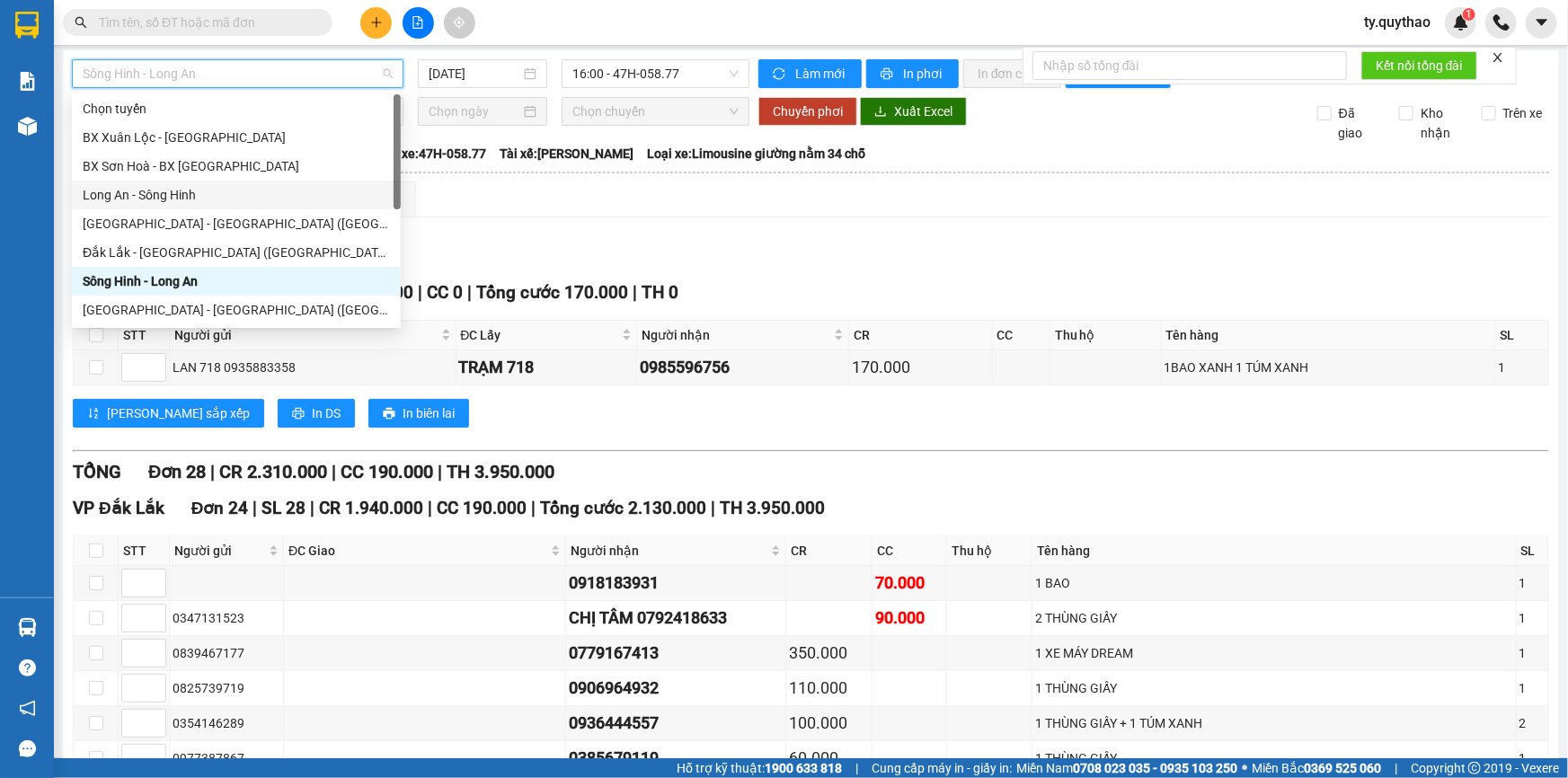
scroll to position [163, 0]
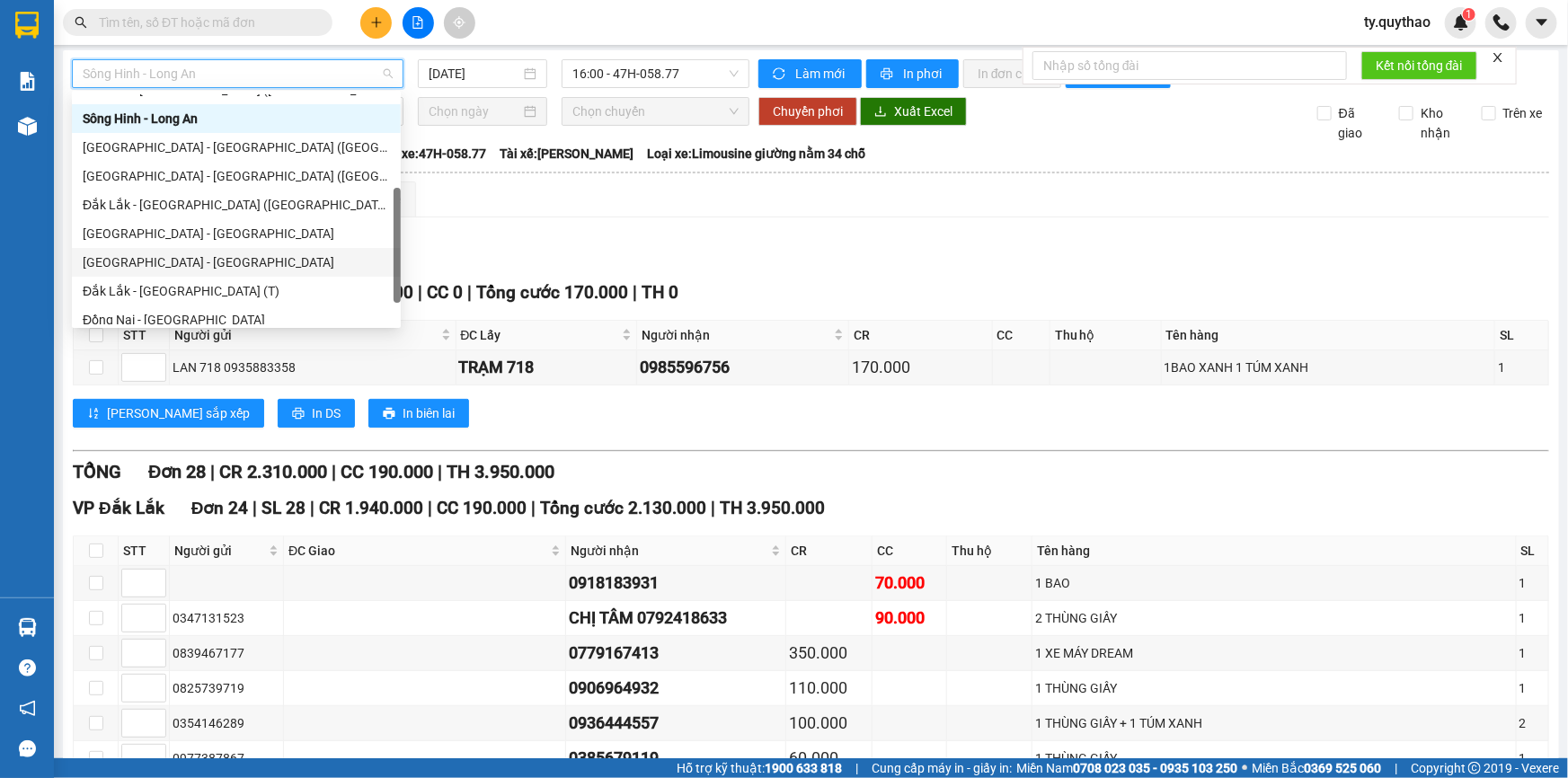
click at [160, 262] on div "Đắk Lắk - Tây Ninh" at bounding box center [236, 263] width 307 height 20
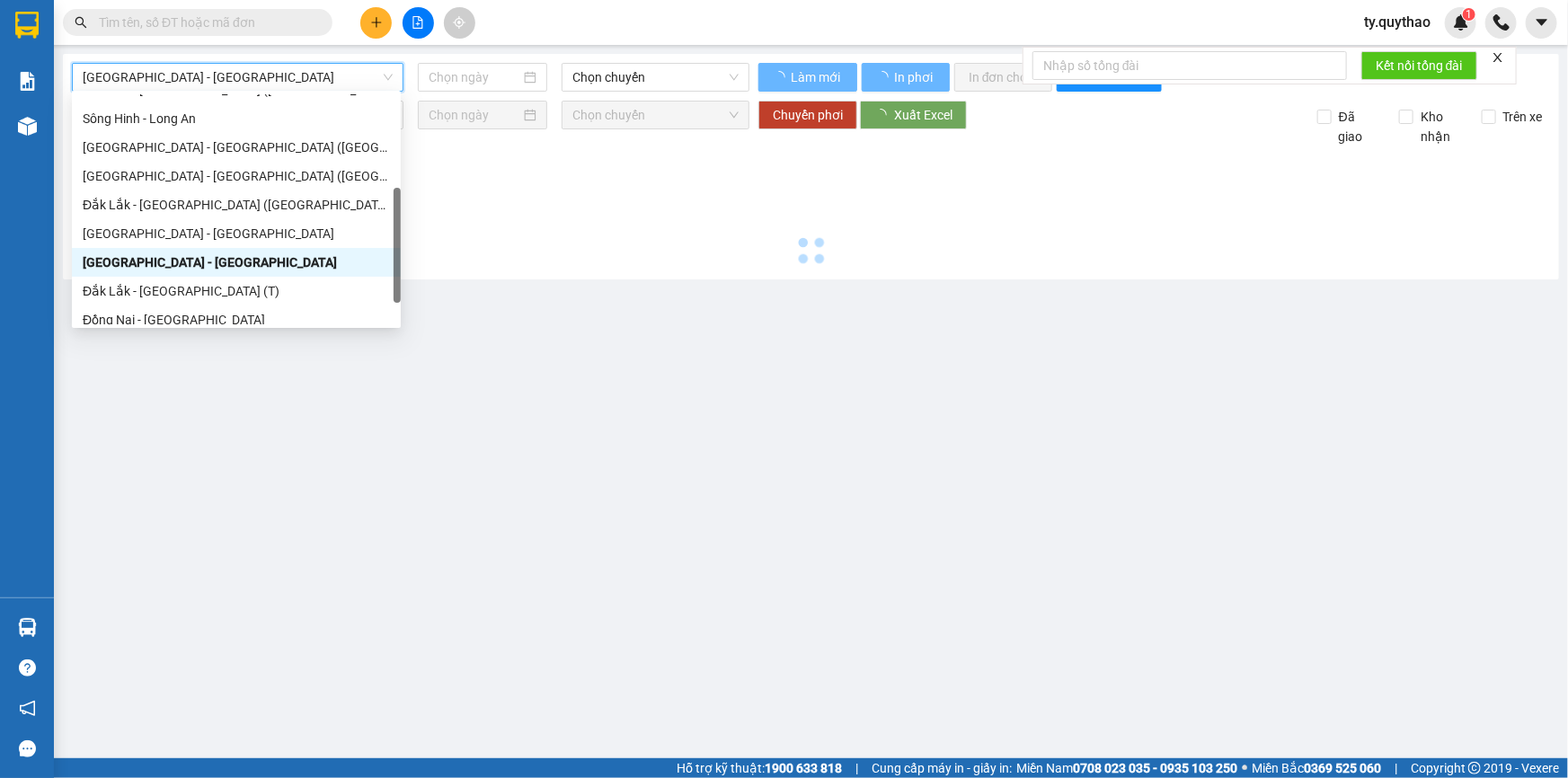
type input "[DATE]"
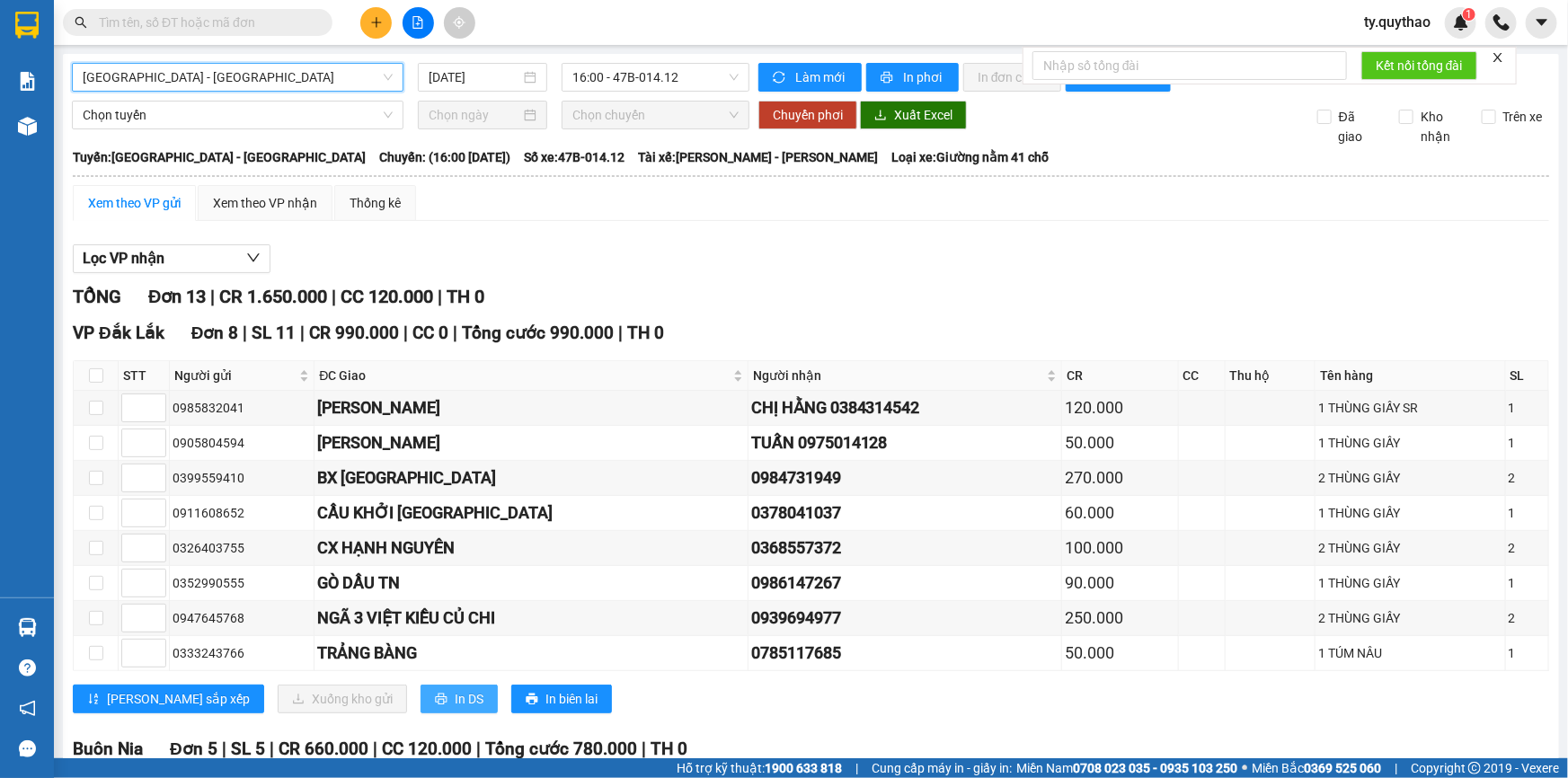
scroll to position [312, 0]
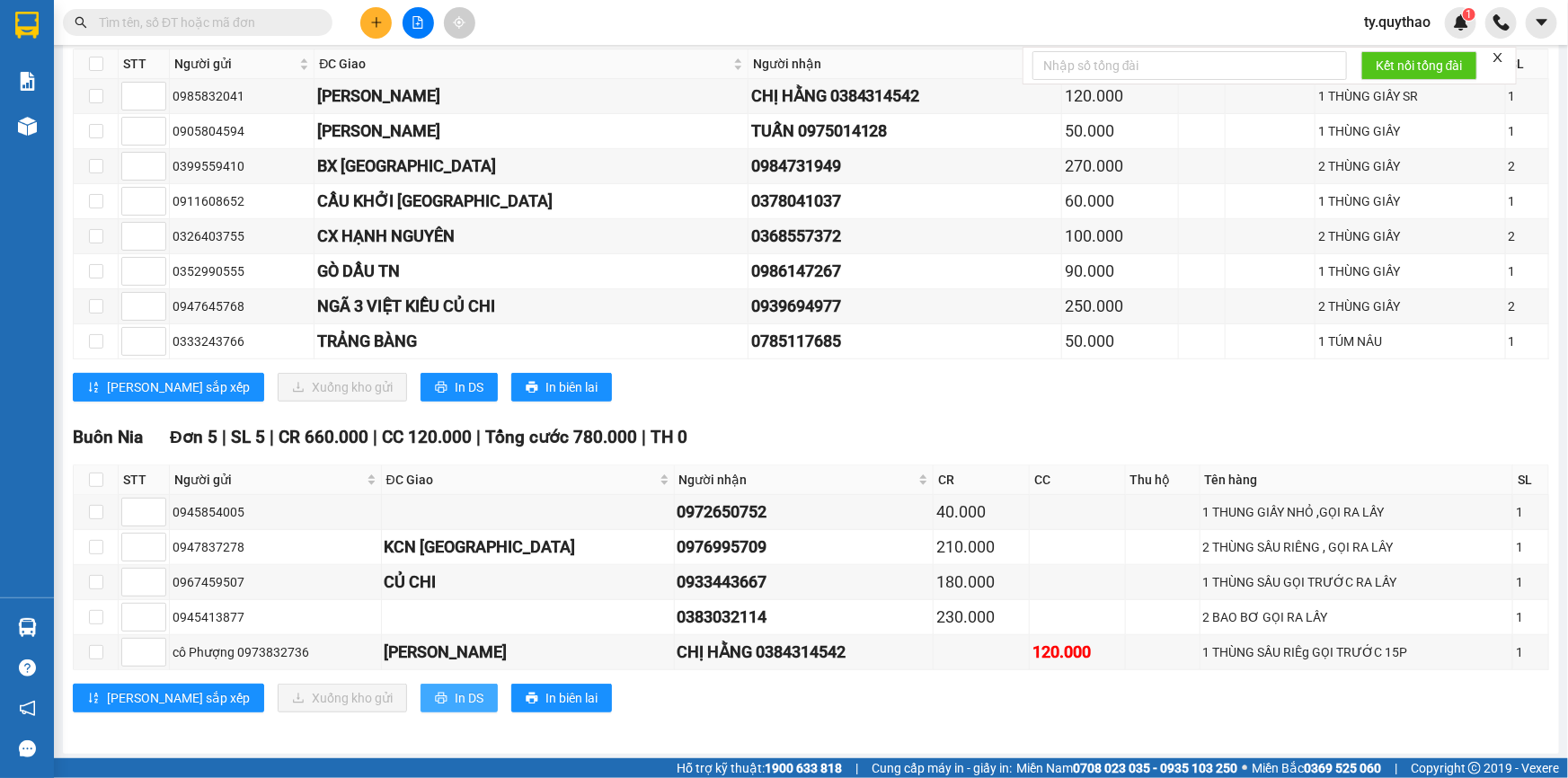
click at [455, 689] on span "In DS" at bounding box center [469, 699] width 29 height 20
click at [1413, 19] on span "ty.quythao" at bounding box center [1398, 22] width 95 height 23
click at [1381, 53] on span "Đăng xuất" at bounding box center [1413, 56] width 75 height 20
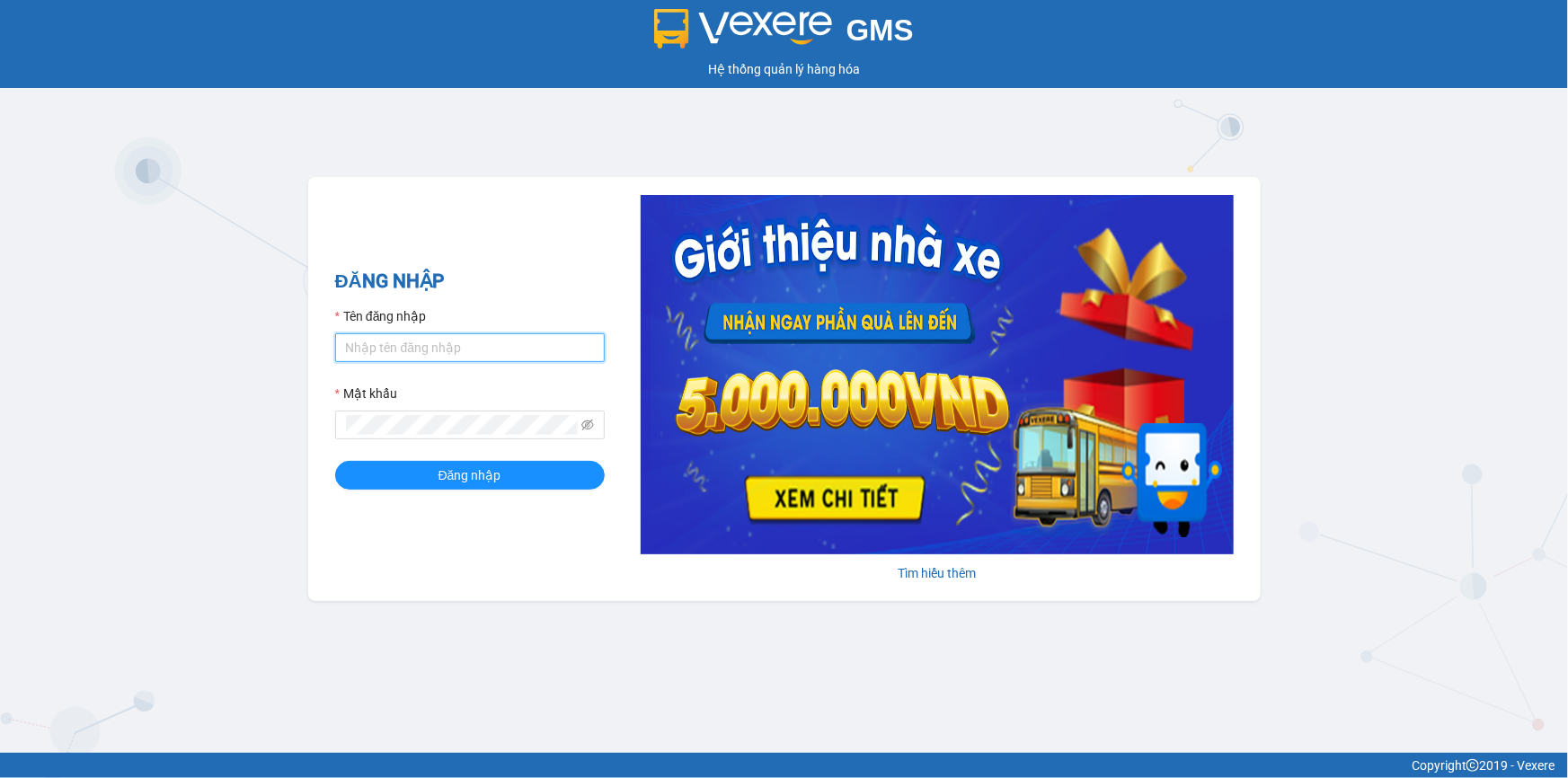
click at [448, 355] on input "Tên đăng nhập" at bounding box center [470, 347] width 270 height 29
type input "k"
type input "lan.quythao"
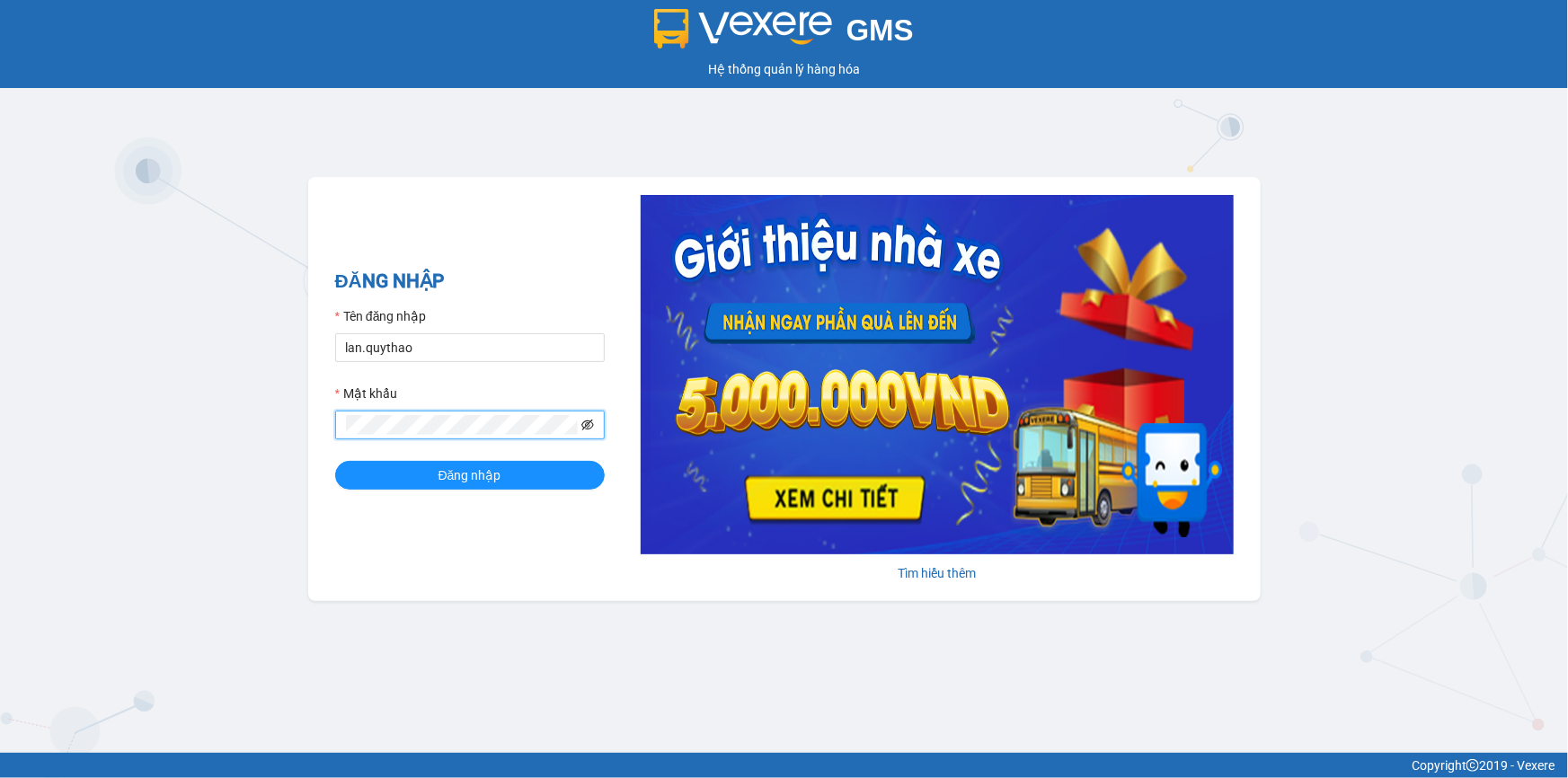
click at [587, 423] on icon "eye-invisible" at bounding box center [588, 425] width 13 height 13
click at [513, 468] on button "Đăng nhập" at bounding box center [470, 475] width 270 height 29
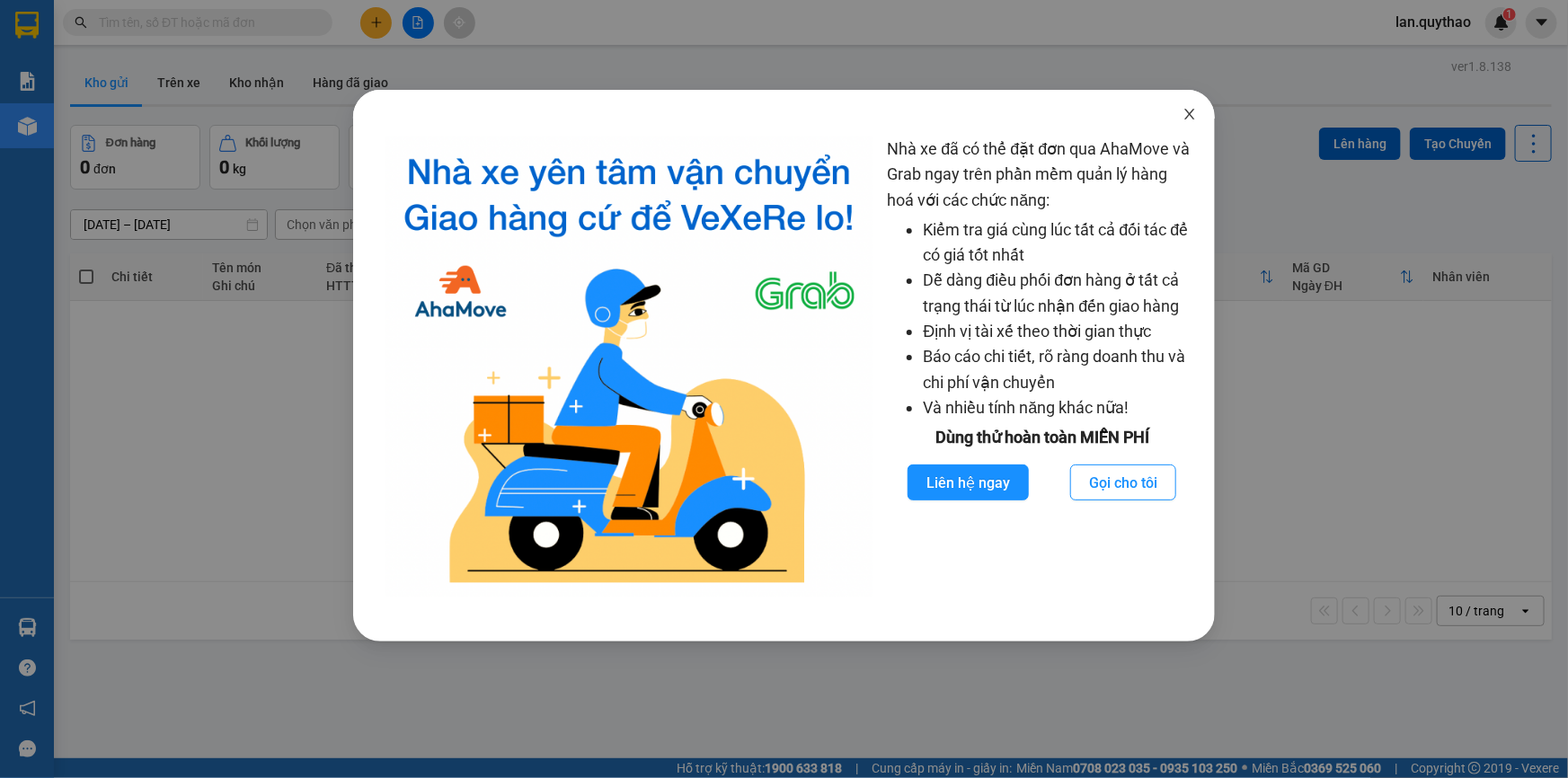
click at [1194, 114] on icon "close" at bounding box center [1189, 114] width 15 height 15
